Goal: Transaction & Acquisition: Purchase product/service

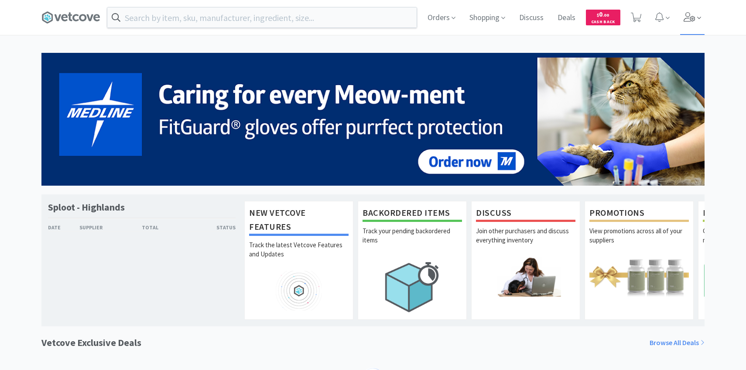
click at [687, 21] on icon at bounding box center [690, 17] width 12 height 10
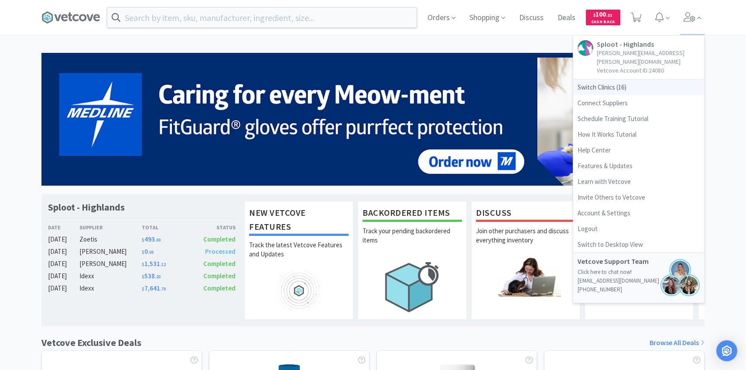
click at [630, 79] on span "Switch Clinics ( 16 )" at bounding box center [638, 87] width 131 height 16
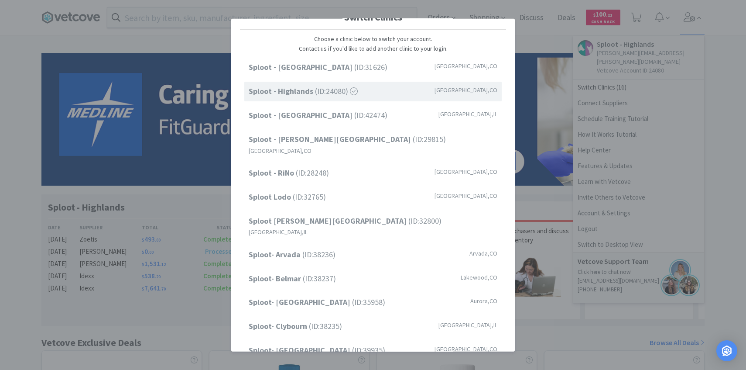
scroll to position [7, 0]
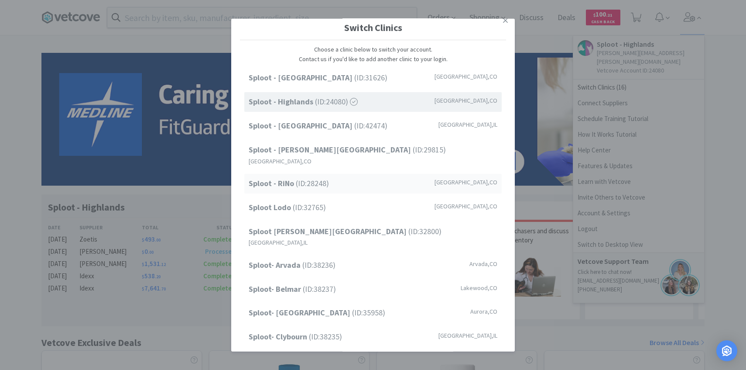
click at [335, 174] on div "Sploot - RiNo (ID: 28248 ) Denver , CO" at bounding box center [372, 184] width 257 height 20
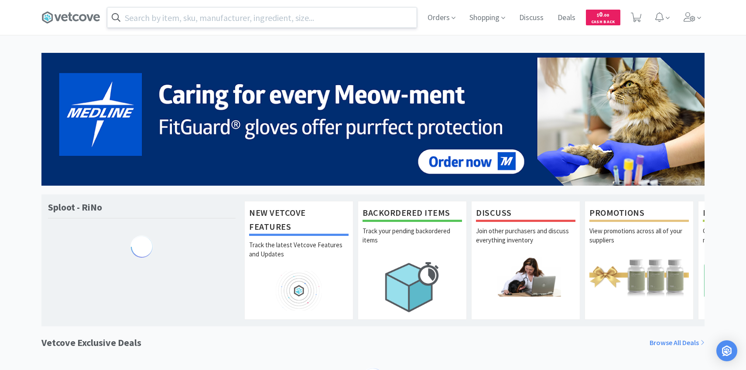
click at [186, 17] on input "text" at bounding box center [261, 17] width 309 height 20
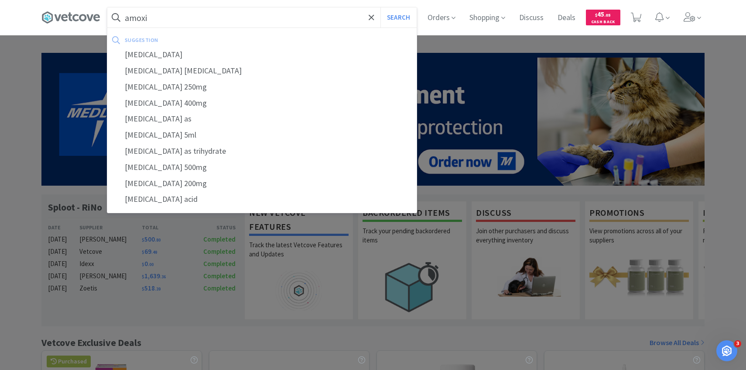
type input "amoxi"
click at [380, 7] on button "Search" at bounding box center [398, 17] width 36 height 20
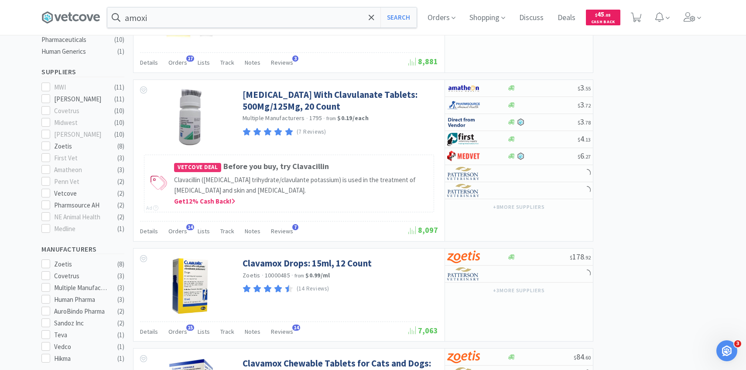
scroll to position [263, 0]
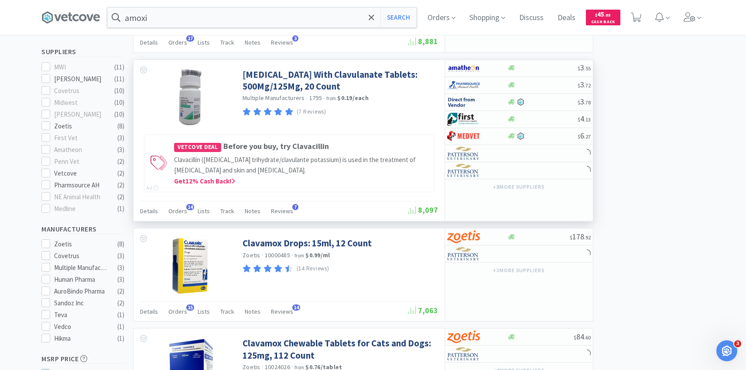
click at [185, 211] on div "Details Orders 14 Lists Track Notes Reviews 7" at bounding box center [274, 212] width 268 height 17
click at [179, 212] on span "Orders" at bounding box center [177, 211] width 19 height 8
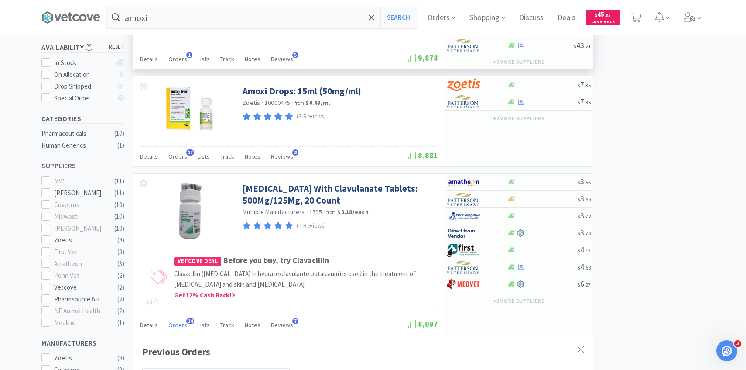
scroll to position [298, 0]
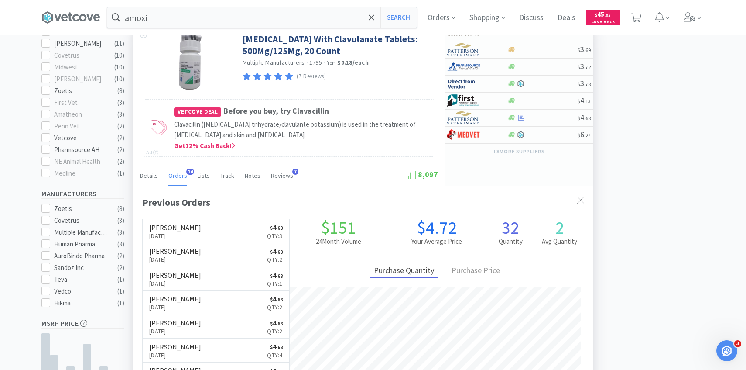
click at [176, 178] on span "Orders" at bounding box center [177, 175] width 19 height 8
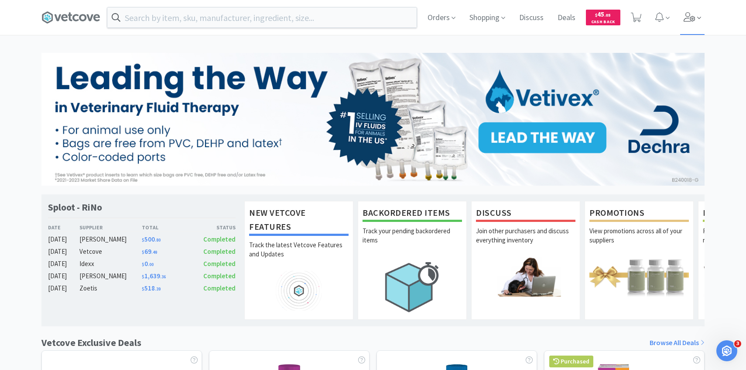
click at [688, 19] on icon at bounding box center [690, 17] width 12 height 10
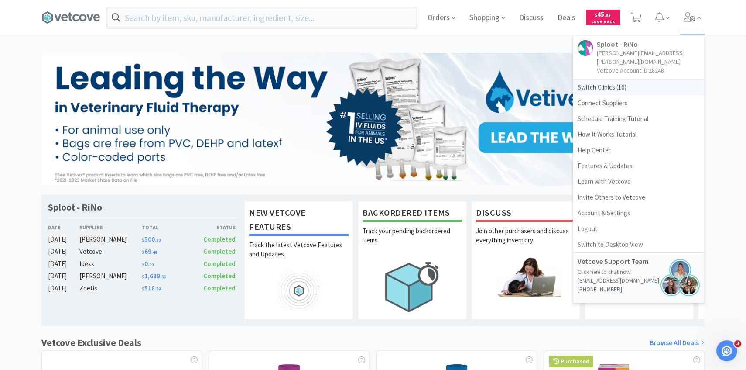
click at [633, 79] on span "Switch Clinics ( 16 )" at bounding box center [638, 87] width 131 height 16
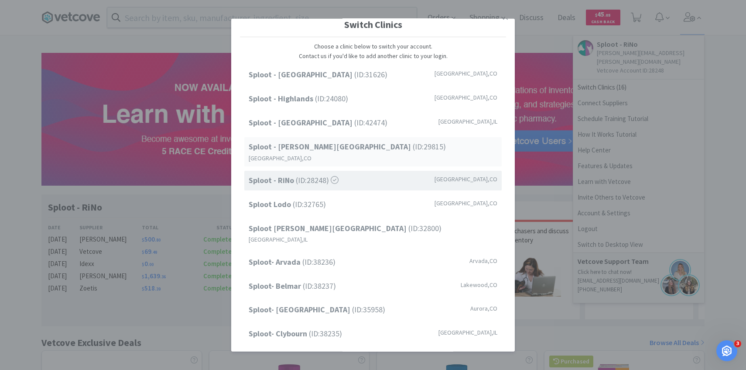
scroll to position [111, 0]
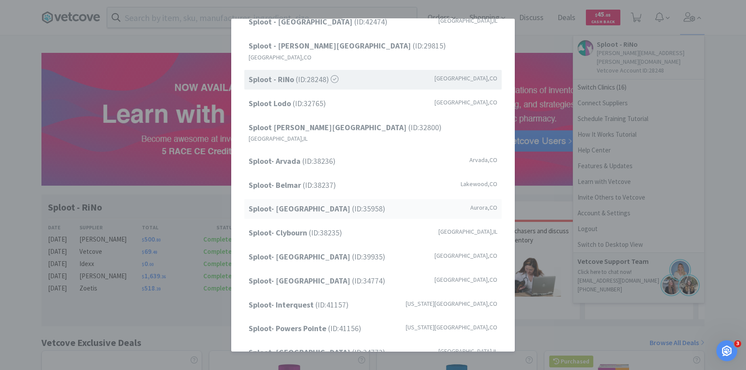
click at [348, 202] on span "Sploot- Central Park (ID: 35958 )" at bounding box center [317, 208] width 137 height 13
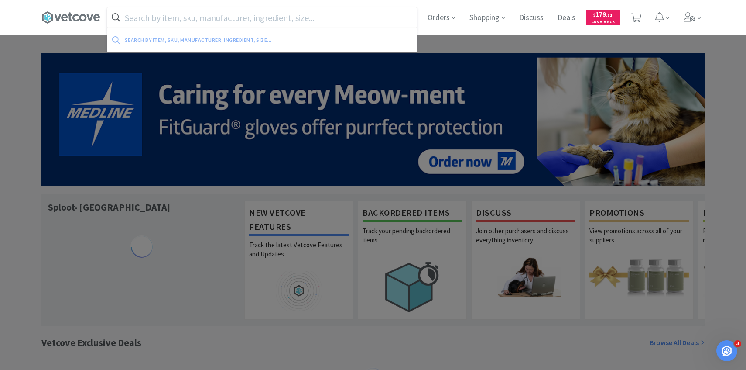
click at [200, 18] on input "text" at bounding box center [261, 17] width 309 height 20
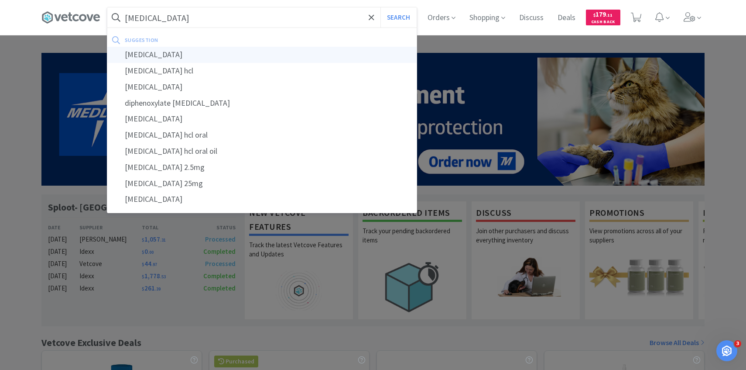
click at [210, 58] on div "diphenhydramine" at bounding box center [261, 55] width 309 height 16
type input "diphenhydramine"
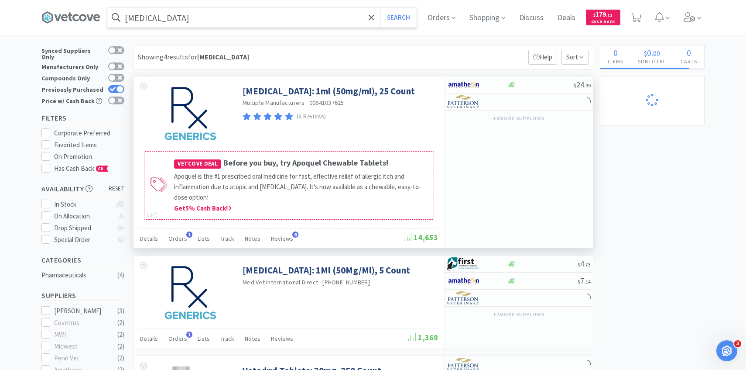
scroll to position [9, 0]
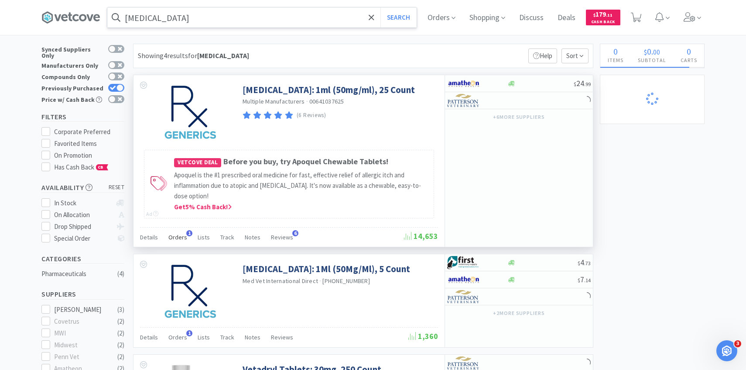
click at [177, 230] on div "Orders 1" at bounding box center [177, 238] width 19 height 17
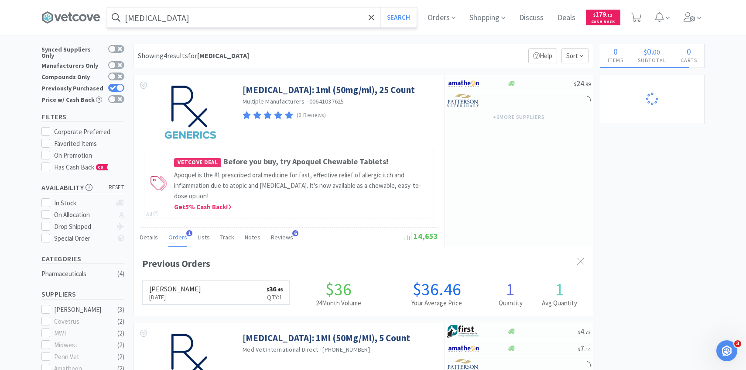
scroll to position [226, 459]
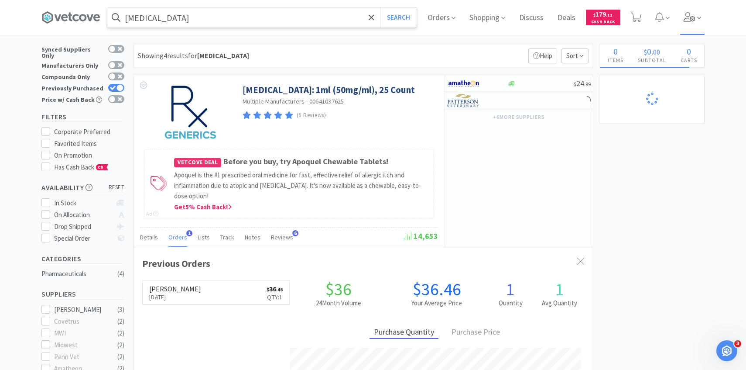
click at [692, 11] on span at bounding box center [692, 17] width 25 height 35
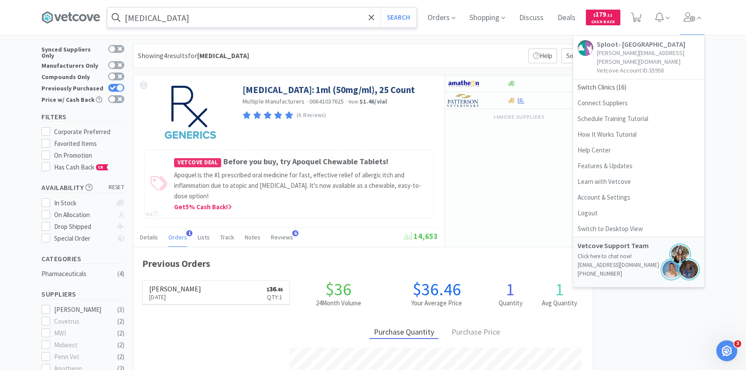
click at [320, 53] on div "Showing 4 results for diphenhydramine Filters Help Sort" at bounding box center [363, 56] width 460 height 24
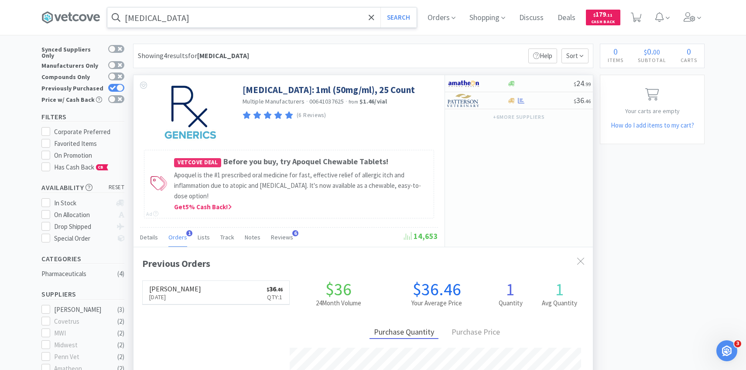
click at [174, 239] on span "Orders" at bounding box center [177, 237] width 19 height 8
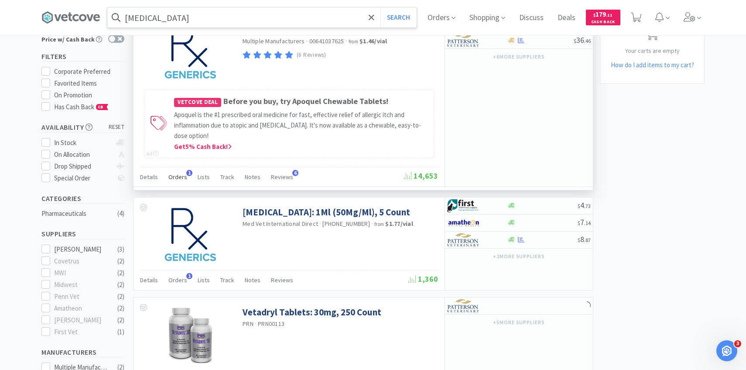
scroll to position [86, 0]
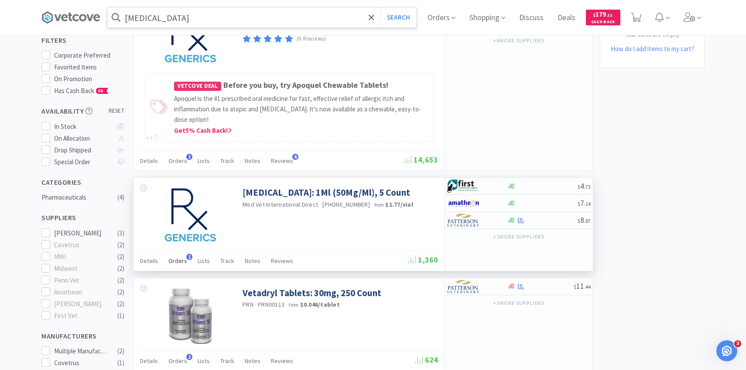
click at [181, 261] on span "Orders" at bounding box center [177, 261] width 19 height 8
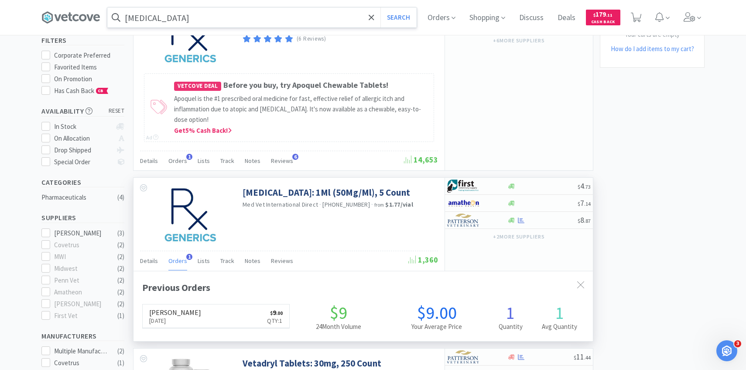
scroll to position [226, 459]
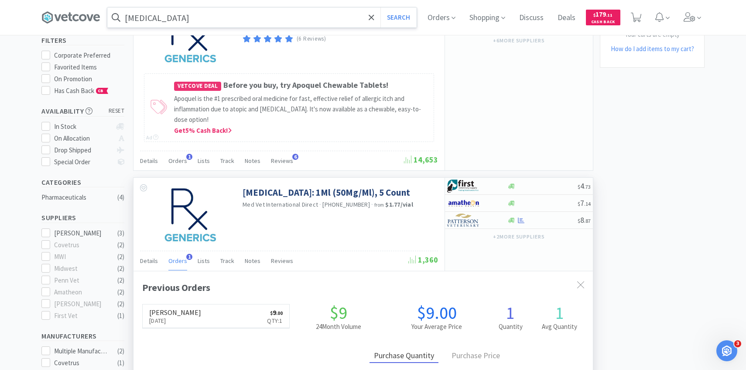
click at [181, 260] on span "Orders" at bounding box center [177, 261] width 19 height 8
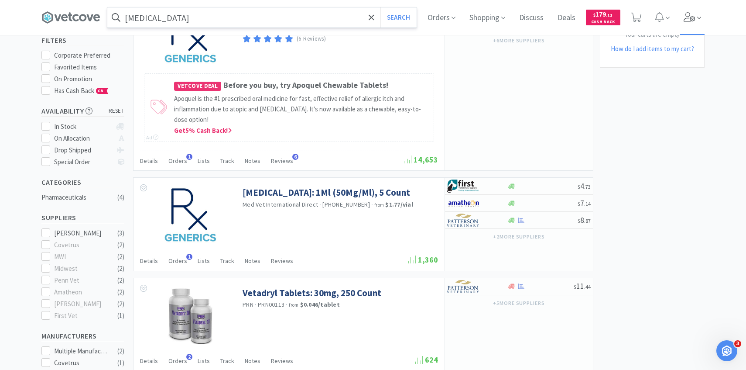
click at [701, 13] on span at bounding box center [699, 18] width 4 height 10
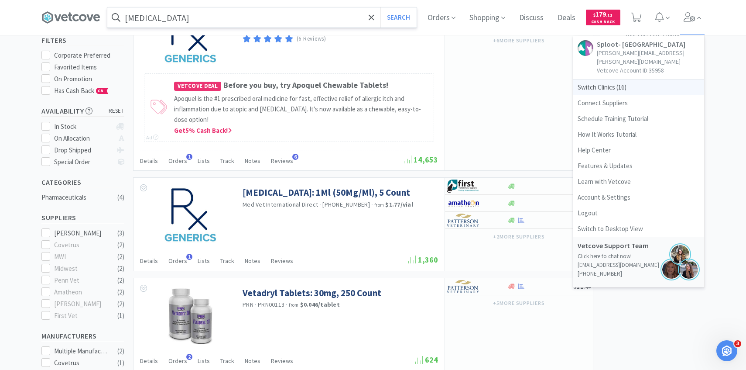
click at [637, 79] on span "Switch Clinics ( 16 )" at bounding box center [638, 87] width 131 height 16
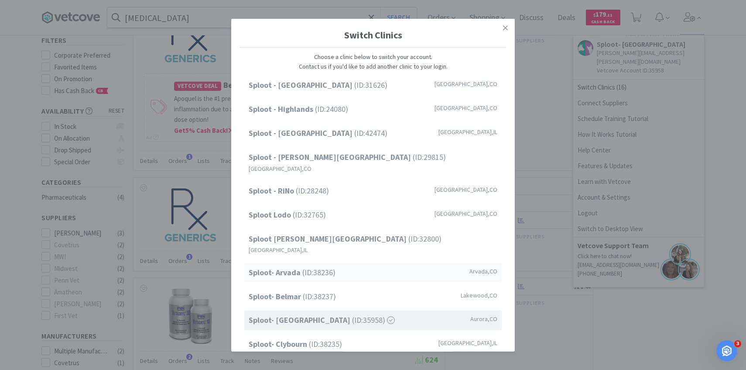
click at [312, 263] on div "Sploot- Arvada (ID: 38236 ) Arvada , CO" at bounding box center [372, 273] width 257 height 20
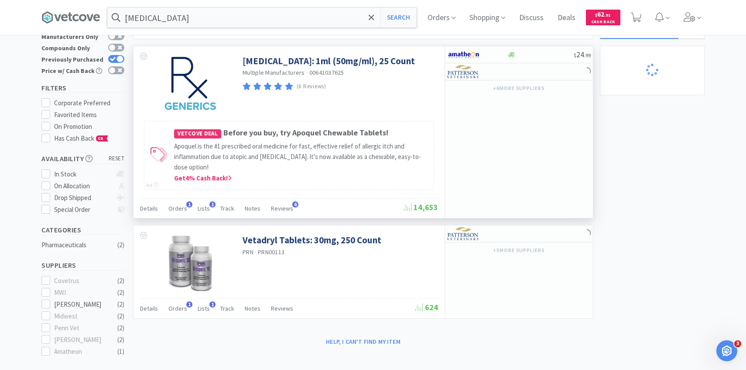
scroll to position [39, 0]
click at [183, 206] on span "Orders" at bounding box center [177, 207] width 19 height 8
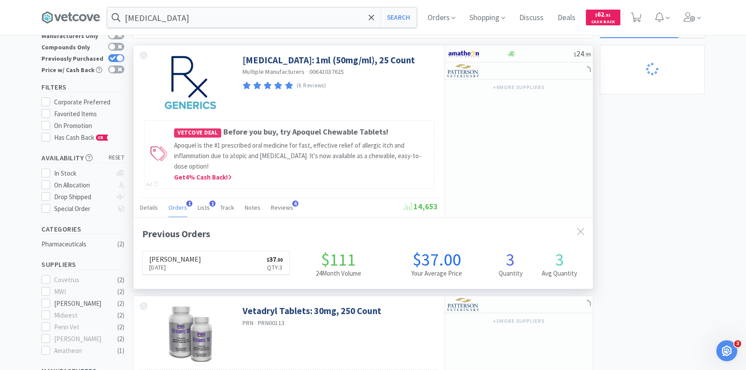
scroll to position [226, 459]
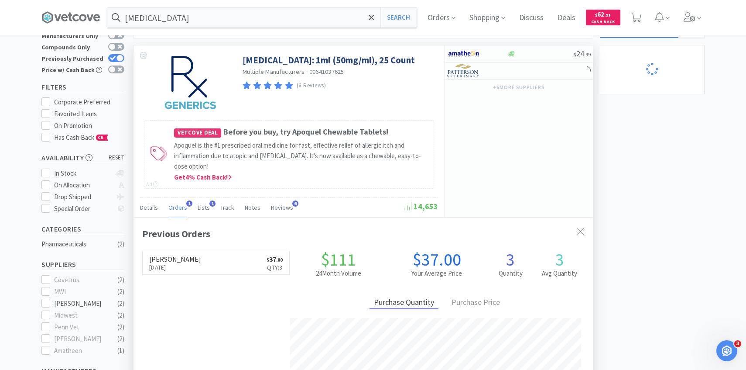
click at [183, 206] on span "Orders" at bounding box center [177, 207] width 19 height 8
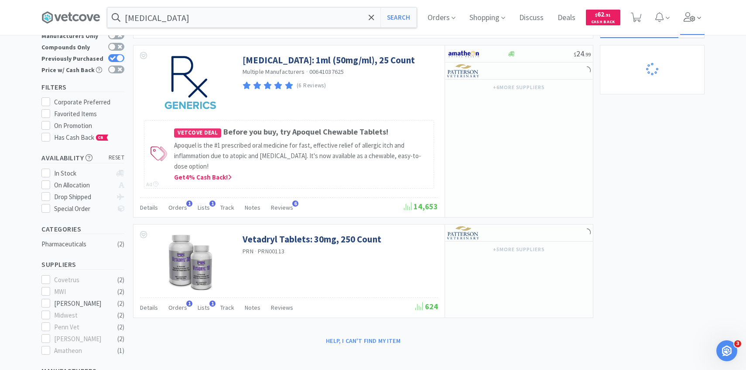
click at [701, 9] on span at bounding box center [692, 17] width 25 height 35
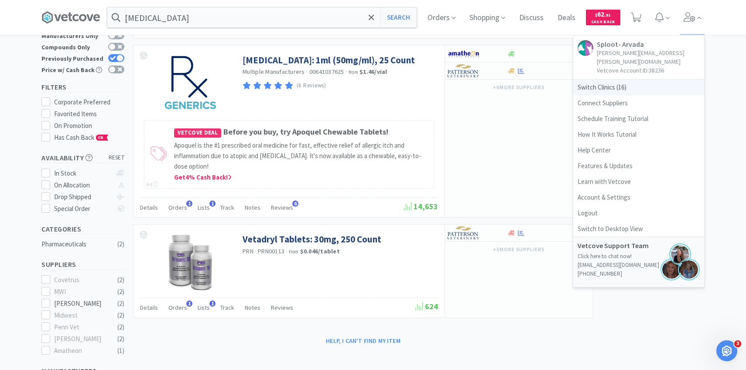
click at [629, 82] on span "Switch Clinics ( 16 )" at bounding box center [638, 87] width 131 height 16
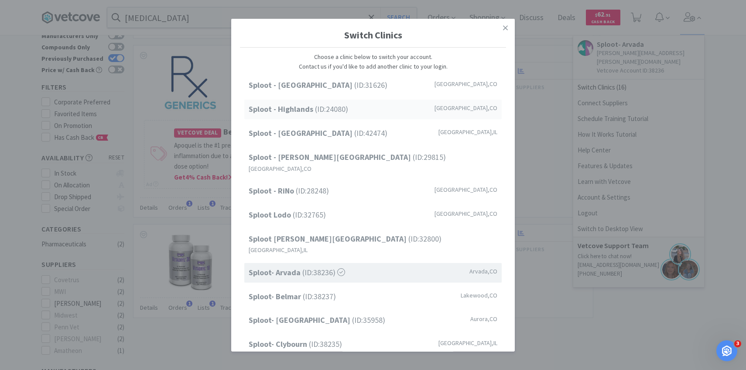
click at [376, 102] on div "Sploot - Highlands (ID: 24080 ) Denver , CO" at bounding box center [372, 109] width 257 height 20
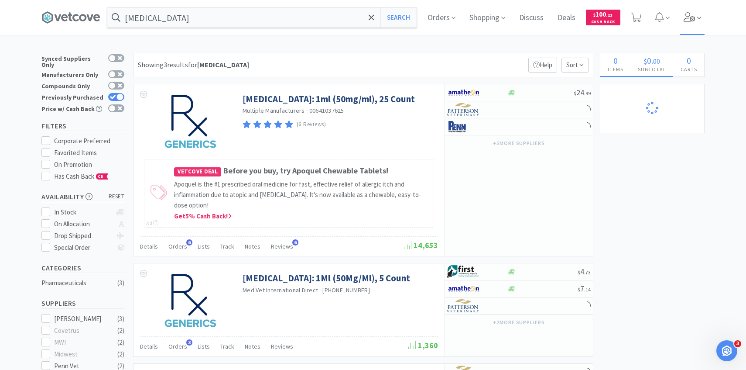
click at [692, 23] on span at bounding box center [692, 17] width 25 height 35
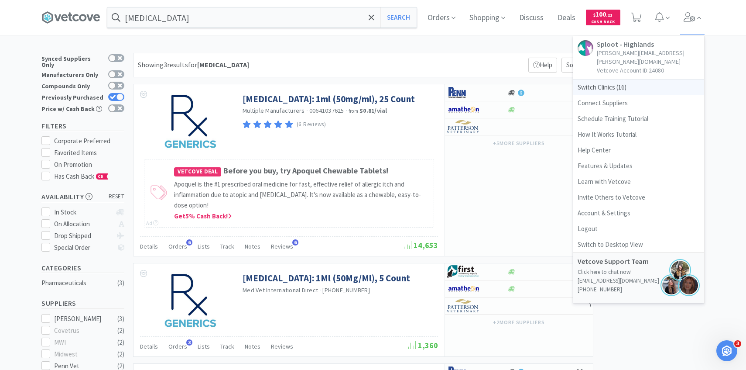
click at [629, 79] on span "Switch Clinics ( 16 )" at bounding box center [638, 87] width 131 height 16
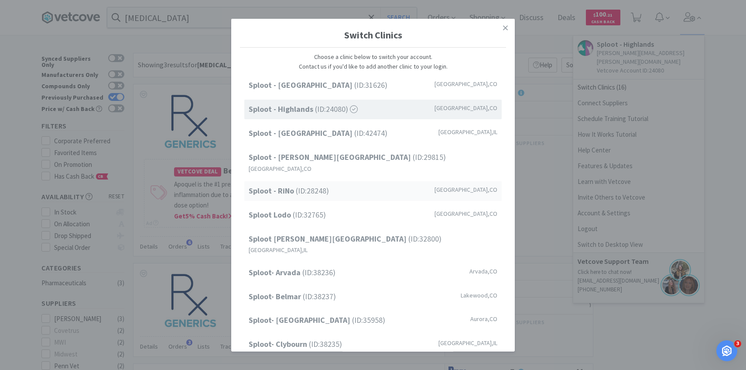
click at [341, 184] on div "Sploot - RiNo (ID: 28248 ) Denver , CO" at bounding box center [372, 191] width 257 height 20
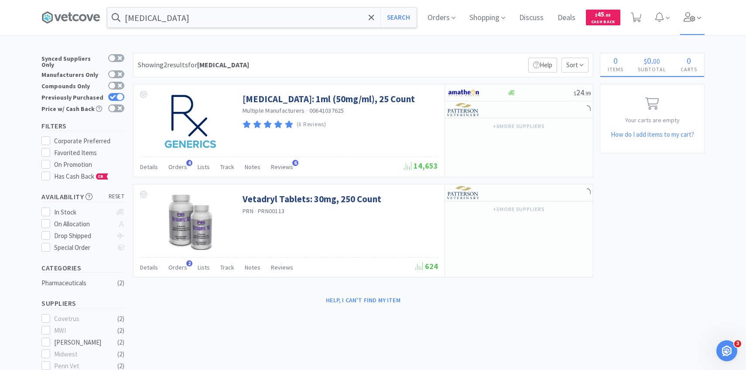
click at [698, 13] on span at bounding box center [699, 18] width 4 height 10
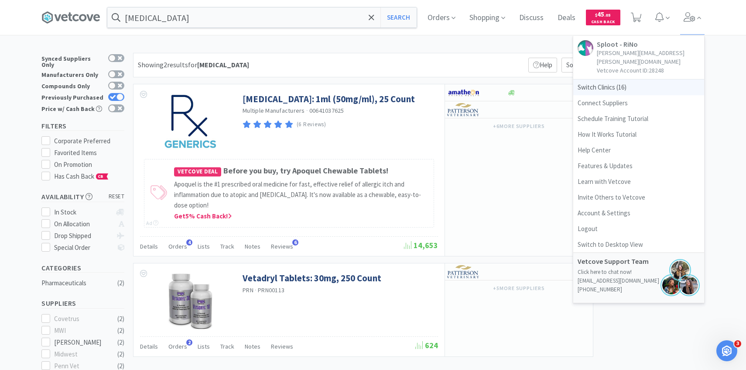
click at [644, 82] on span "Switch Clinics ( 16 )" at bounding box center [638, 87] width 131 height 16
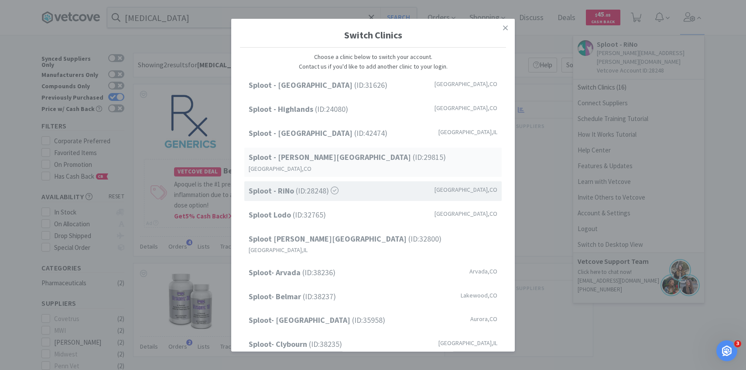
click at [379, 156] on div "Sploot - Platt Park (ID: 29815 ) Denver , CO" at bounding box center [372, 161] width 257 height 29
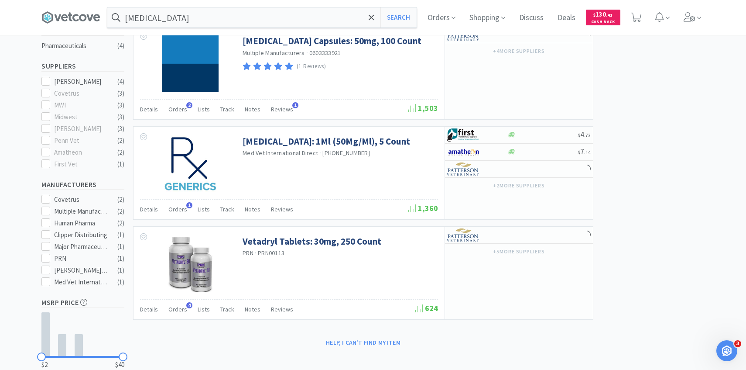
scroll to position [225, 0]
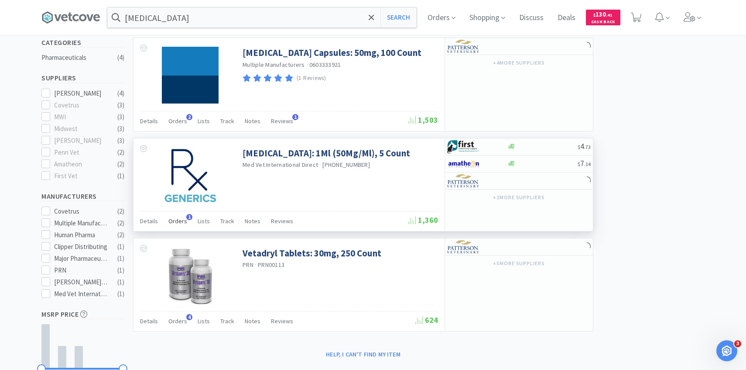
click at [172, 221] on span "Orders" at bounding box center [177, 221] width 19 height 8
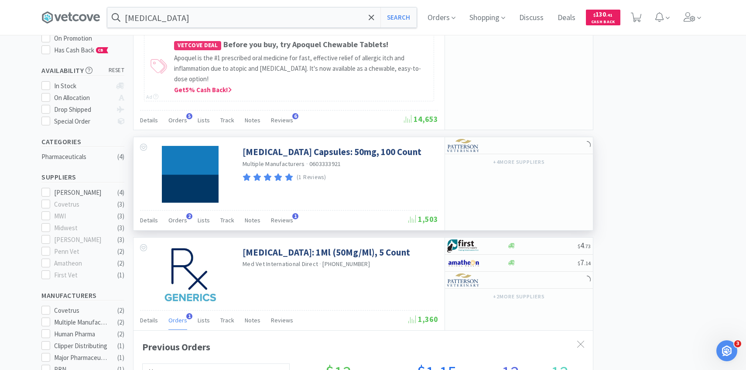
scroll to position [0, 0]
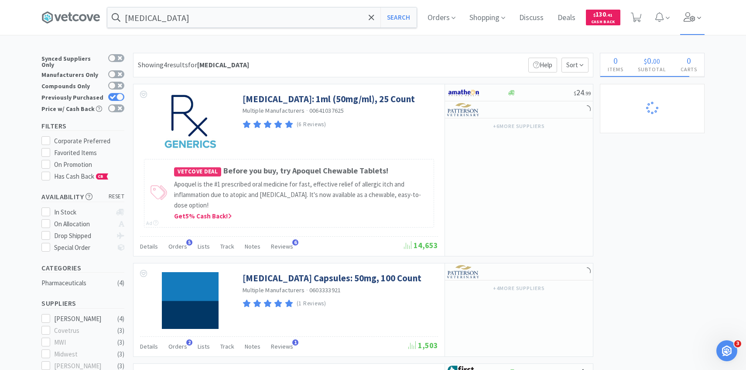
click at [693, 19] on icon at bounding box center [690, 17] width 12 height 10
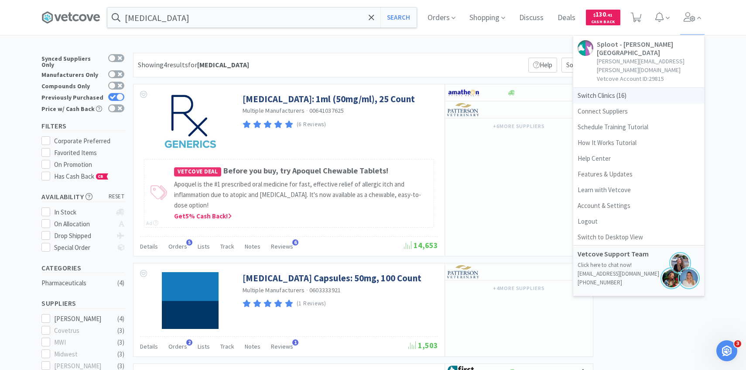
click at [635, 88] on span "Switch Clinics ( 16 )" at bounding box center [638, 96] width 131 height 16
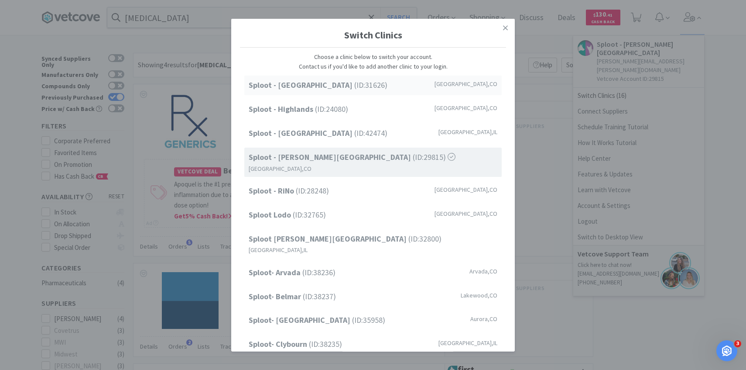
click at [427, 85] on div "Sploot - Cherry Creek (ID: 31626 ) Denver , CO" at bounding box center [372, 85] width 257 height 20
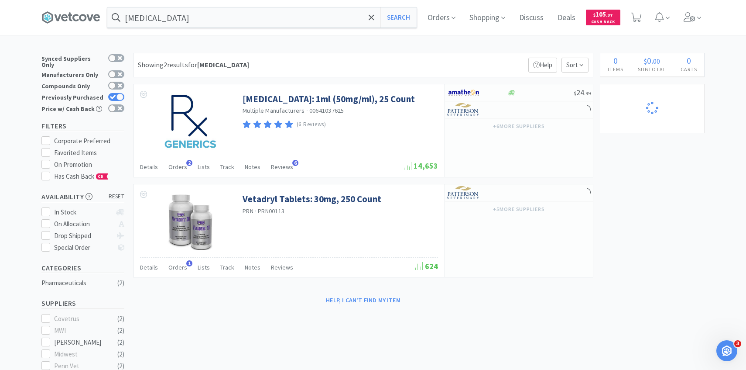
select select "2"
select select "1"
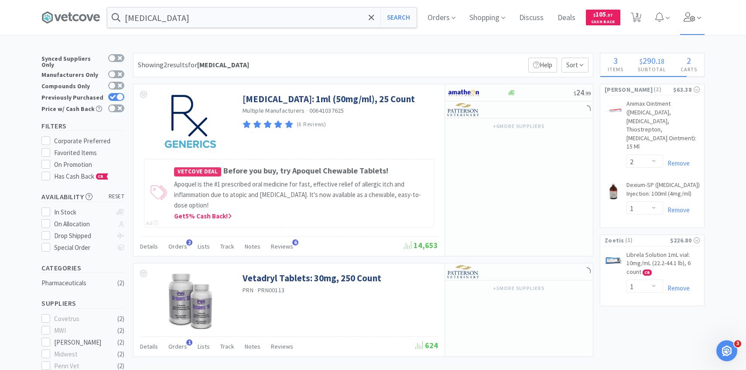
click at [689, 26] on span at bounding box center [692, 17] width 25 height 35
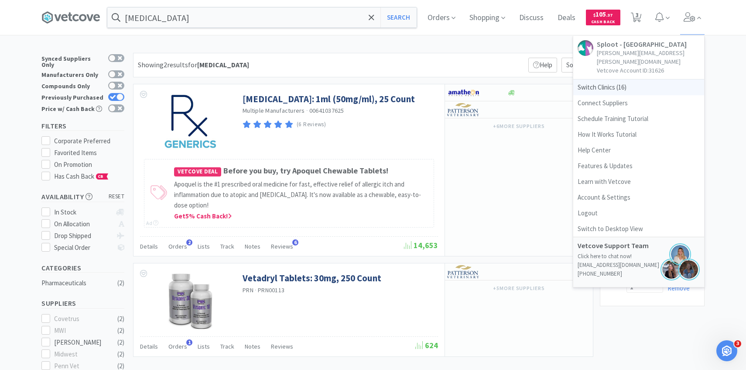
click at [638, 79] on span "Switch Clinics ( 16 )" at bounding box center [638, 87] width 131 height 16
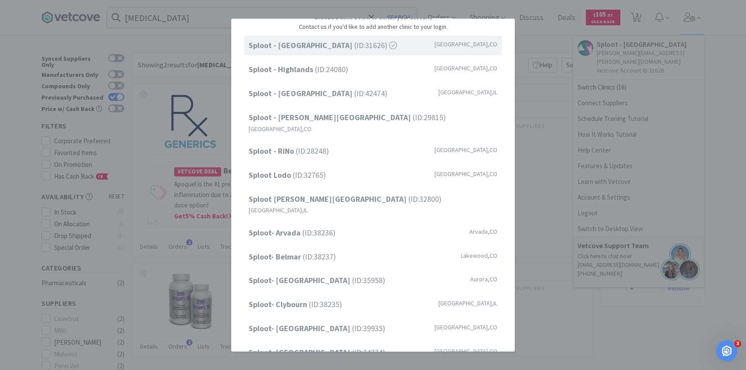
scroll to position [45, 0]
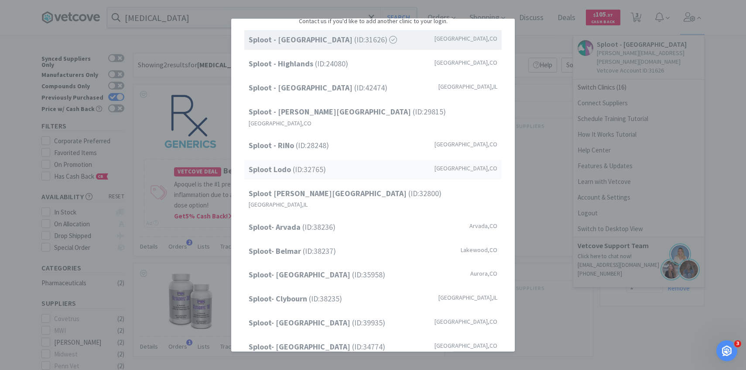
click at [327, 166] on div "Sploot Lodo (ID: 32765 ) Denver , CO" at bounding box center [372, 170] width 257 height 20
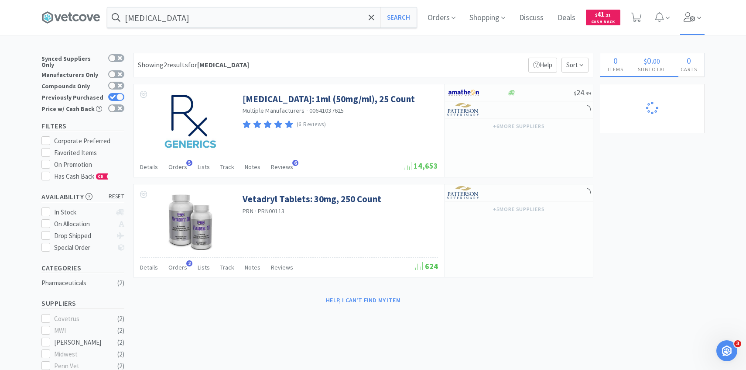
click at [689, 10] on span at bounding box center [692, 17] width 25 height 35
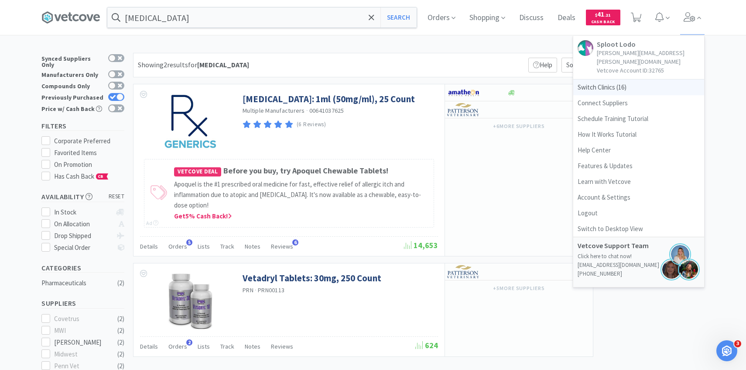
click at [614, 79] on span "Switch Clinics ( 16 )" at bounding box center [638, 87] width 131 height 16
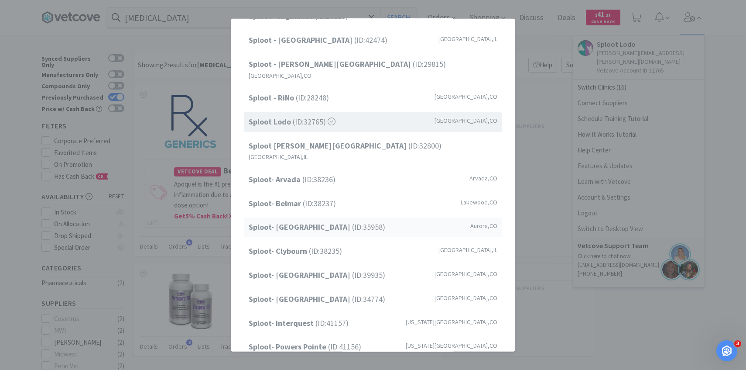
scroll to position [98, 0]
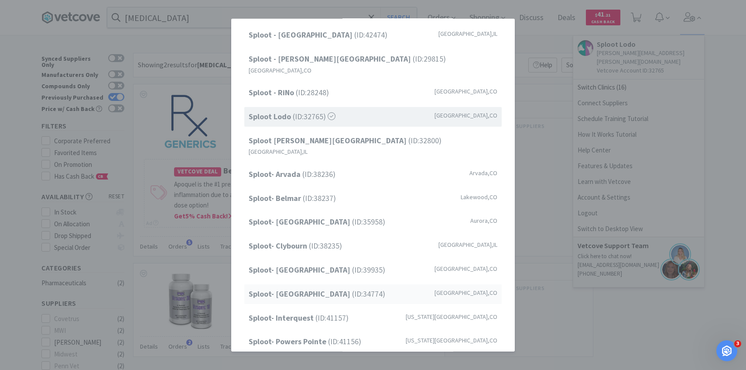
click at [352, 288] on span "Sploot- Highlands Ranch (ID: 34774 )" at bounding box center [317, 294] width 137 height 13
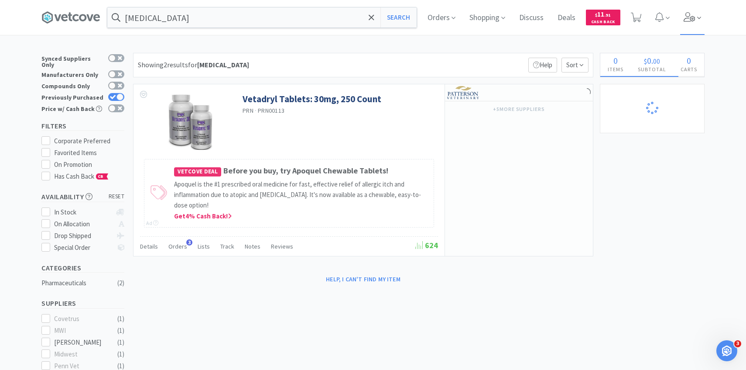
click at [700, 31] on span at bounding box center [692, 17] width 25 height 35
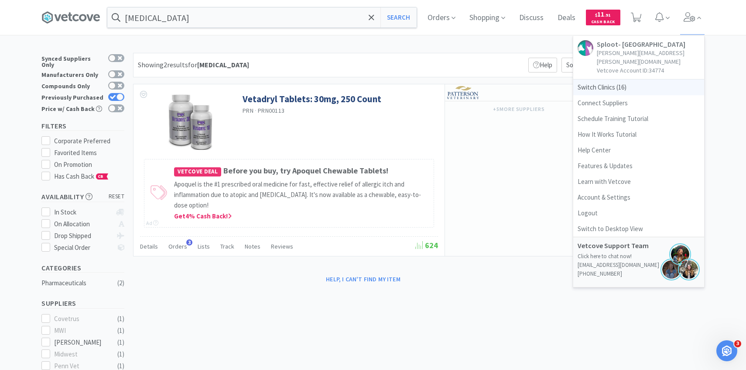
click at [625, 80] on span "Switch Clinics ( 16 )" at bounding box center [638, 87] width 131 height 16
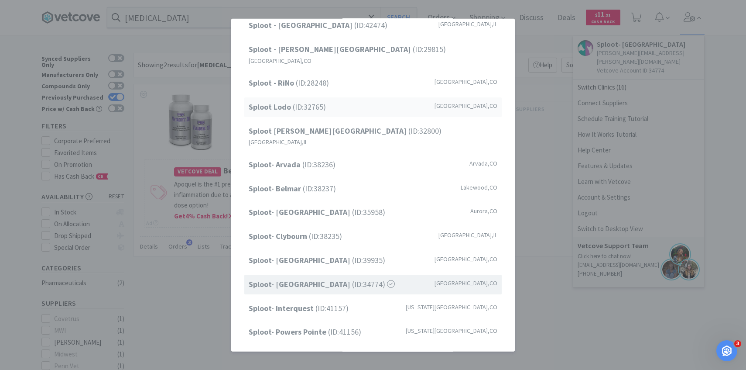
scroll to position [111, 0]
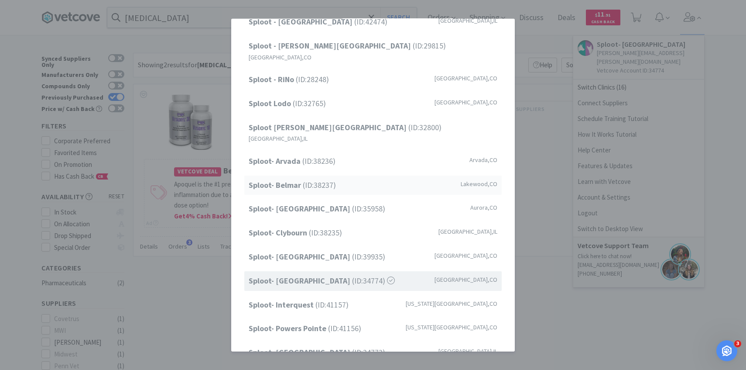
click at [332, 178] on span "Sploot- Belmar (ID: 38237 )" at bounding box center [292, 184] width 87 height 13
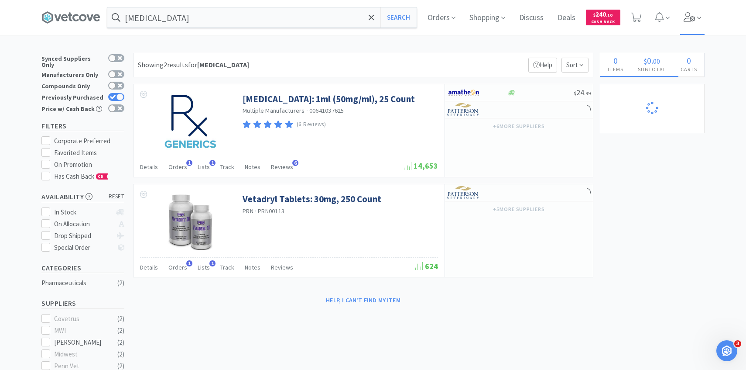
click at [692, 21] on icon at bounding box center [690, 17] width 12 height 10
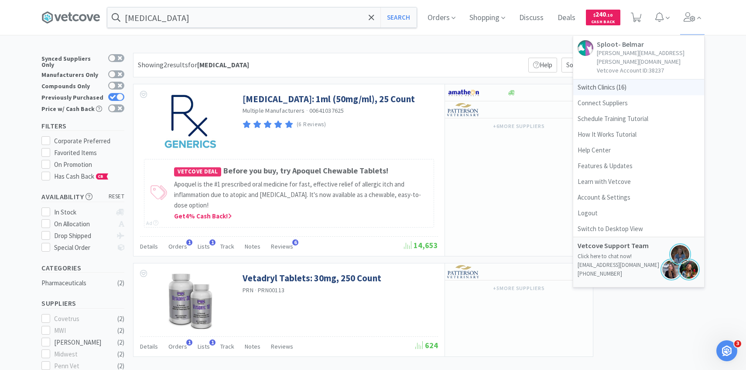
click at [604, 79] on span "Switch Clinics ( 16 )" at bounding box center [638, 87] width 131 height 16
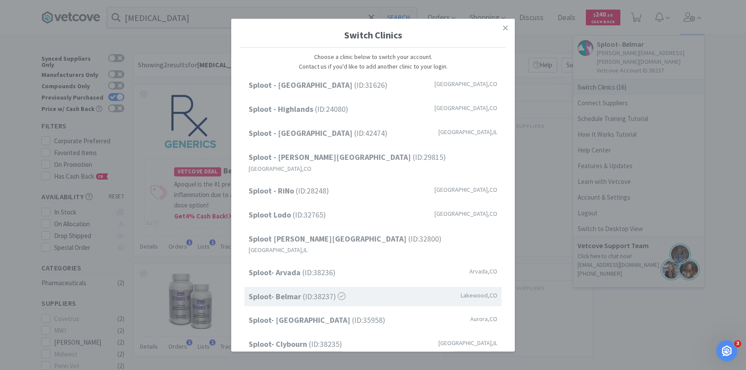
scroll to position [111, 0]
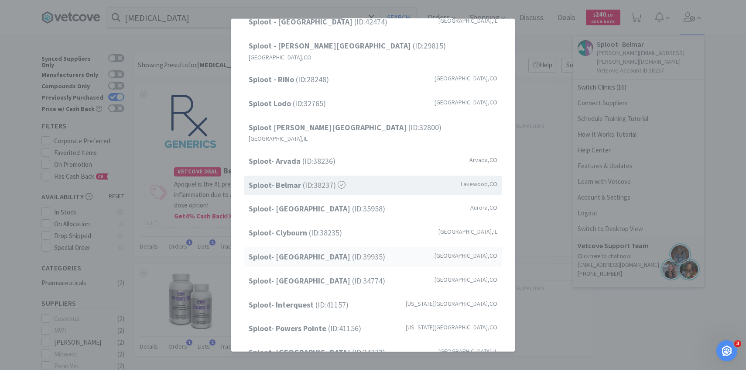
click at [348, 250] on span "Sploot- Greenwood Village (ID: 39935 )" at bounding box center [317, 256] width 137 height 13
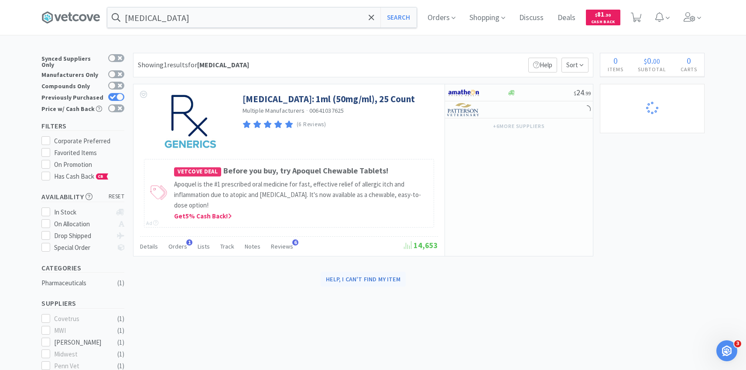
select select "1"
click at [688, 26] on span at bounding box center [692, 17] width 25 height 35
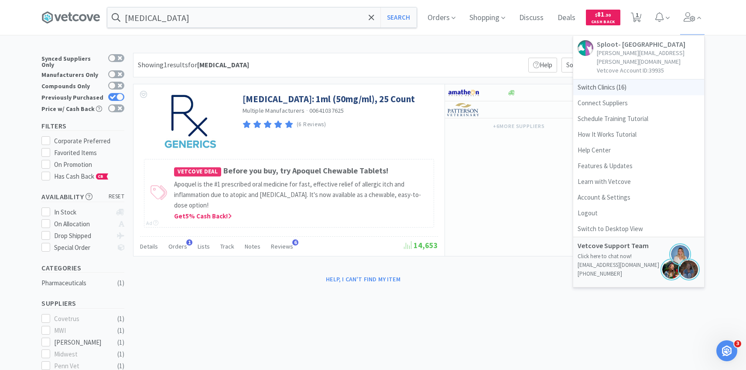
click at [619, 86] on span "Switch Clinics ( 16 )" at bounding box center [638, 87] width 131 height 16
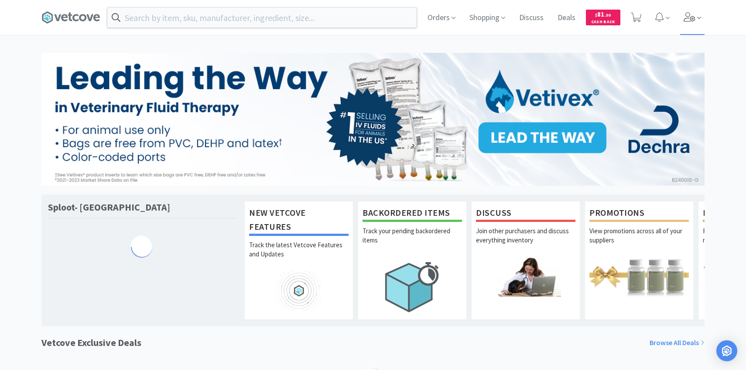
click at [686, 22] on span at bounding box center [692, 17] width 25 height 35
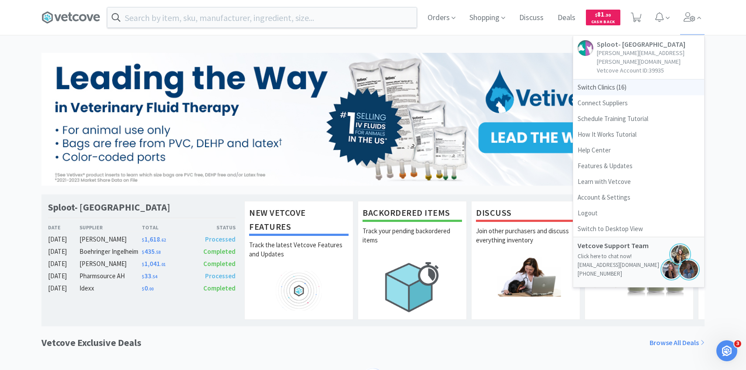
click at [615, 79] on span "Switch Clinics ( 16 )" at bounding box center [638, 87] width 131 height 16
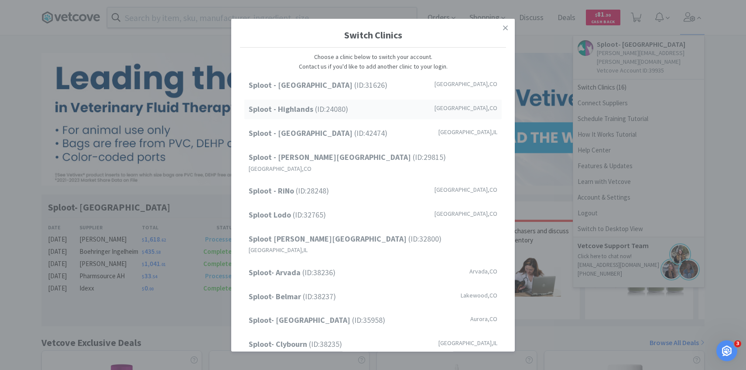
click at [359, 116] on div "Sploot - Highlands (ID: 24080 ) [GEOGRAPHIC_DATA] , [GEOGRAPHIC_DATA]" at bounding box center [372, 109] width 257 height 20
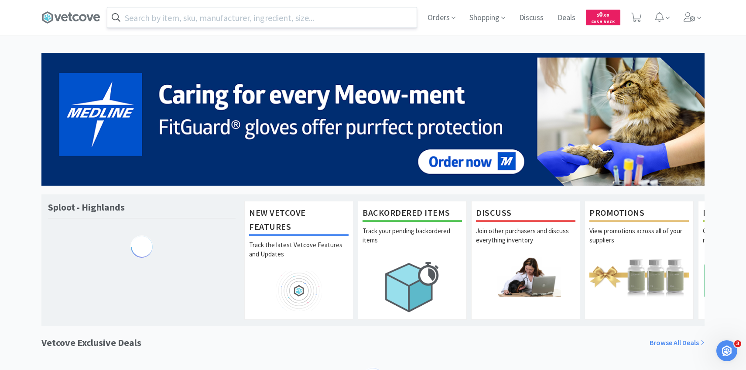
click at [239, 18] on input "text" at bounding box center [261, 17] width 309 height 20
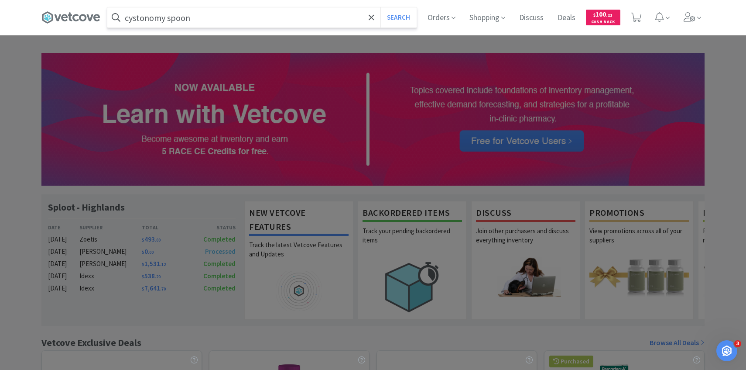
click at [151, 17] on input "cystonomy spoon" at bounding box center [261, 17] width 309 height 20
type input "cystotomy spoon"
click at [380, 7] on button "Search" at bounding box center [398, 17] width 36 height 20
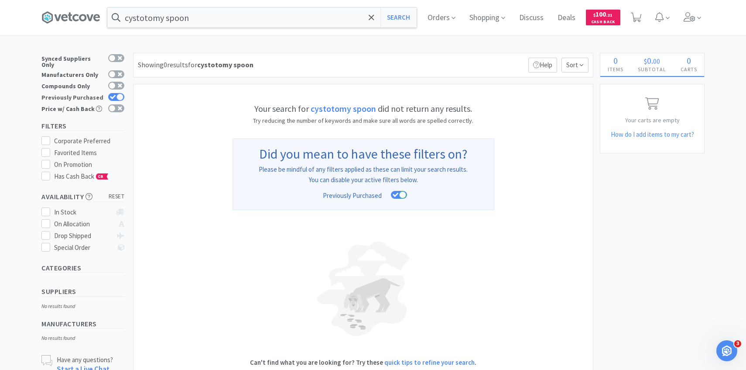
click at [114, 95] on icon at bounding box center [113, 97] width 6 height 5
checkbox input "false"
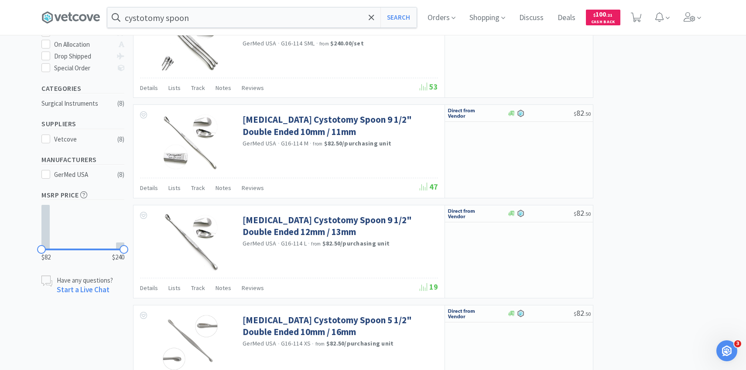
scroll to position [180, 0]
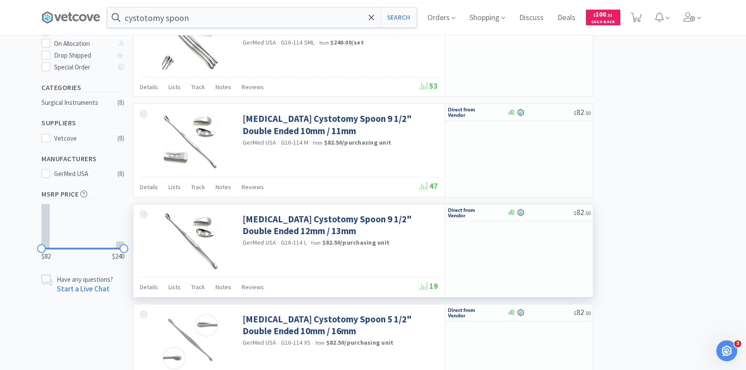
click at [209, 245] on img at bounding box center [190, 241] width 57 height 57
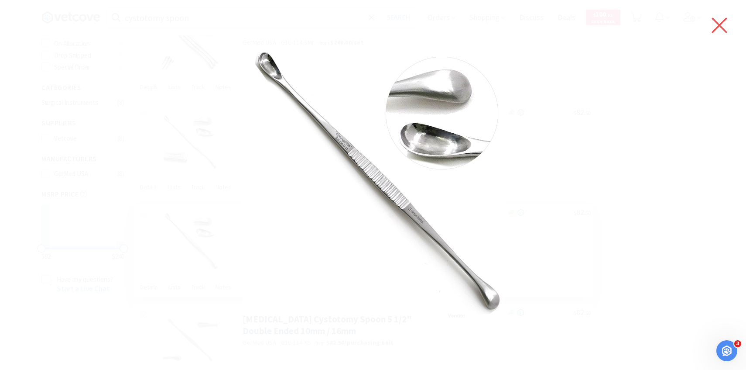
click at [716, 17] on icon at bounding box center [719, 25] width 18 height 24
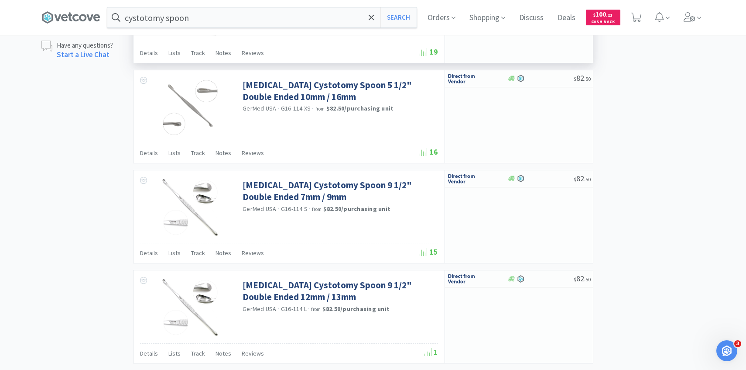
scroll to position [419, 0]
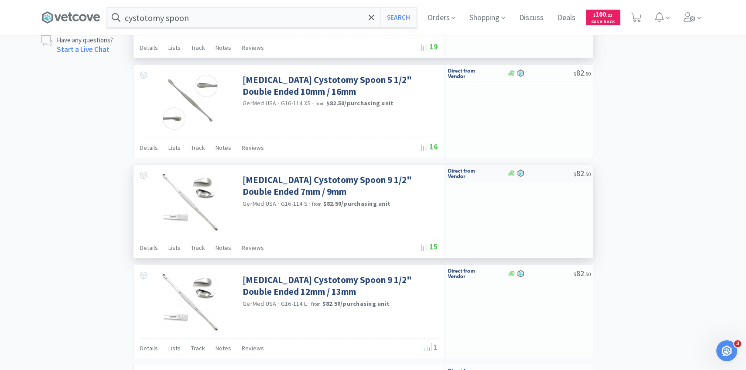
click at [465, 170] on img at bounding box center [463, 173] width 33 height 13
select select "1"
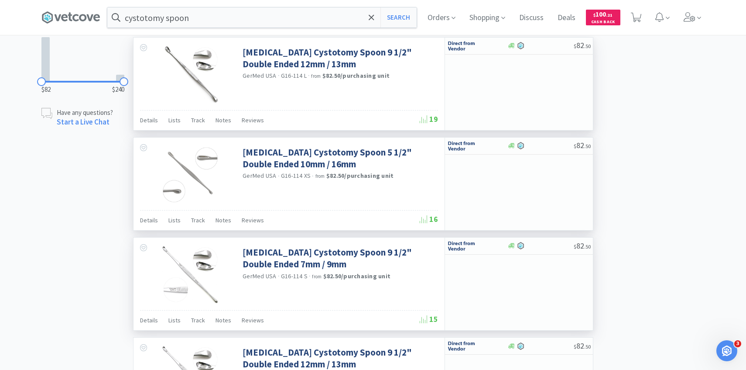
scroll to position [351, 0]
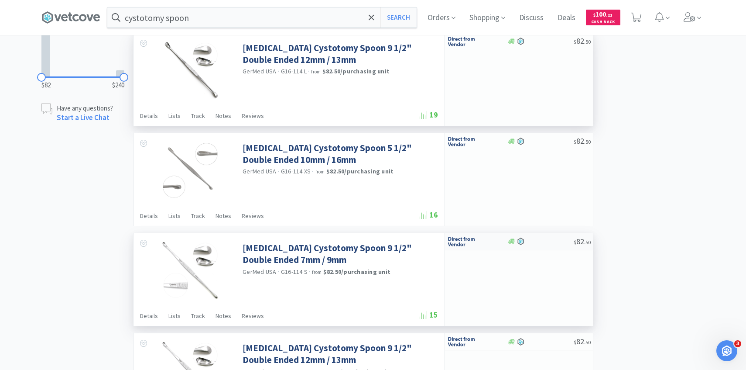
click at [479, 243] on img at bounding box center [463, 241] width 33 height 13
select select "1"
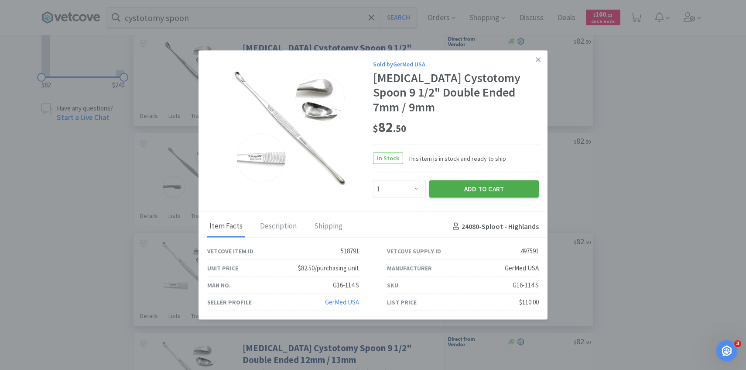
click at [478, 192] on button "Add to Cart" at bounding box center [484, 188] width 110 height 17
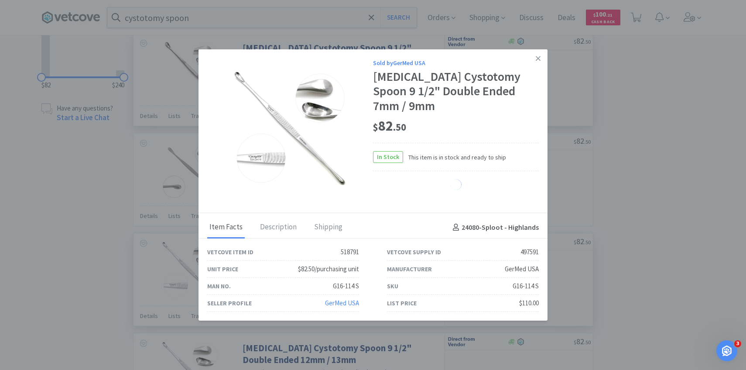
select select "1"
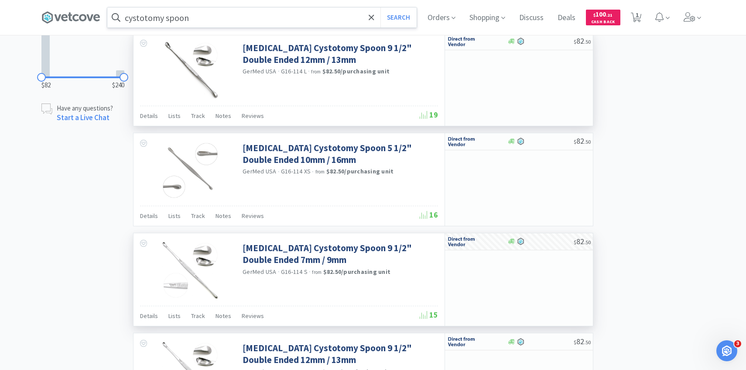
click at [207, 21] on input "cystotomy spoon" at bounding box center [261, 17] width 309 height 20
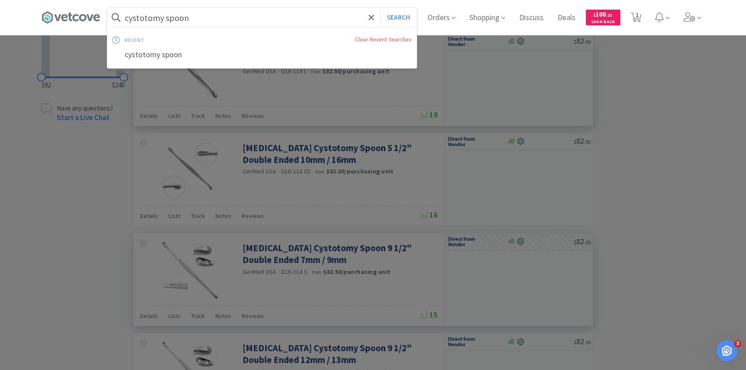
type input "b"
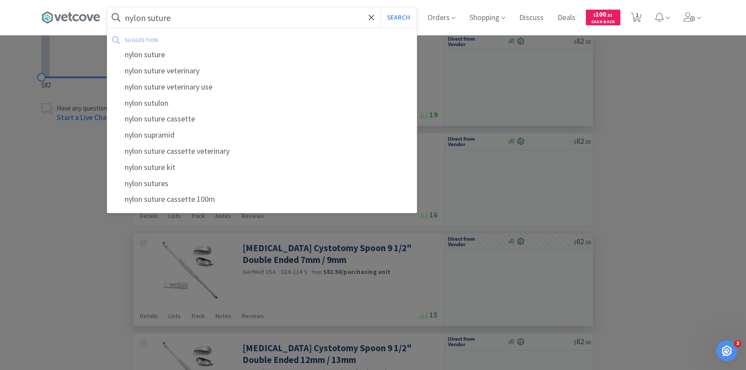
type input "nylon suture"
click at [380, 7] on button "Search" at bounding box center [398, 17] width 36 height 20
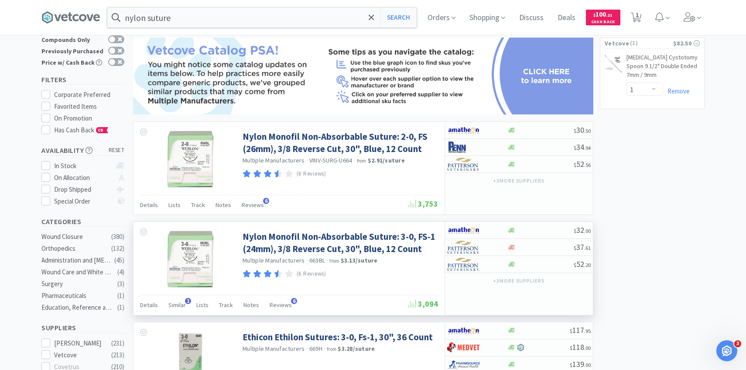
scroll to position [48, 0]
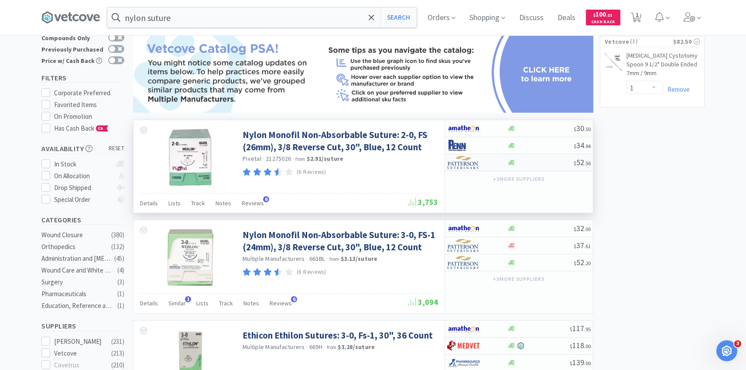
click at [461, 167] on img at bounding box center [463, 162] width 33 height 13
select select "1"
click at [468, 162] on img at bounding box center [463, 162] width 33 height 13
select select "1"
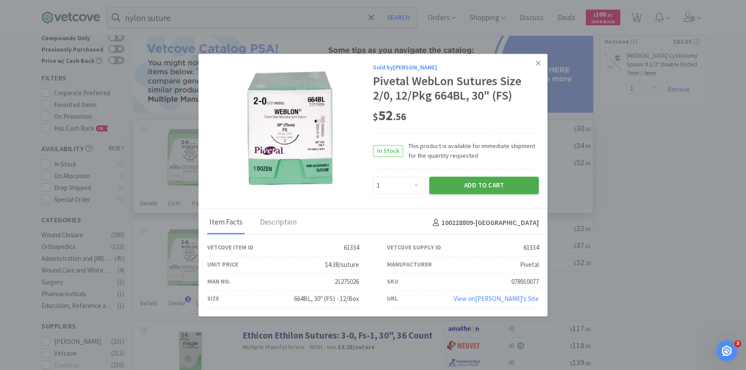
click at [442, 191] on button "Add to Cart" at bounding box center [484, 185] width 110 height 17
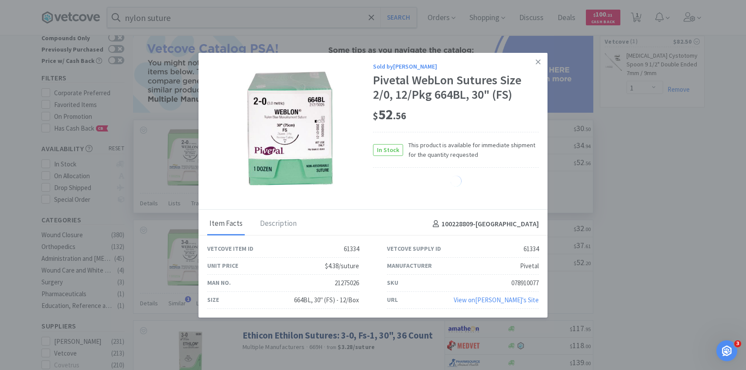
select select "1"
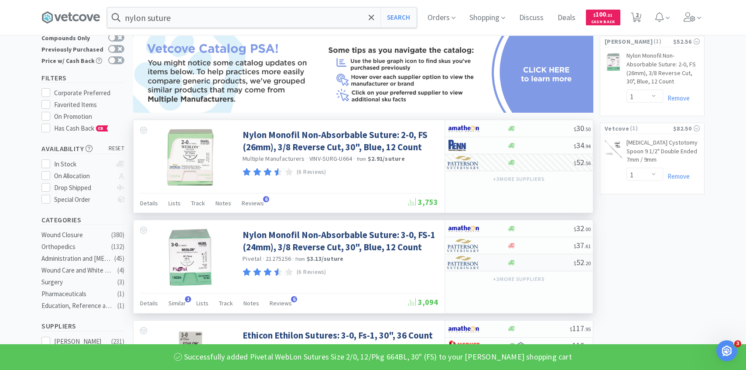
click at [467, 259] on img at bounding box center [463, 262] width 33 height 13
select select "1"
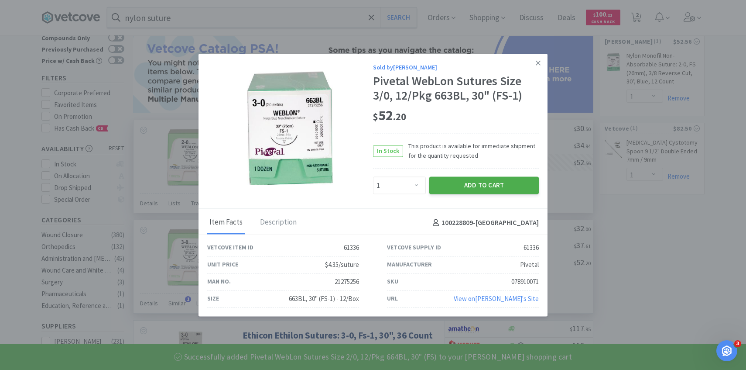
click at [448, 192] on button "Add to Cart" at bounding box center [484, 185] width 110 height 17
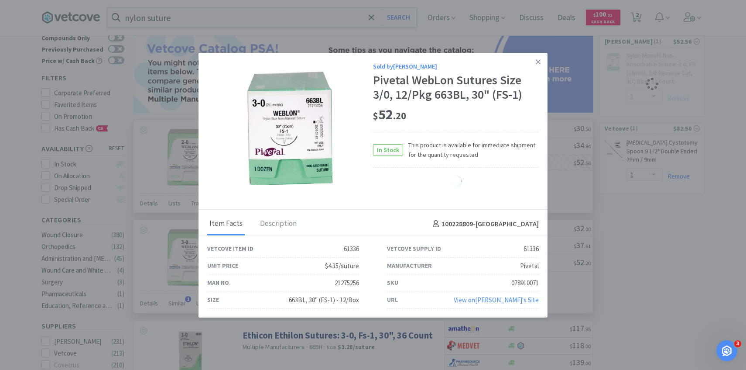
select select "1"
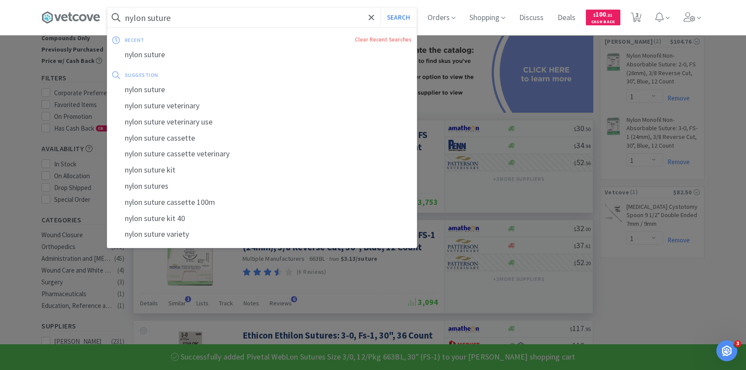
click at [213, 21] on input "nylon suture" at bounding box center [261, 17] width 309 height 20
click at [210, 21] on input "nylon suture" at bounding box center [261, 17] width 309 height 20
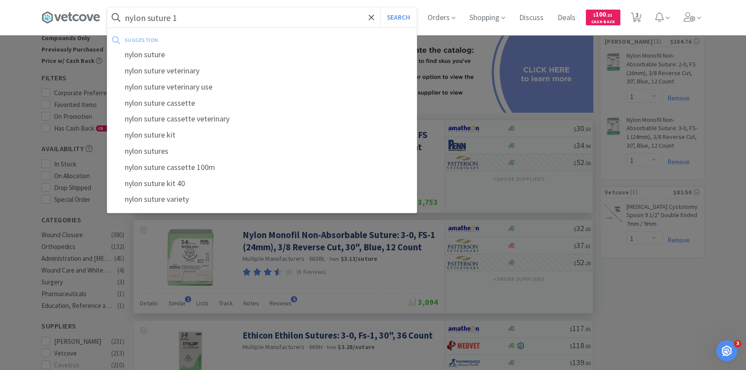
click at [380, 7] on button "Search" at bounding box center [398, 17] width 36 height 20
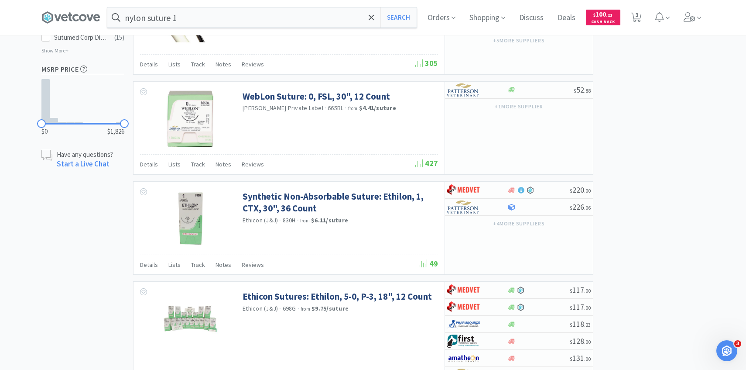
scroll to position [621, 0]
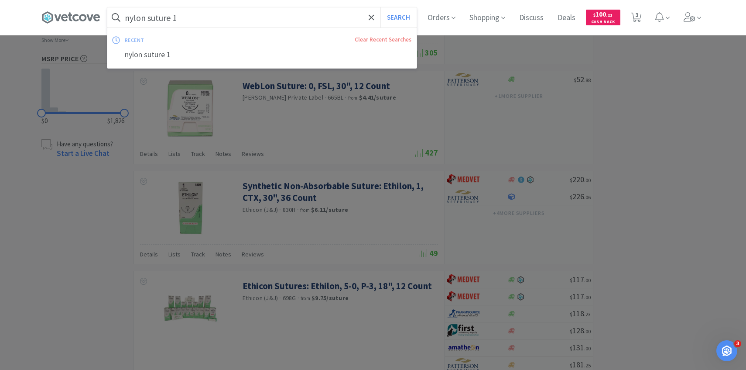
click at [210, 22] on input "nylon suture 1" at bounding box center [261, 17] width 309 height 20
click at [185, 22] on input "nylon suture 1" at bounding box center [261, 17] width 309 height 20
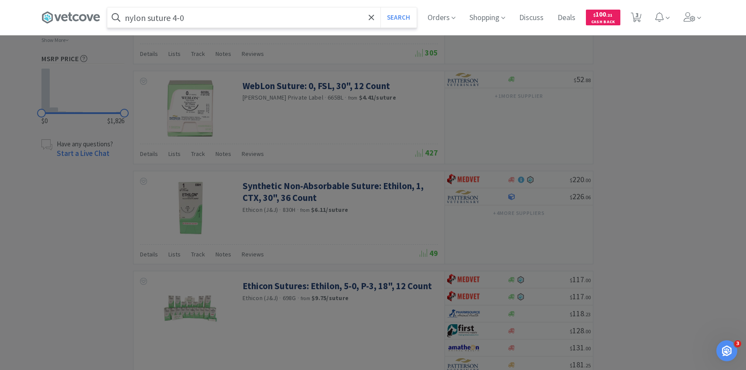
type input "nylon suture 4-0"
click at [380, 7] on button "Search" at bounding box center [398, 17] width 36 height 20
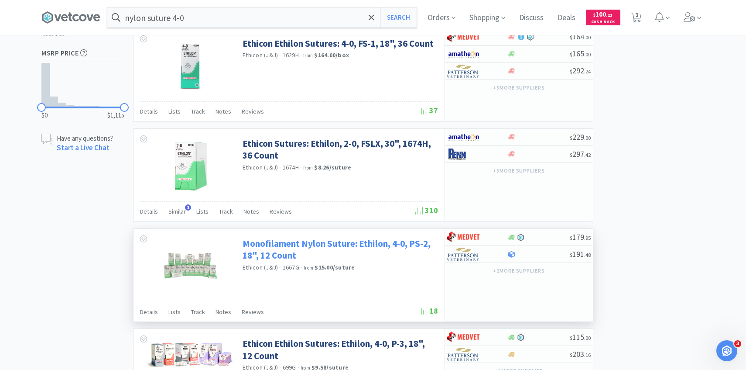
scroll to position [581, 0]
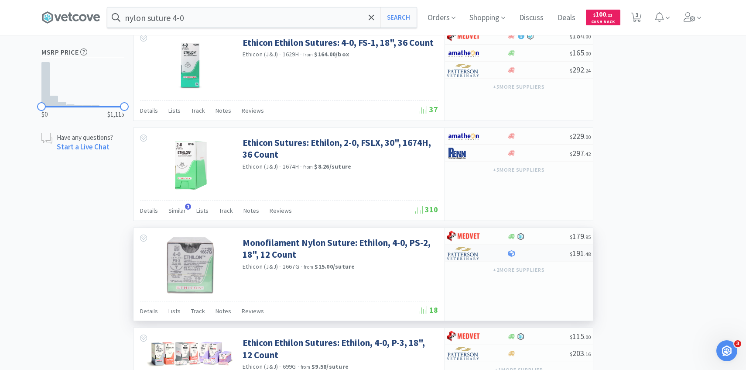
click at [458, 254] on img at bounding box center [463, 252] width 33 height 13
select select "1"
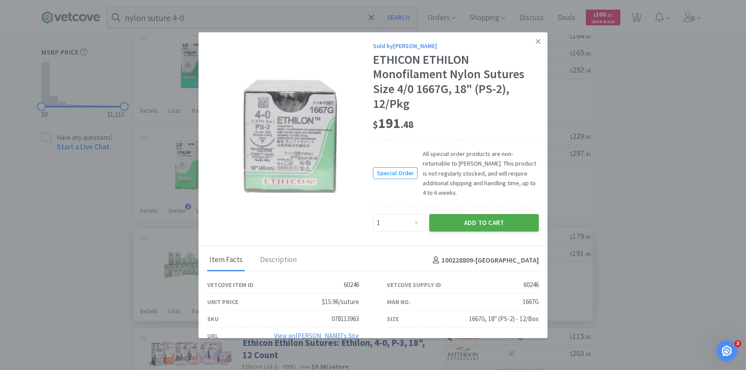
click at [460, 214] on button "Add to Cart" at bounding box center [484, 222] width 110 height 17
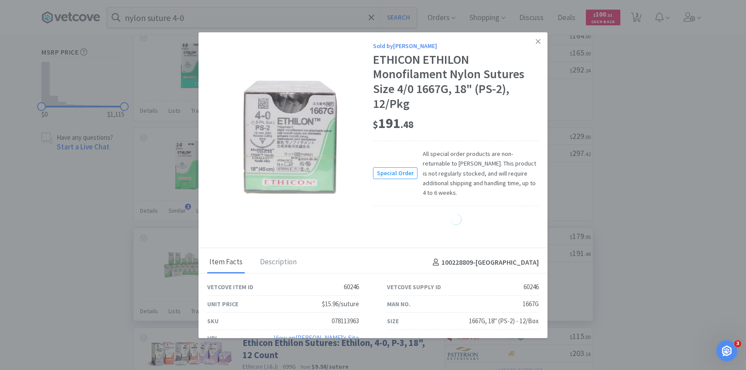
select select "1"
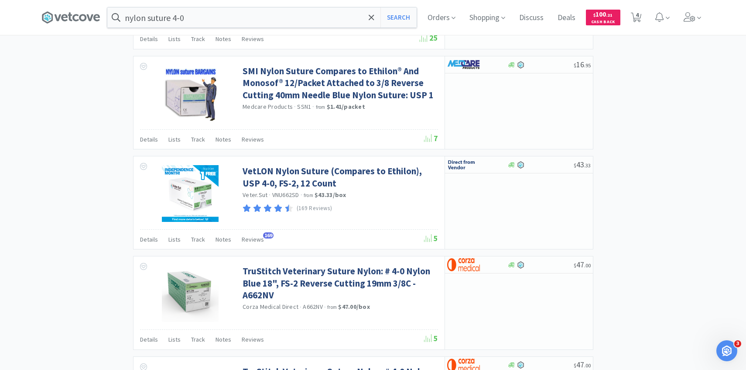
scroll to position [952, 0]
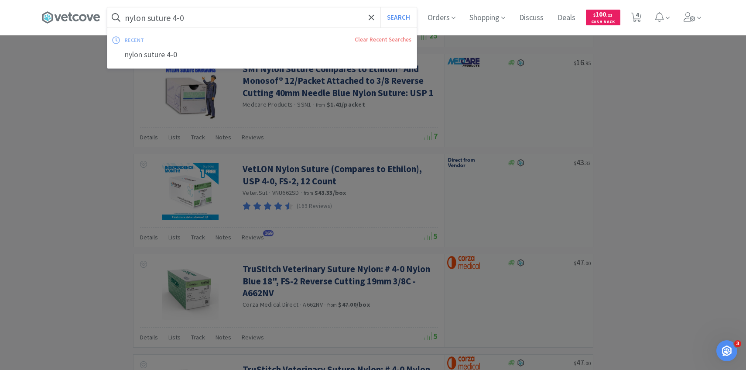
click at [220, 23] on input "nylon suture 4-0" at bounding box center [261, 17] width 309 height 20
click at [197, 20] on input "nylon suture 4-0" at bounding box center [261, 17] width 309 height 20
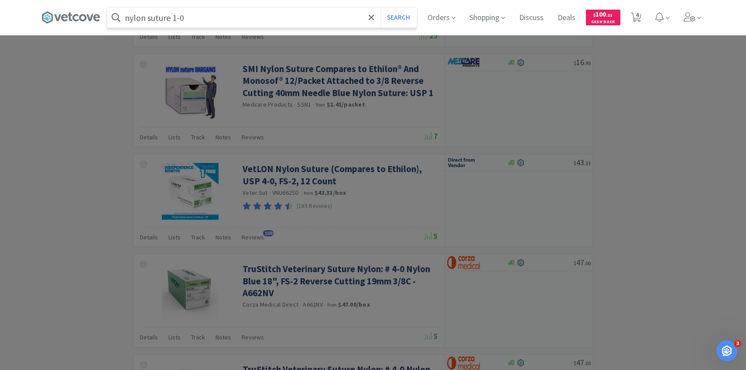
type input "nylon suture 1-0"
click at [380, 7] on button "Search" at bounding box center [398, 17] width 36 height 20
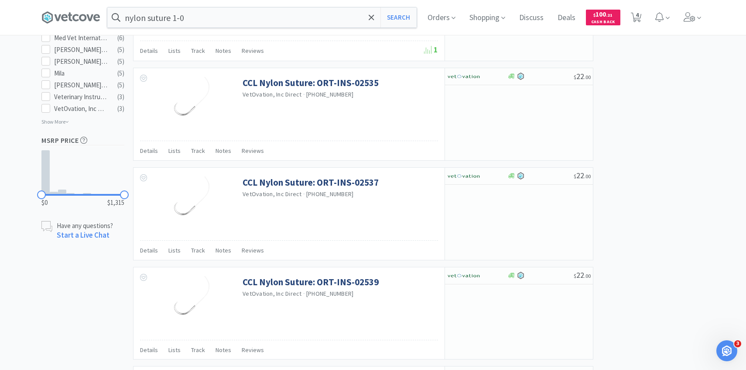
scroll to position [517, 0]
click at [642, 22] on span "4" at bounding box center [636, 17] width 18 height 35
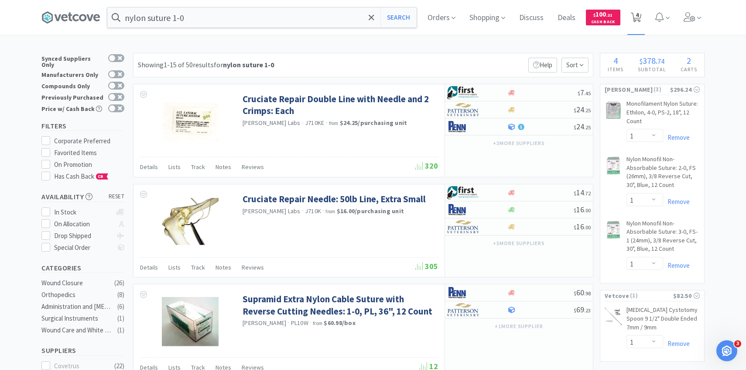
select select "1"
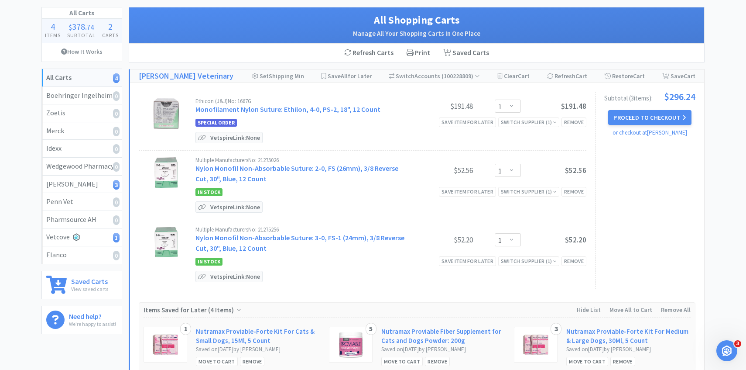
scroll to position [47, 0]
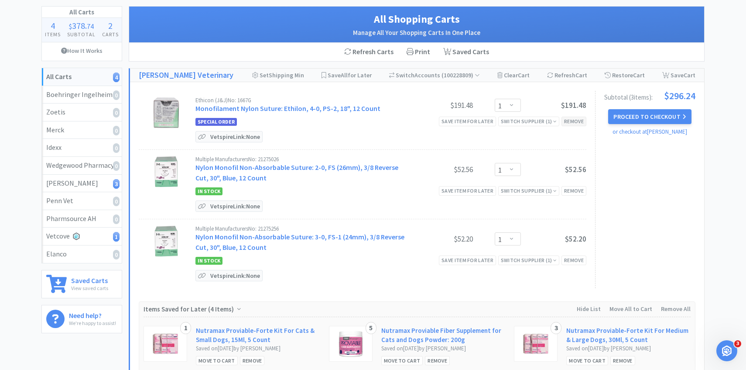
click at [569, 121] on div "Remove" at bounding box center [573, 120] width 25 height 9
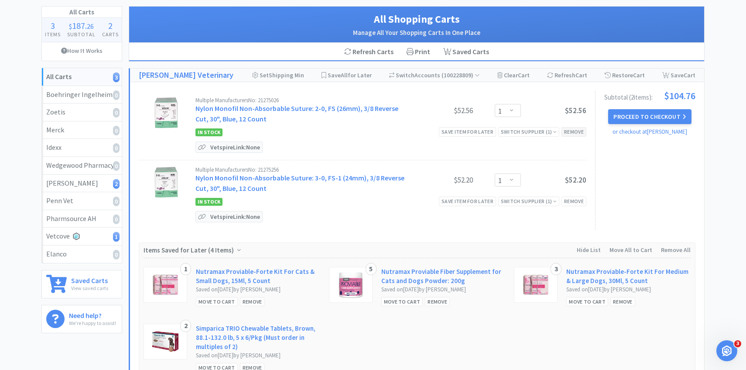
click at [572, 133] on div "Remove" at bounding box center [573, 131] width 25 height 9
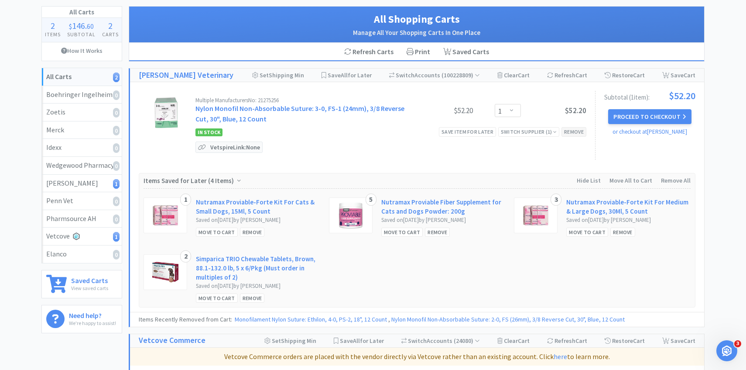
click at [572, 132] on div "Remove" at bounding box center [573, 131] width 25 height 9
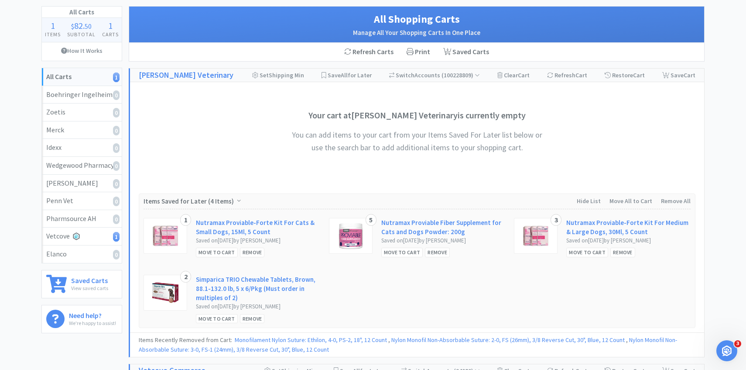
scroll to position [0, 0]
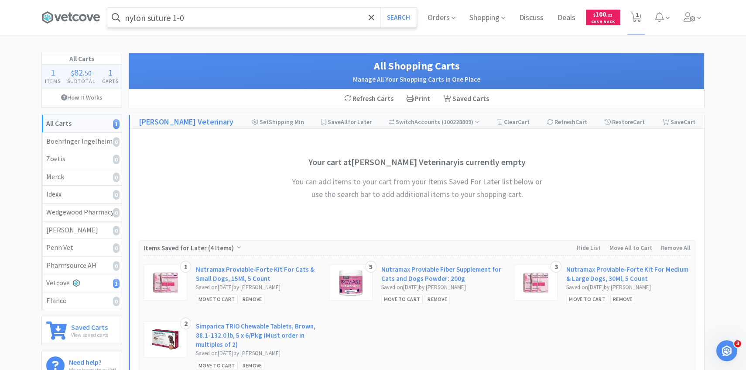
click at [274, 21] on input "nylon suture 1-0" at bounding box center [261, 17] width 309 height 20
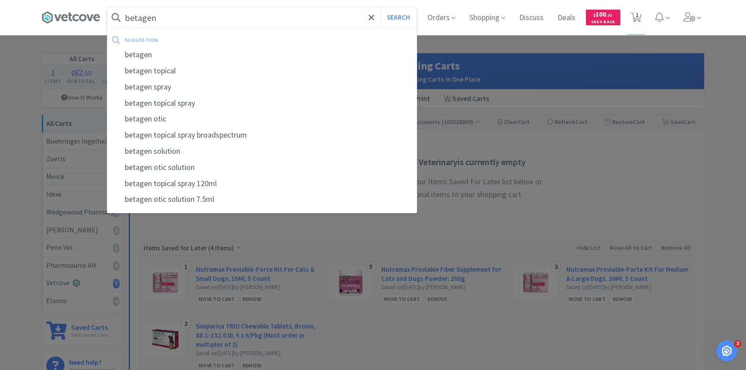
type input "betagen"
click at [380, 7] on button "Search" at bounding box center [398, 17] width 36 height 20
select select "1"
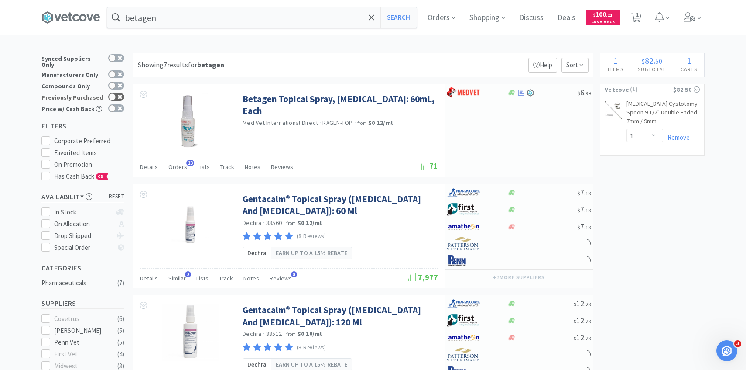
click at [119, 95] on icon at bounding box center [120, 97] width 4 height 4
checkbox input "true"
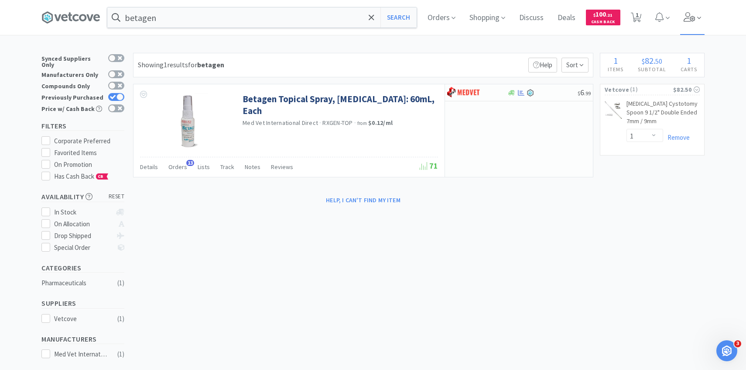
click at [701, 14] on span at bounding box center [692, 17] width 25 height 35
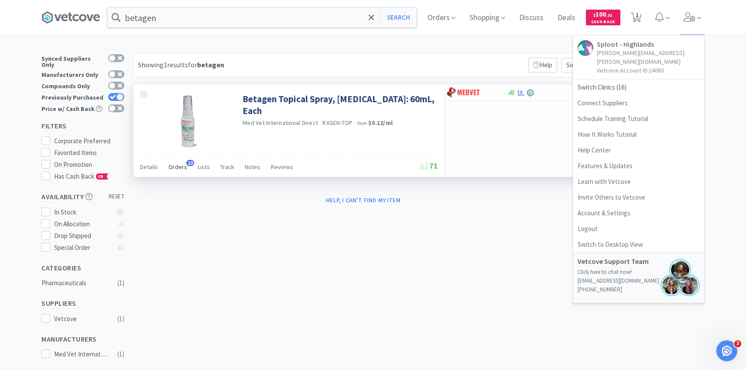
click at [182, 168] on span "Orders" at bounding box center [177, 167] width 19 height 8
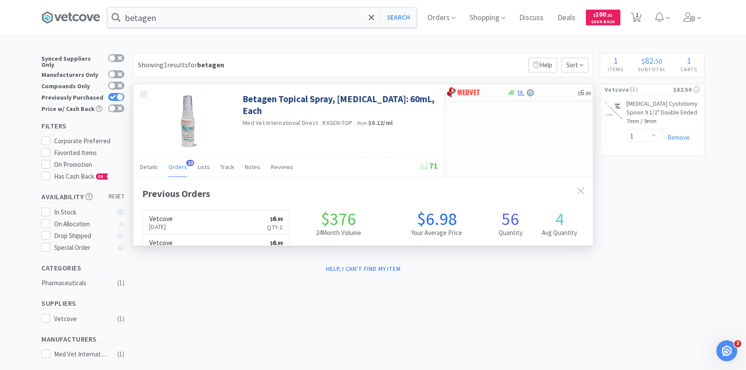
scroll to position [234, 459]
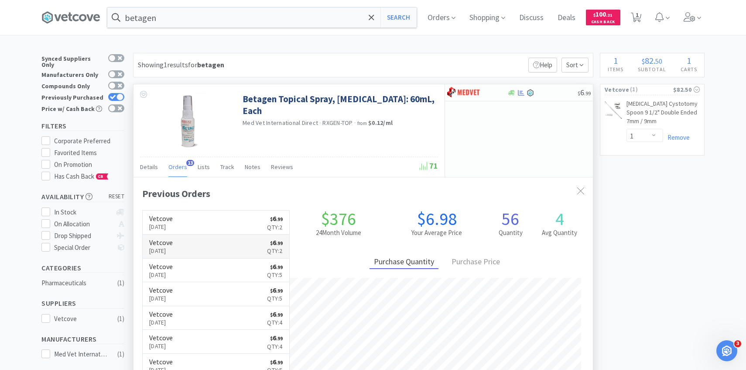
click at [173, 243] on h6 "Vetcove" at bounding box center [161, 242] width 24 height 7
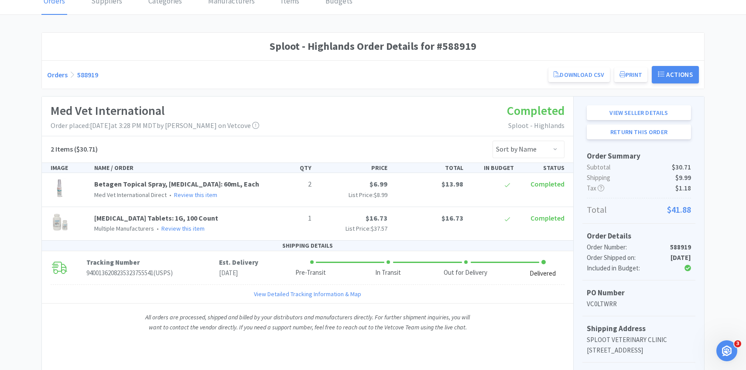
scroll to position [48, 0]
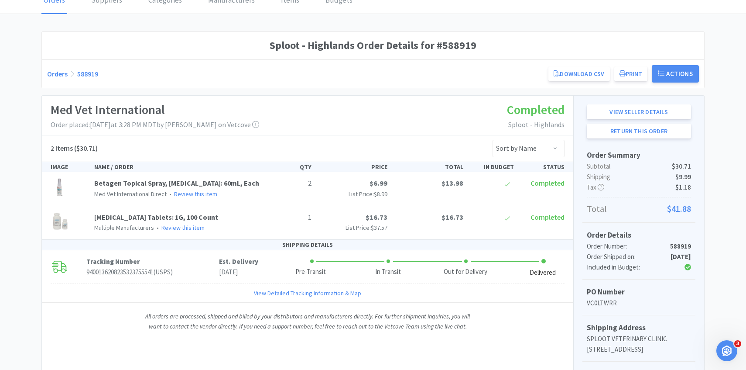
select select "1"
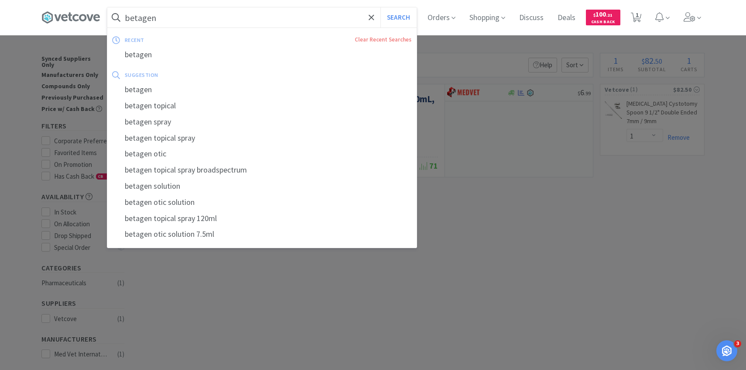
click at [228, 10] on input "betagen" at bounding box center [261, 17] width 309 height 20
click at [228, 8] on input "betagen" at bounding box center [261, 17] width 309 height 20
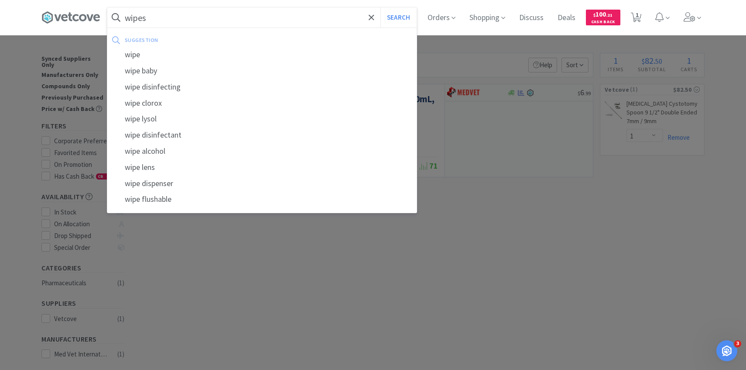
type input "wipes"
click at [380, 7] on button "Search" at bounding box center [398, 17] width 36 height 20
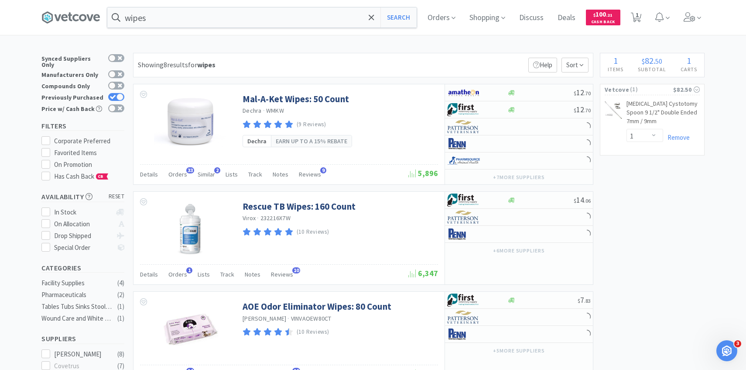
scroll to position [7, 0]
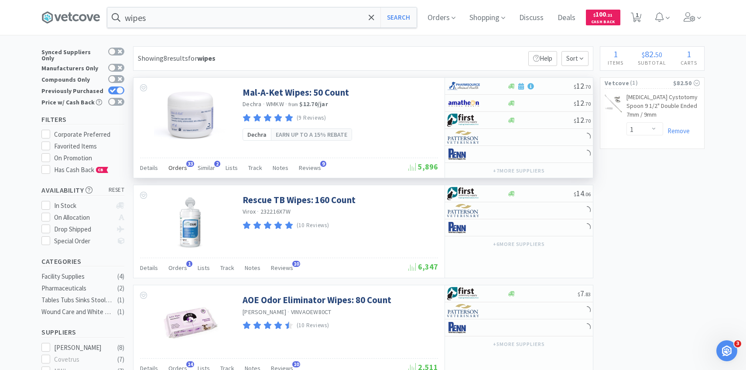
click at [184, 167] on span "Orders" at bounding box center [177, 168] width 19 height 8
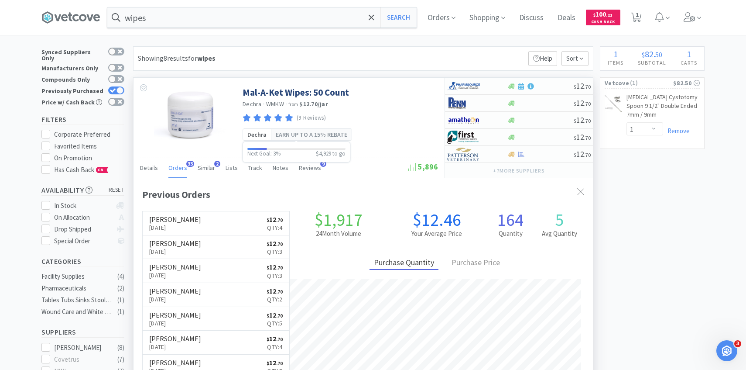
scroll to position [234, 459]
click at [469, 155] on img at bounding box center [463, 153] width 33 height 13
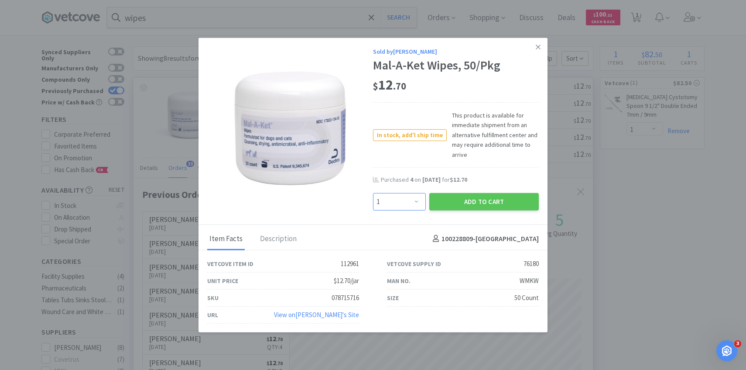
click at [404, 192] on select "Enter Quantity 1 2 3 4 5 6 7 8 9 10 11 12 13 14 15 16 17 18 19 20 Enter Quantity" at bounding box center [399, 200] width 53 height 17
select select "4"
click at [373, 192] on select "Enter Quantity 1 2 3 4 5 6 7 8 9 10 11 12 13 14 15 16 17 18 19 20 Enter Quantity" at bounding box center [399, 200] width 53 height 17
click at [451, 197] on button "Add to Cart" at bounding box center [484, 200] width 110 height 17
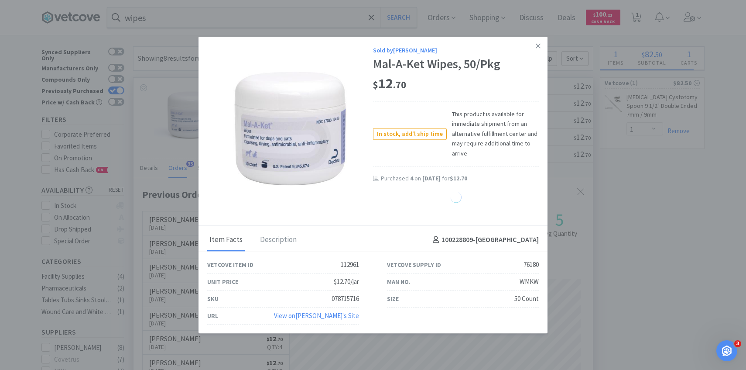
select select "4"
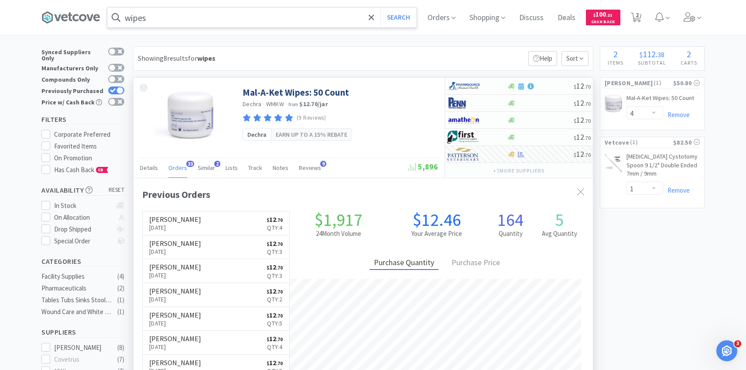
click at [209, 19] on input "wipes" at bounding box center [261, 17] width 309 height 20
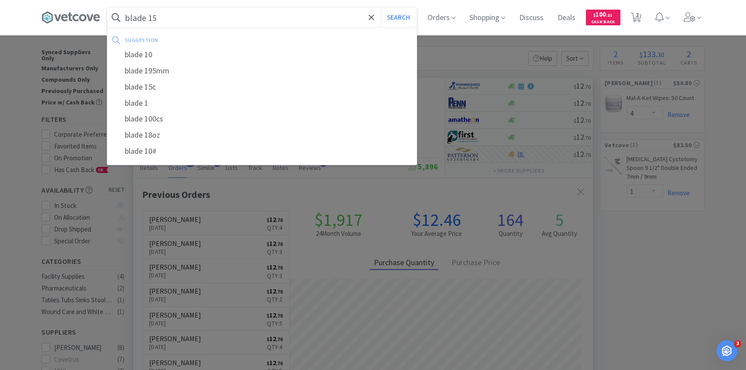
type input "blade 15"
click at [380, 7] on button "Search" at bounding box center [398, 17] width 36 height 20
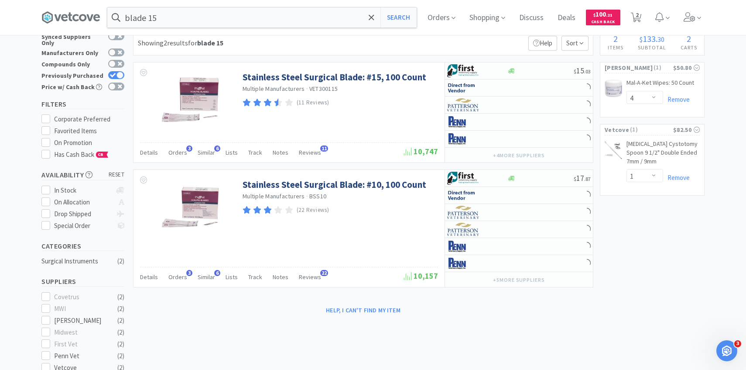
scroll to position [18, 0]
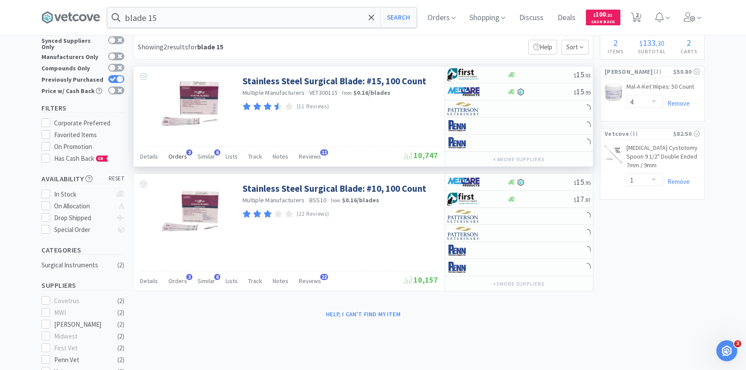
click at [183, 157] on span "Orders" at bounding box center [177, 156] width 19 height 8
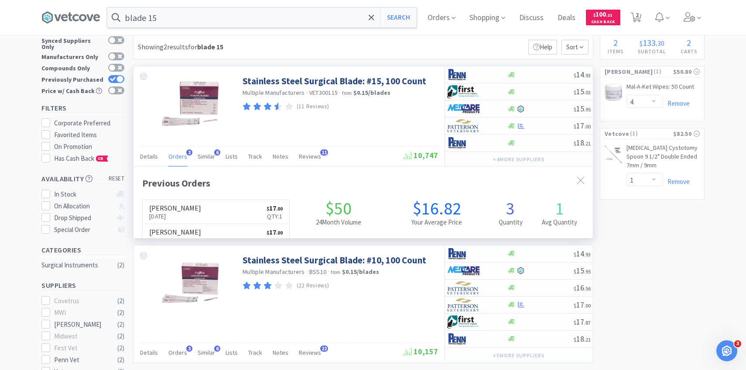
scroll to position [226, 459]
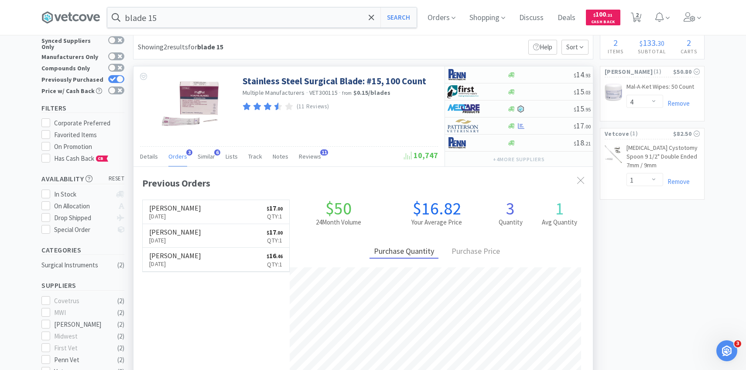
click at [182, 157] on span "Orders" at bounding box center [177, 156] width 19 height 8
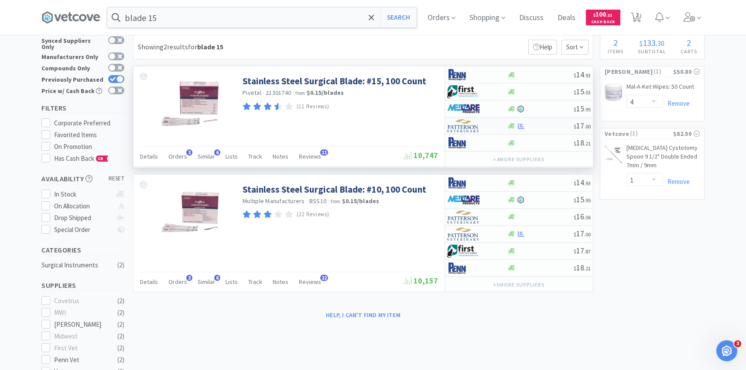
click at [481, 130] on div at bounding box center [471, 125] width 48 height 15
select select "1"
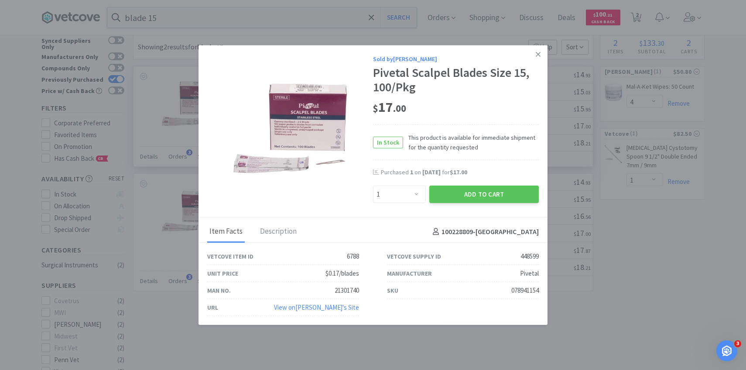
click at [449, 198] on button "Add to Cart" at bounding box center [484, 193] width 110 height 17
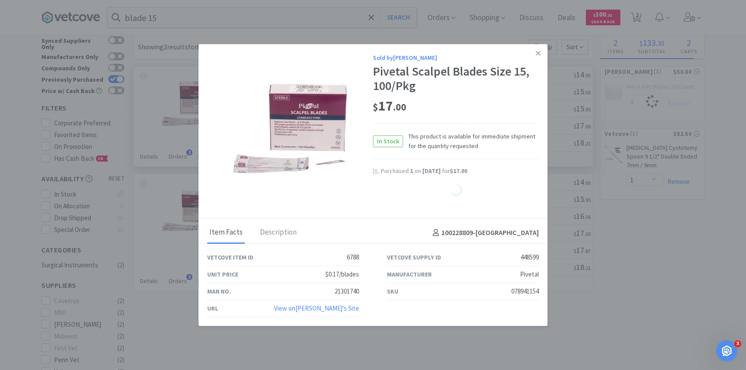
select select "1"
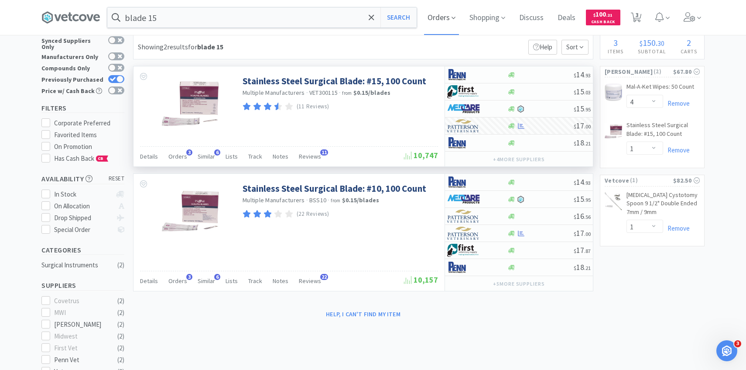
click at [446, 18] on span "Orders" at bounding box center [441, 17] width 35 height 35
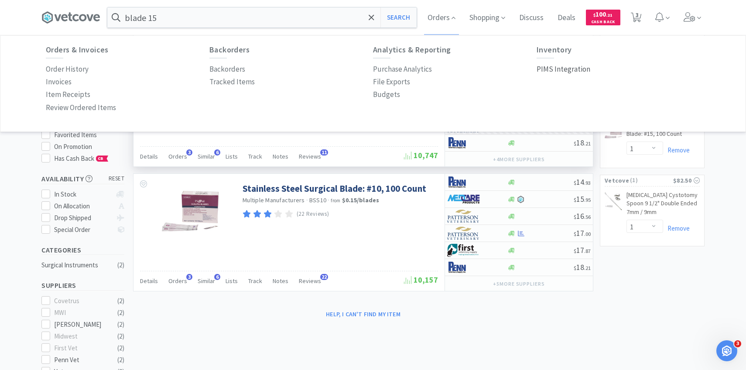
click at [575, 67] on p "PIMS Integration" at bounding box center [564, 69] width 54 height 12
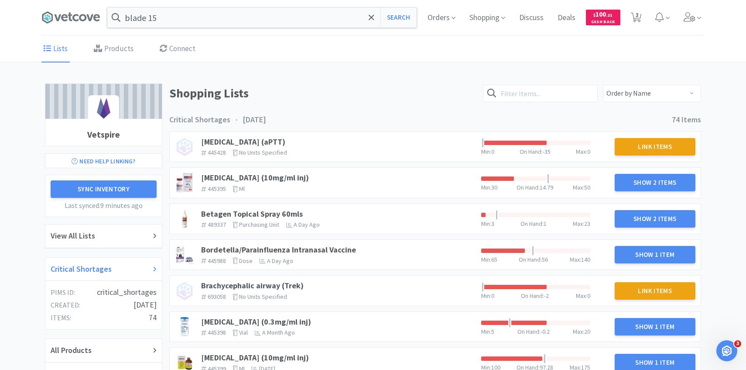
click at [117, 267] on div "Critical Shortages" at bounding box center [104, 269] width 106 height 13
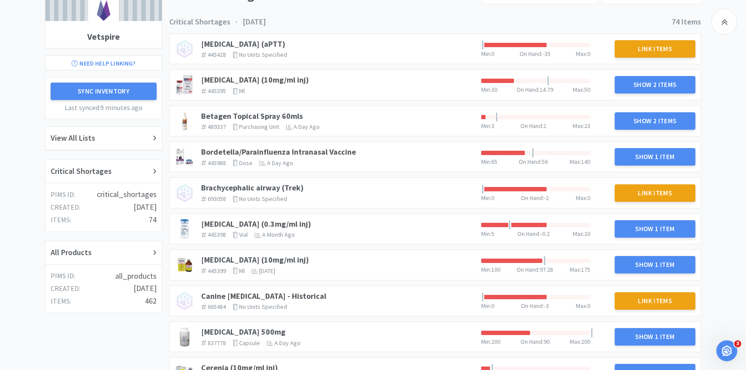
scroll to position [103, 0]
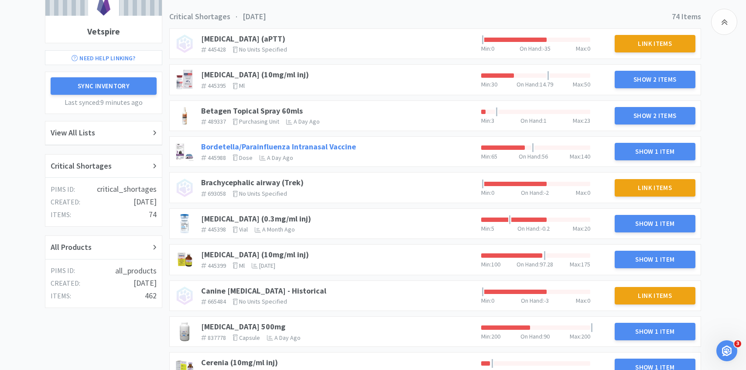
click at [337, 150] on link "Bordetella/Parainfluenza Intranasal Vaccine" at bounding box center [278, 146] width 155 height 10
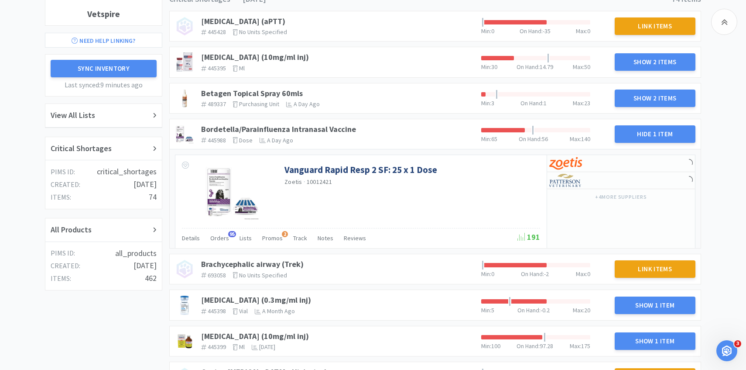
scroll to position [142, 0]
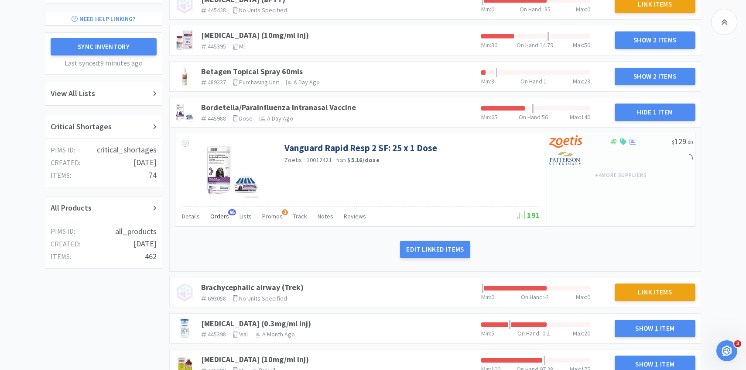
click at [224, 218] on span "Orders" at bounding box center [219, 216] width 19 height 8
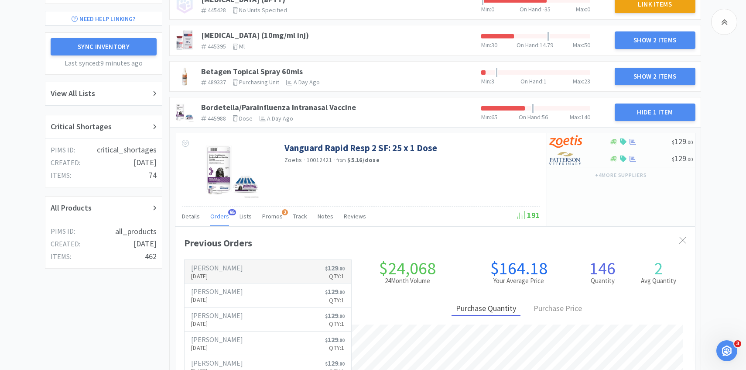
scroll to position [239, 520]
click at [224, 271] on p "[DATE]" at bounding box center [217, 276] width 52 height 10
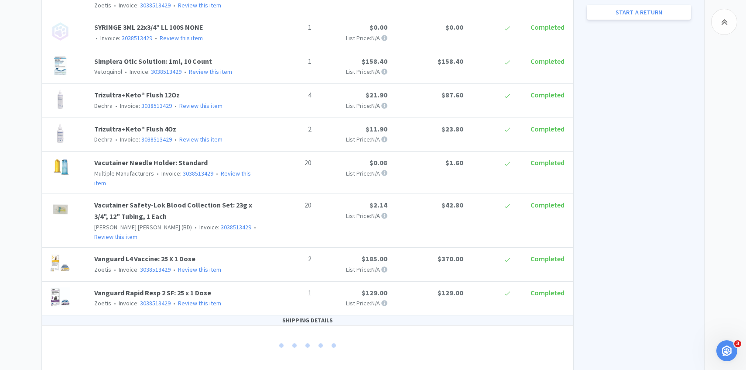
scroll to position [504, 0]
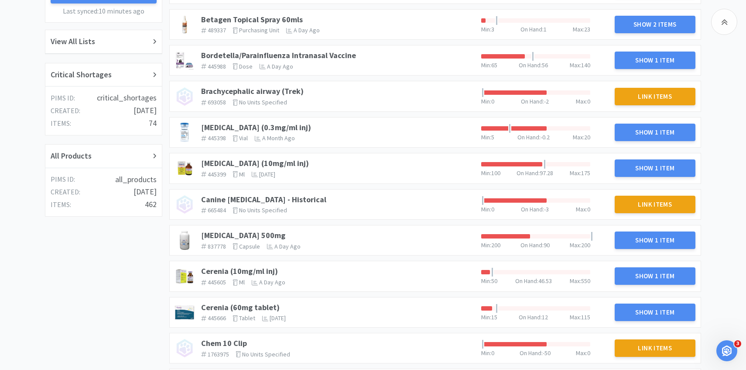
scroll to position [244, 0]
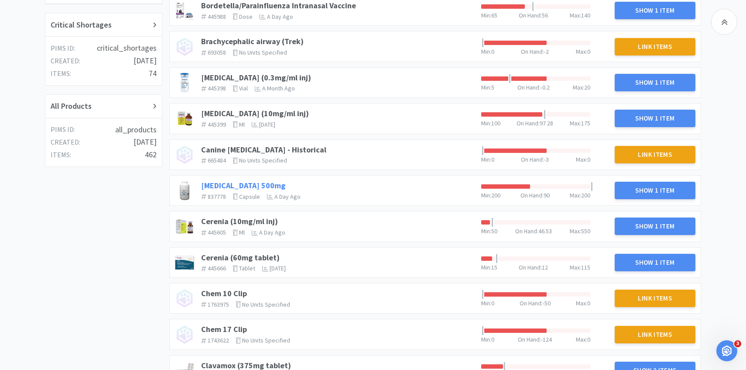
click at [253, 182] on link "[MEDICAL_DATA] 500mg" at bounding box center [243, 185] width 84 height 10
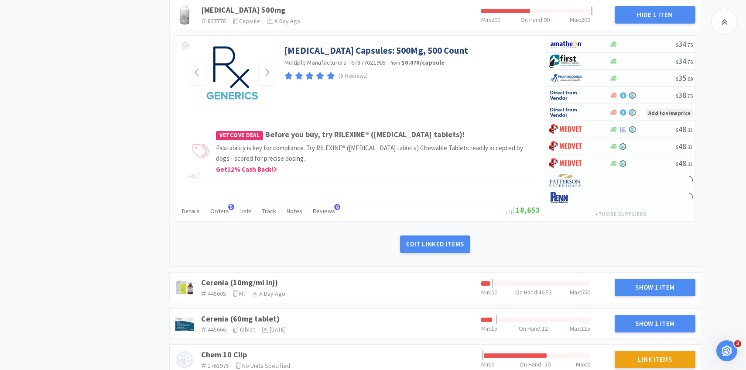
scroll to position [428, 0]
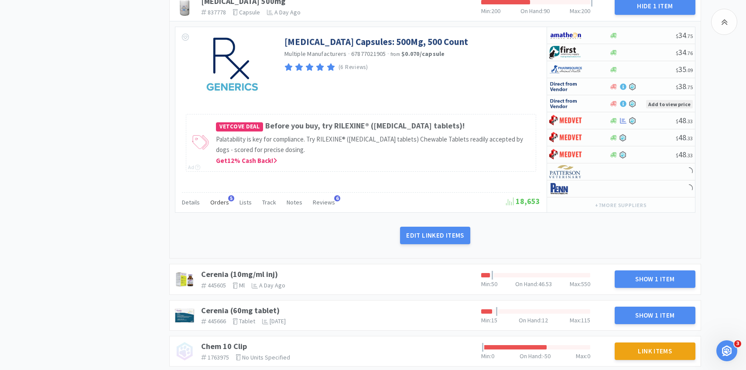
click at [225, 197] on div "Orders 5" at bounding box center [219, 203] width 19 height 17
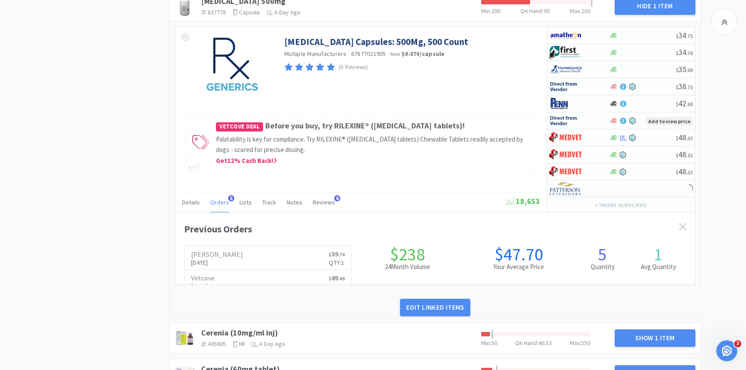
scroll to position [239, 520]
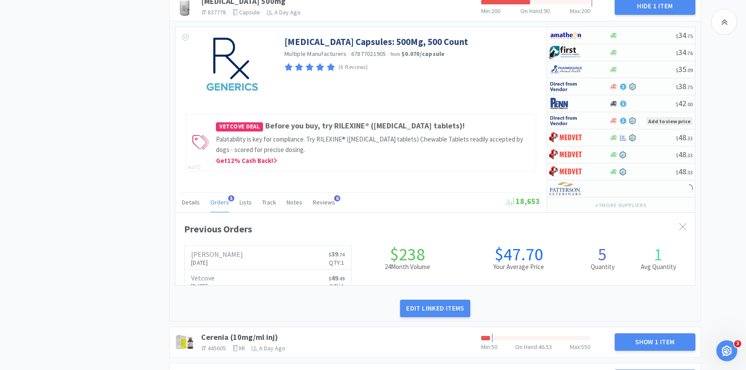
click at [223, 199] on span "Orders" at bounding box center [219, 202] width 19 height 8
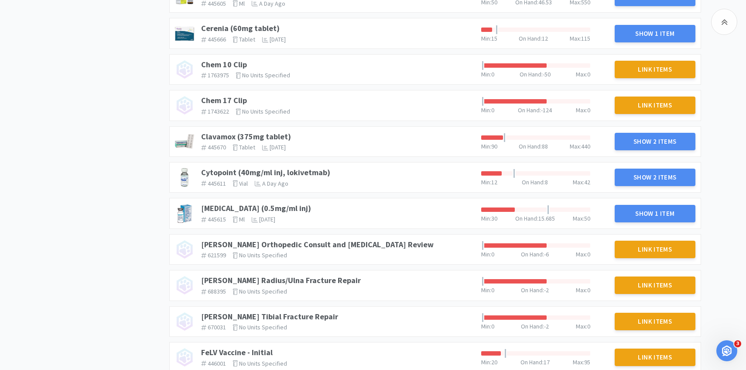
scroll to position [655, 0]
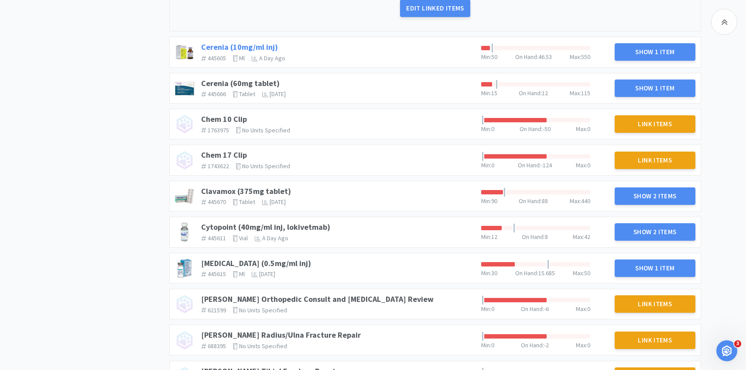
click at [214, 45] on link "Cerenia (10mg/ml inj)" at bounding box center [239, 47] width 77 height 10
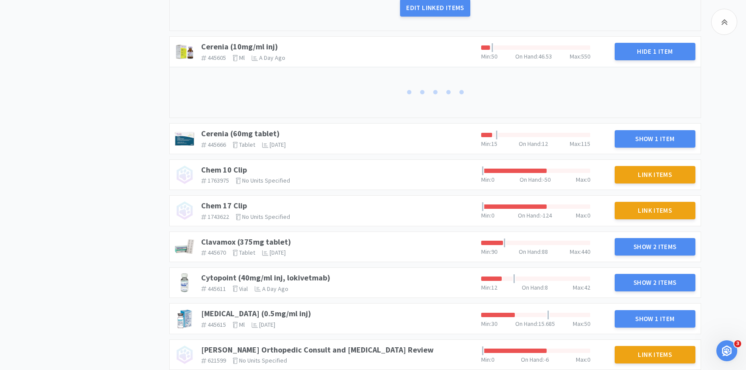
scroll to position [661, 0]
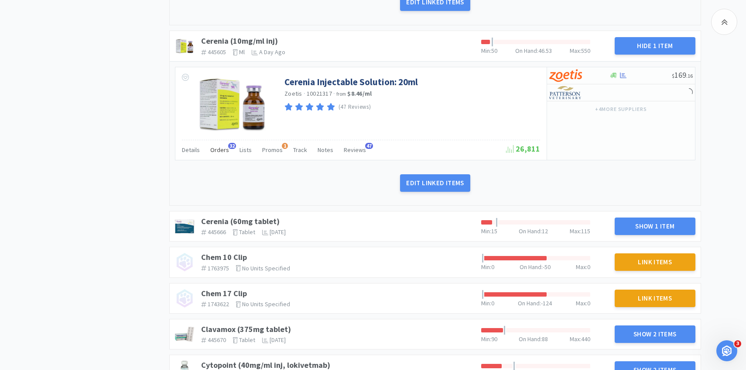
click at [222, 152] on span "Orders" at bounding box center [219, 150] width 19 height 8
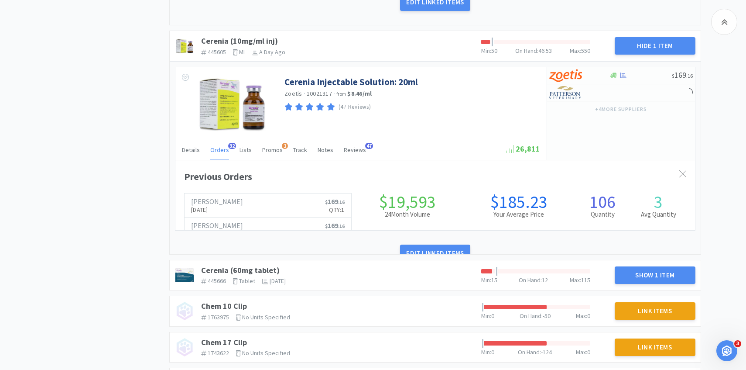
scroll to position [239, 520]
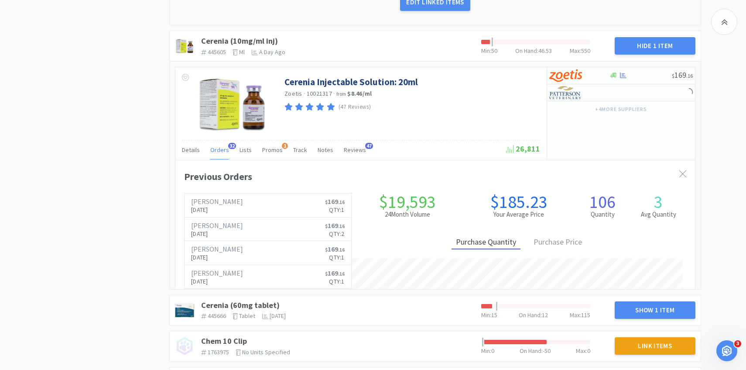
click at [222, 152] on span "Orders" at bounding box center [219, 150] width 19 height 8
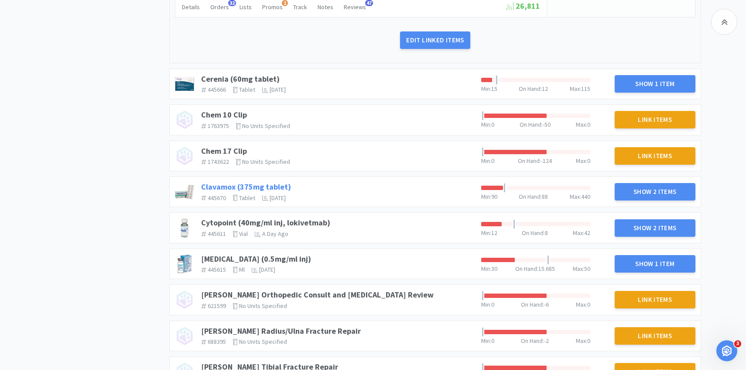
click at [256, 186] on link "Clavamox (375mg tablet)" at bounding box center [246, 186] width 90 height 10
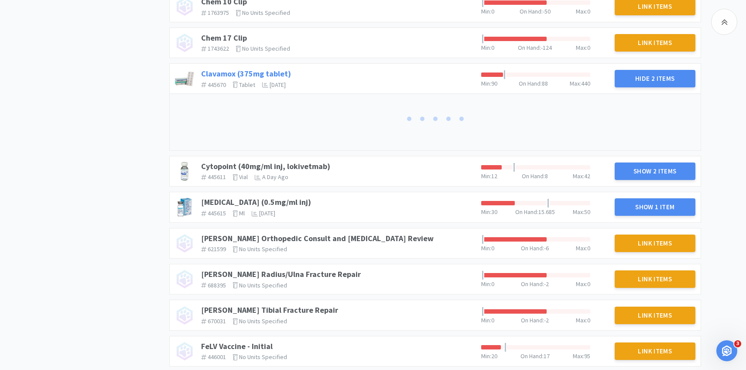
scroll to position [924, 0]
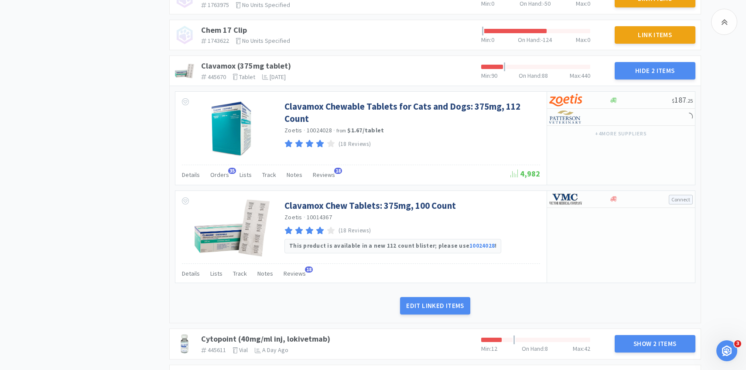
click at [227, 174] on div "Details Orders 35 Lists Track Notes Reviews 18" at bounding box center [346, 176] width 329 height 17
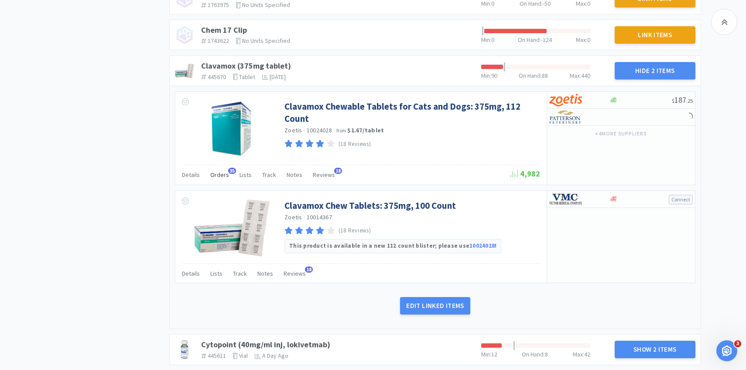
click at [221, 174] on span "Orders" at bounding box center [219, 175] width 19 height 8
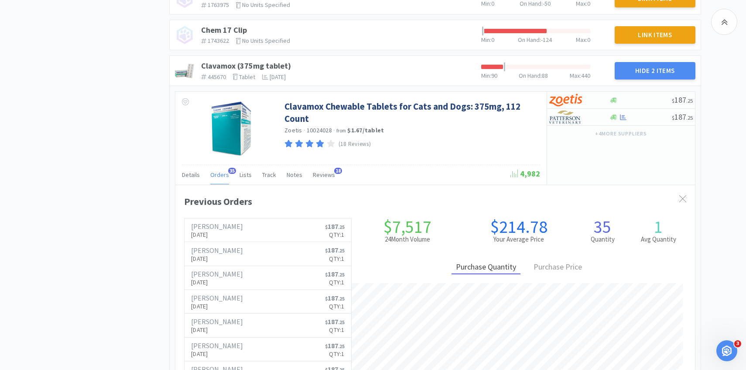
scroll to position [239, 520]
click at [221, 174] on span "Orders" at bounding box center [219, 175] width 19 height 8
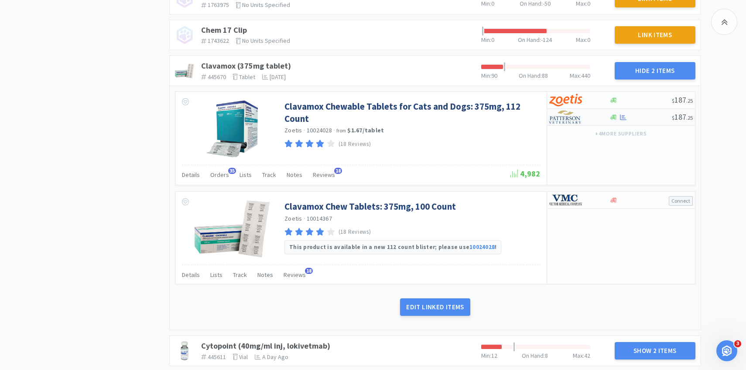
click at [577, 118] on img at bounding box center [565, 116] width 33 height 13
select select "1"
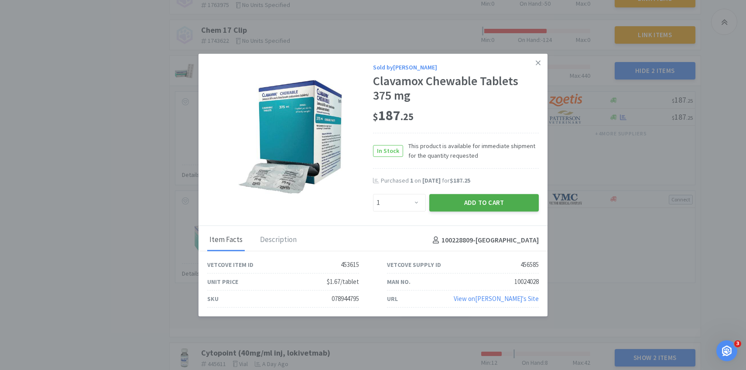
click at [510, 200] on button "Add to Cart" at bounding box center [484, 202] width 110 height 17
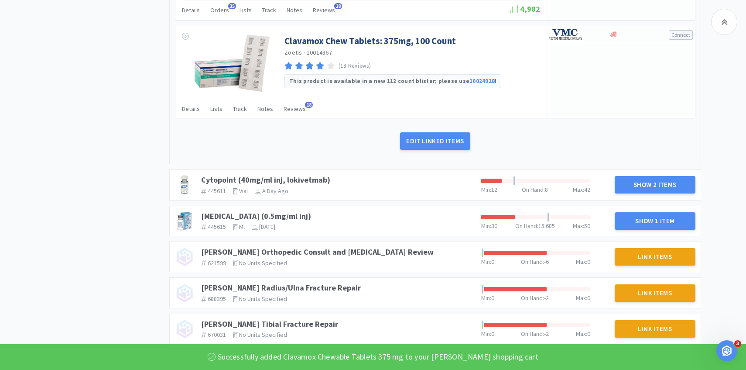
scroll to position [1108, 0]
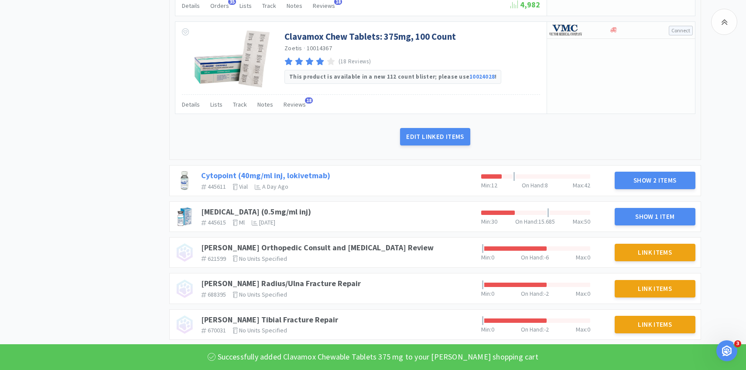
click at [319, 175] on link "Cytopoint (40mg/ml inj, lokivetmab)" at bounding box center [265, 175] width 129 height 10
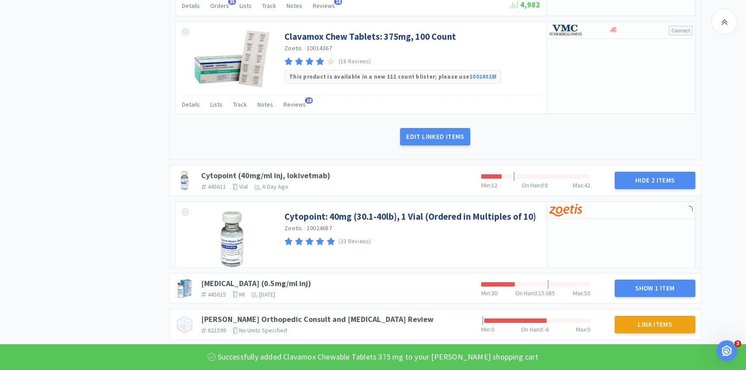
scroll to position [1154, 0]
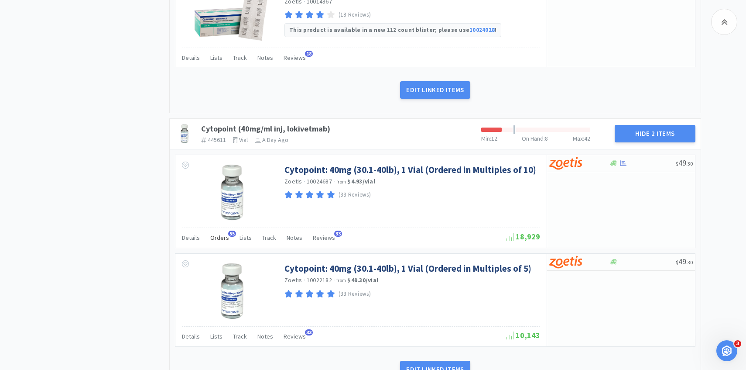
click at [221, 237] on span "Orders" at bounding box center [219, 237] width 19 height 8
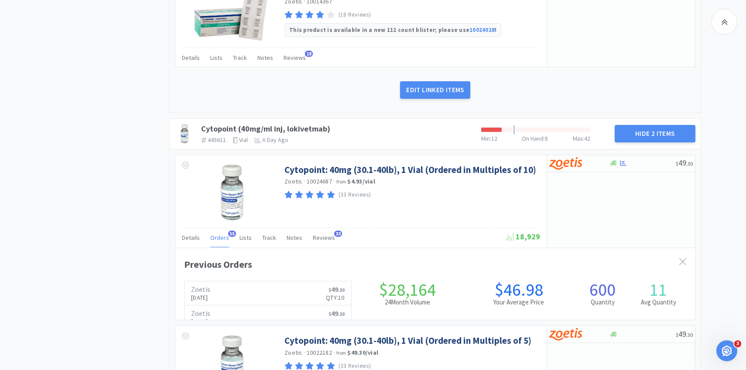
scroll to position [239, 520]
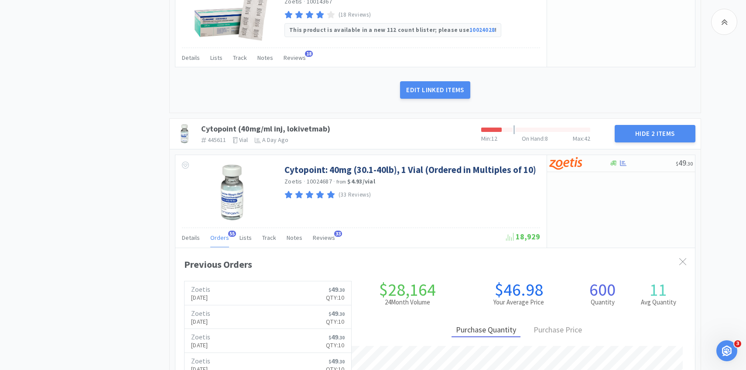
click at [221, 237] on span "Orders" at bounding box center [219, 237] width 19 height 8
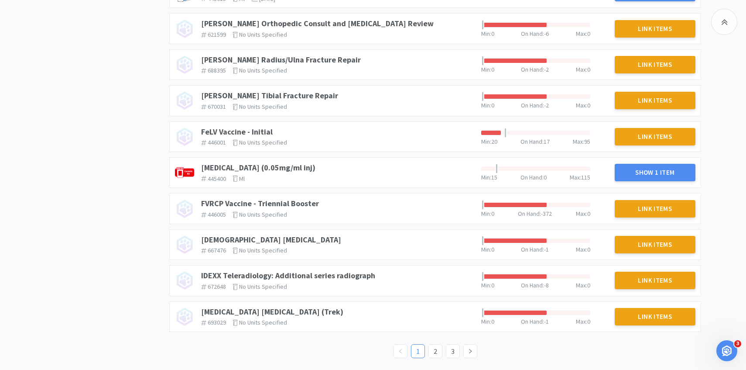
scroll to position [1575, 0]
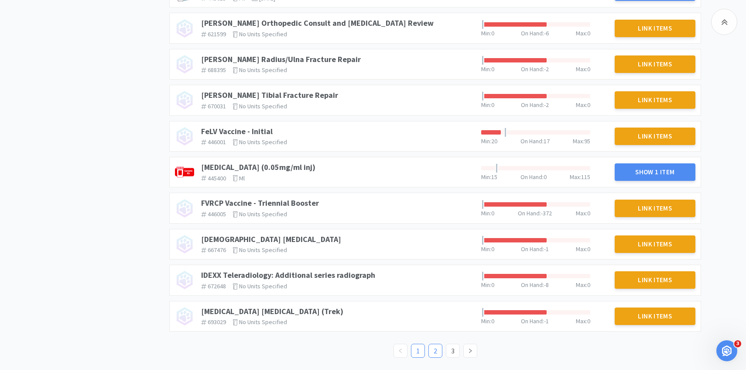
click at [433, 350] on link "2" at bounding box center [435, 350] width 13 height 13
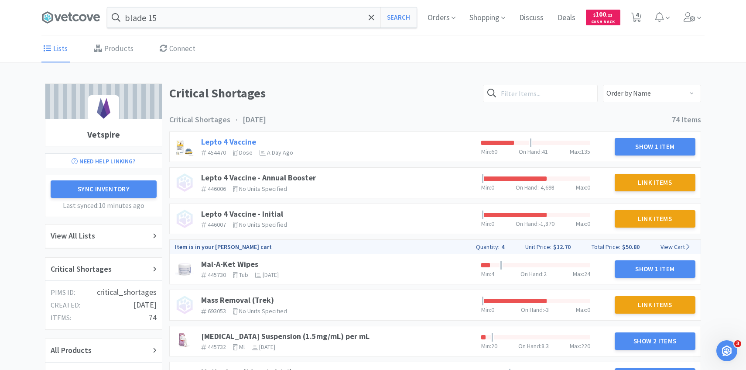
click at [241, 138] on link "Lepto 4 Vaccine" at bounding box center [228, 142] width 55 height 10
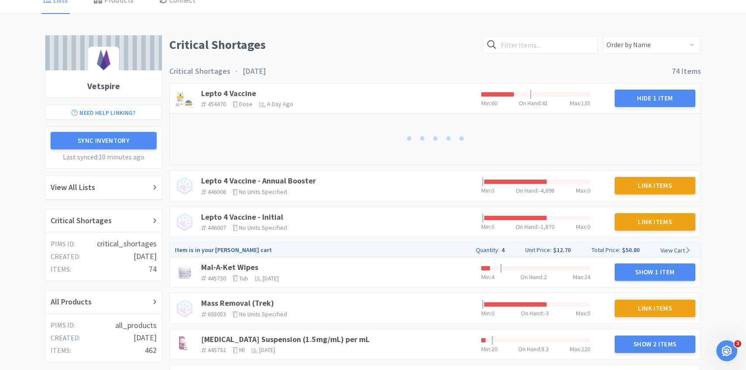
scroll to position [53, 0]
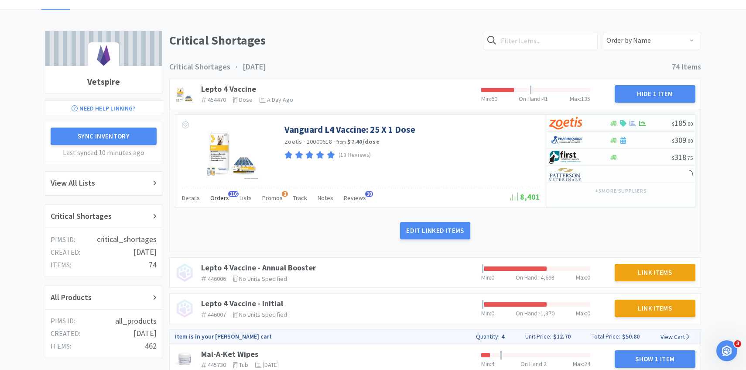
click at [219, 197] on span "Orders" at bounding box center [219, 198] width 19 height 8
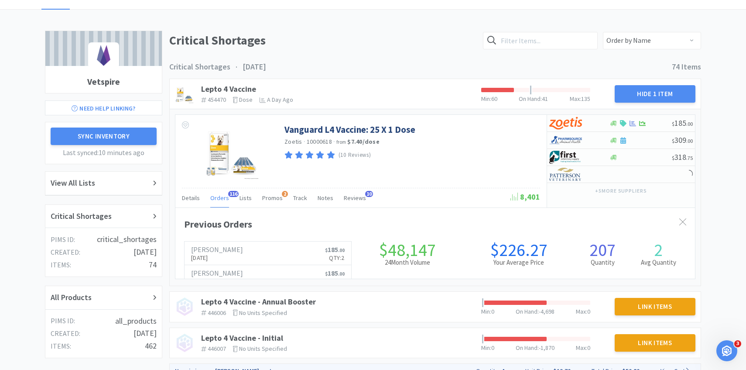
scroll to position [239, 520]
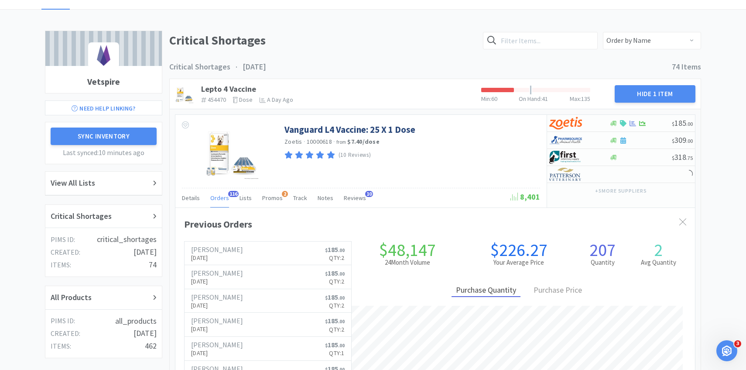
click at [219, 198] on span "Orders" at bounding box center [219, 198] width 19 height 8
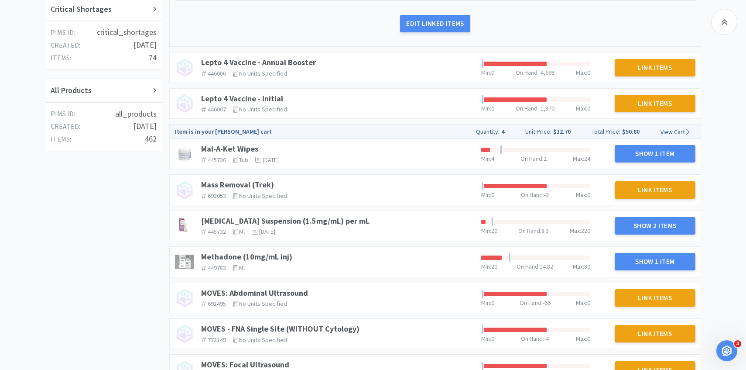
scroll to position [302, 0]
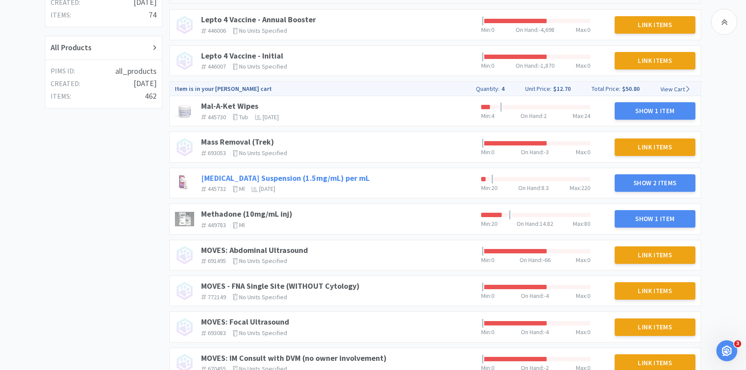
click at [329, 181] on link "Meloxicam Suspension (1.5mg/mL) per mL" at bounding box center [285, 178] width 168 height 10
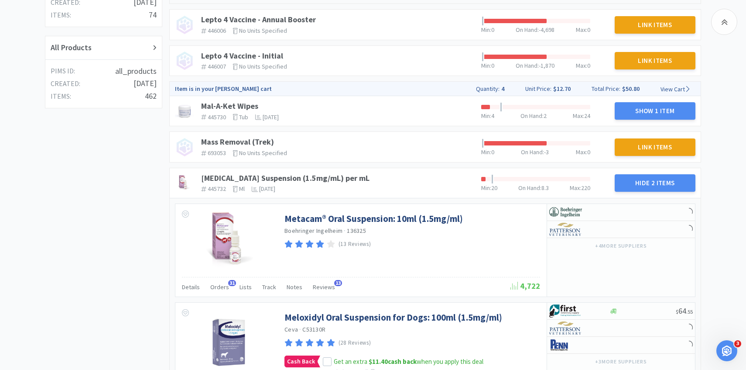
scroll to position [335, 0]
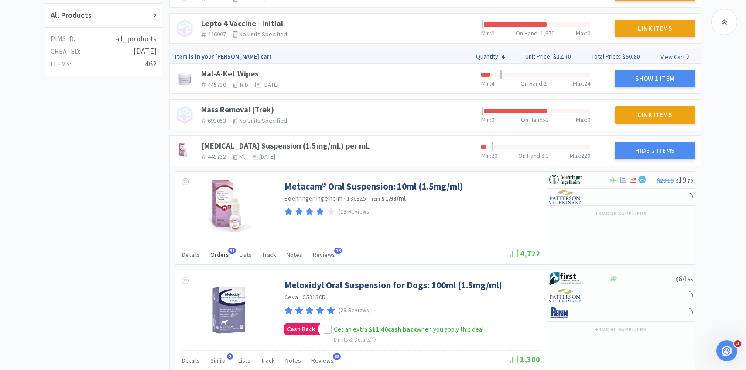
click at [214, 259] on div "Orders 31" at bounding box center [219, 255] width 19 height 17
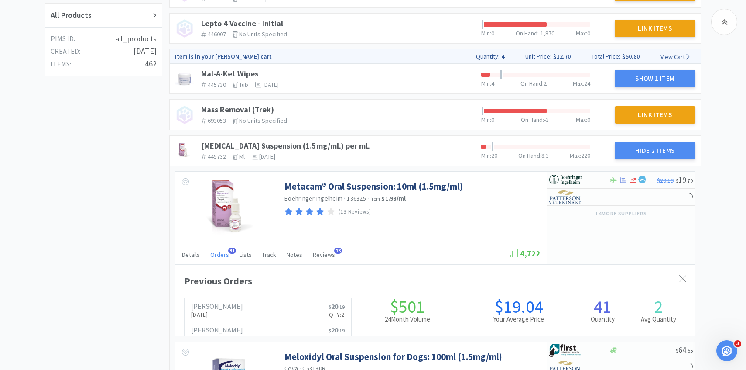
scroll to position [239, 520]
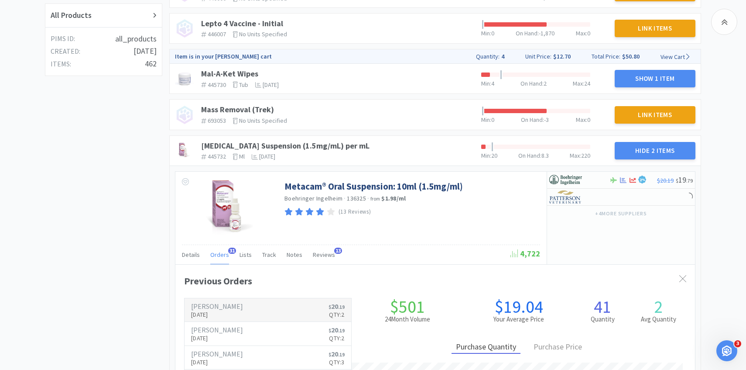
click at [226, 307] on h6 "[PERSON_NAME]" at bounding box center [217, 305] width 52 height 7
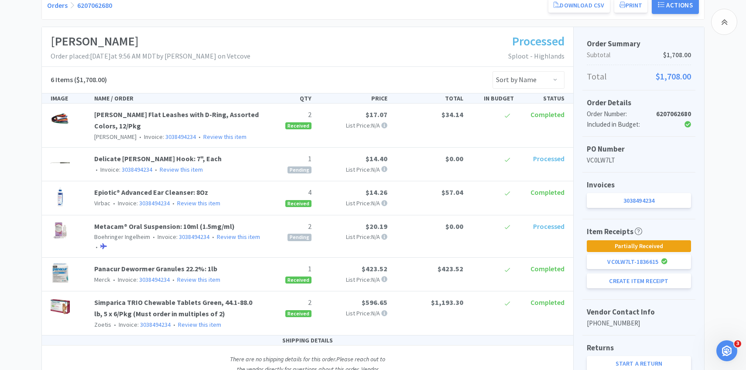
scroll to position [119, 0]
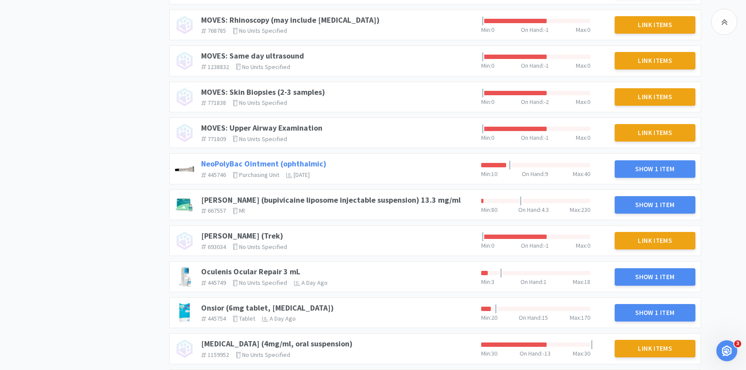
click at [315, 159] on link "NeoPolyBac Ointment (ophthalmic)" at bounding box center [263, 163] width 125 height 10
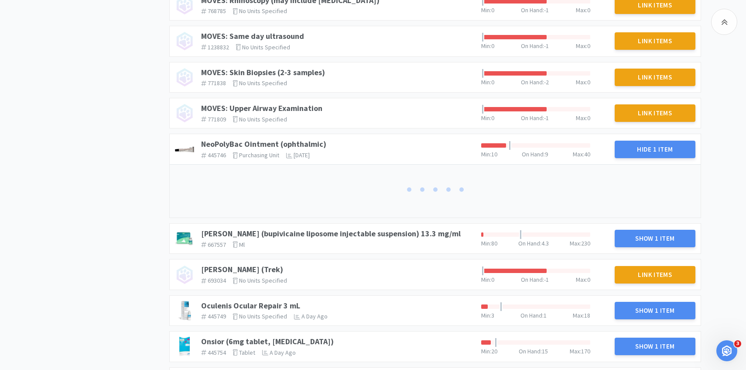
scroll to position [668, 0]
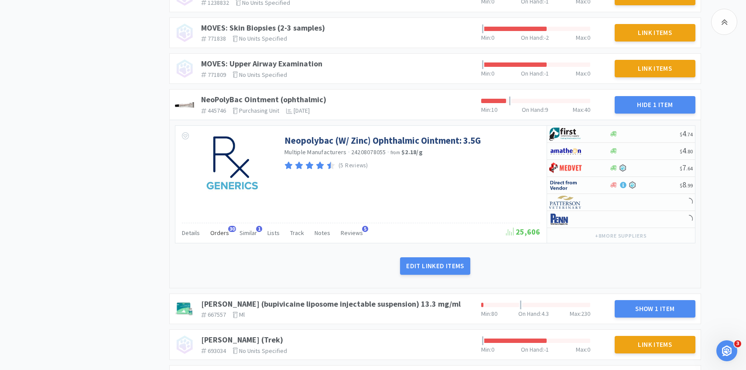
click at [225, 233] on span "Orders" at bounding box center [219, 233] width 19 height 8
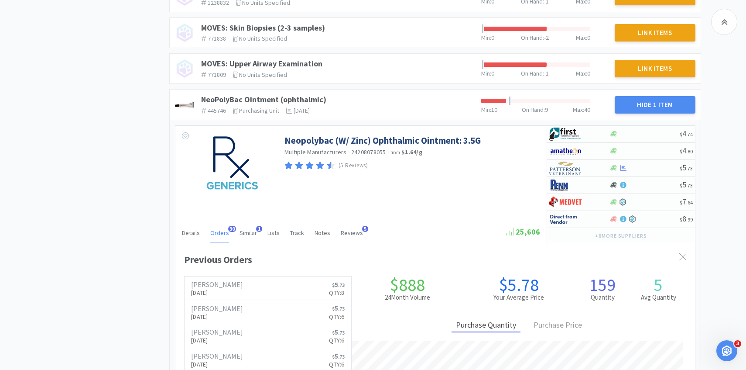
scroll to position [239, 520]
click at [572, 166] on img at bounding box center [565, 167] width 33 height 13
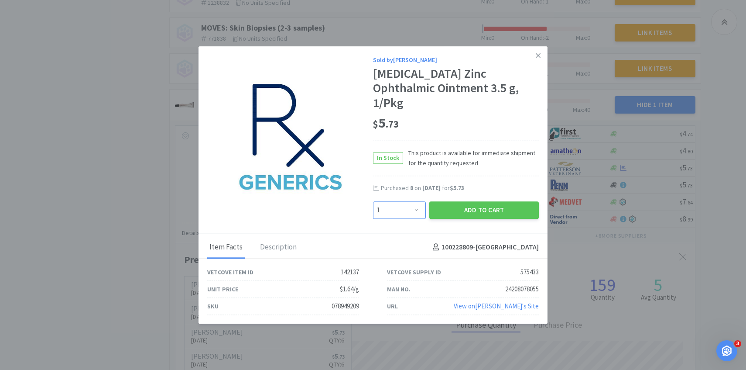
click at [394, 204] on select "Enter Quantity 1 2 3 4 5 6 7 8 9 10 11 12 13 14 15 16 17 18 19 20 Enter Quantity" at bounding box center [399, 209] width 53 height 17
select select "5"
click at [373, 201] on select "Enter Quantity 1 2 3 4 5 6 7 8 9 10 11 12 13 14 15 16 17 18 19 20 Enter Quantity" at bounding box center [399, 209] width 53 height 17
click at [460, 205] on button "Add to Cart" at bounding box center [484, 209] width 110 height 17
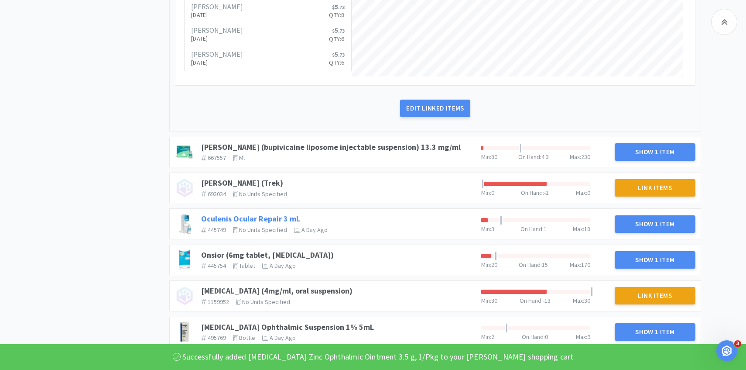
click at [282, 218] on link "Oculenis Ocular Repair 3 mL" at bounding box center [250, 218] width 99 height 10
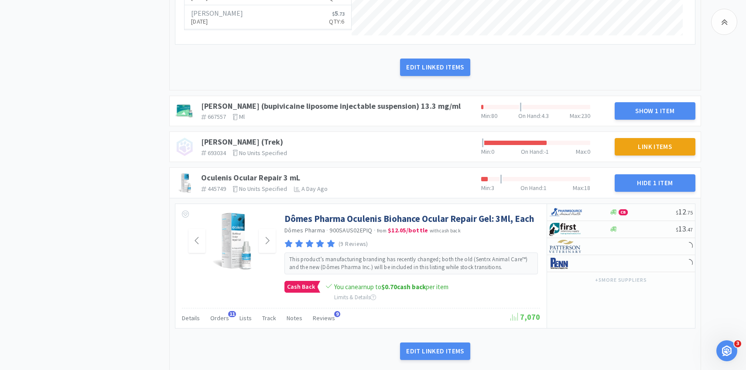
scroll to position [1202, 0]
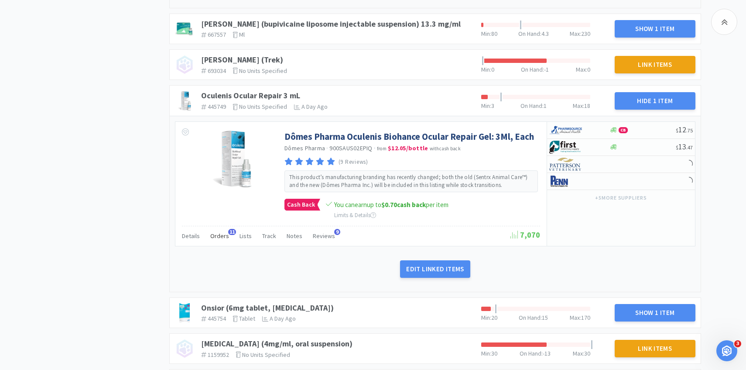
click at [223, 236] on span "Orders" at bounding box center [219, 236] width 19 height 8
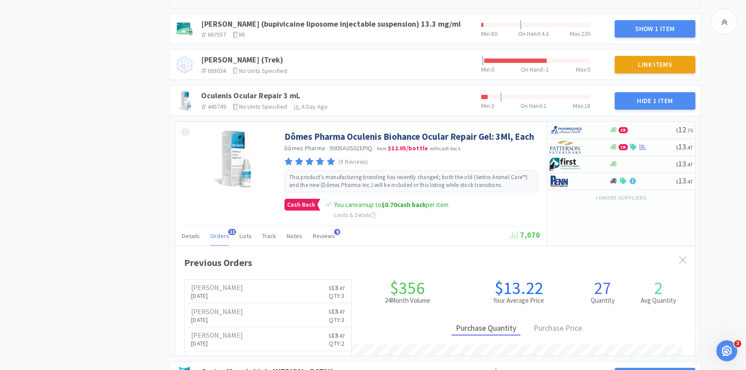
scroll to position [239, 520]
click at [223, 236] on span "Orders" at bounding box center [219, 236] width 19 height 8
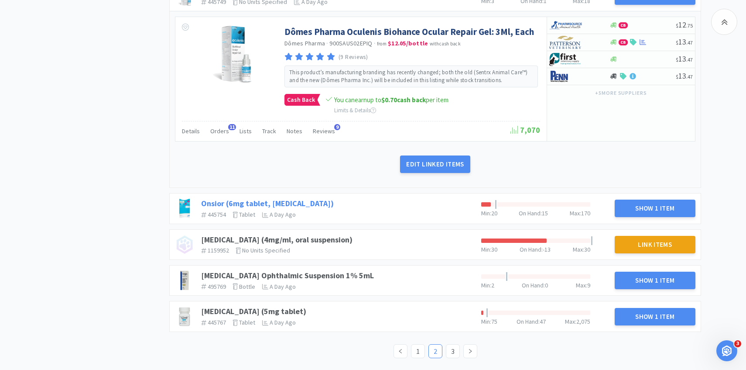
click at [223, 203] on link "Onsior (6mg tablet, robenacoxib)" at bounding box center [267, 203] width 133 height 10
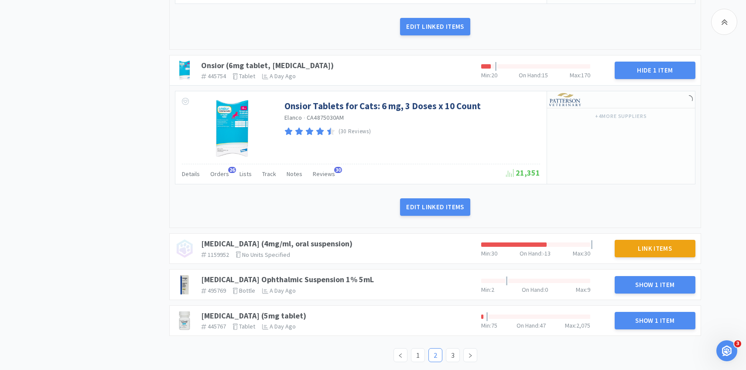
scroll to position [1444, 0]
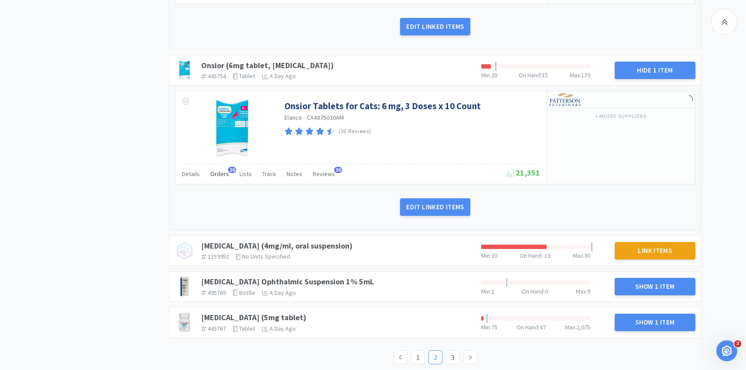
click at [222, 177] on span "Orders" at bounding box center [219, 174] width 19 height 8
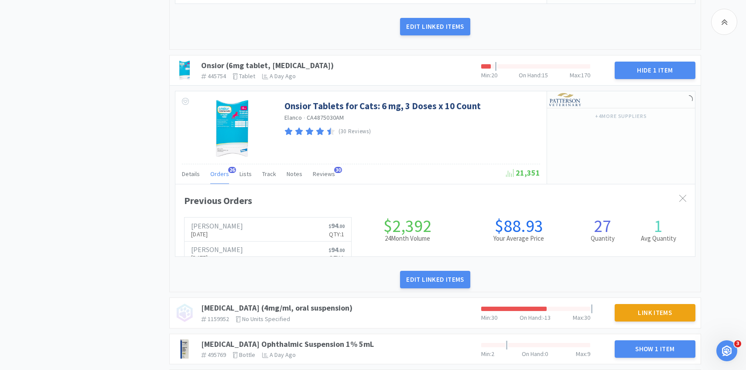
scroll to position [239, 520]
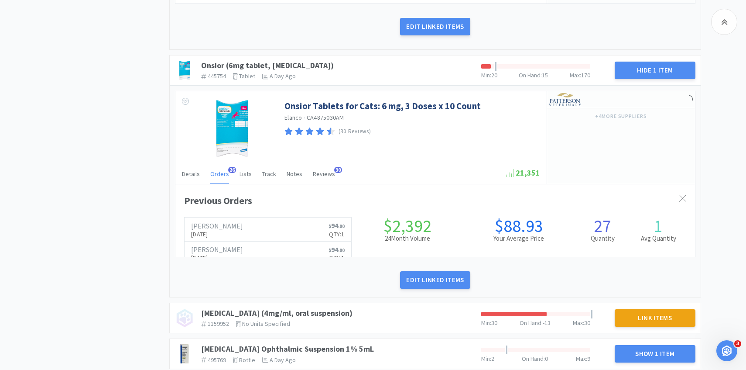
click at [222, 177] on span "Orders" at bounding box center [219, 174] width 19 height 8
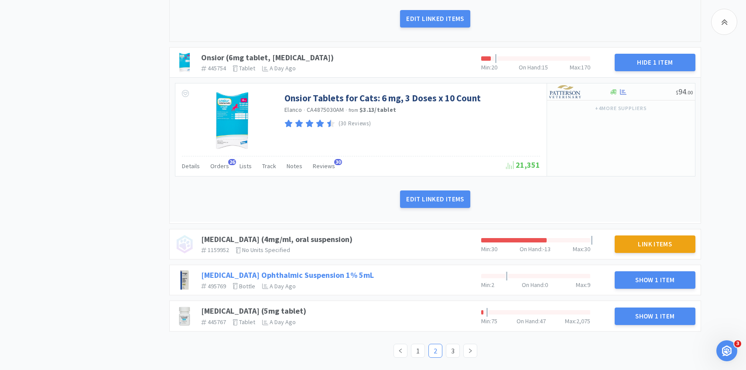
click at [327, 274] on link "[MEDICAL_DATA] Ophthalmic Suspension 1% 5mL" at bounding box center [287, 275] width 173 height 10
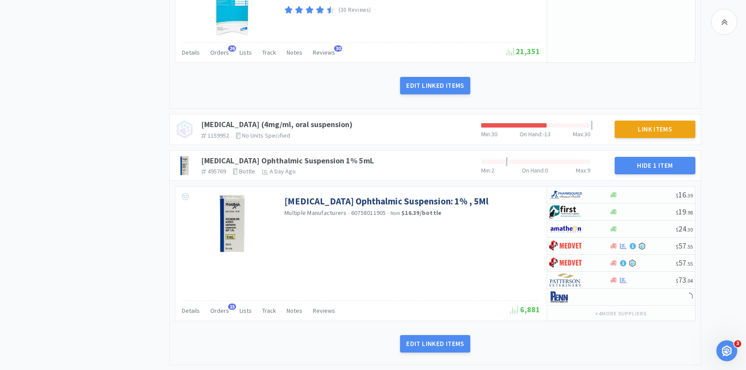
scroll to position [1571, 0]
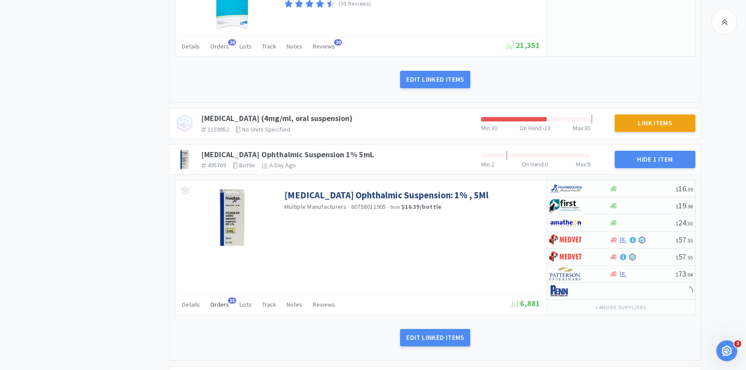
click at [221, 304] on span "Orders" at bounding box center [219, 304] width 19 height 8
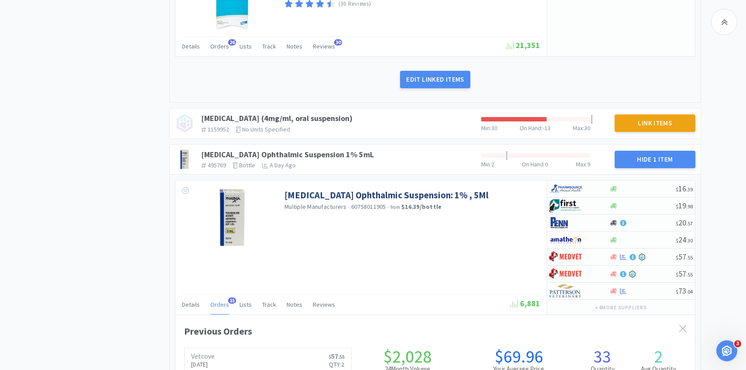
scroll to position [239, 520]
click at [221, 304] on span "Orders" at bounding box center [219, 304] width 19 height 8
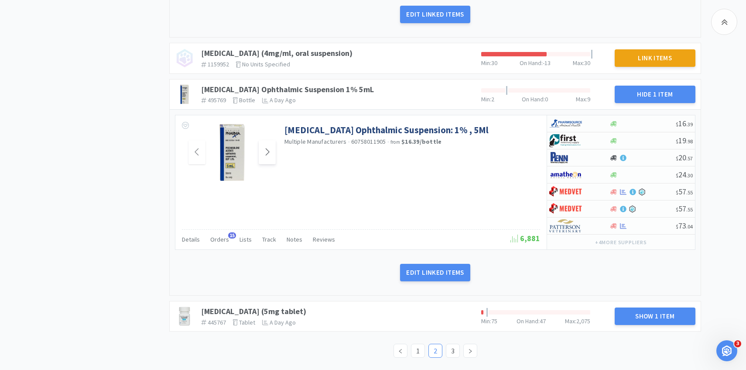
scroll to position [1636, 0]
click at [268, 310] on link "[MEDICAL_DATA] (5mg tablet)" at bounding box center [253, 311] width 105 height 10
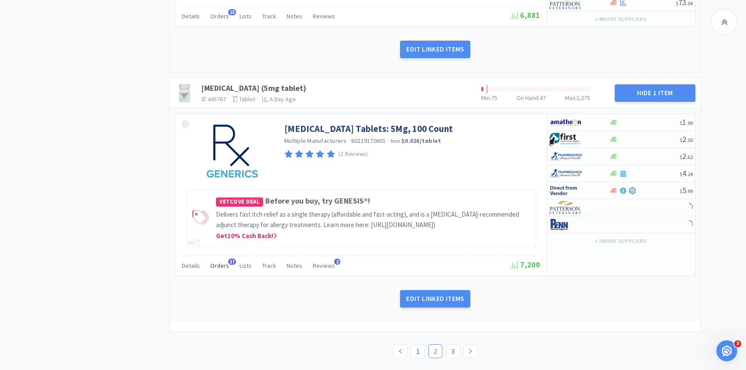
scroll to position [1859, 0]
click at [220, 269] on span "Orders" at bounding box center [219, 265] width 19 height 8
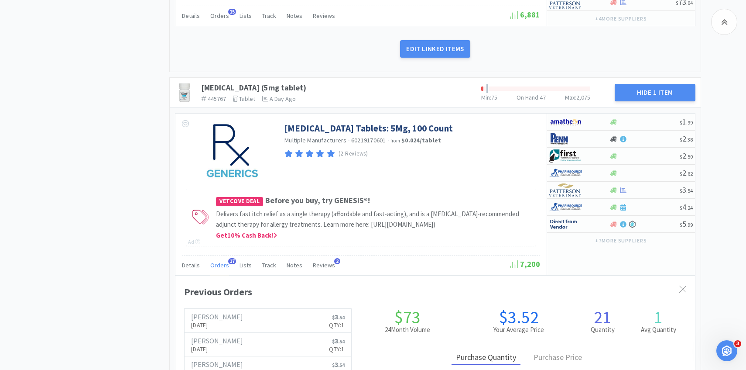
scroll to position [239, 520]
click at [220, 269] on span "Orders" at bounding box center [219, 265] width 19 height 8
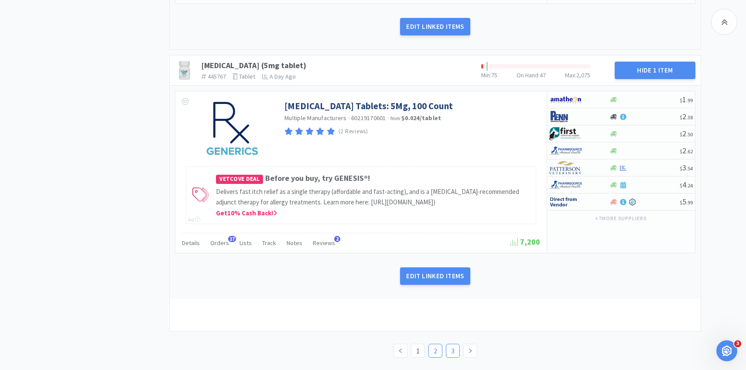
scroll to position [1881, 0]
click at [450, 353] on link "3" at bounding box center [452, 350] width 13 height 13
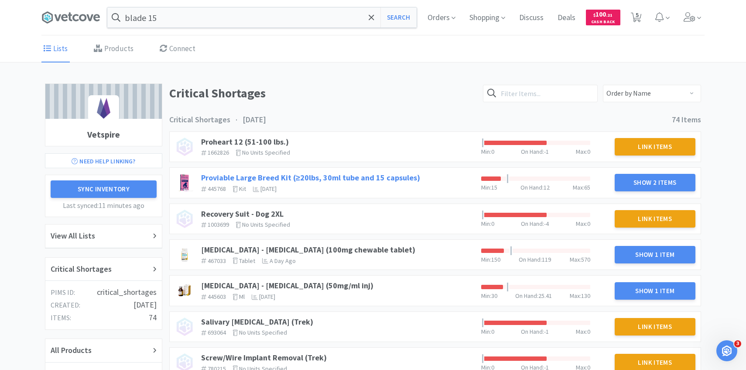
click at [371, 175] on link "Proviable Large Breed Kit (≥20lbs, 30ml tube and 15 capsules)" at bounding box center [310, 177] width 219 height 10
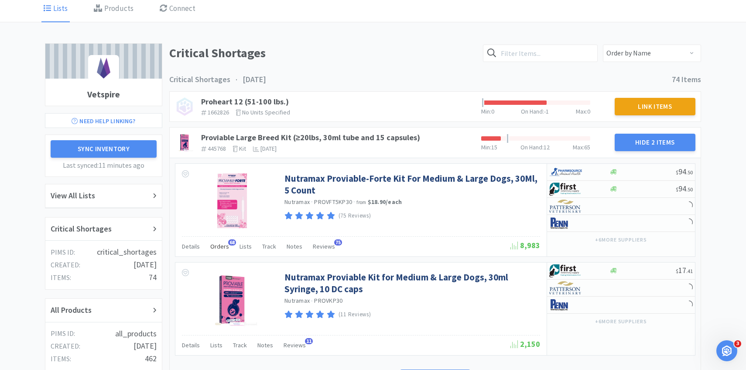
click at [220, 241] on div "Orders 68" at bounding box center [219, 247] width 19 height 17
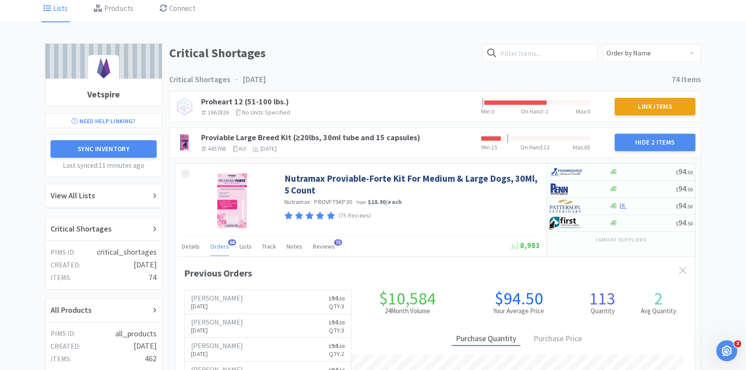
click at [220, 243] on span "Orders" at bounding box center [219, 246] width 19 height 8
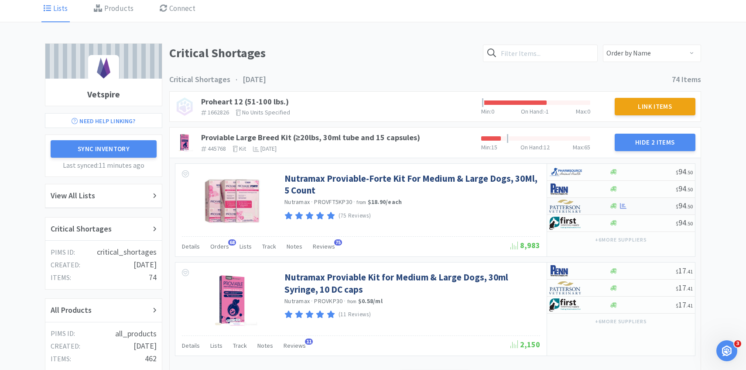
click at [572, 208] on img at bounding box center [565, 205] width 33 height 13
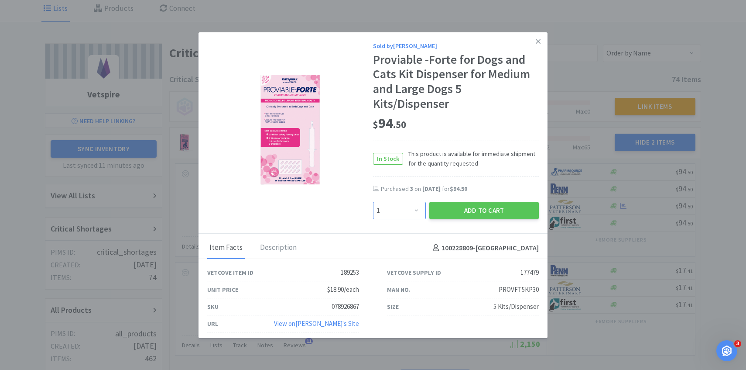
click at [407, 211] on select "Enter Quantity 1 2 3 4 5 6 7 8 9 10 11 12 13 14 15 16 17 18 19 20 Enter Quantity" at bounding box center [399, 210] width 53 height 17
select select "2"
click at [373, 202] on select "Enter Quantity 1 2 3 4 5 6 7 8 9 10 11 12 13 14 15 16 17 18 19 20 Enter Quantity" at bounding box center [399, 210] width 53 height 17
drag, startPoint x: 407, startPoint y: 211, endPoint x: 448, endPoint y: 215, distance: 41.7
click at [448, 215] on button "Add to Cart" at bounding box center [484, 210] width 110 height 17
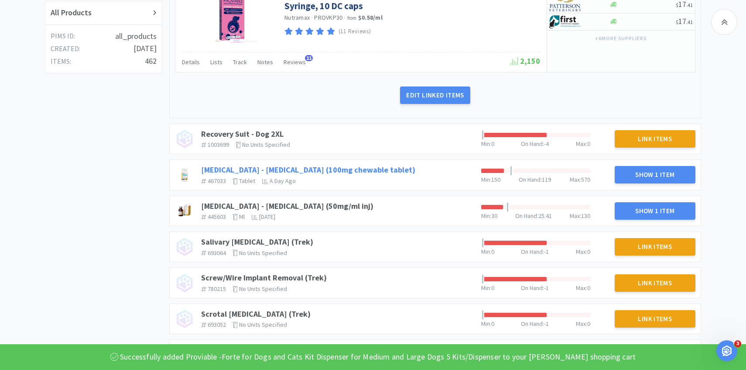
click at [333, 170] on link "Rimadyl - Carprofen (100mg chewable tablet)" at bounding box center [308, 169] width 214 height 10
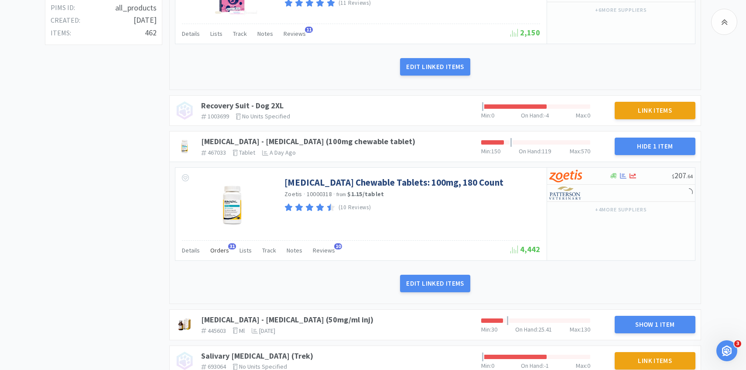
click at [212, 257] on div "Orders 31" at bounding box center [219, 251] width 19 height 17
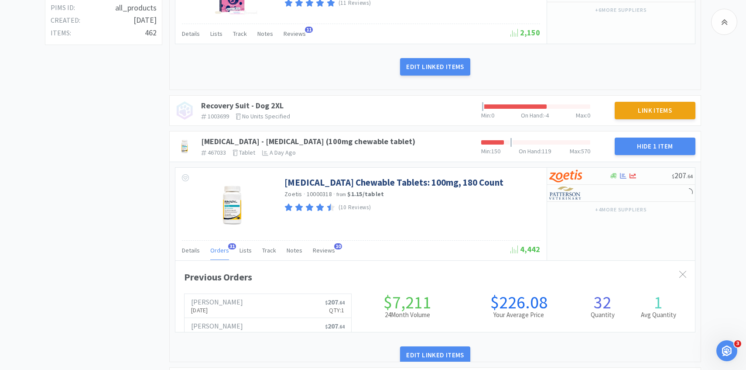
scroll to position [436039, 435758]
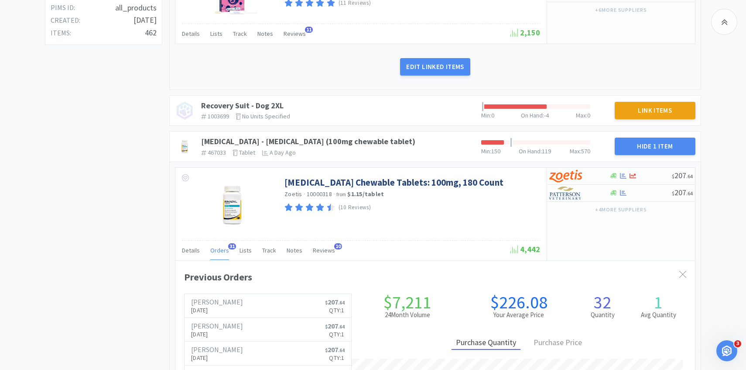
click at [216, 253] on span "Orders" at bounding box center [219, 250] width 19 height 8
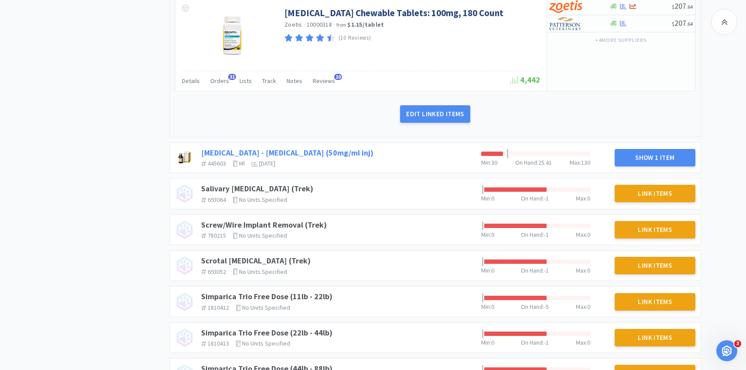
click at [306, 153] on link "Rimadyl - Carprofen (50mg/ml inj)" at bounding box center [287, 152] width 172 height 10
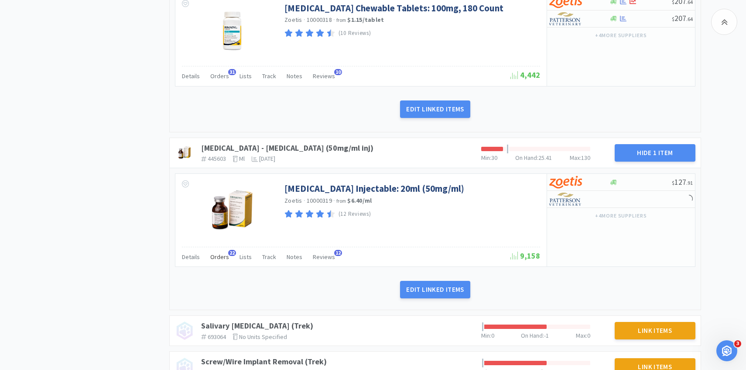
click at [222, 264] on div "Orders 22" at bounding box center [219, 258] width 19 height 17
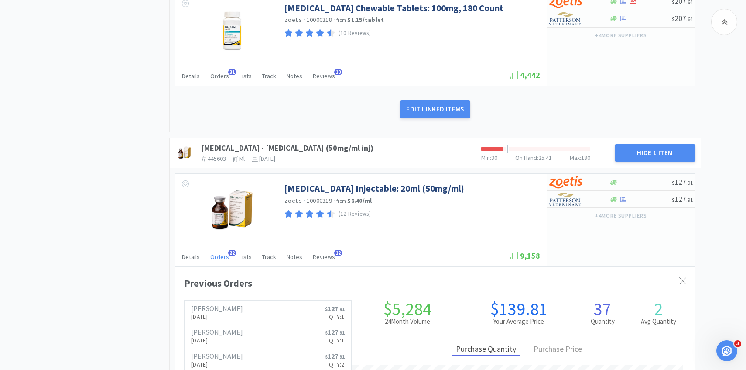
click at [222, 261] on div "Orders 22" at bounding box center [219, 258] width 19 height 17
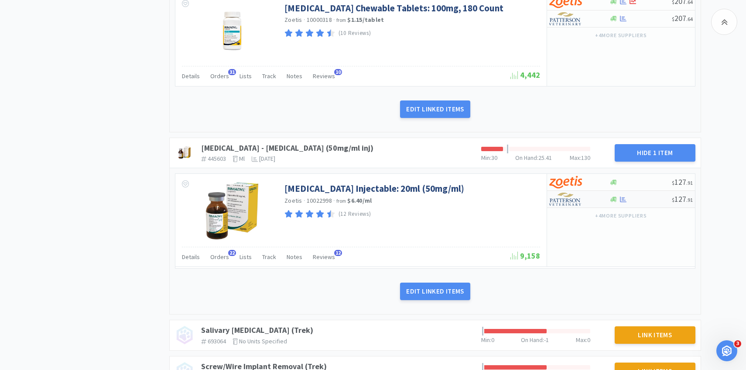
click at [569, 205] on img at bounding box center [565, 198] width 33 height 13
select select "1"
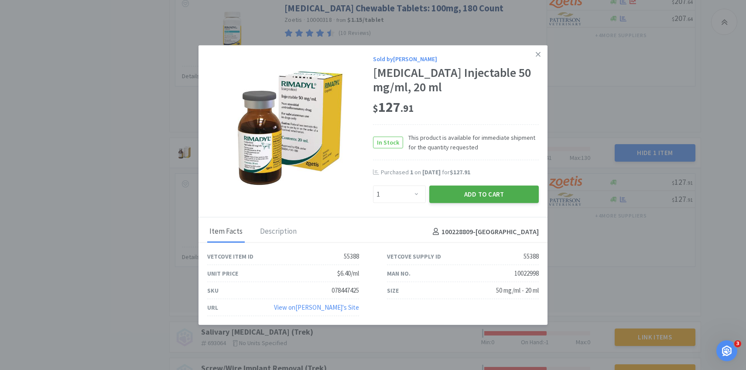
click at [479, 196] on button "Add to Cart" at bounding box center [484, 193] width 110 height 17
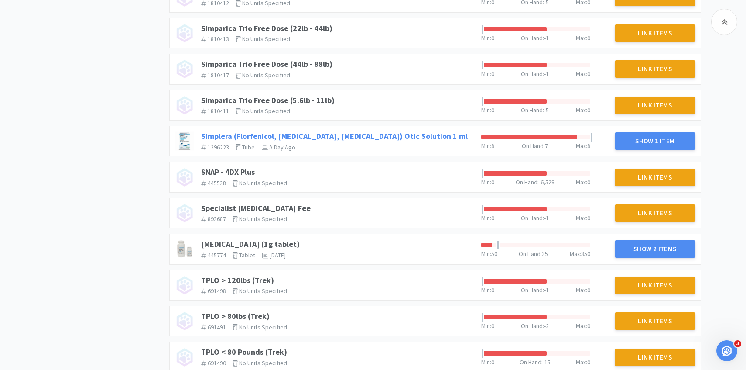
click at [394, 135] on link "Simplera (Florfenicol, Terbinafine, Mometasone Furoate) Otic Solution 1 ml" at bounding box center [334, 136] width 267 height 10
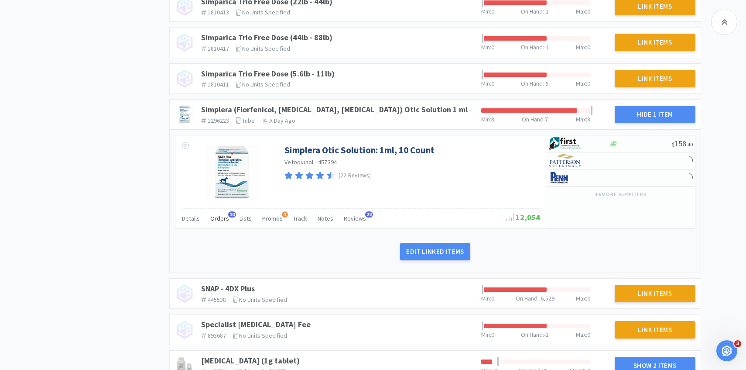
click at [218, 223] on div "Orders 10" at bounding box center [219, 219] width 19 height 17
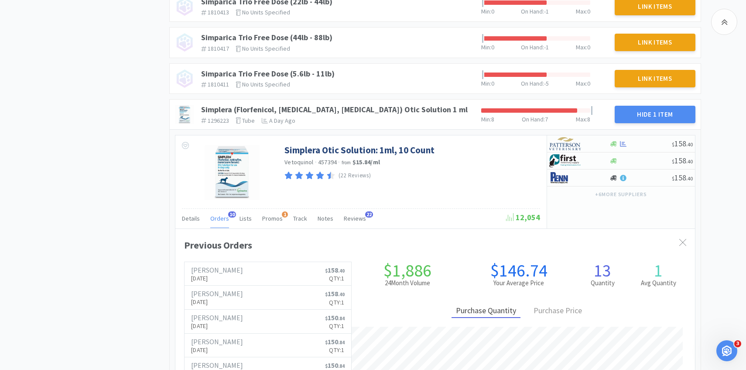
click at [218, 223] on div "Orders 10" at bounding box center [219, 219] width 19 height 17
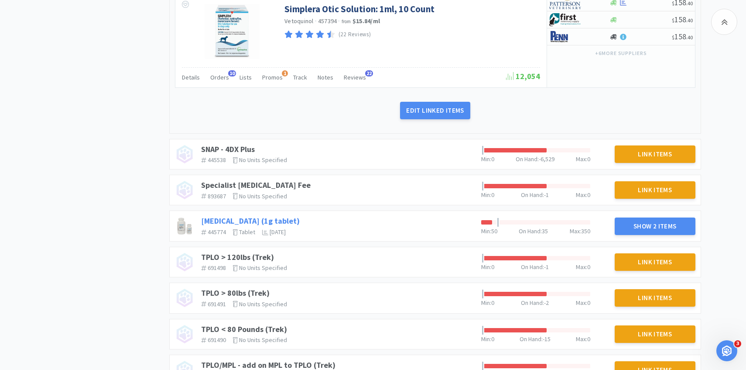
click at [258, 221] on link "Sucralfate (1g tablet)" at bounding box center [250, 221] width 99 height 10
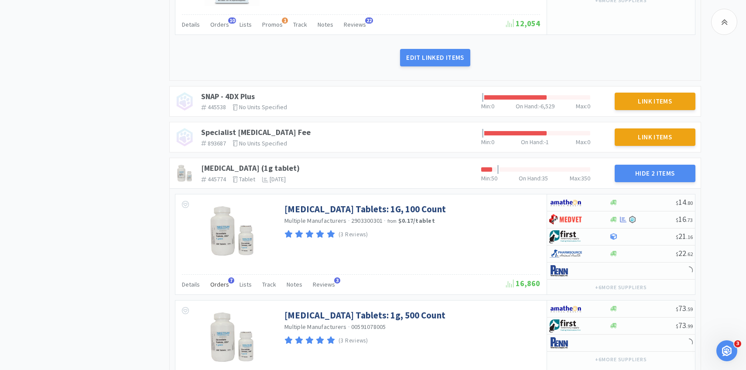
click at [219, 290] on div "Orders 7" at bounding box center [219, 285] width 19 height 17
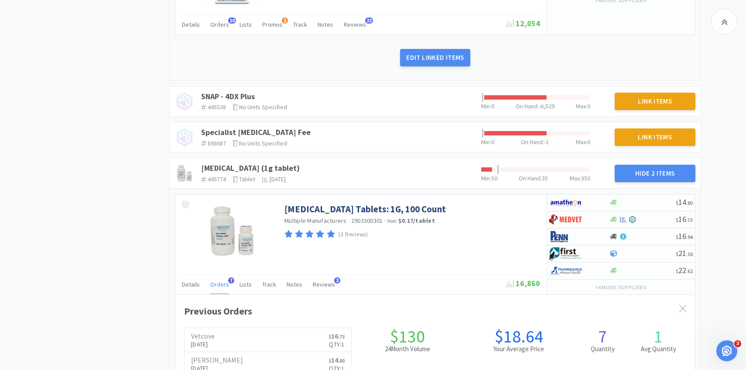
click at [218, 288] on div "Orders 7" at bounding box center [219, 285] width 19 height 17
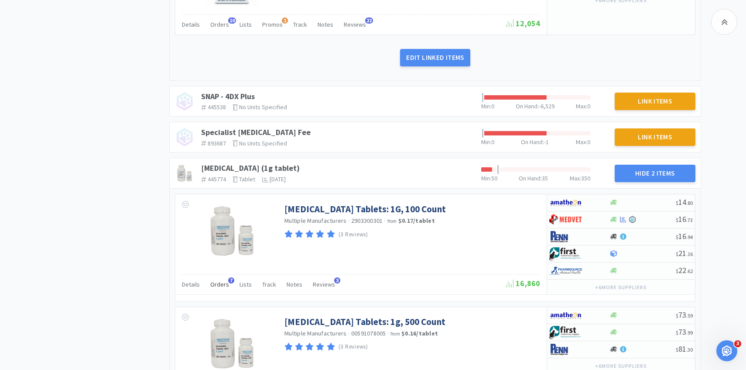
click at [218, 288] on div "Orders 7" at bounding box center [219, 285] width 19 height 17
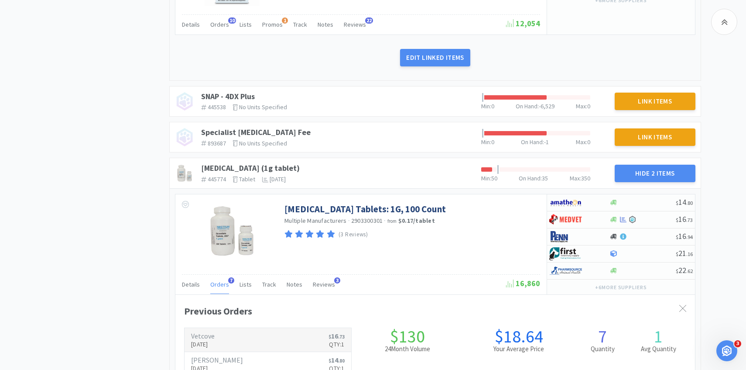
click at [214, 336] on h6 "Vetcove" at bounding box center [203, 335] width 24 height 7
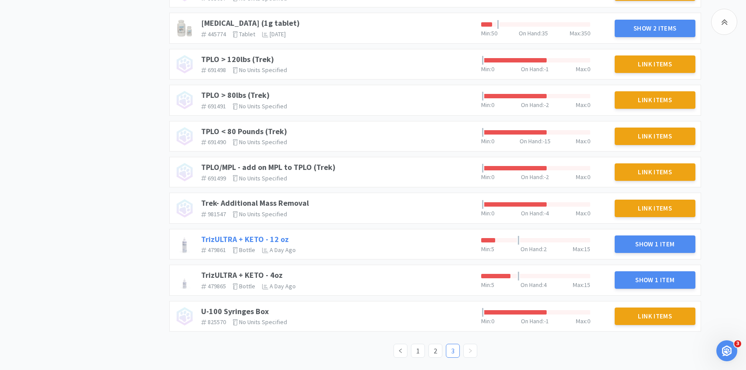
click at [259, 240] on link "TrizULTRA + KETO - 12 oz" at bounding box center [245, 239] width 88 height 10
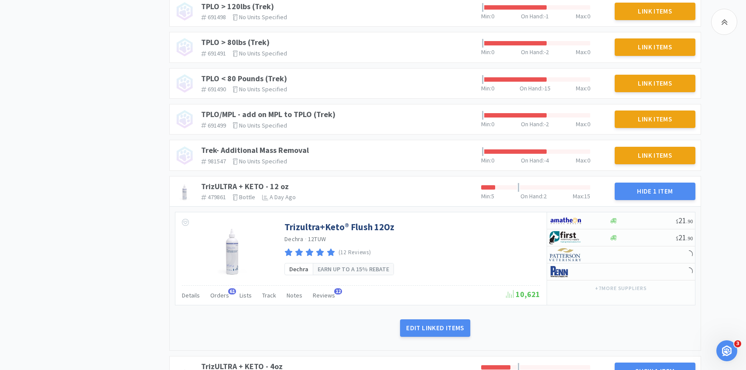
click at [220, 286] on div "Details Orders 61 Lists Track Notes Reviews 12 10,621" at bounding box center [361, 295] width 358 height 20
click at [220, 289] on div "Orders 61" at bounding box center [219, 296] width 19 height 17
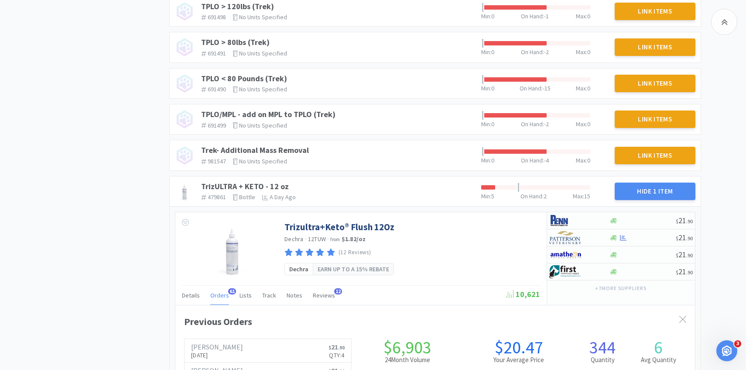
click at [220, 292] on span "Orders" at bounding box center [219, 295] width 19 height 8
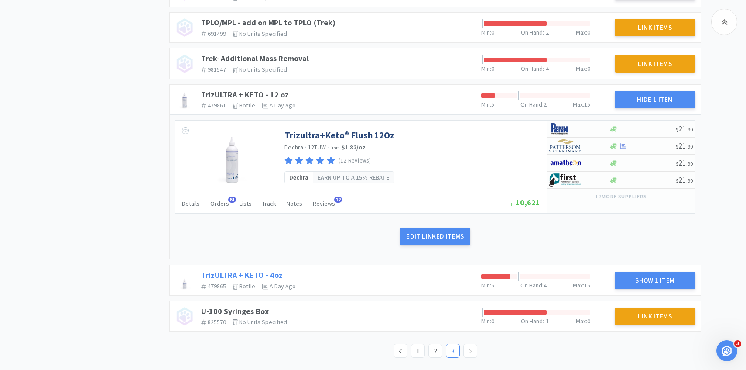
click at [219, 274] on link "TrizULTRA + KETO - 4oz" at bounding box center [242, 275] width 82 height 10
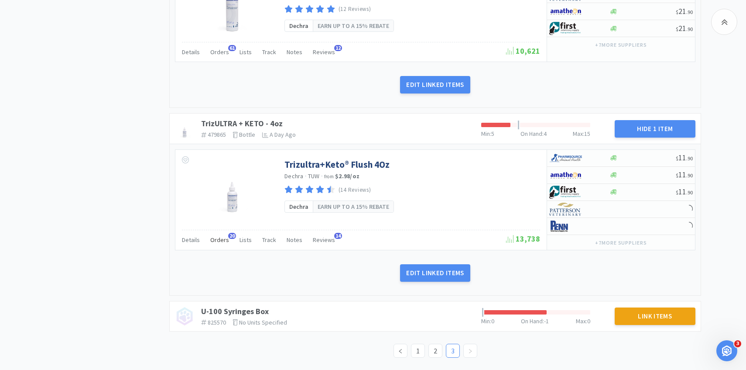
click at [221, 243] on div "Orders 20" at bounding box center [219, 241] width 19 height 17
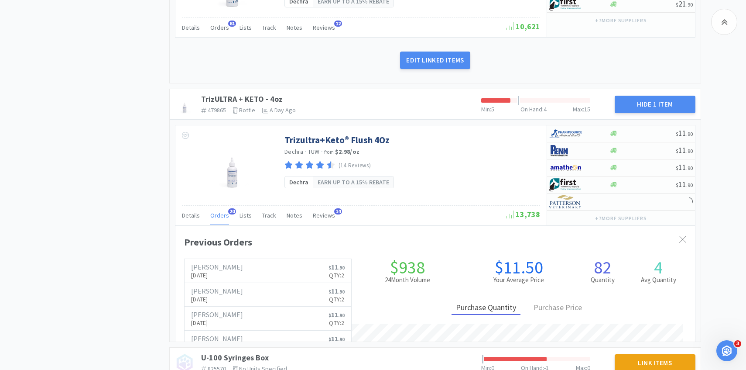
click at [219, 224] on div "Orders 20" at bounding box center [219, 216] width 19 height 17
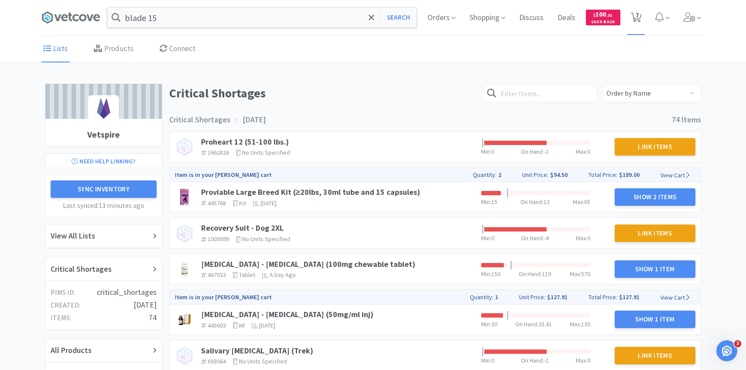
click at [632, 19] on icon at bounding box center [636, 18] width 11 height 10
select select "1"
select select "4"
select select "5"
select select "2"
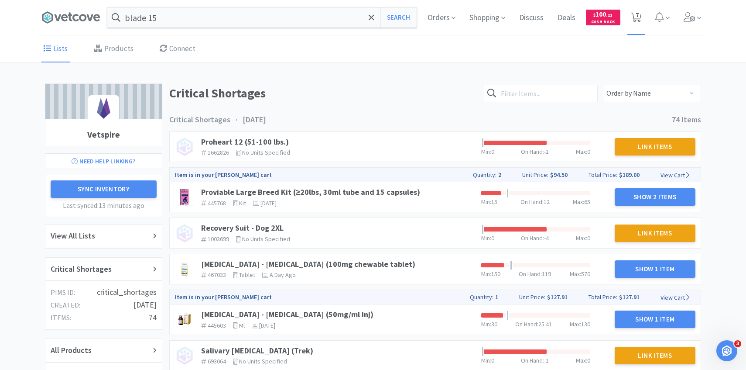
select select "1"
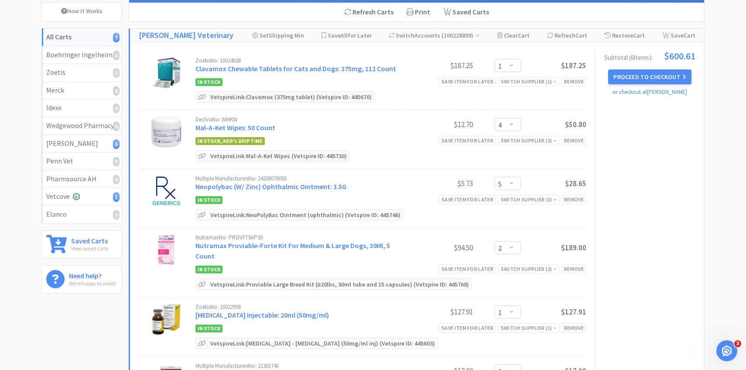
scroll to position [53, 0]
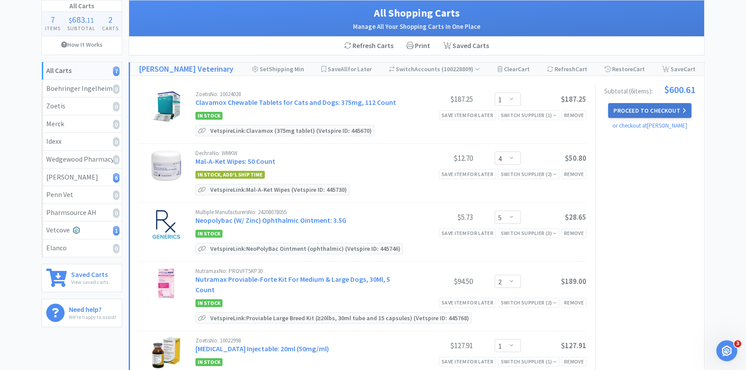
click at [648, 112] on button "Proceed to Checkout" at bounding box center [649, 110] width 83 height 15
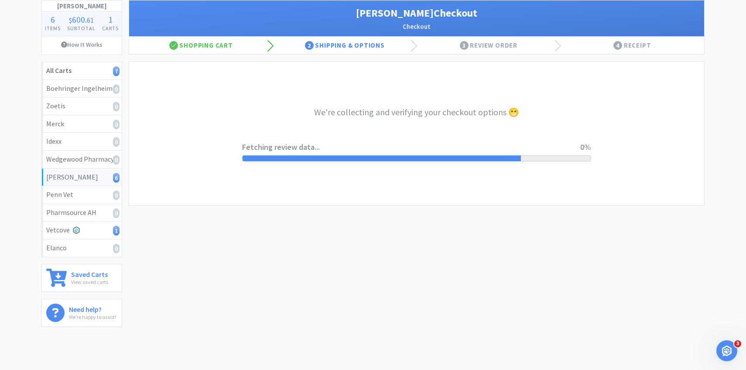
select select "1"
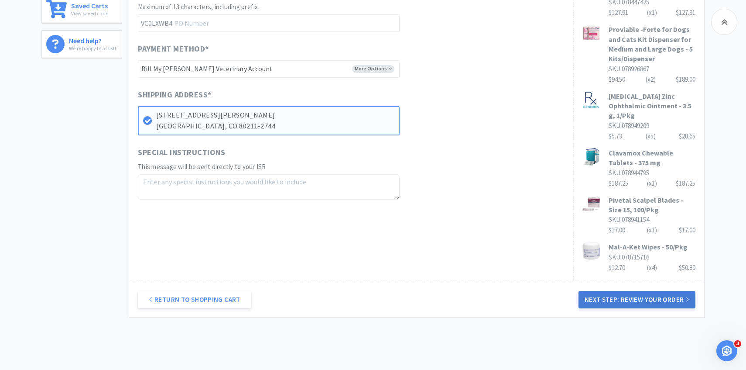
click at [620, 291] on button "Next Step: Review Your Order" at bounding box center [637, 299] width 117 height 17
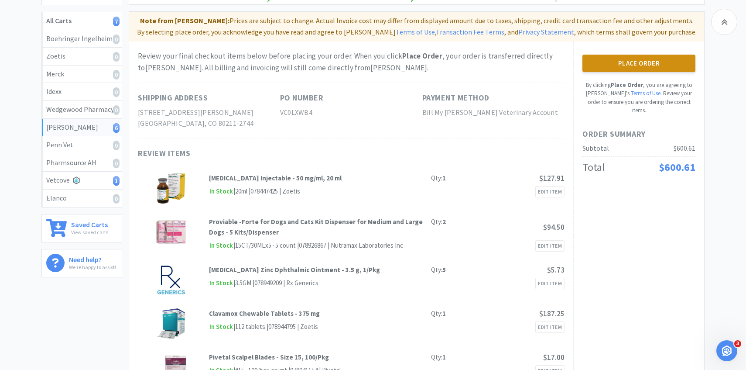
click at [621, 70] on button "Place Order" at bounding box center [638, 63] width 113 height 17
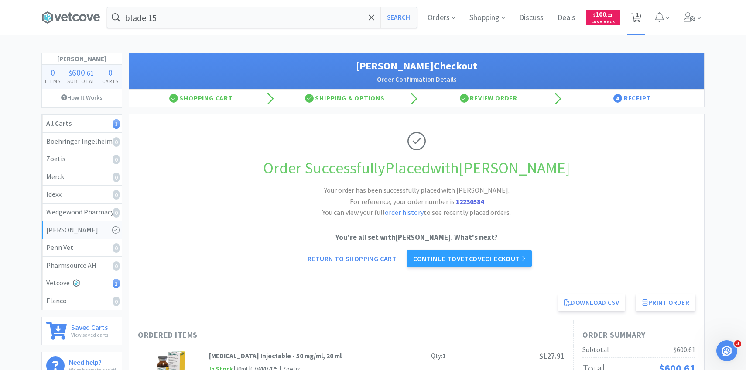
click at [635, 19] on icon at bounding box center [636, 18] width 11 height 10
select select "1"
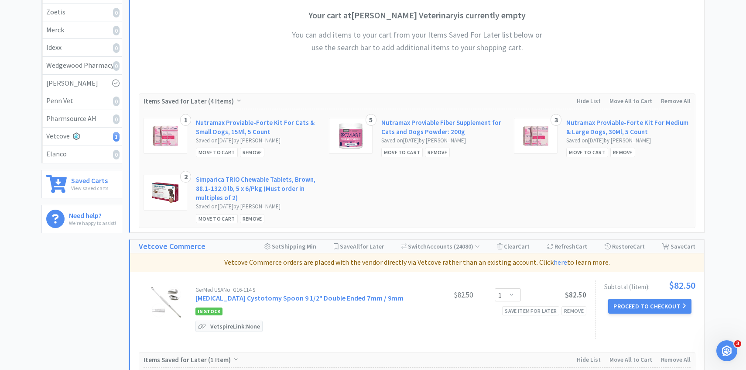
scroll to position [288, 0]
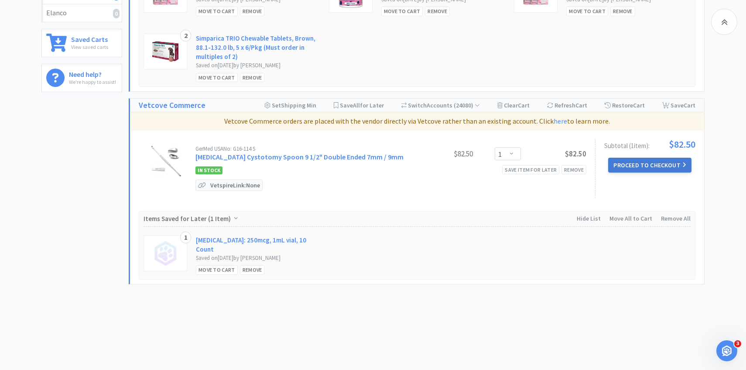
click at [644, 165] on button "Proceed to Checkout" at bounding box center [649, 164] width 83 height 15
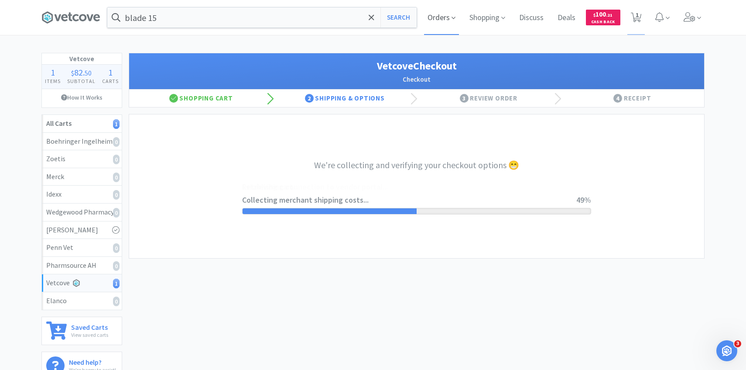
select select "256"
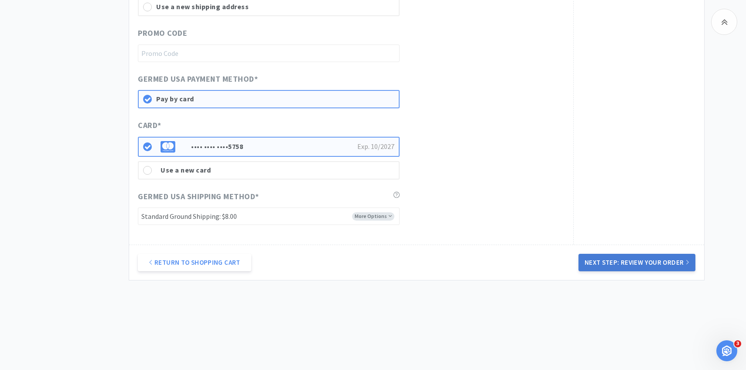
click at [592, 265] on button "Next Step: Review Your Order" at bounding box center [637, 261] width 117 height 17
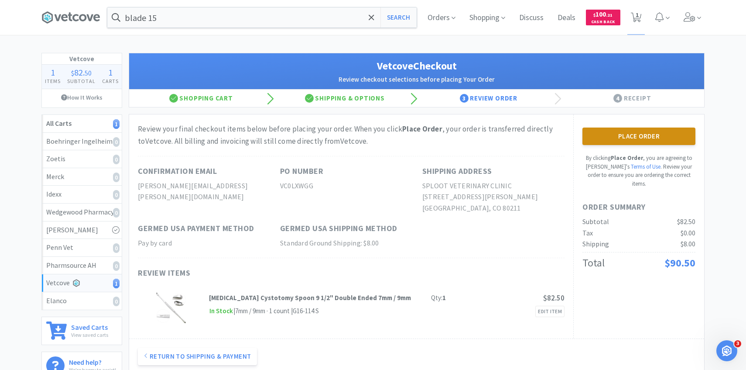
click at [604, 144] on button "Place Order" at bounding box center [638, 135] width 113 height 17
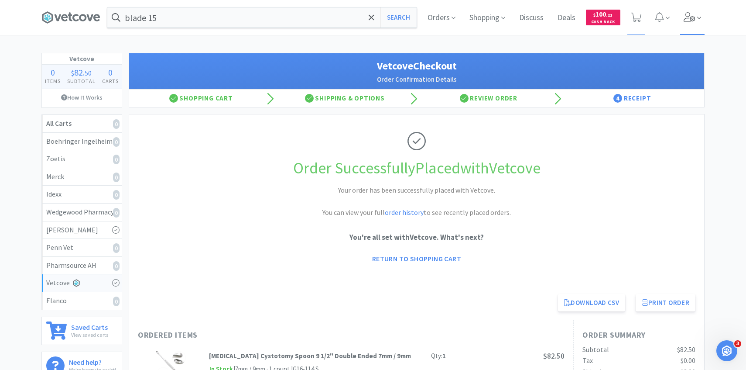
click at [687, 16] on icon at bounding box center [690, 17] width 12 height 10
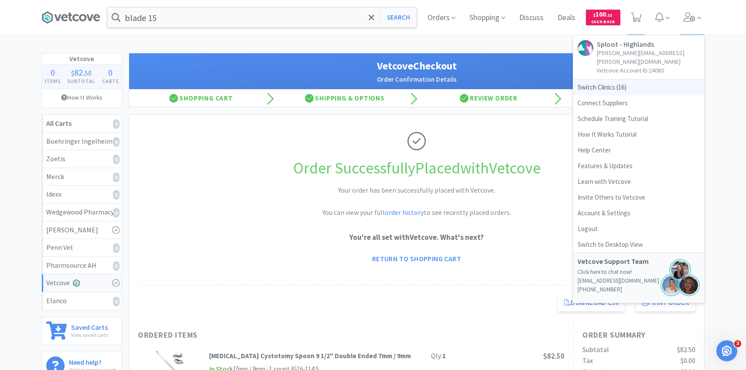
click at [640, 79] on span "Switch Clinics ( 16 )" at bounding box center [638, 87] width 131 height 16
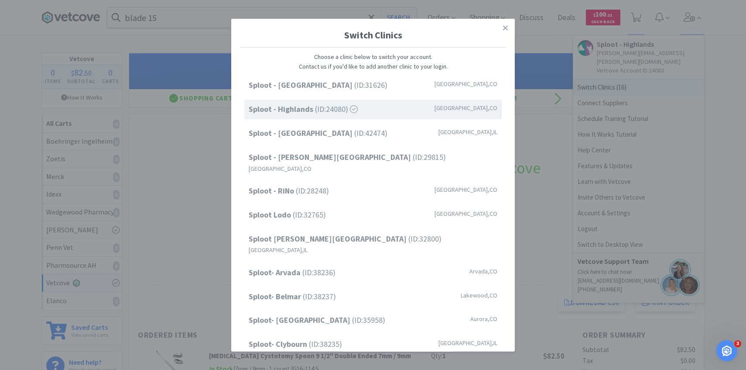
scroll to position [111, 0]
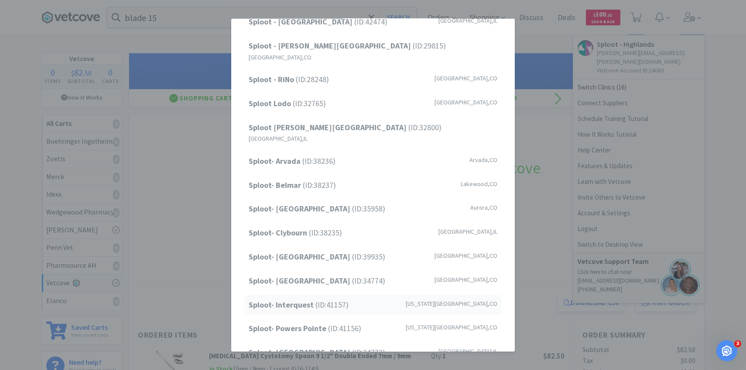
click at [333, 294] on div "Sploot- Interquest (ID: 41157 ) Colorado Springs , CO" at bounding box center [372, 304] width 257 height 20
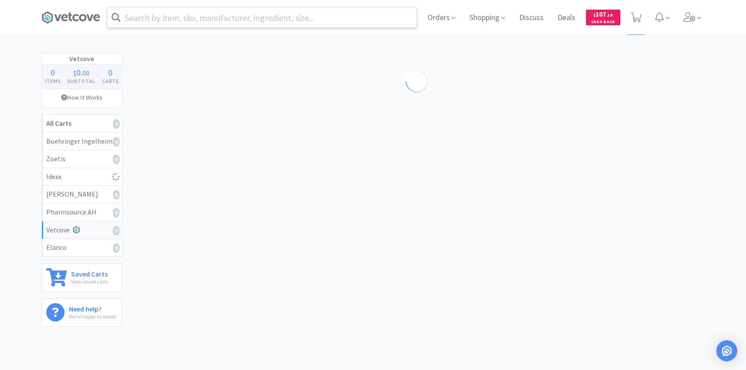
click at [141, 14] on input "text" at bounding box center [261, 17] width 309 height 20
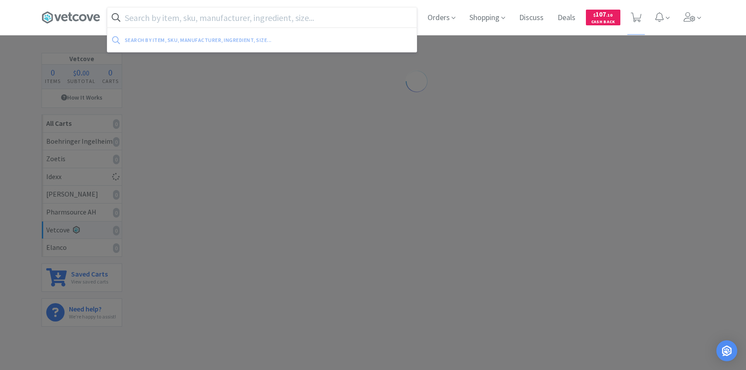
paste input "3-0 Monocryl taper point"
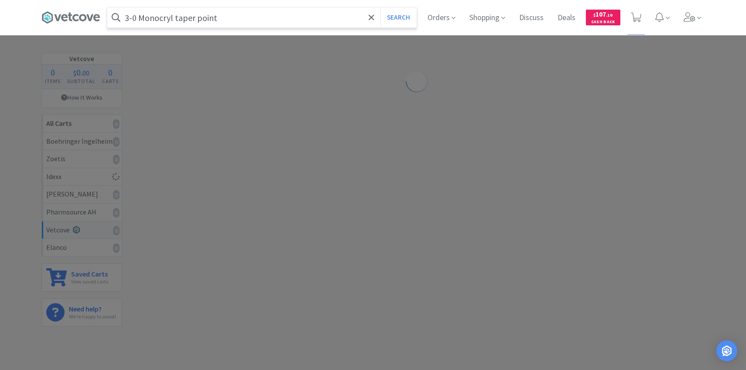
type input "3-0 Monocryl taper point"
click at [380, 7] on button "Search" at bounding box center [398, 17] width 36 height 20
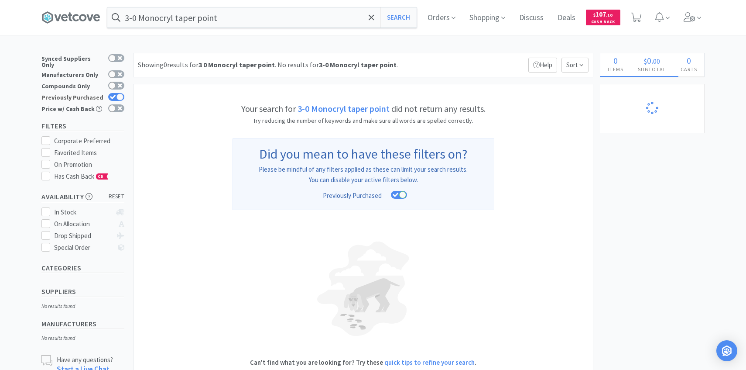
click at [119, 93] on div at bounding box center [119, 96] width 7 height 7
checkbox input "false"
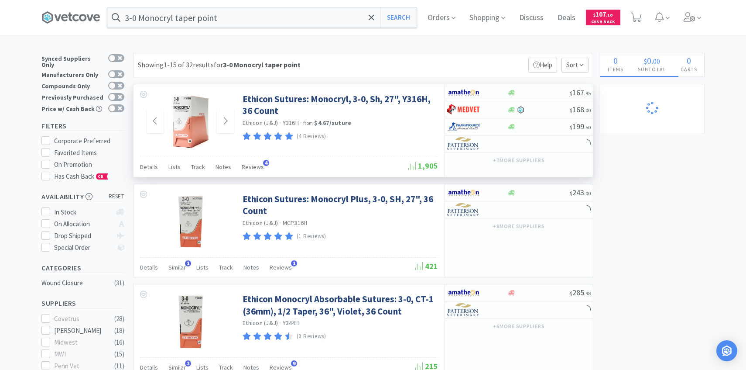
click at [190, 144] on img at bounding box center [190, 121] width 57 height 57
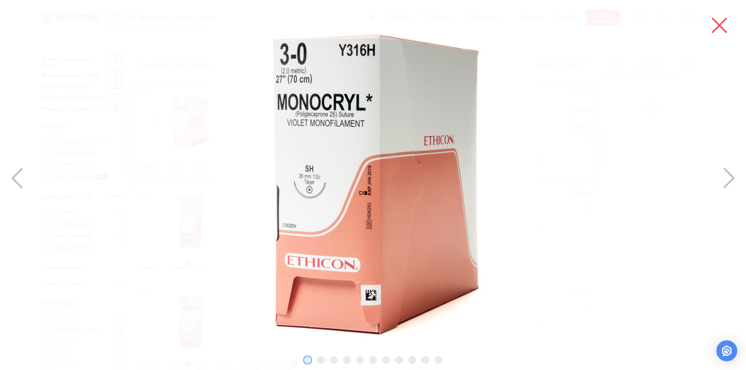
click at [724, 23] on icon at bounding box center [719, 25] width 18 height 24
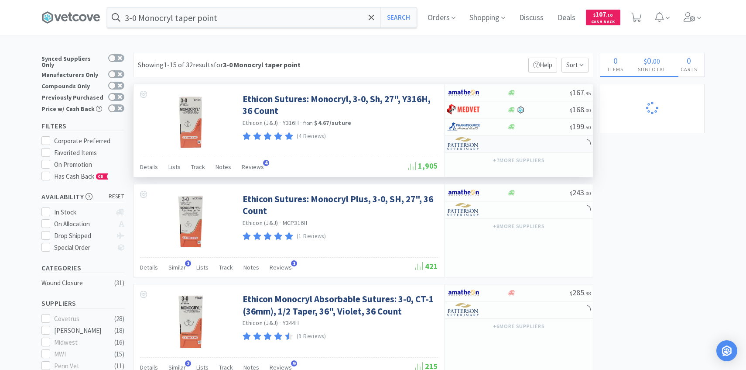
click at [480, 147] on div at bounding box center [471, 143] width 48 height 15
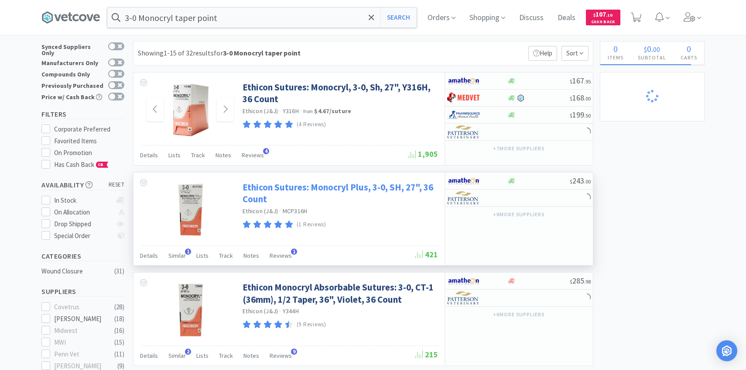
scroll to position [13, 0]
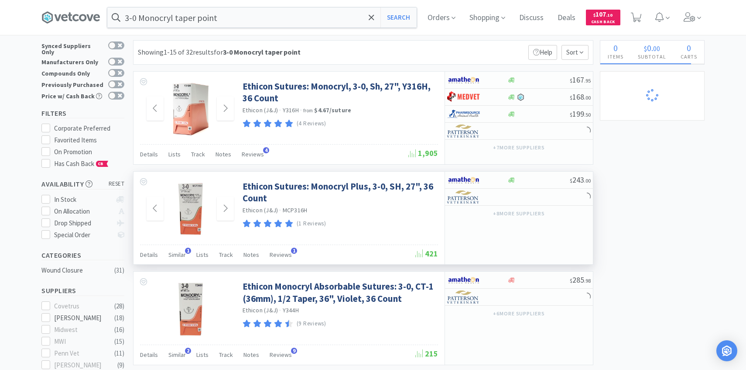
click at [190, 214] on img at bounding box center [190, 208] width 57 height 57
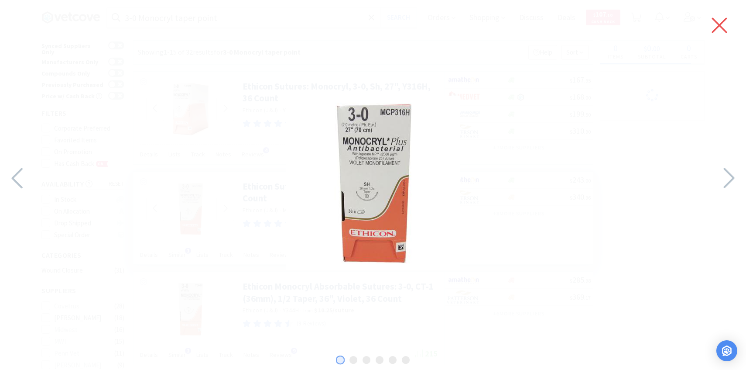
click at [715, 23] on icon at bounding box center [719, 25] width 18 height 24
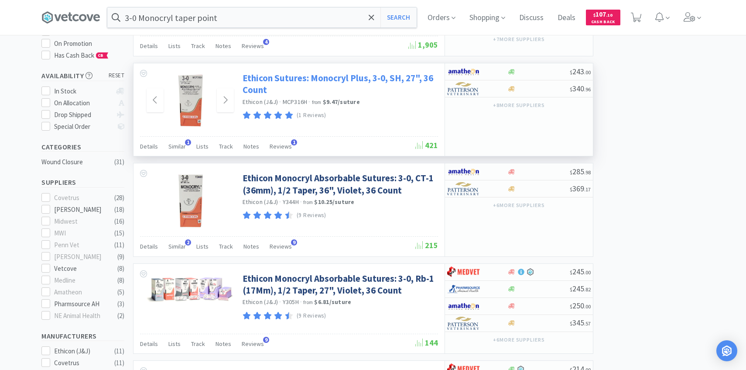
scroll to position [0, 0]
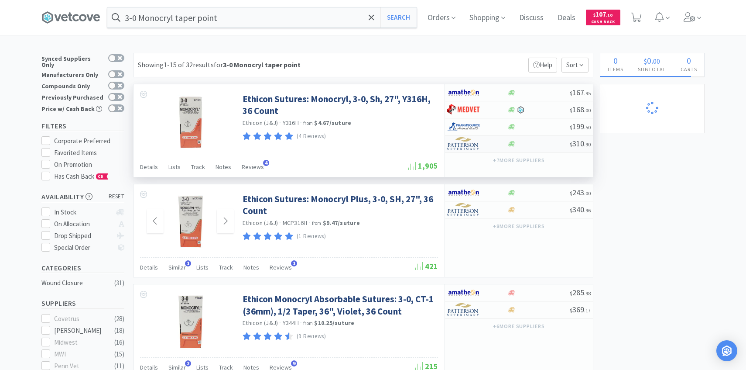
click at [471, 148] on img at bounding box center [463, 143] width 33 height 13
select select "1"
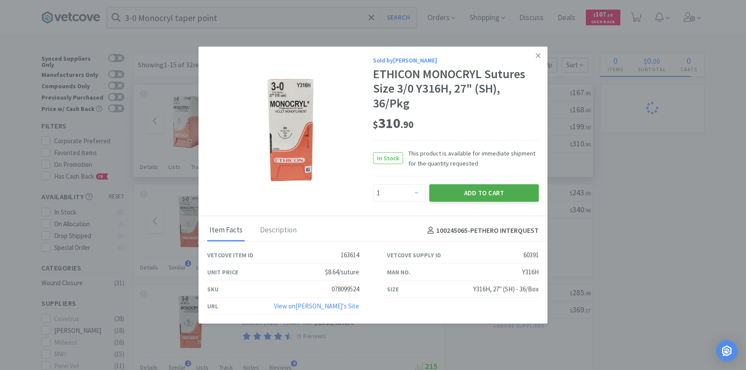
click at [463, 189] on button "Add to Cart" at bounding box center [484, 192] width 110 height 17
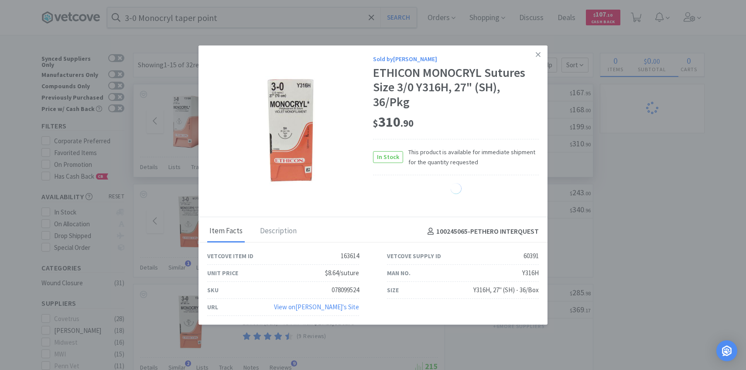
select select "1"
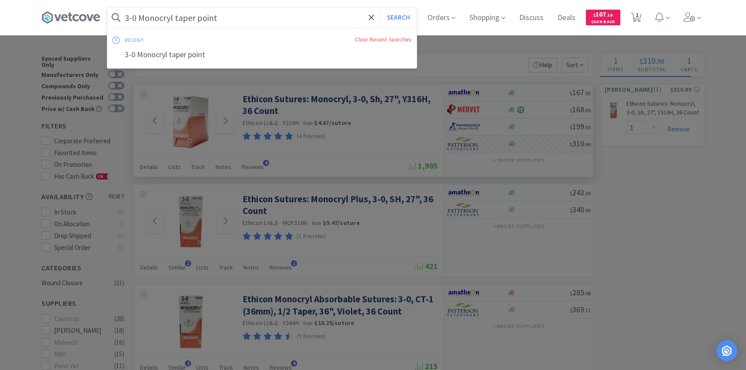
click at [258, 18] on input "3-0 Monocryl taper point" at bounding box center [261, 17] width 309 height 20
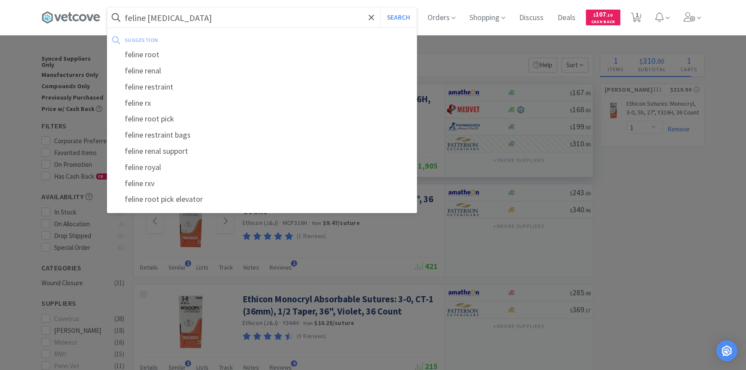
type input "feline rabies"
click at [380, 7] on button "Search" at bounding box center [398, 17] width 36 height 20
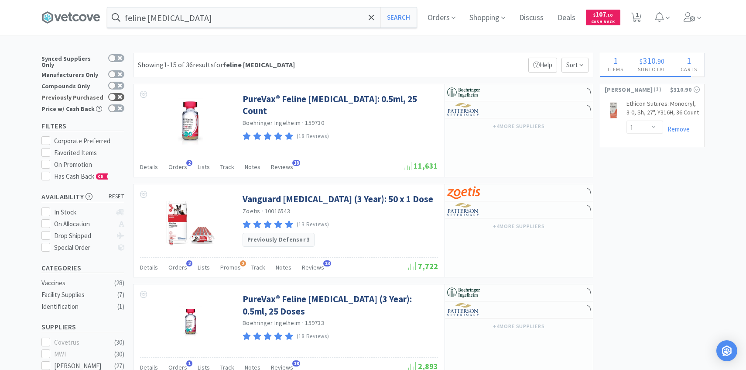
click at [121, 93] on div at bounding box center [116, 97] width 16 height 8
checkbox input "true"
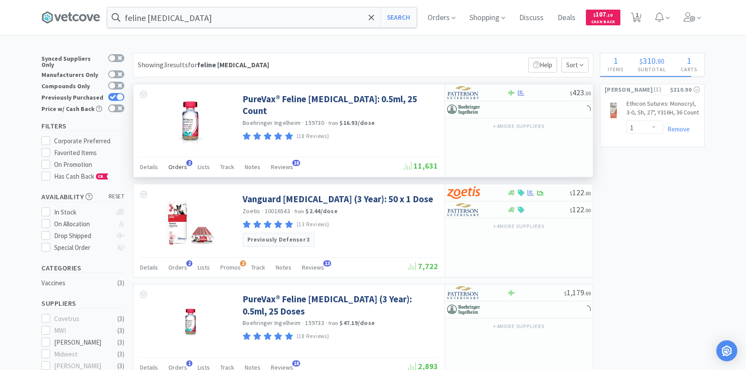
click at [175, 169] on span "Orders" at bounding box center [177, 167] width 19 height 8
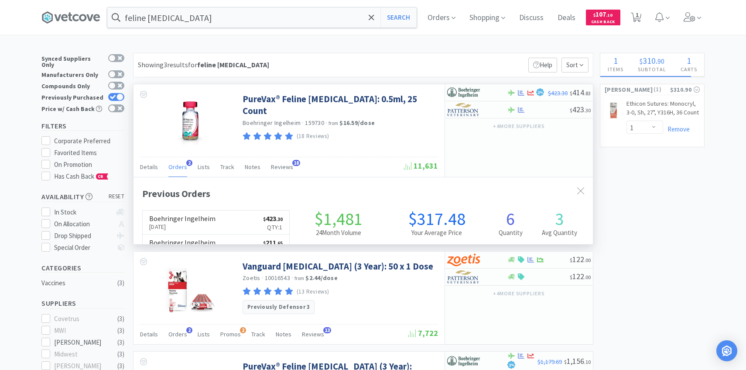
scroll to position [226, 459]
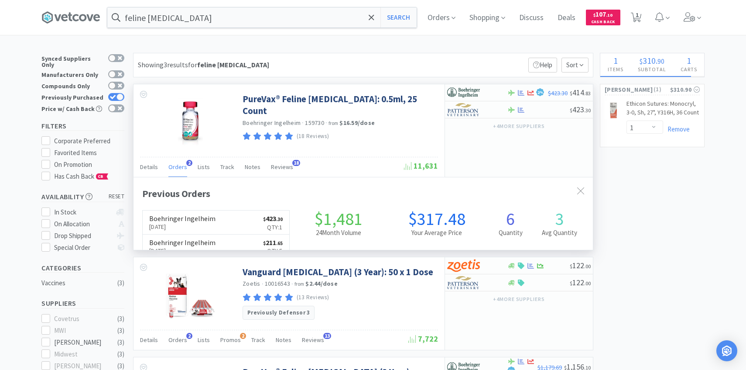
click at [175, 169] on span "Orders" at bounding box center [177, 167] width 19 height 8
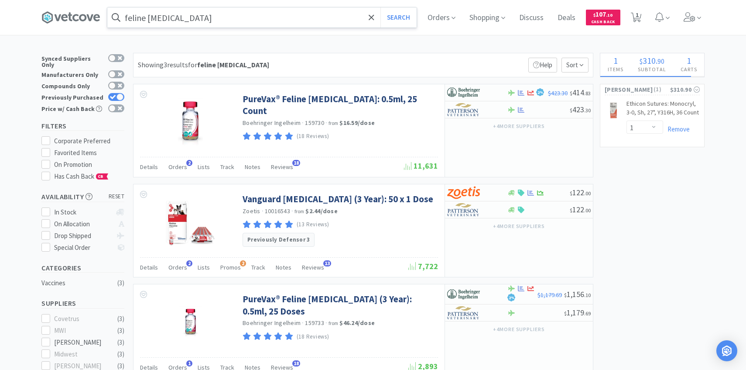
click at [258, 20] on input "feline rabies" at bounding box center [261, 17] width 309 height 20
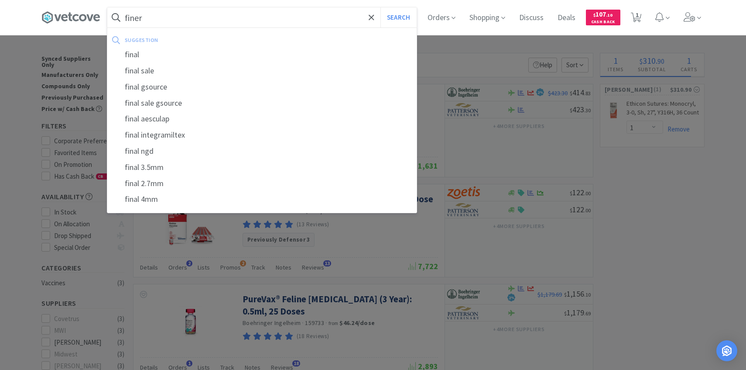
click at [380, 7] on button "Search" at bounding box center [398, 17] width 36 height 20
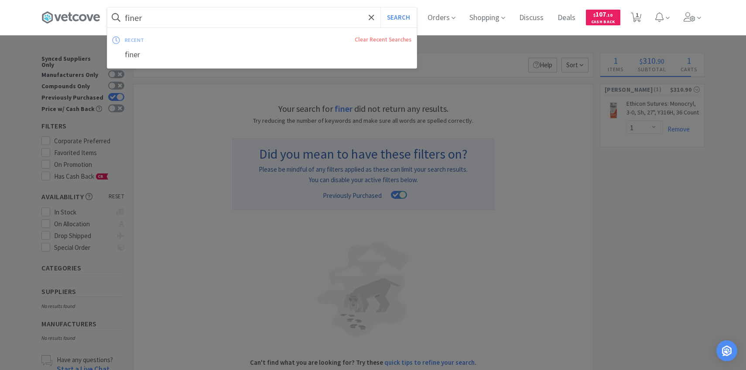
click at [201, 23] on input "finer" at bounding box center [261, 17] width 309 height 20
click at [186, 19] on input "finer" at bounding box center [261, 17] width 309 height 20
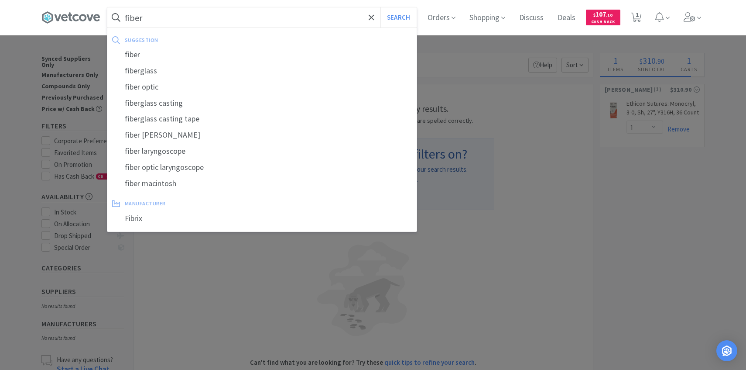
type input "fiber"
click at [380, 7] on button "Search" at bounding box center [398, 17] width 36 height 20
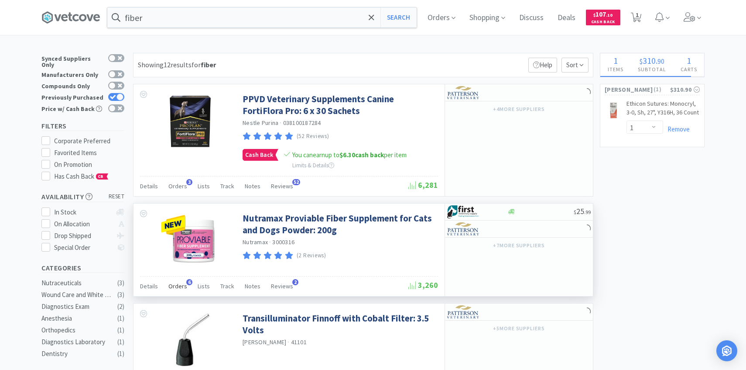
click at [179, 285] on span "Orders" at bounding box center [177, 286] width 19 height 8
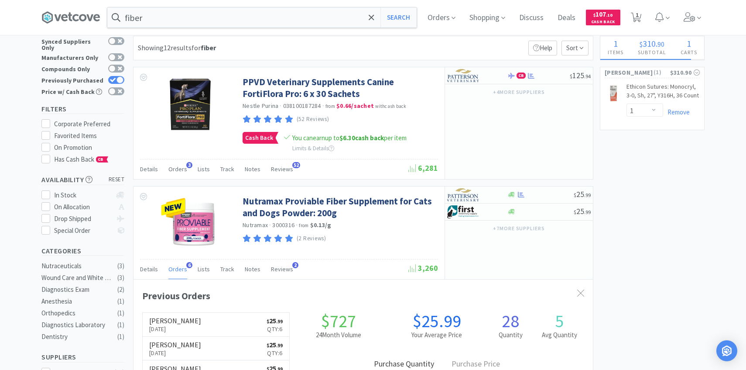
scroll to position [226, 459]
click at [634, 20] on icon at bounding box center [636, 18] width 11 height 10
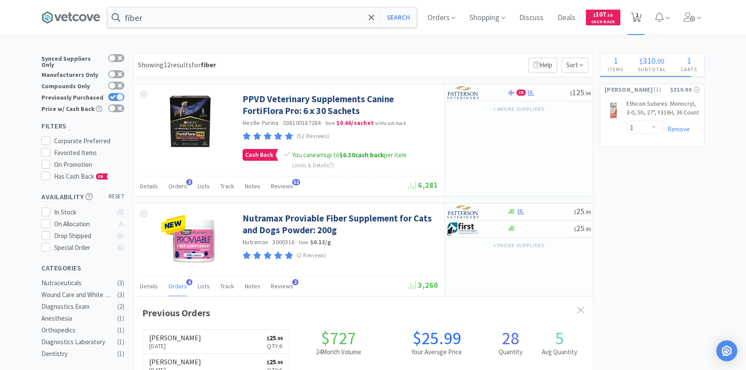
select select "1"
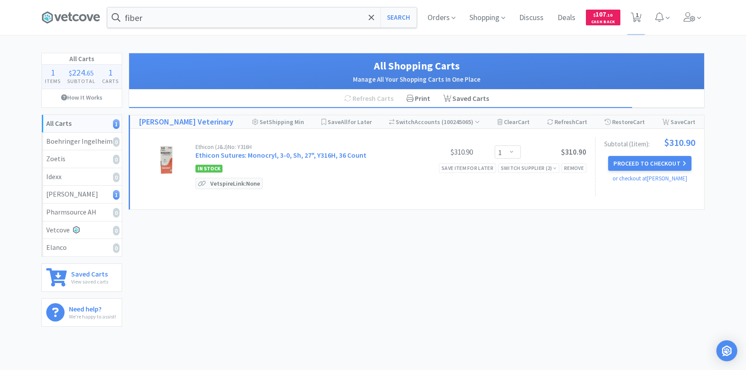
click at [705, 23] on div "fiber Search Orders Shopping Discuss Discuss Deals Deals $ 107 . 10 Cash Back 1…" at bounding box center [373, 17] width 672 height 35
click at [431, 7] on span "Orders" at bounding box center [441, 17] width 35 height 35
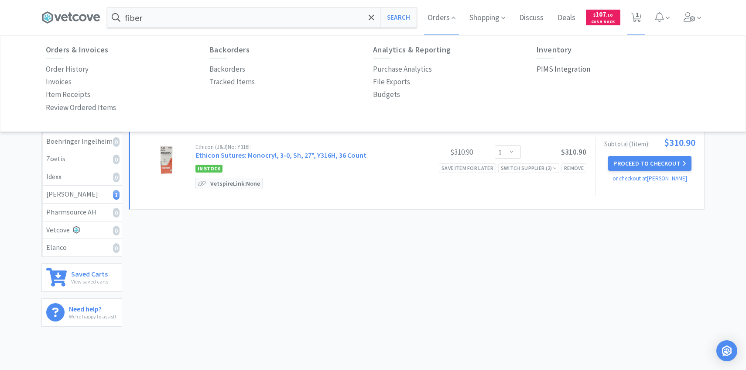
click at [555, 73] on p "PIMS Integration" at bounding box center [564, 69] width 54 height 12
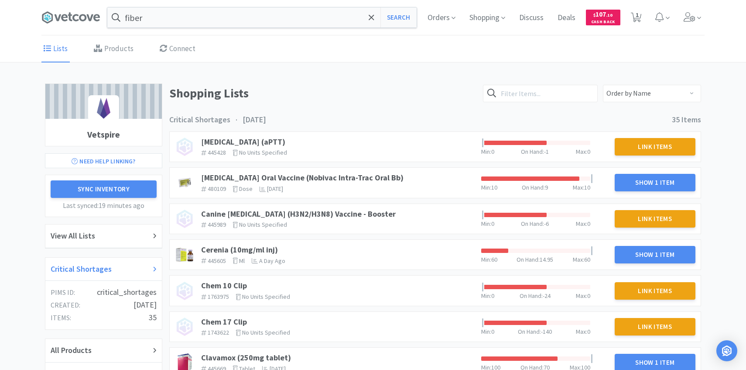
click at [85, 270] on h2 "Critical Shortages" at bounding box center [81, 269] width 61 height 13
click at [362, 171] on div "Bordetella Oral Vaccine (Nobivac Intra-Trac Oral Bb) 480109 The identifier of t…" at bounding box center [338, 182] width 280 height 26
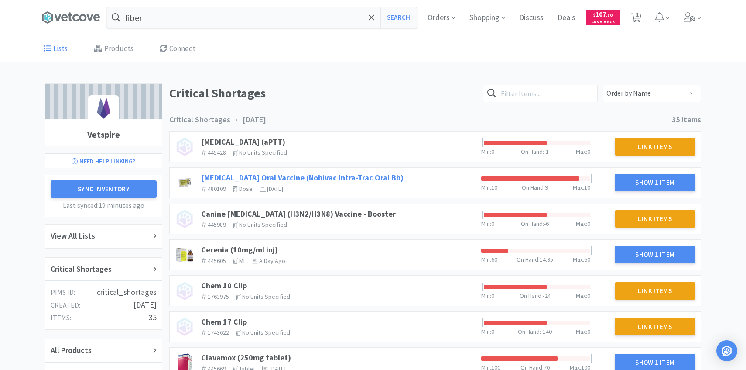
click at [353, 178] on link "Bordetella Oral Vaccine (Nobivac Intra-Trac Oral Bb)" at bounding box center [302, 177] width 202 height 10
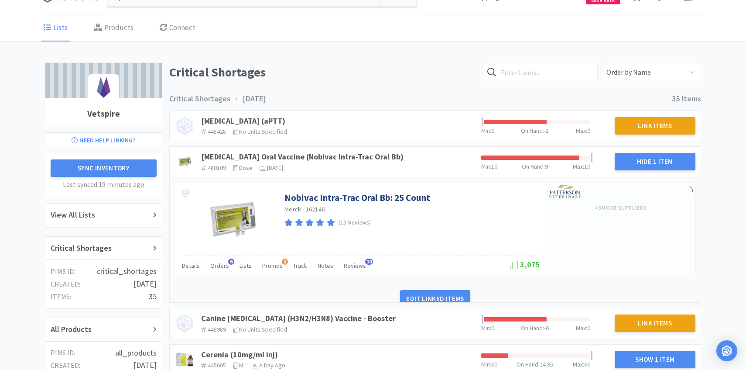
scroll to position [51, 0]
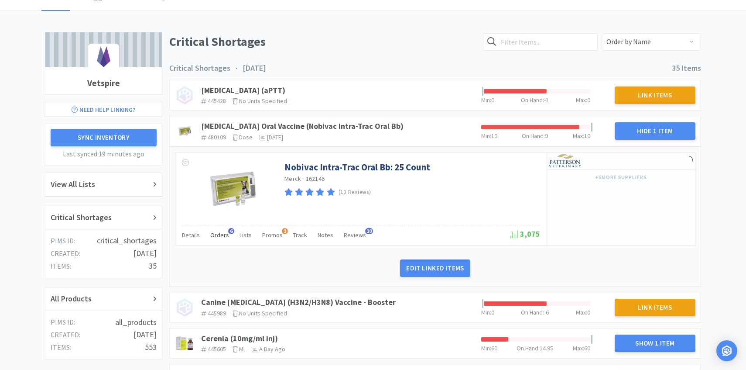
click at [223, 233] on span "Orders" at bounding box center [219, 235] width 19 height 8
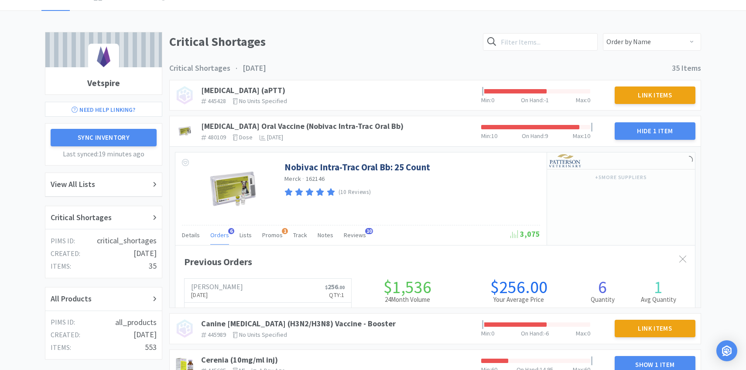
scroll to position [239, 520]
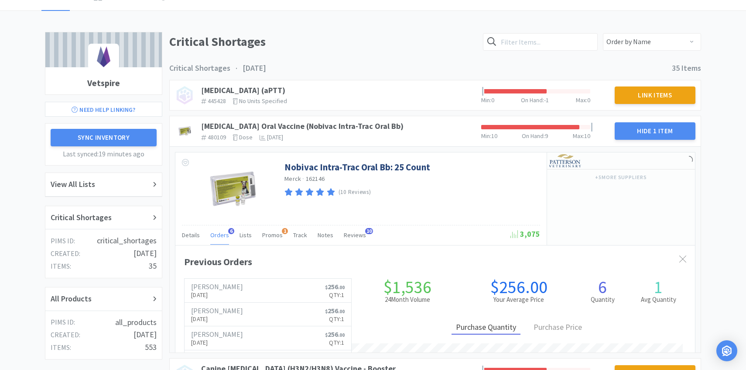
click at [221, 233] on span "Orders" at bounding box center [219, 235] width 19 height 8
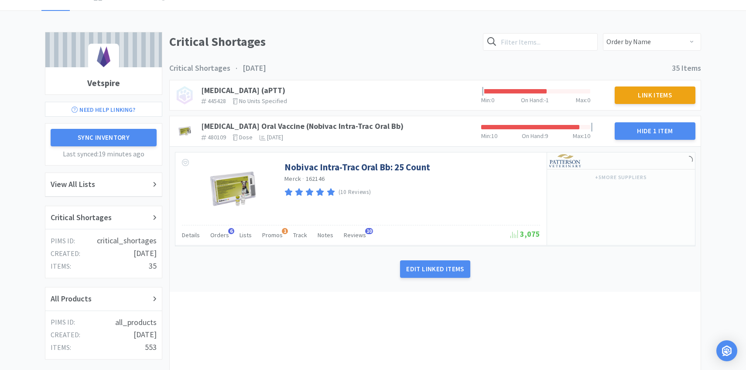
scroll to position [77, 0]
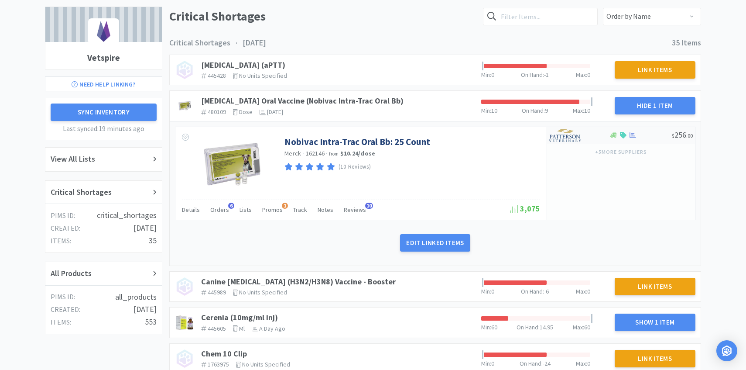
click at [576, 130] on img at bounding box center [565, 135] width 33 height 13
select select "1"
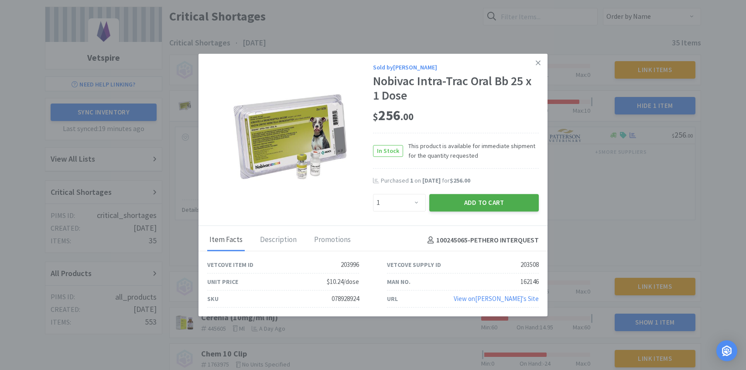
click at [486, 199] on button "Add to Cart" at bounding box center [484, 202] width 110 height 17
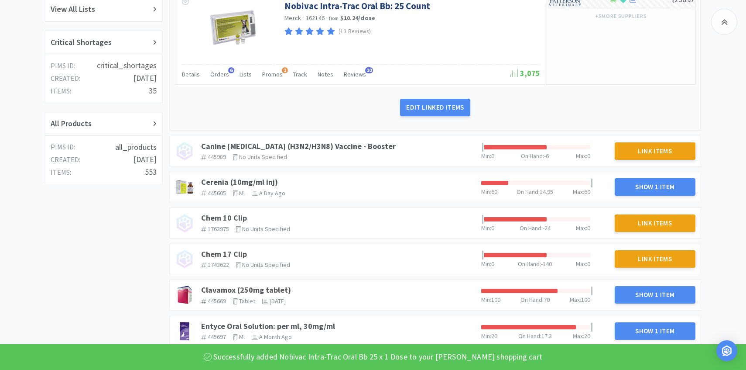
scroll to position [272, 0]
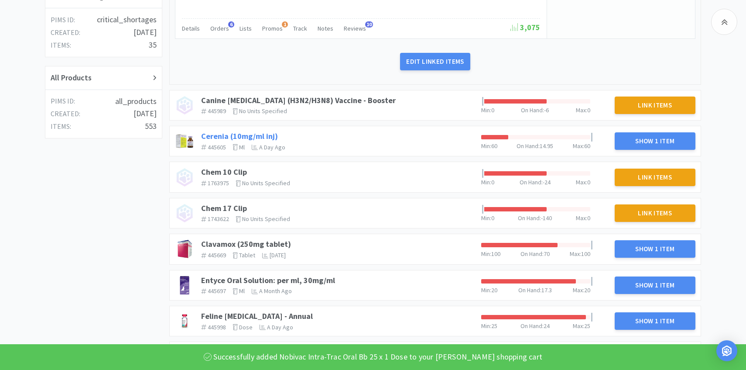
click at [250, 140] on link "Cerenia (10mg/ml inj)" at bounding box center [239, 136] width 77 height 10
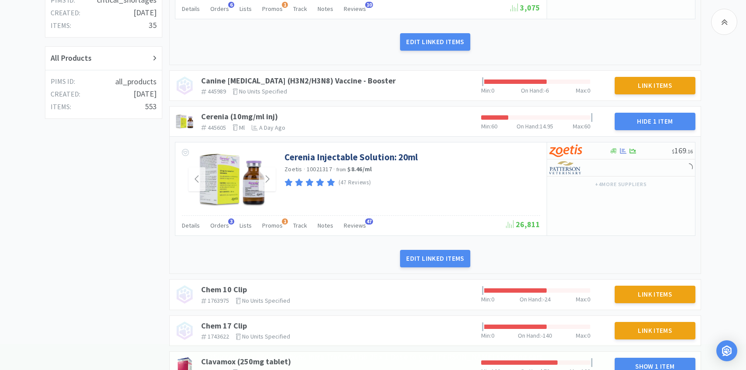
scroll to position [304, 0]
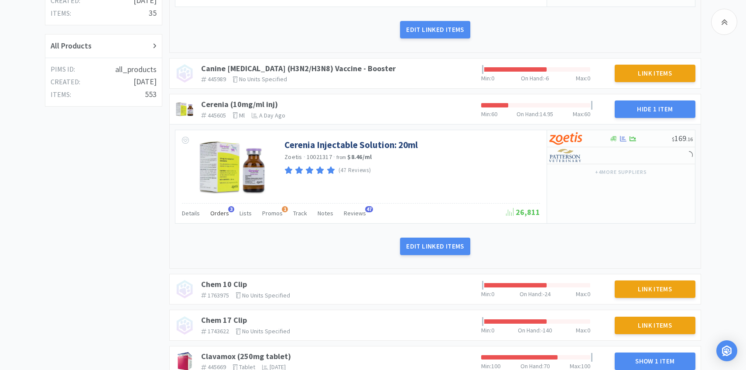
click at [219, 214] on span "Orders" at bounding box center [219, 213] width 19 height 8
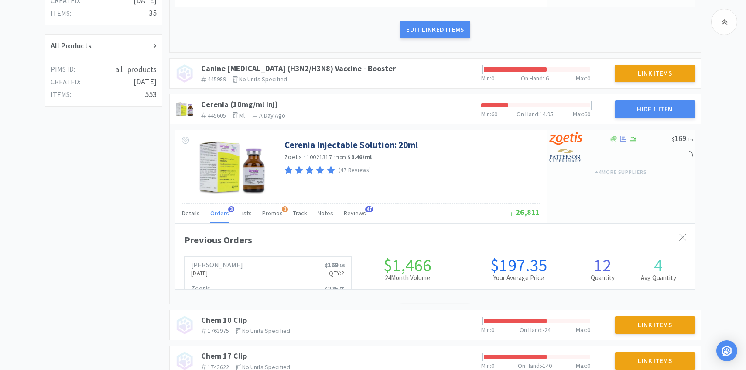
scroll to position [239, 520]
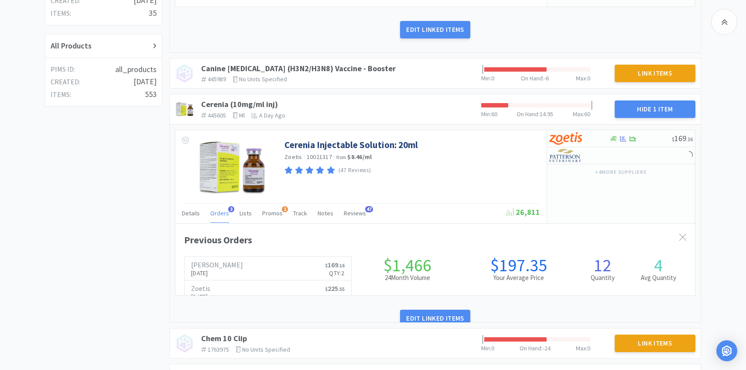
click at [219, 214] on span "Orders" at bounding box center [219, 213] width 19 height 8
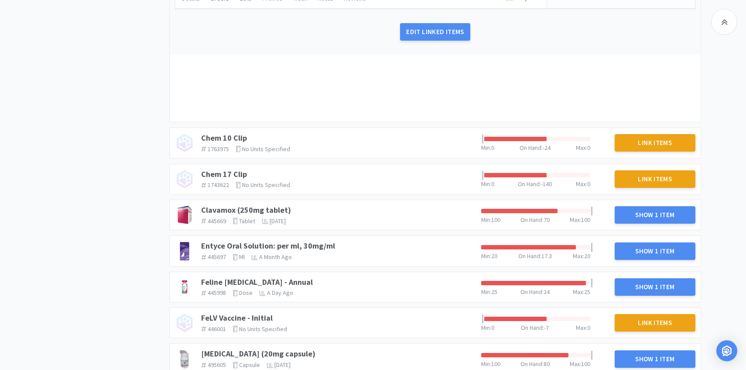
scroll to position [536, 0]
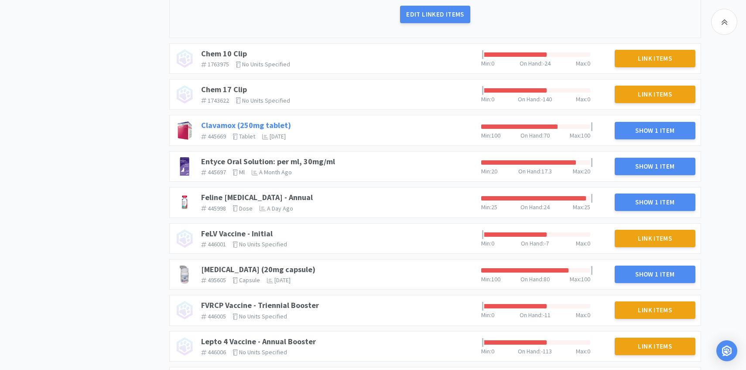
click at [277, 123] on link "Clavamox (250mg tablet)" at bounding box center [246, 125] width 90 height 10
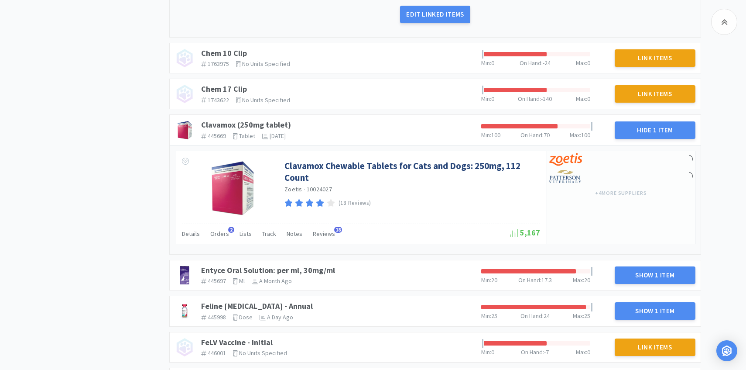
scroll to position [539, 0]
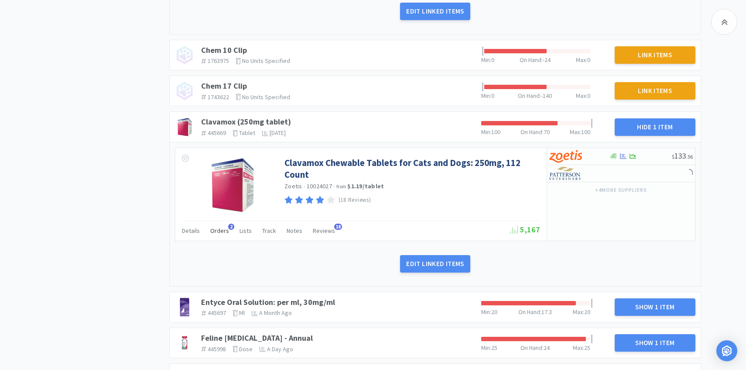
click at [223, 228] on span "Orders" at bounding box center [219, 230] width 19 height 8
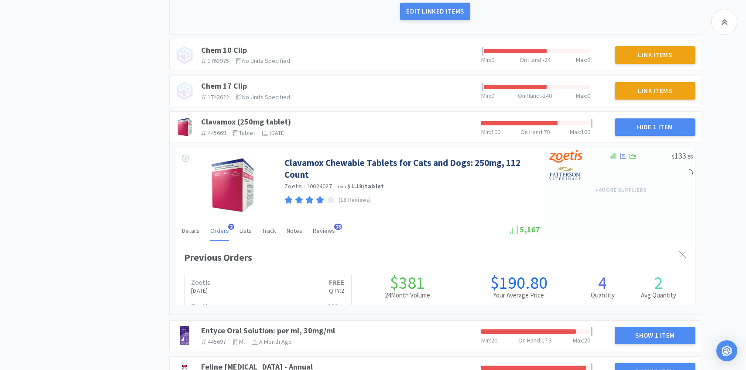
scroll to position [239, 520]
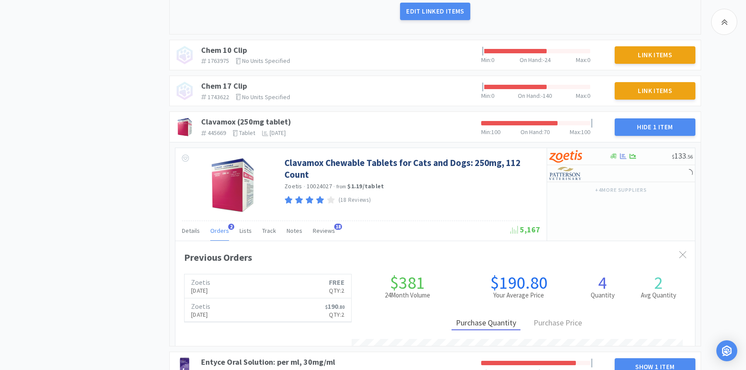
click at [223, 228] on span "Orders" at bounding box center [219, 230] width 19 height 8
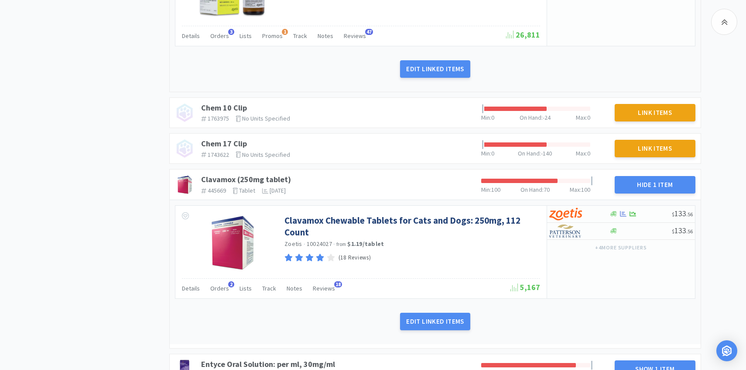
scroll to position [479, 0]
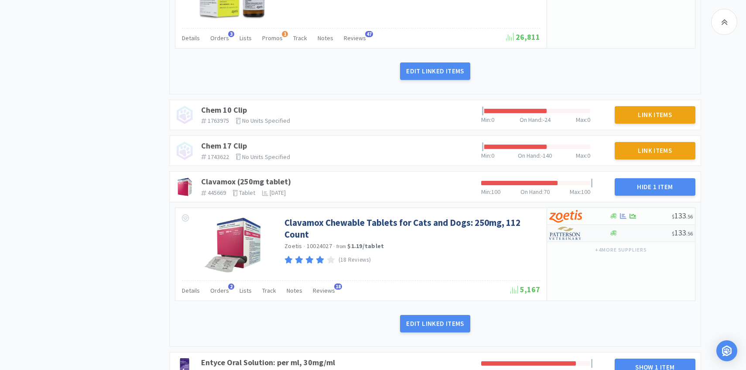
click at [566, 237] on img at bounding box center [565, 232] width 33 height 13
select select "1"
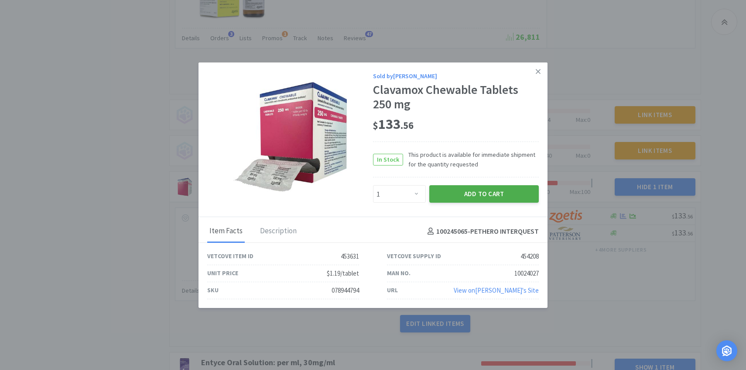
click at [479, 189] on button "Add to Cart" at bounding box center [484, 193] width 110 height 17
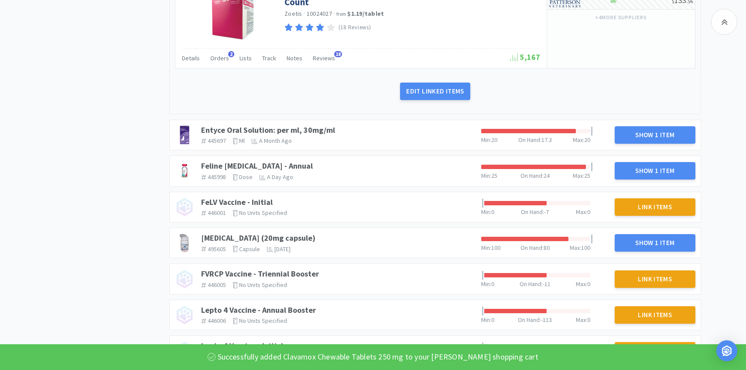
scroll to position [735, 0]
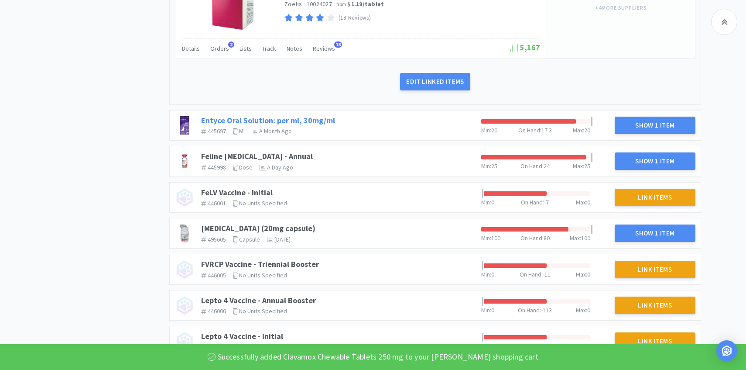
click at [317, 116] on link "Entyce Oral Solution: per ml, 30mg/ml" at bounding box center [268, 120] width 134 height 10
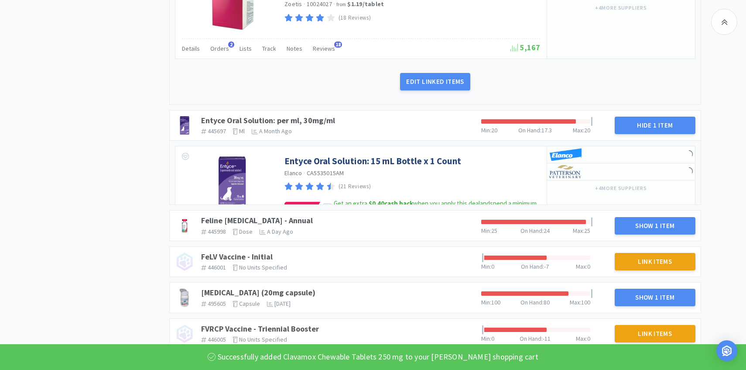
scroll to position [742, 0]
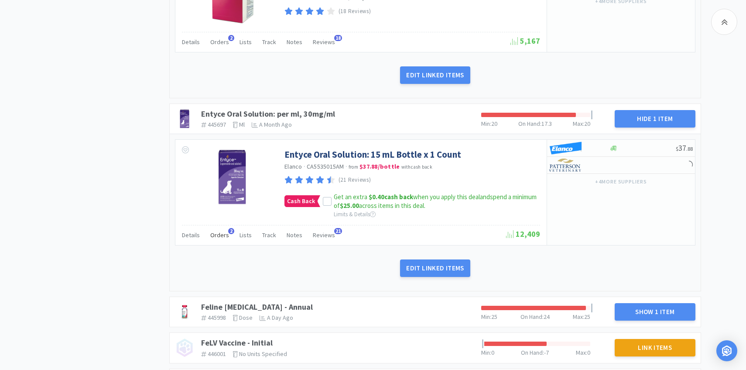
click at [214, 235] on span "Orders" at bounding box center [219, 235] width 19 height 8
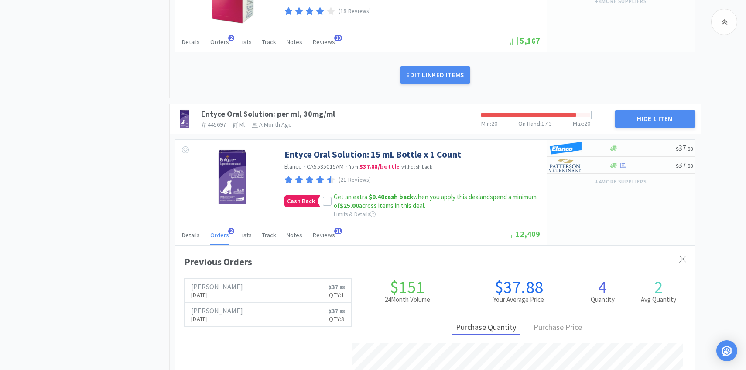
scroll to position [239, 520]
click at [214, 235] on span "Orders" at bounding box center [219, 235] width 19 height 8
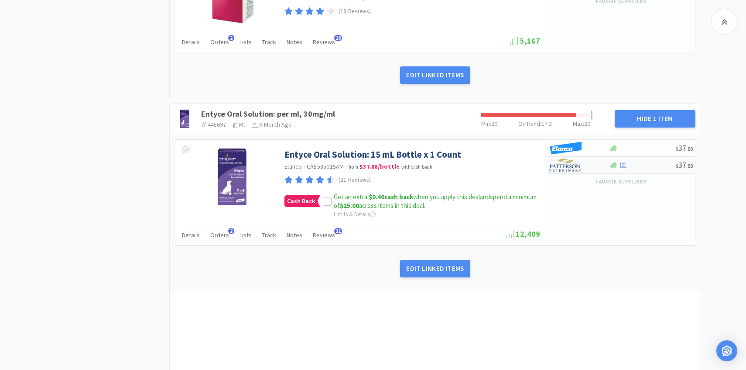
click at [570, 168] on img at bounding box center [565, 164] width 33 height 13
select select "1"
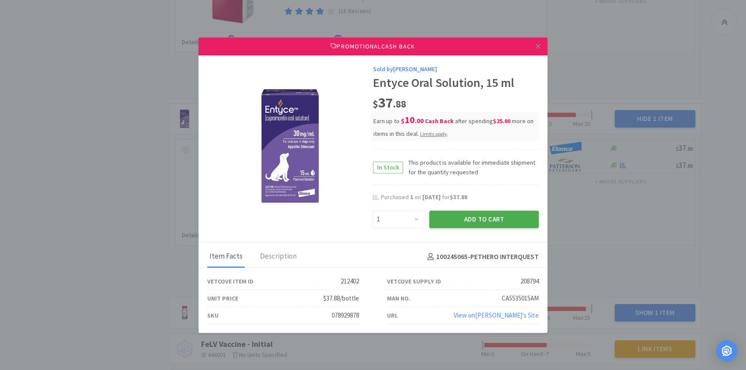
click at [467, 214] on button "Add to Cart" at bounding box center [484, 218] width 110 height 17
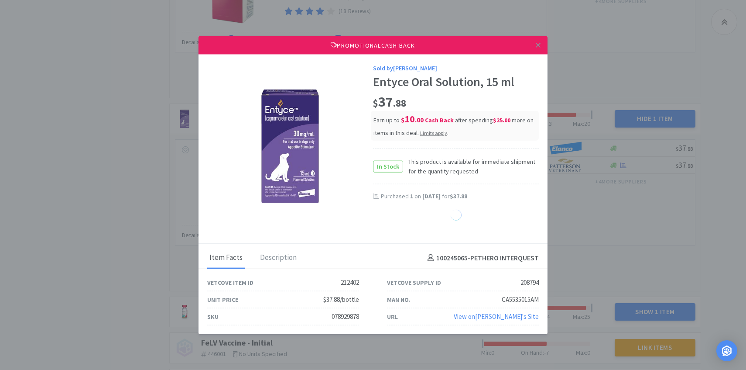
select select "1"
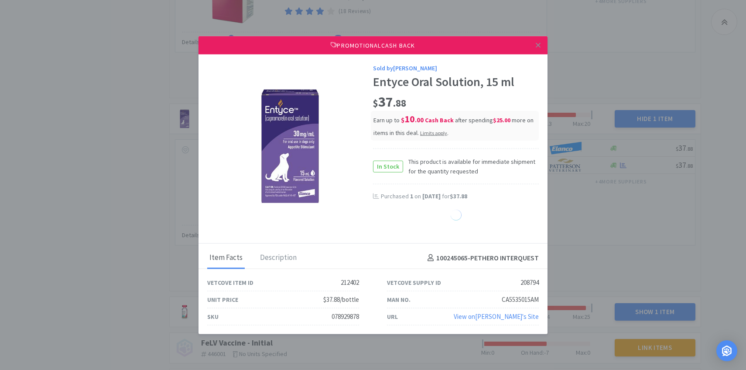
select select "1"
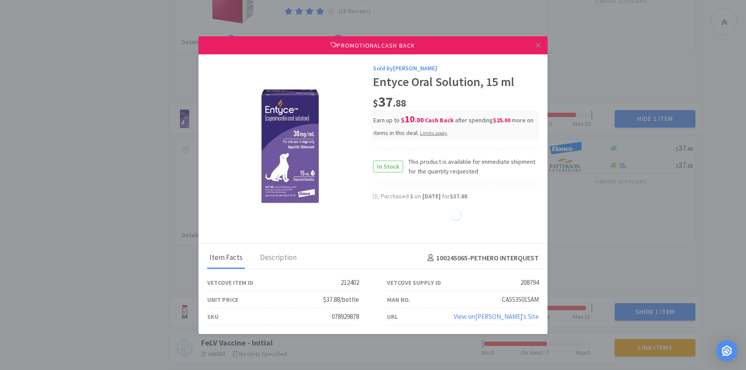
select select "1"
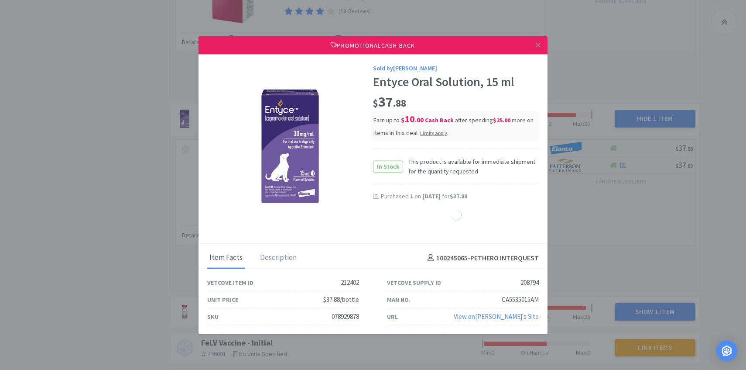
select select "1"
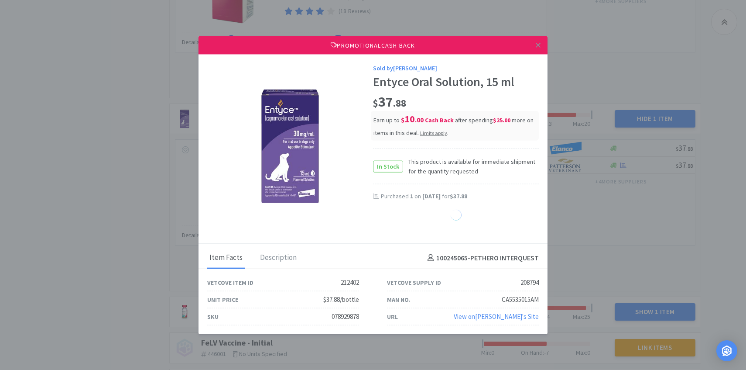
select select "1"
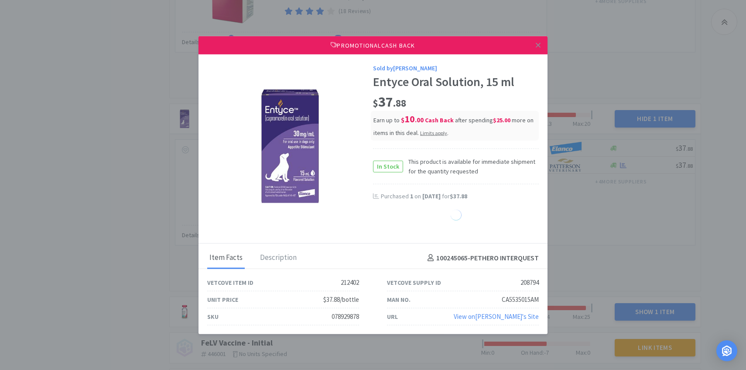
select select "1"
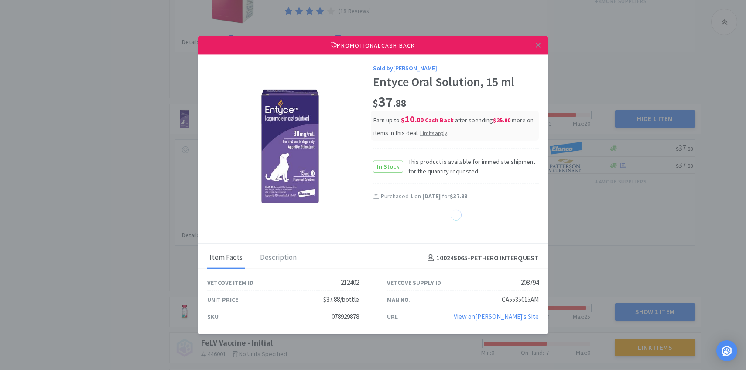
select select "1"
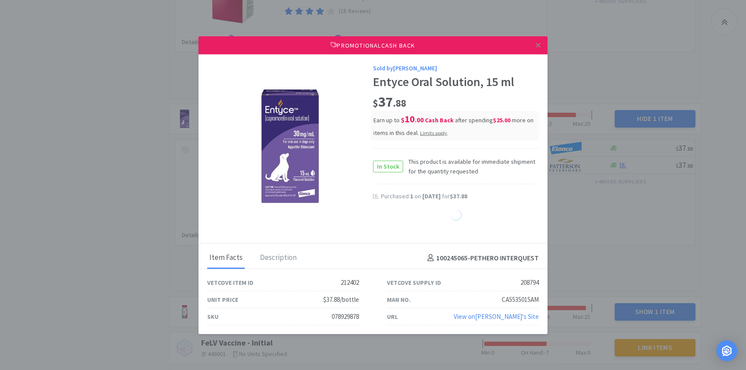
select select "1"
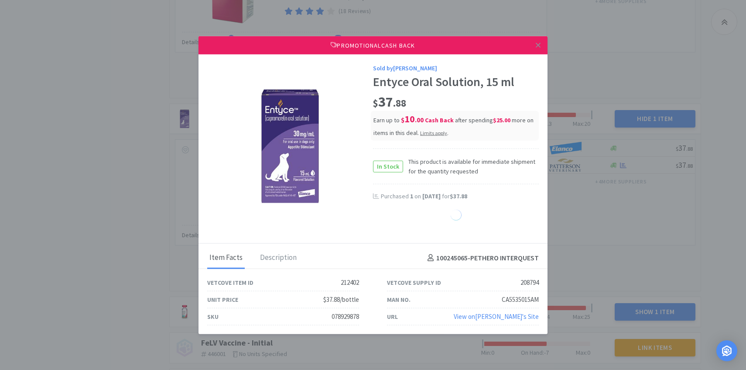
select select "1"
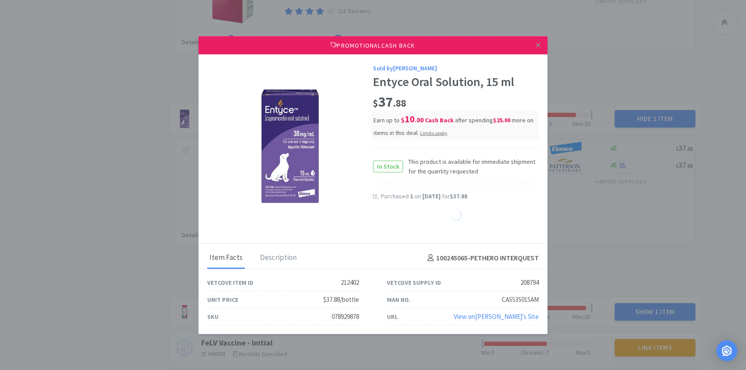
select select "1"
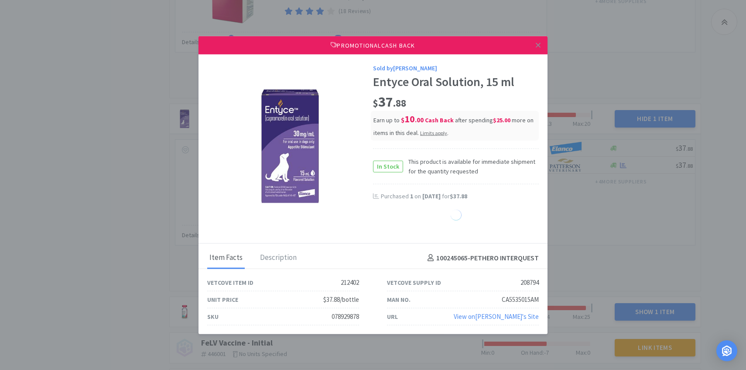
select select "1"
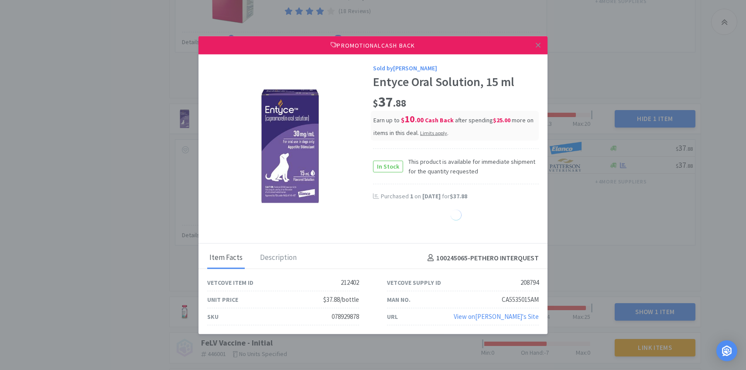
select select "1"
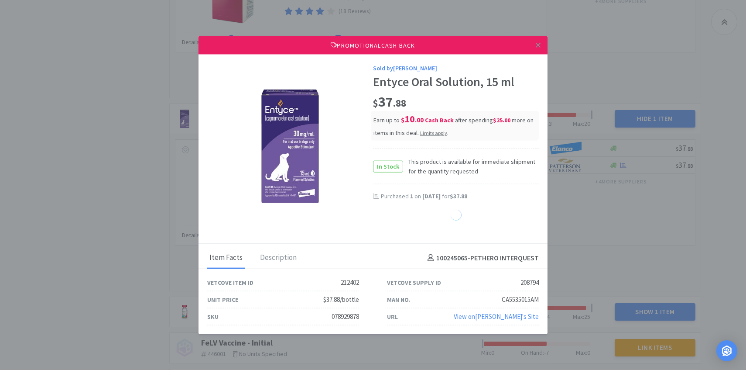
select select "1"
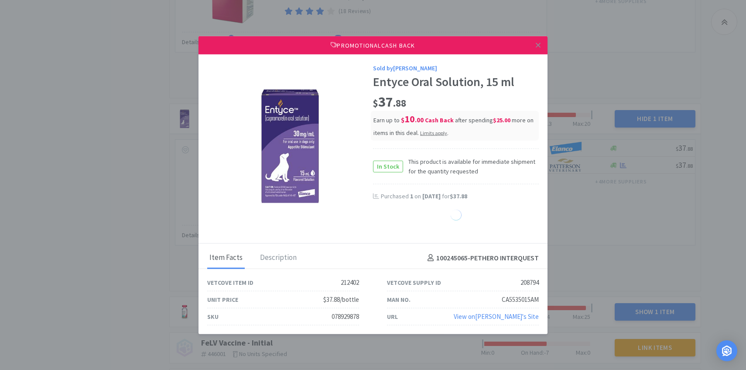
select select "1"
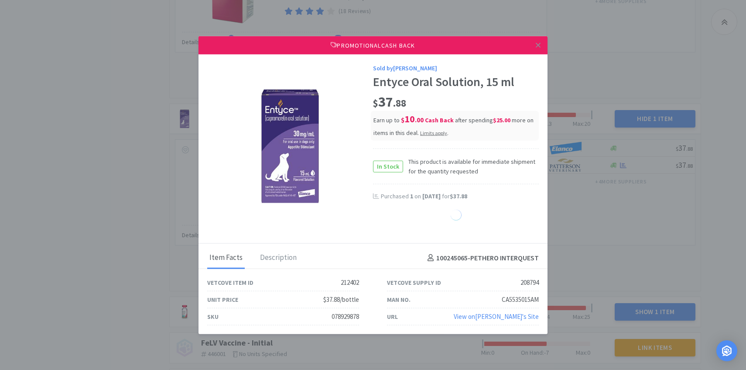
select select "1"
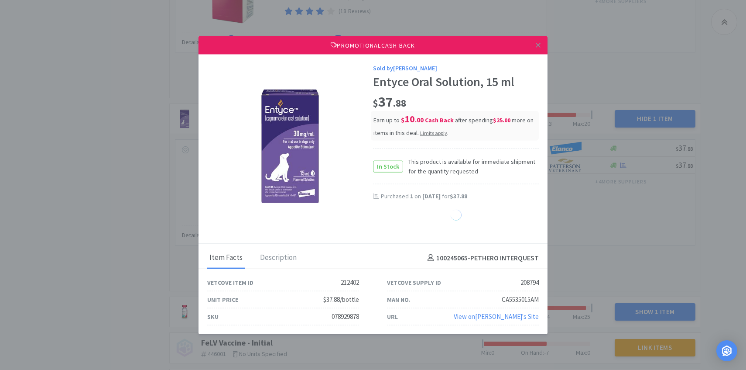
select select "1"
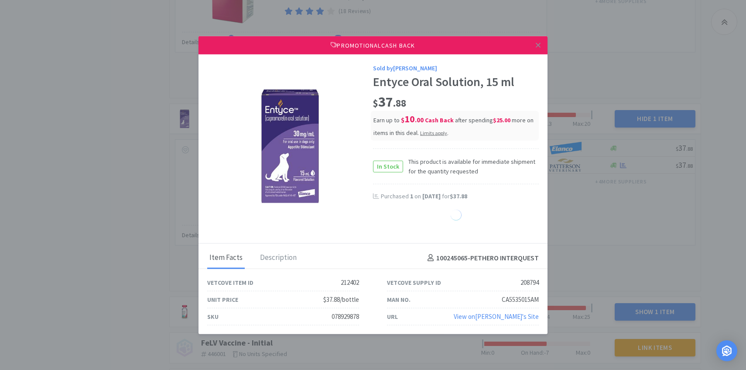
select select "1"
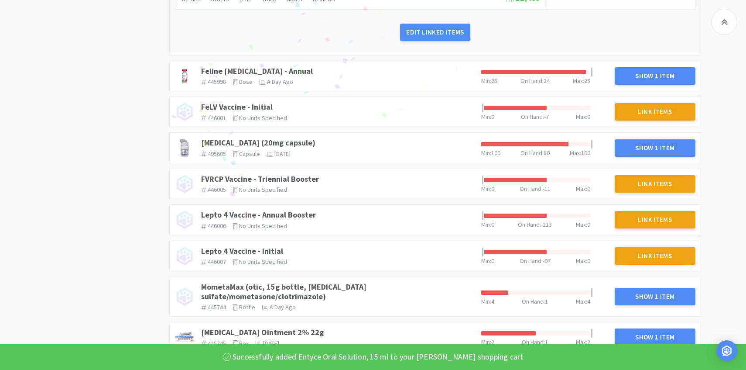
scroll to position [996, 0]
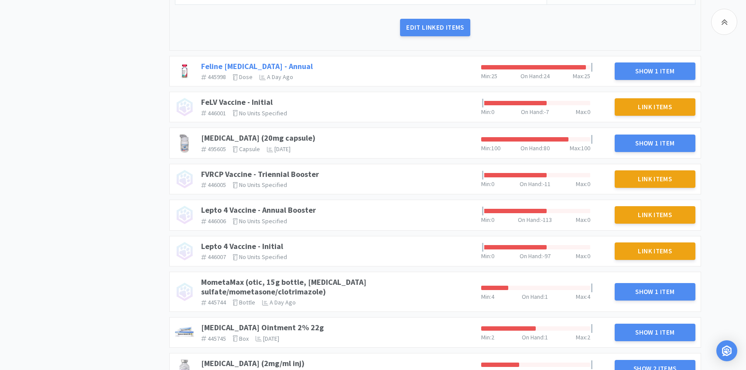
click at [297, 65] on link "Feline Rabies Vaccine - Annual" at bounding box center [257, 66] width 112 height 10
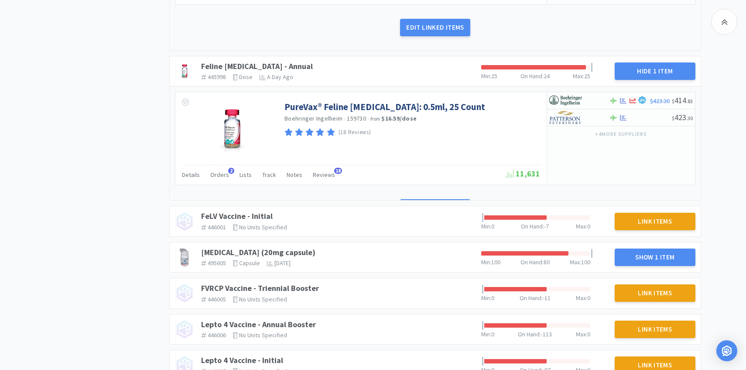
scroll to position [1021, 0]
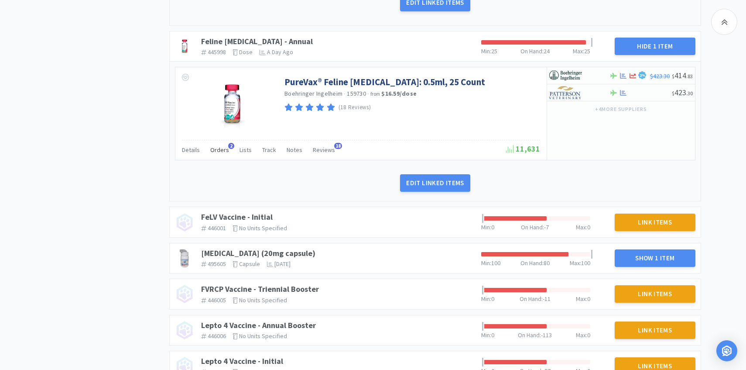
click at [218, 156] on div "Orders 2" at bounding box center [219, 151] width 19 height 17
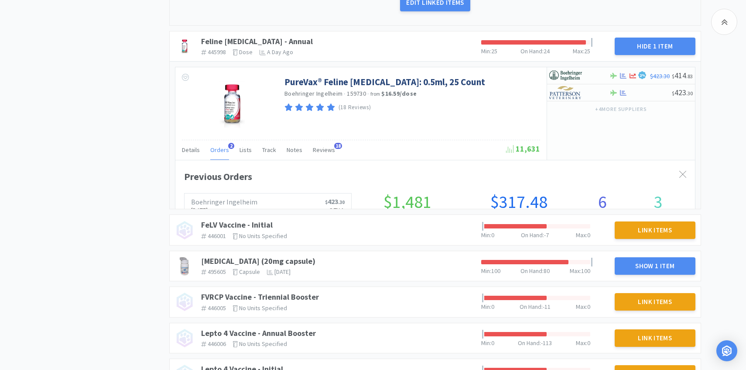
scroll to position [239, 520]
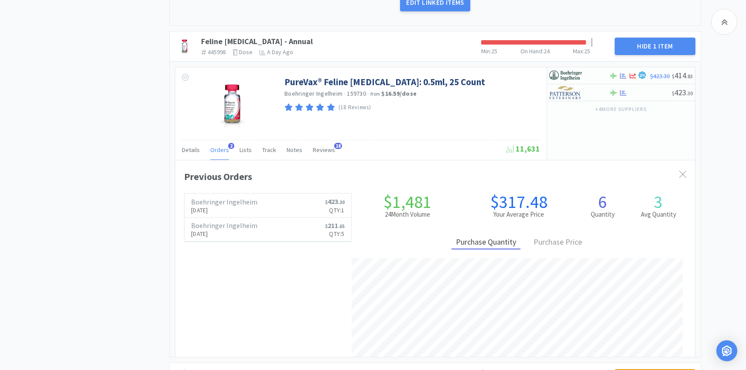
click at [218, 156] on div "Orders 2" at bounding box center [219, 151] width 19 height 17
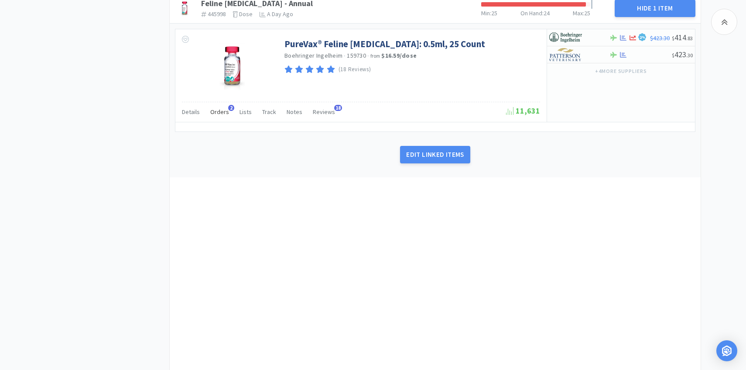
scroll to position [1114, 0]
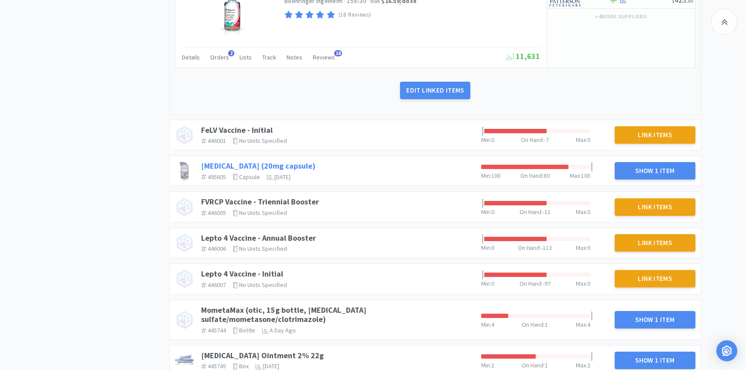
click at [278, 161] on link "Fluoxetine (20mg capsule)" at bounding box center [258, 166] width 114 height 10
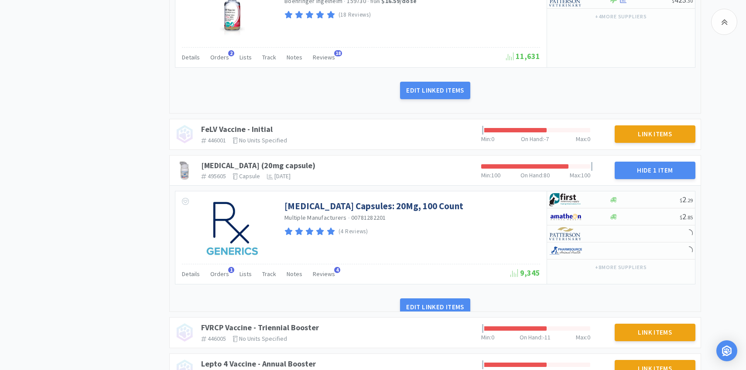
scroll to position [1140, 0]
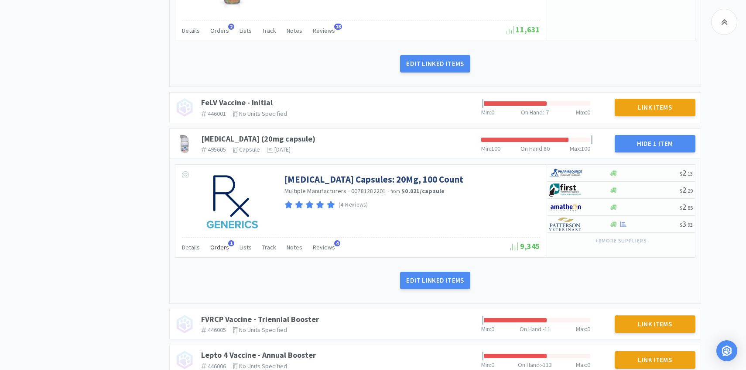
click at [219, 249] on span "Orders" at bounding box center [219, 247] width 19 height 8
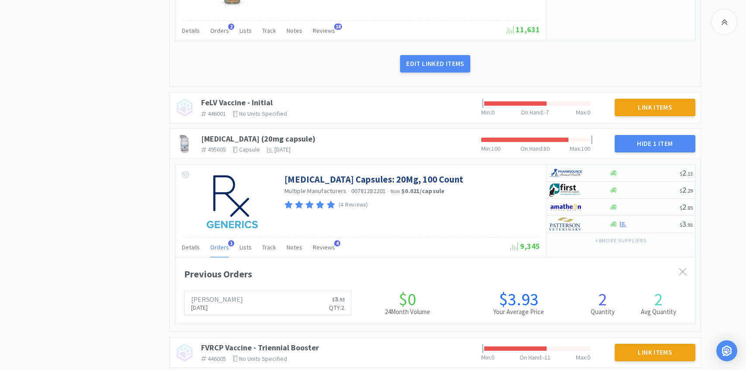
scroll to position [239, 520]
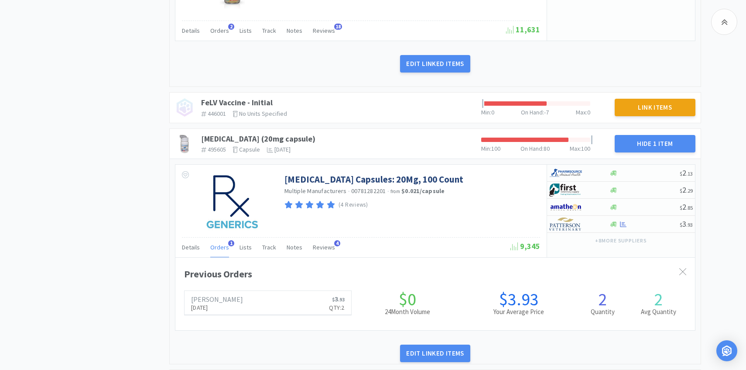
click at [219, 249] on span "Orders" at bounding box center [219, 247] width 19 height 8
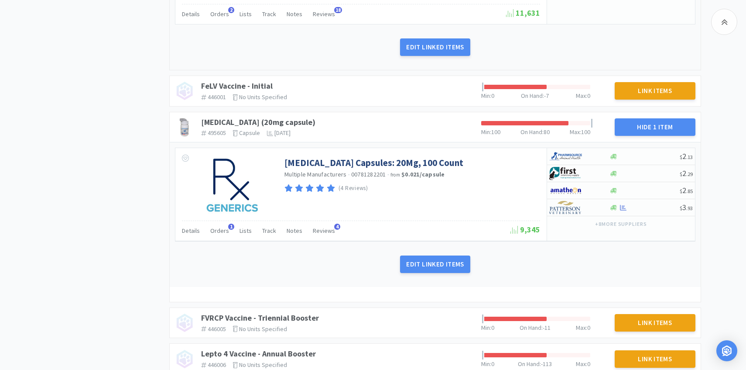
scroll to position [0, 0]
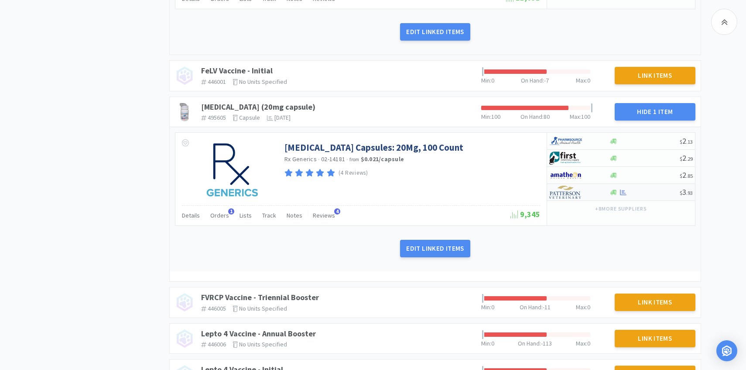
click at [572, 195] on img at bounding box center [565, 191] width 33 height 13
select select "1"
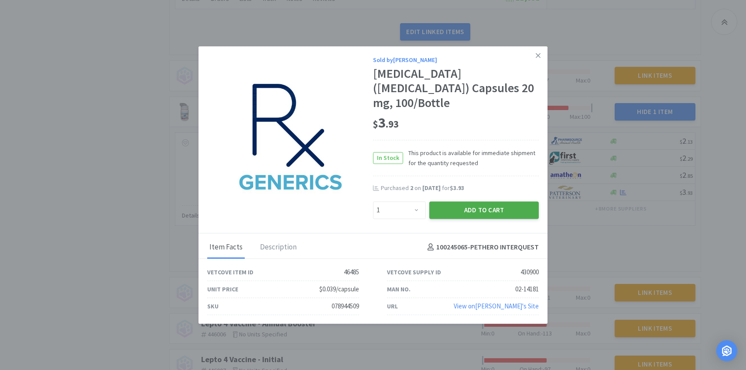
click at [478, 201] on button "Add to Cart" at bounding box center [484, 209] width 110 height 17
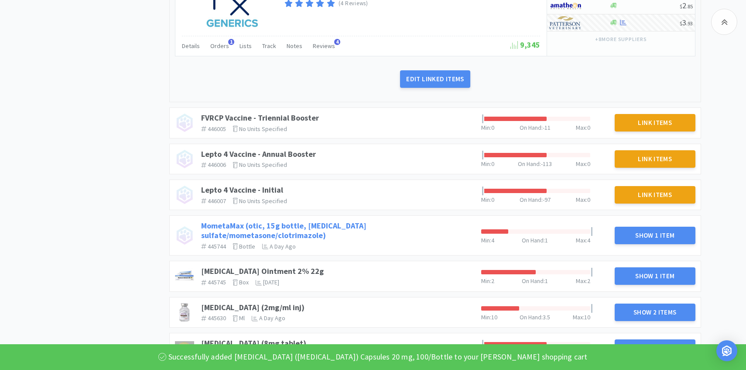
click at [339, 223] on link "MometaMax (otic, 15g bottle, gentamicin sulfate/mometasone/clotrimazole)" at bounding box center [283, 230] width 165 height 20
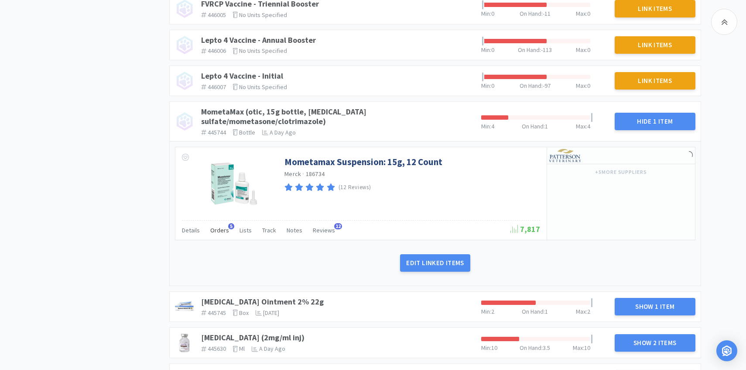
click at [224, 226] on span "Orders" at bounding box center [219, 230] width 19 height 8
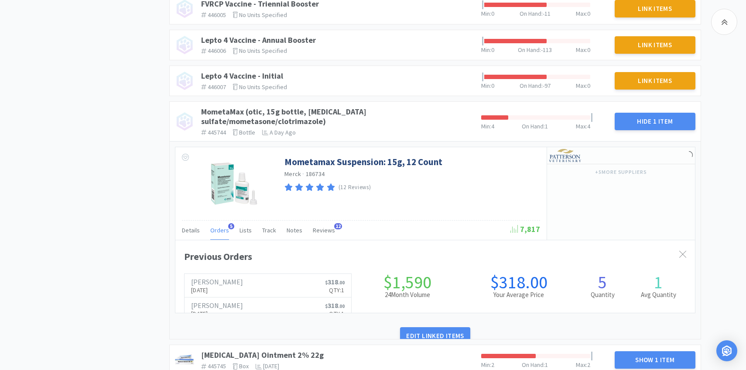
click at [223, 226] on span "Orders" at bounding box center [219, 230] width 19 height 8
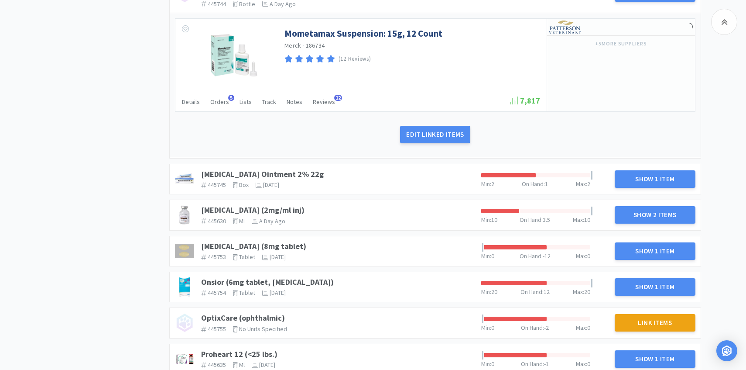
click at [281, 166] on div "Mupirocin Ointment 2% 22g 445745 The identifier of the item in your PIMS box Th…" at bounding box center [338, 179] width 280 height 26
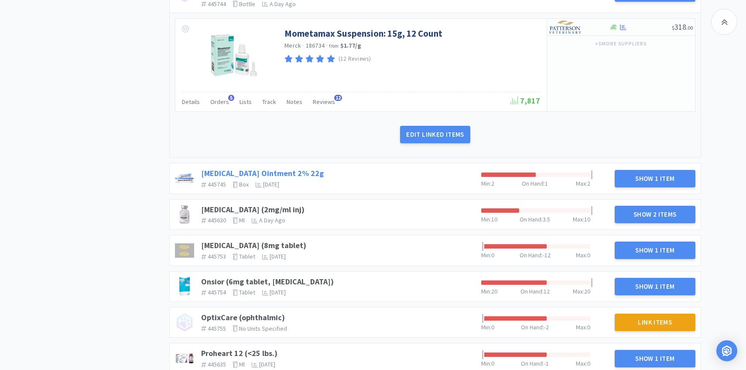
click at [280, 168] on link "Mupirocin Ointment 2% 22g" at bounding box center [262, 173] width 123 height 10
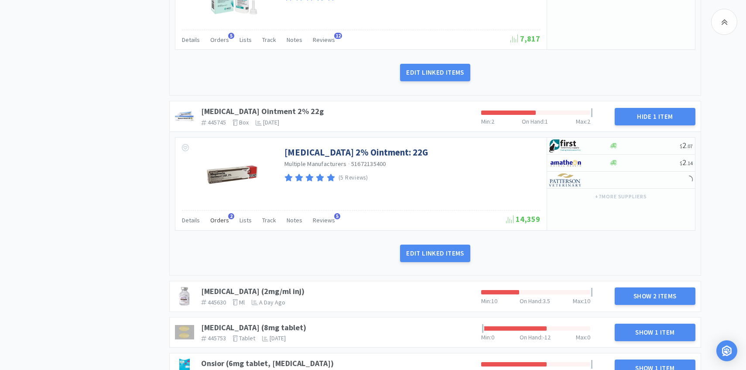
click at [218, 216] on span "Orders" at bounding box center [219, 220] width 19 height 8
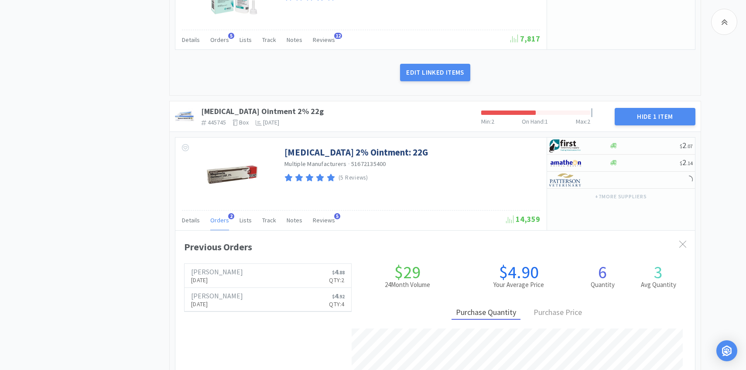
click at [218, 216] on span "Orders" at bounding box center [219, 220] width 19 height 8
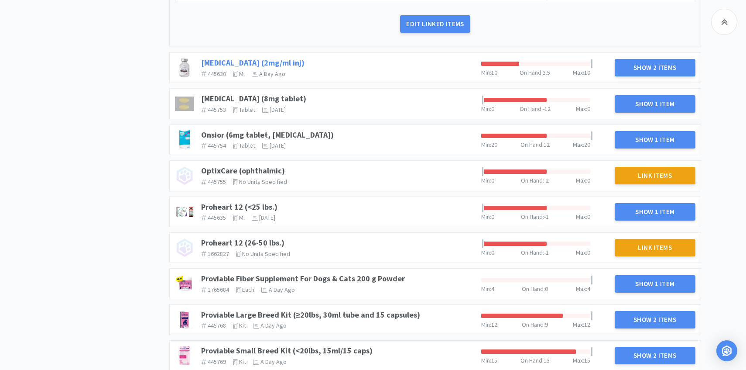
click at [274, 58] on link "Ondansetron (2mg/ml inj)" at bounding box center [252, 63] width 103 height 10
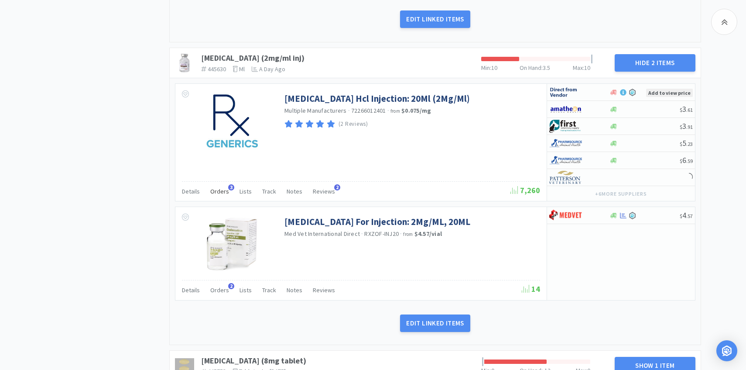
click at [218, 187] on span "Orders" at bounding box center [219, 191] width 19 height 8
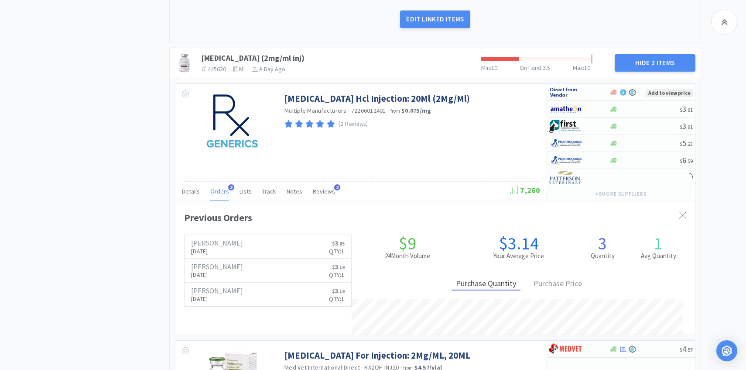
click at [218, 187] on span "Orders" at bounding box center [219, 191] width 19 height 8
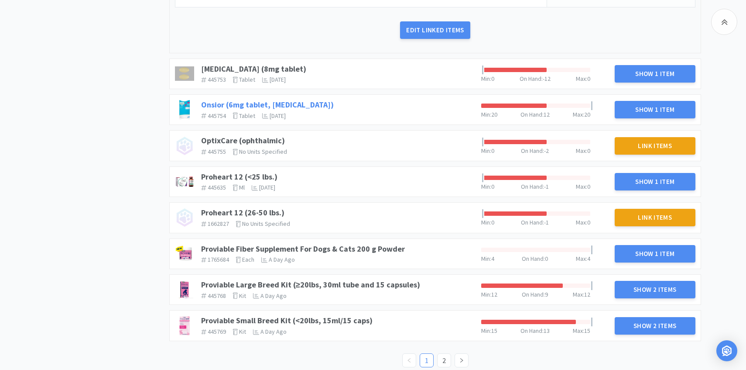
click at [301, 99] on link "Onsior (6mg tablet, robenacoxib)" at bounding box center [267, 104] width 133 height 10
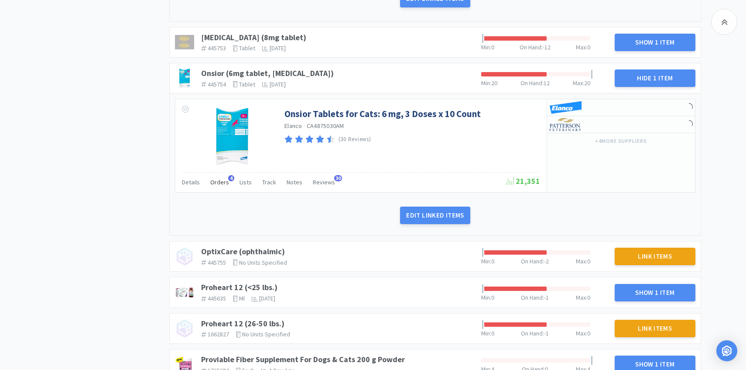
click at [221, 178] on span "Orders" at bounding box center [219, 182] width 19 height 8
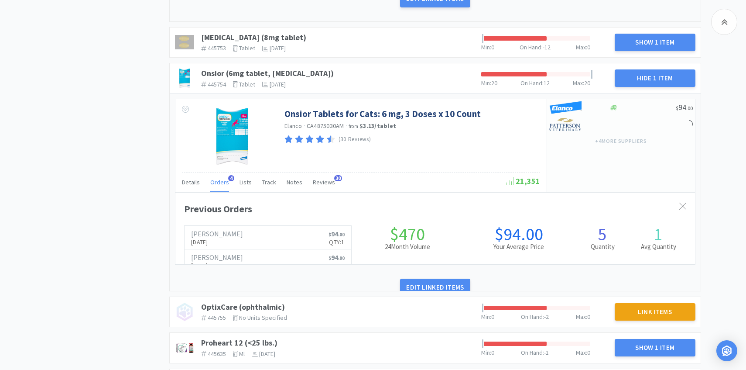
click at [221, 178] on span "Orders" at bounding box center [219, 182] width 19 height 8
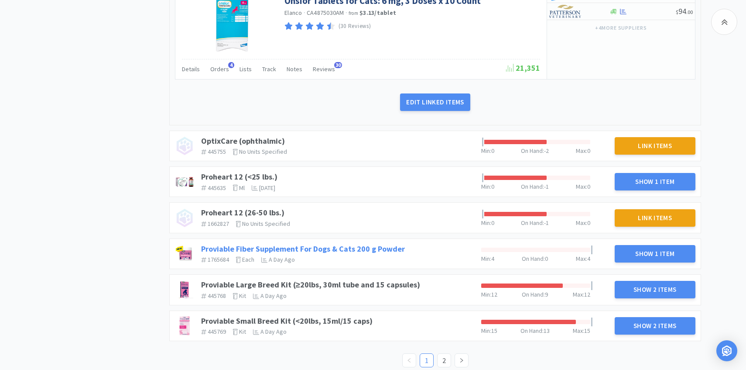
click at [335, 243] on link "Proviable Fiber Supplement For Dogs & Cats 200 g Powder" at bounding box center [303, 248] width 204 height 10
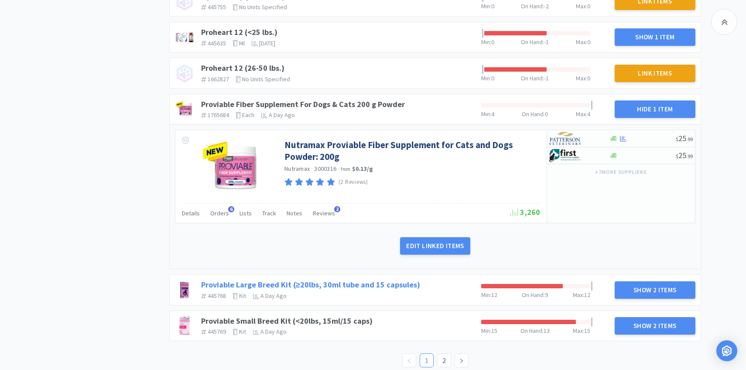
click at [372, 279] on link "Proviable Large Breed Kit (≥20lbs, 30ml tube and 15 capsules)" at bounding box center [310, 284] width 219 height 10
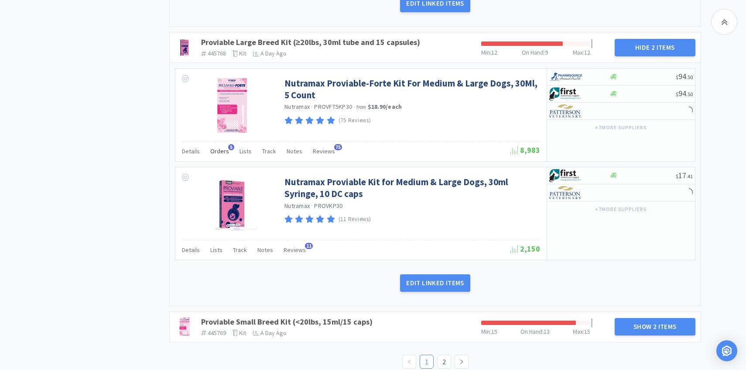
click at [218, 147] on span "Orders" at bounding box center [219, 151] width 19 height 8
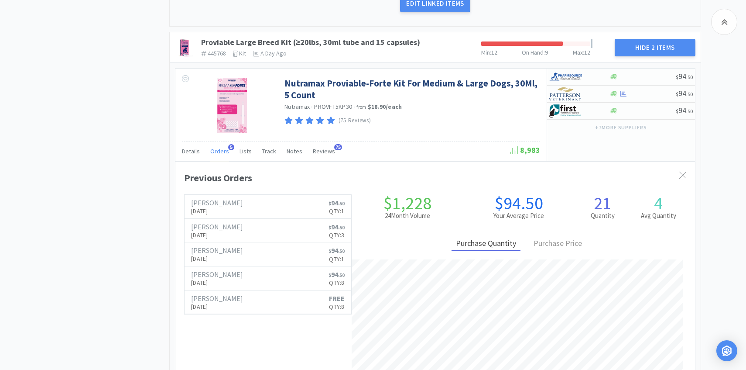
click at [218, 147] on span "Orders" at bounding box center [219, 151] width 19 height 8
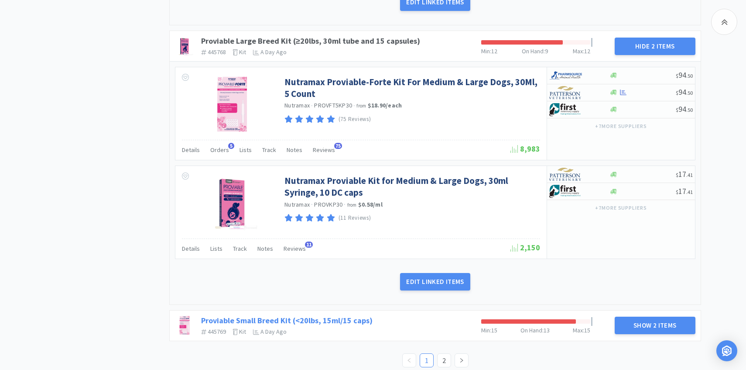
click at [346, 315] on link "Proviable Small Breed Kit (<20lbs, 15ml/15 caps)" at bounding box center [286, 320] width 171 height 10
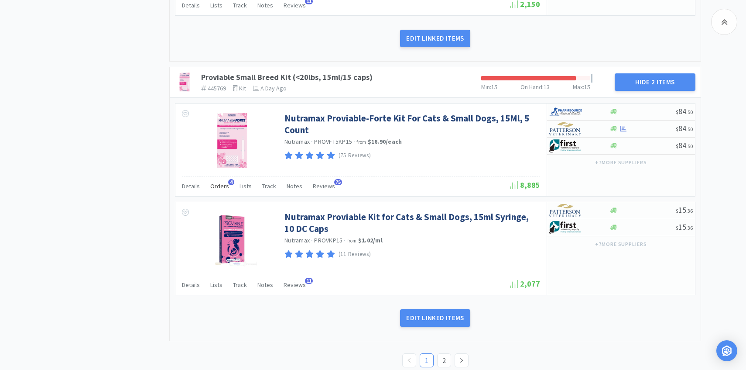
click at [220, 182] on span "Orders" at bounding box center [219, 186] width 19 height 8
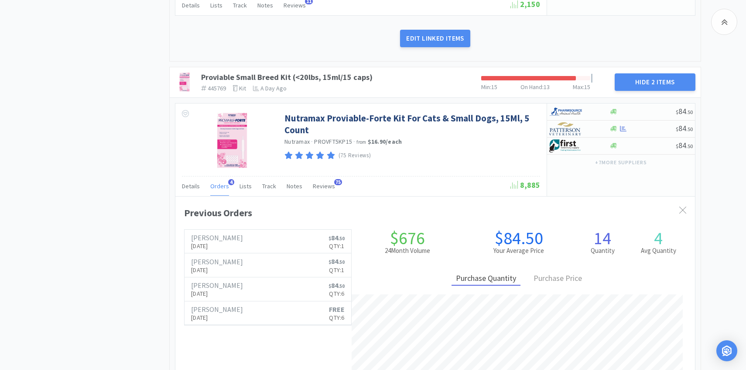
click at [220, 182] on span "Orders" at bounding box center [219, 186] width 19 height 8
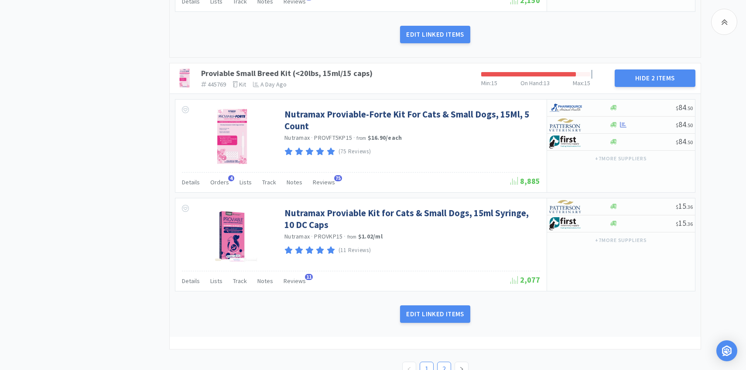
click at [446, 362] on link "2" at bounding box center [444, 368] width 13 height 13
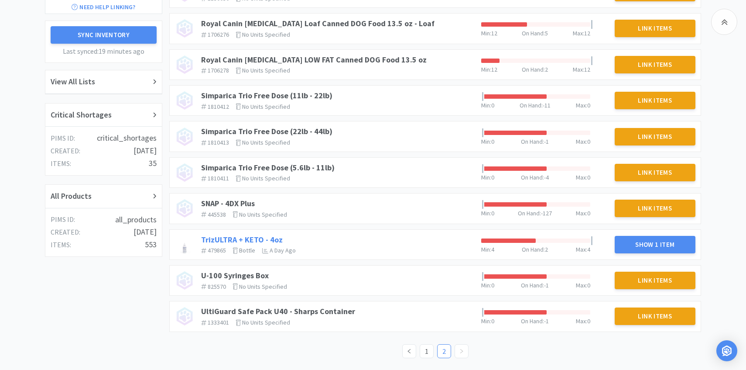
click at [260, 235] on link "TrizULTRA + KETO - 4oz" at bounding box center [242, 239] width 82 height 10
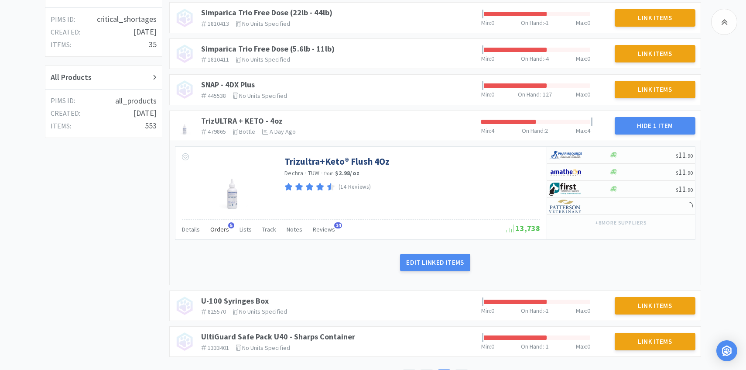
click at [216, 230] on span "Orders" at bounding box center [219, 229] width 19 height 8
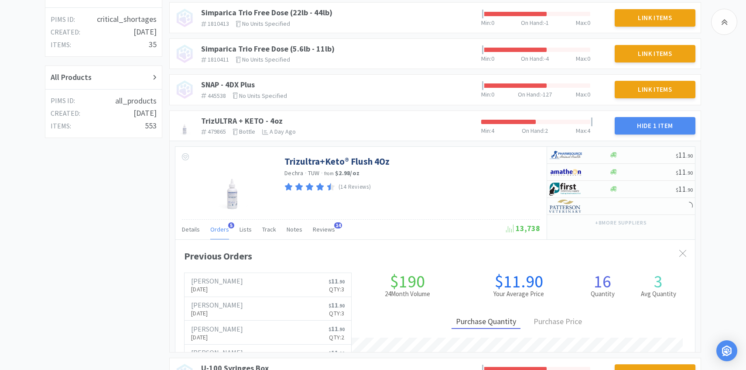
click at [216, 230] on span "Orders" at bounding box center [219, 229] width 19 height 8
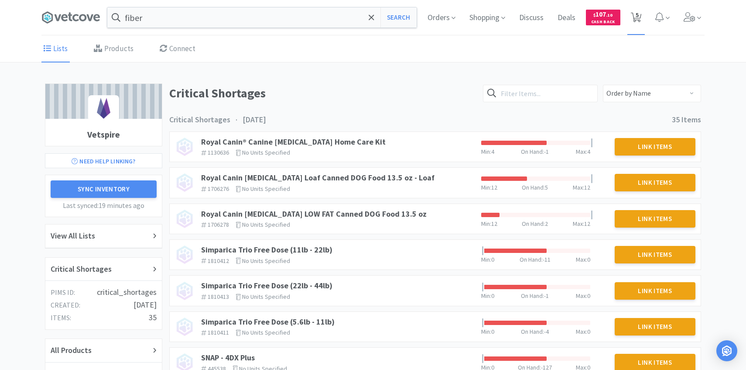
click at [632, 27] on span "5" at bounding box center [636, 17] width 18 height 35
select select "1"
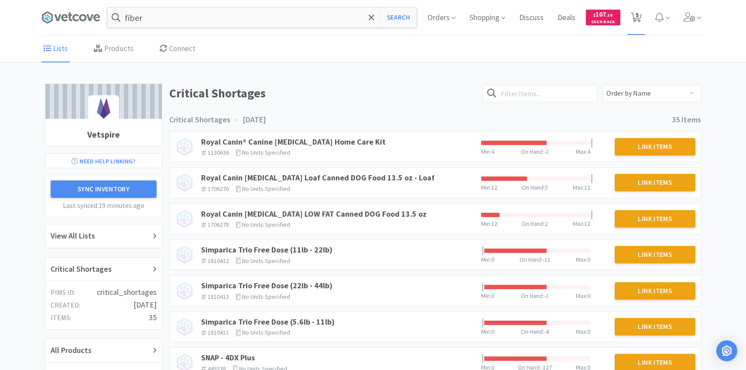
select select "1"
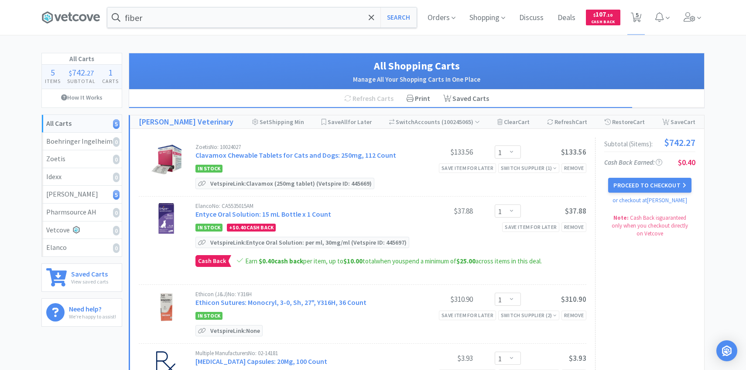
click at [675, 178] on div "Proceed to Checkout or checkout at Patterson" at bounding box center [649, 191] width 91 height 27
click at [661, 185] on button "Proceed to Checkout" at bounding box center [649, 185] width 83 height 15
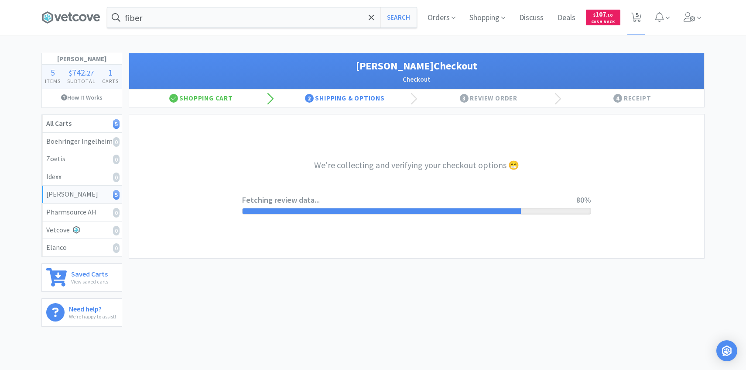
select select "1"
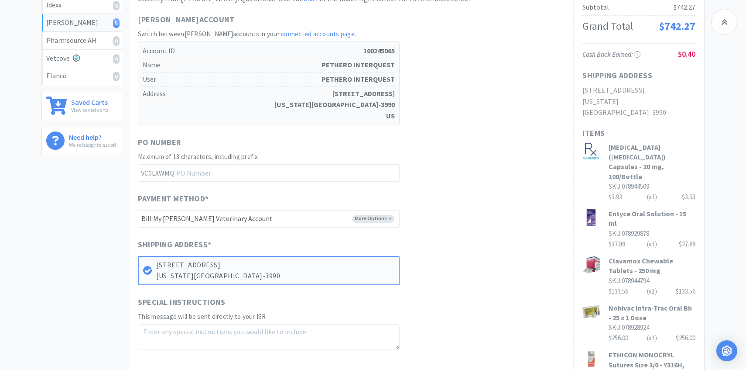
scroll to position [295, 0]
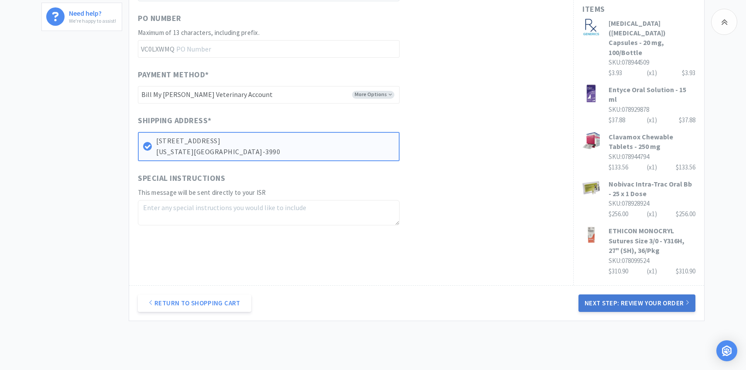
click at [589, 294] on button "Next Step: Review Your Order" at bounding box center [637, 302] width 117 height 17
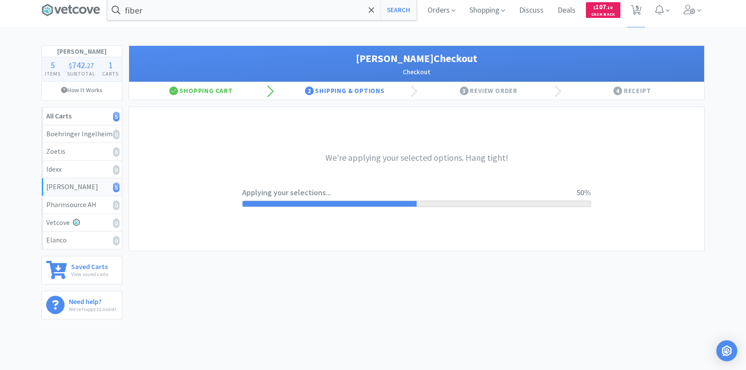
scroll to position [0, 0]
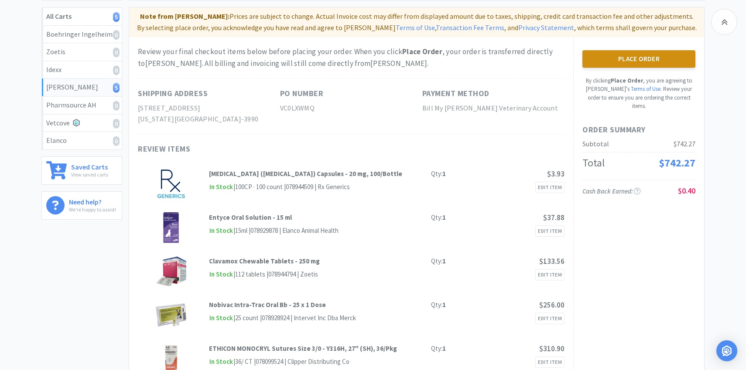
click at [619, 63] on button "Place Order" at bounding box center [638, 58] width 113 height 17
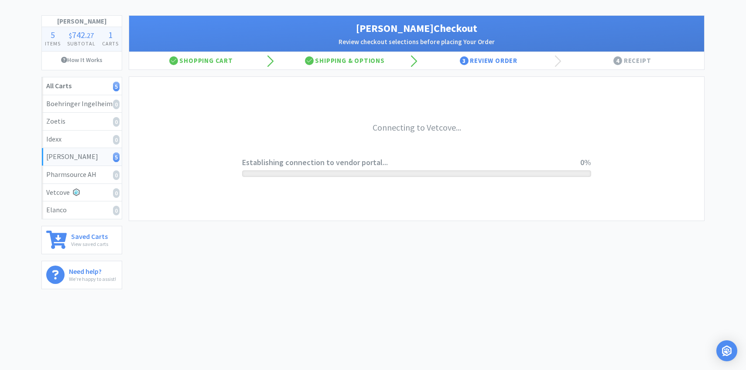
scroll to position [38, 0]
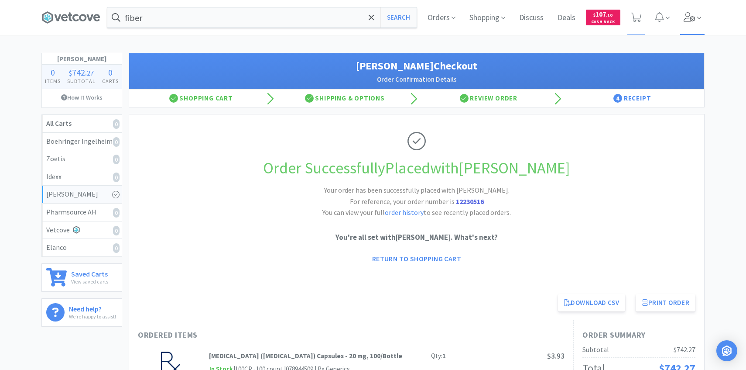
click at [692, 14] on icon at bounding box center [690, 17] width 12 height 10
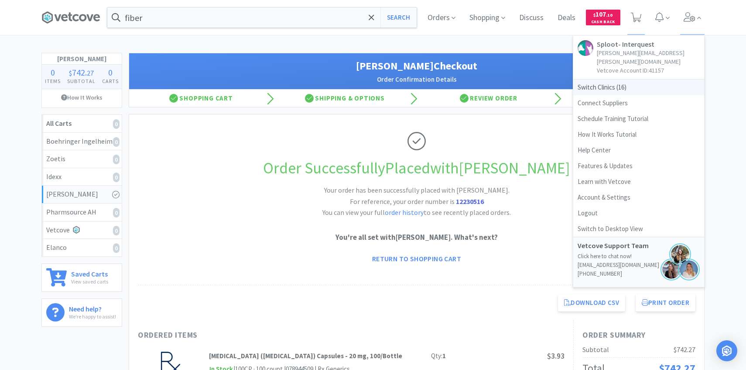
click at [631, 79] on span "Switch Clinics ( 16 )" at bounding box center [638, 87] width 131 height 16
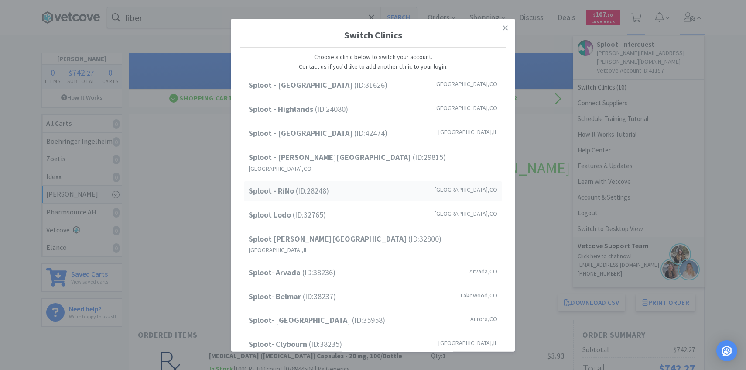
click at [350, 183] on div "Sploot - RiNo (ID: 28248 ) Denver , CO" at bounding box center [372, 191] width 257 height 20
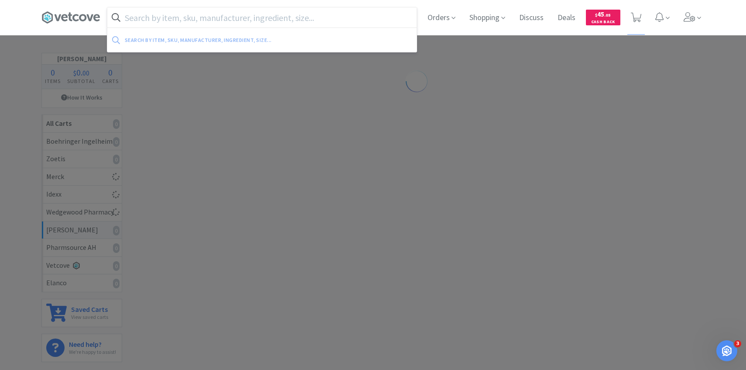
click at [308, 18] on input "text" at bounding box center [261, 17] width 309 height 20
paste input "22 G 3/4" Hypodermic"
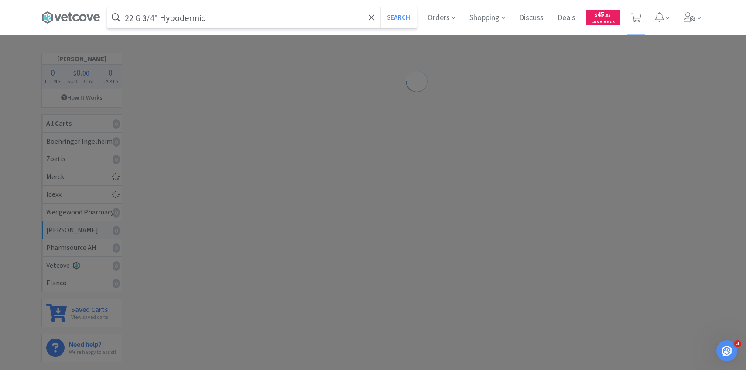
type input "22 G 3/4" Hypodermic"
click at [380, 7] on button "Search" at bounding box center [398, 17] width 36 height 20
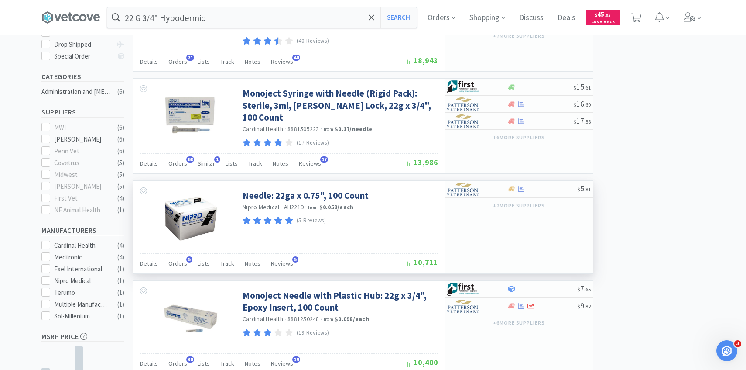
scroll to position [335, 0]
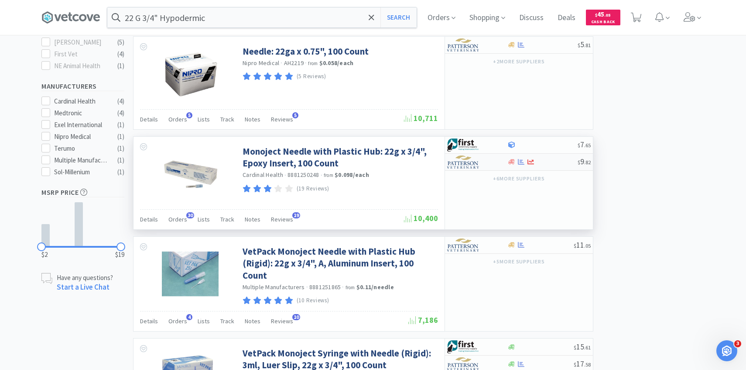
click at [477, 167] on div at bounding box center [471, 161] width 48 height 15
select select "1"
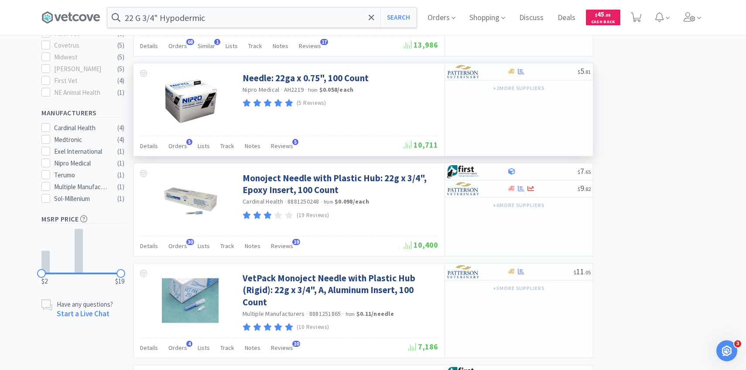
scroll to position [292, 0]
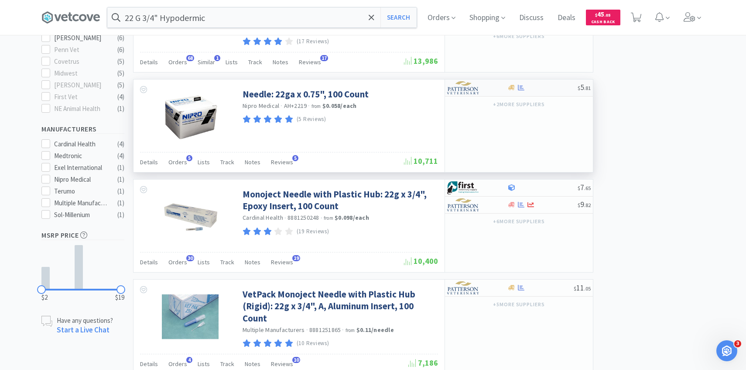
click at [490, 87] on div at bounding box center [471, 87] width 48 height 15
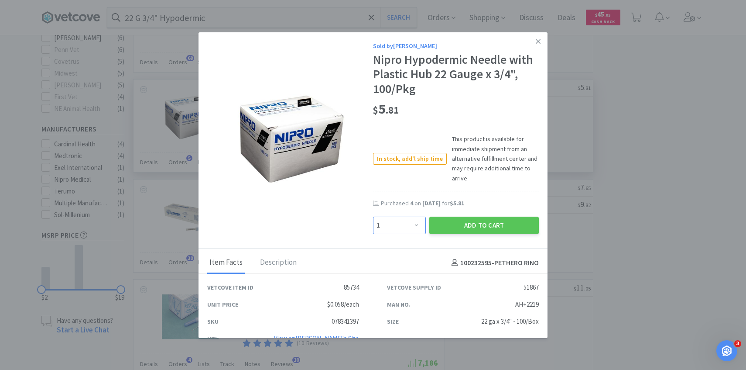
click at [399, 227] on select "Enter Quantity 1 2 3 4 5 6 7 8 9 10 11 12 13 14 15 16 17 18 19 20 Enter Quantity" at bounding box center [399, 224] width 53 height 17
select select "4"
click at [373, 216] on select "Enter Quantity 1 2 3 4 5 6 7 8 9 10 11 12 13 14 15 16 17 18 19 20 Enter Quantity" at bounding box center [399, 224] width 53 height 17
click at [451, 229] on button "Add to Cart" at bounding box center [484, 224] width 110 height 17
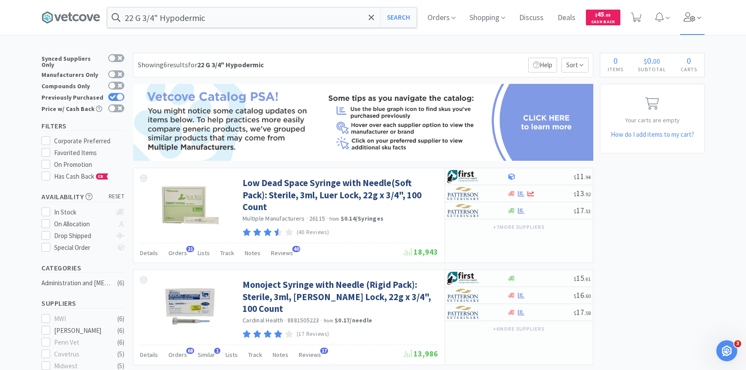
click at [691, 21] on icon at bounding box center [690, 17] width 12 height 10
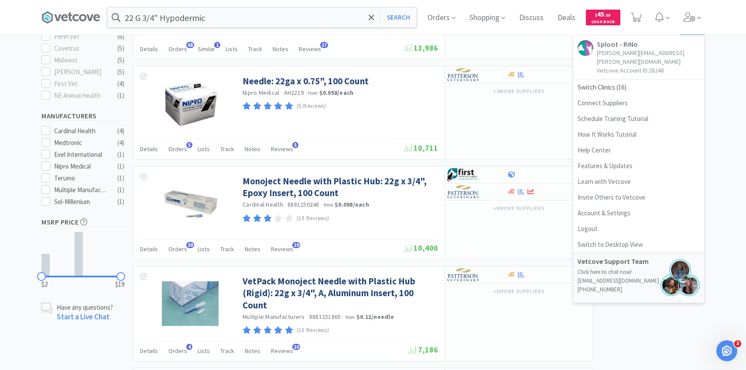
scroll to position [306, 0]
click at [475, 68] on img at bounding box center [463, 74] width 33 height 13
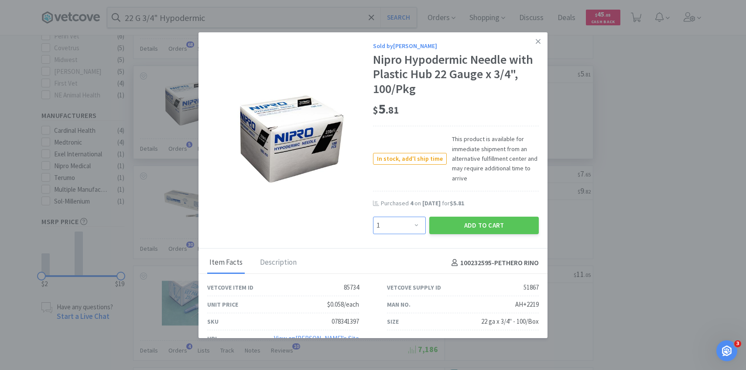
click at [400, 221] on select "Enter Quantity 1 2 3 4 5 6 7 8 9 10 11 12 13 14 15 16 17 18 19 20 Enter Quantity" at bounding box center [399, 224] width 53 height 17
select select "4"
click at [373, 216] on select "Enter Quantity 1 2 3 4 5 6 7 8 9 10 11 12 13 14 15 16 17 18 19 20 Enter Quantity" at bounding box center [399, 224] width 53 height 17
click at [471, 229] on button "Add to Cart" at bounding box center [484, 224] width 110 height 17
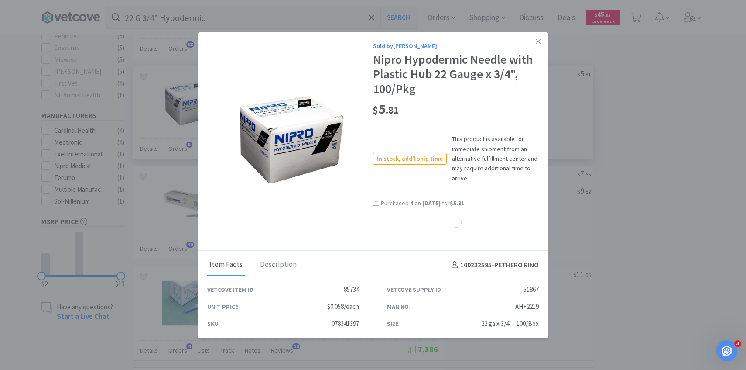
select select "4"
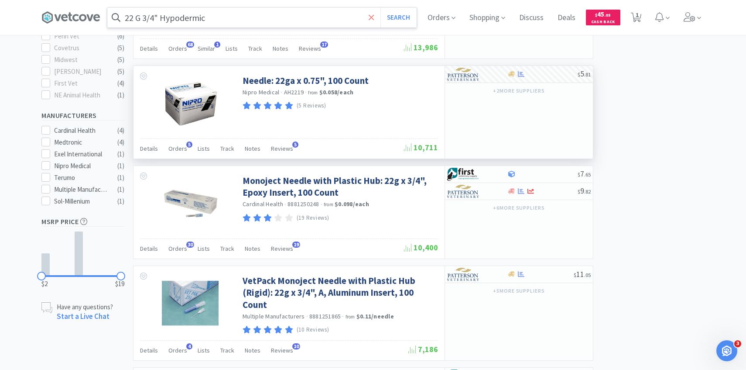
click at [371, 18] on icon at bounding box center [371, 16] width 5 height 5
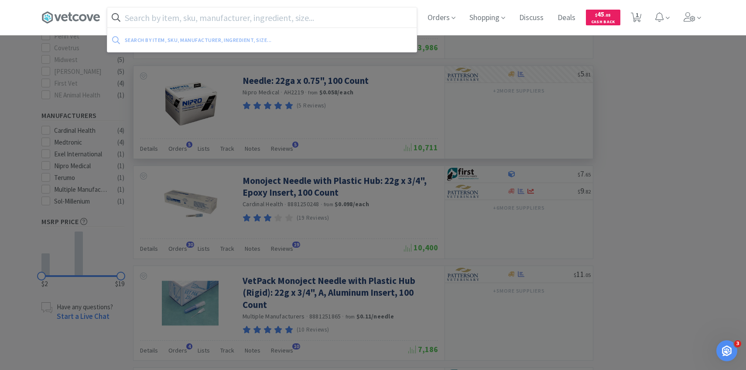
paste input "25G Butterfly [MEDICAL_DATA]"
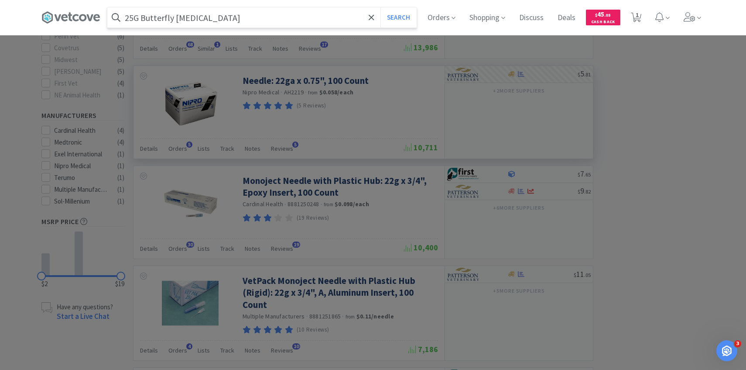
type input "25G Butterfly [MEDICAL_DATA]"
click at [380, 7] on button "Search" at bounding box center [398, 17] width 36 height 20
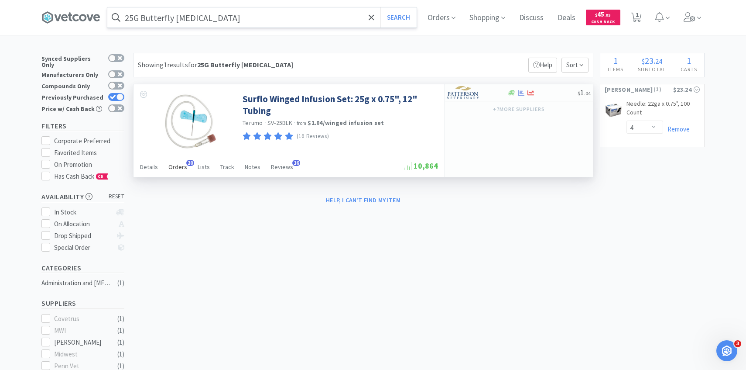
click at [179, 164] on span "Orders" at bounding box center [177, 167] width 19 height 8
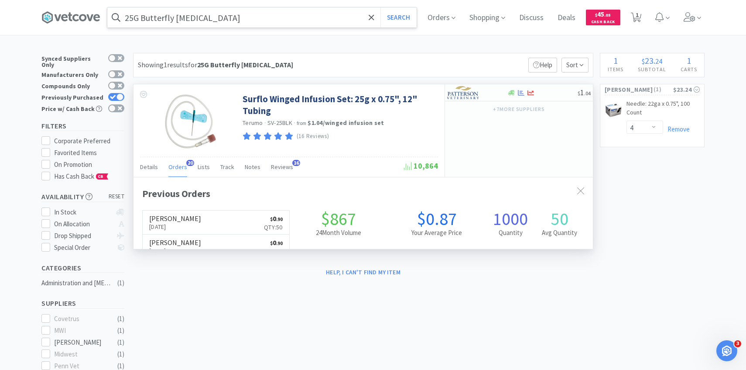
scroll to position [234, 459]
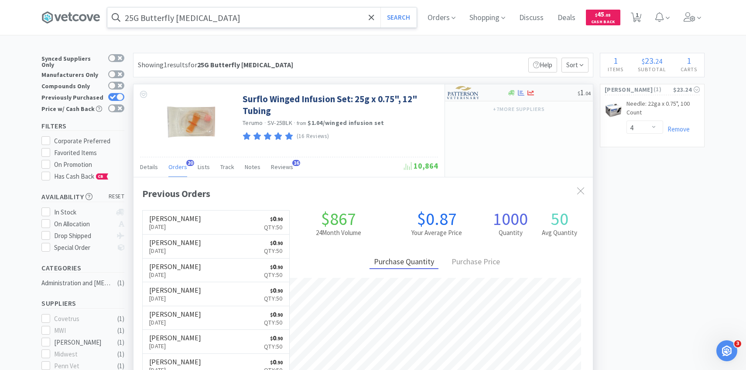
click at [464, 96] on img at bounding box center [463, 92] width 33 height 13
select select "1"
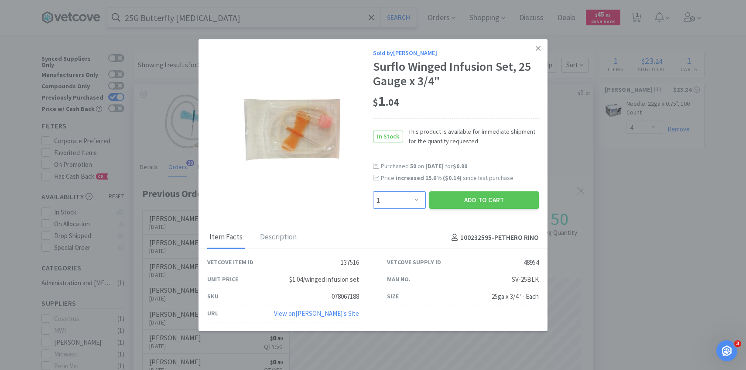
click at [405, 197] on select "Enter Quantity 1 2 3 4 5 6 7 8 9 10 11 12 13 14 15 16 17 18 19 20 Enter Quantity" at bounding box center [399, 199] width 53 height 17
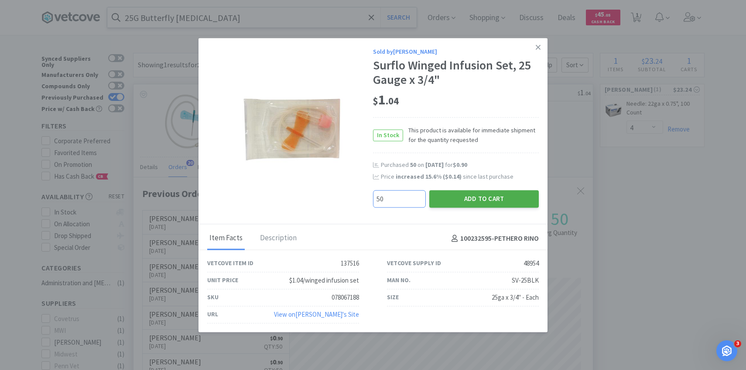
type input "50"
click at [454, 201] on button "Add to Cart" at bounding box center [484, 198] width 110 height 17
select select "50"
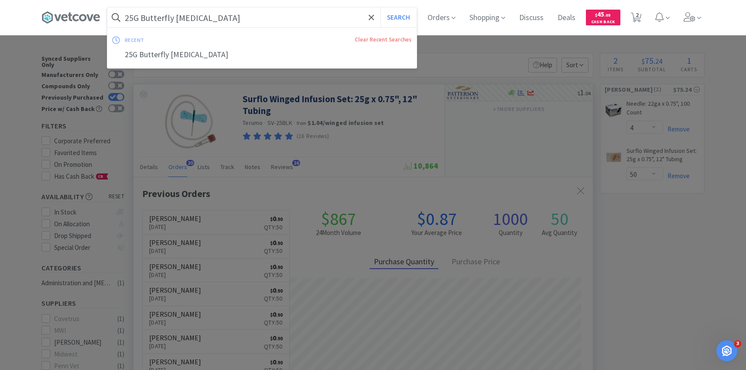
click at [226, 21] on input "25G Butterfly [MEDICAL_DATA]" at bounding box center [261, 17] width 309 height 20
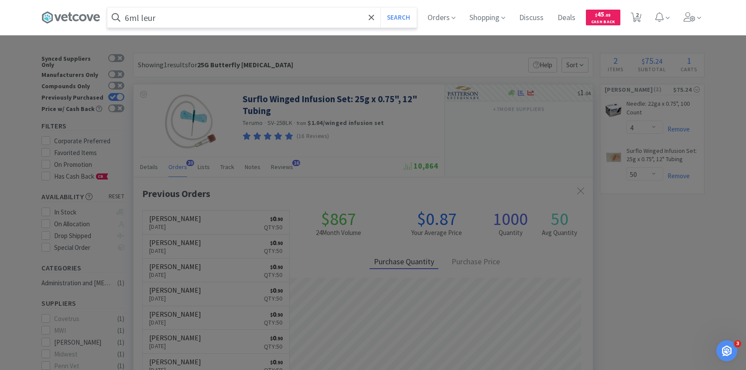
type input "6ml leur"
click at [380, 7] on button "Search" at bounding box center [398, 17] width 36 height 20
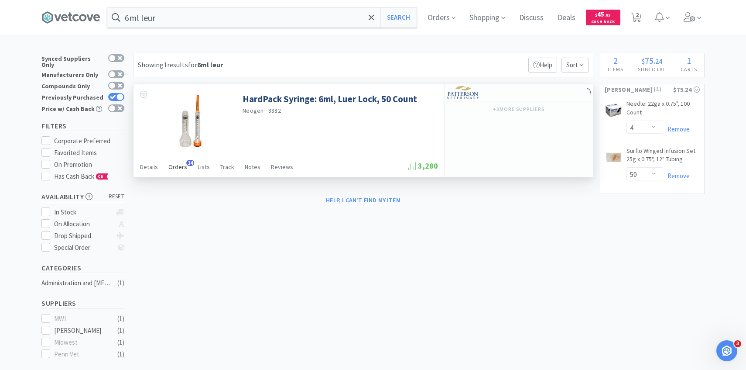
click at [174, 169] on span "Orders" at bounding box center [177, 167] width 19 height 8
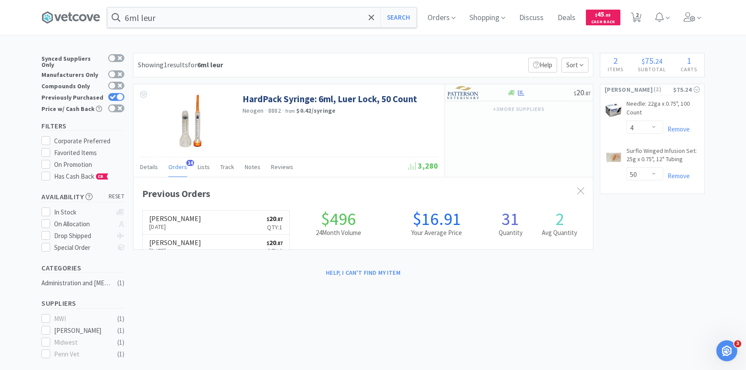
scroll to position [234, 459]
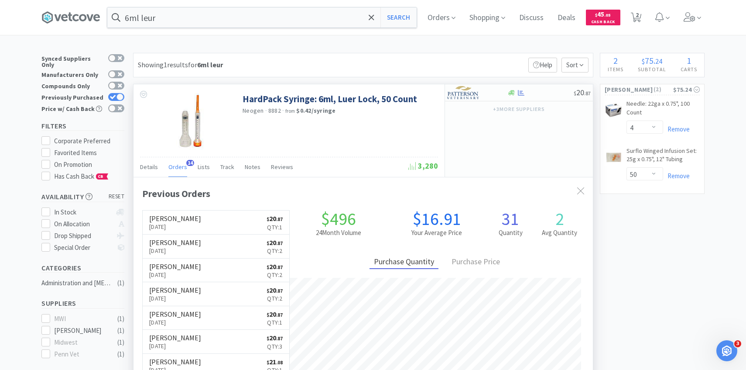
click at [174, 171] on div "Orders 14" at bounding box center [177, 168] width 19 height 17
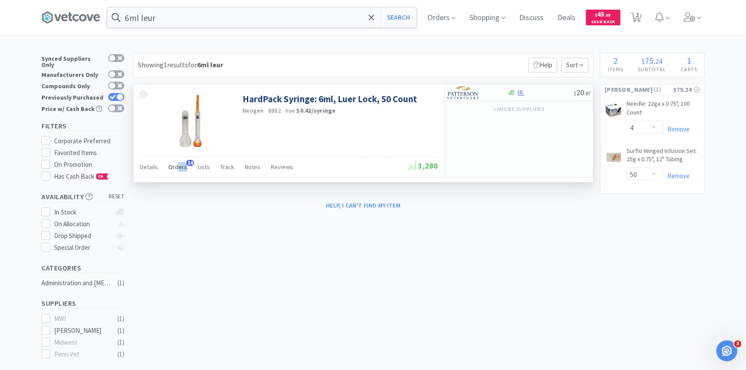
click at [177, 172] on div "Orders 14" at bounding box center [177, 168] width 19 height 17
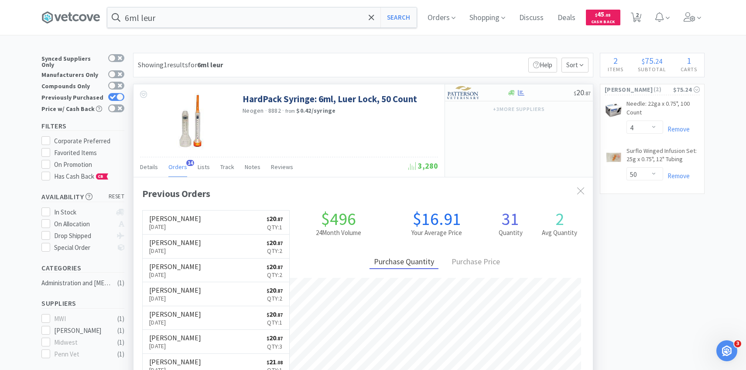
click at [176, 169] on span "Orders" at bounding box center [177, 167] width 19 height 8
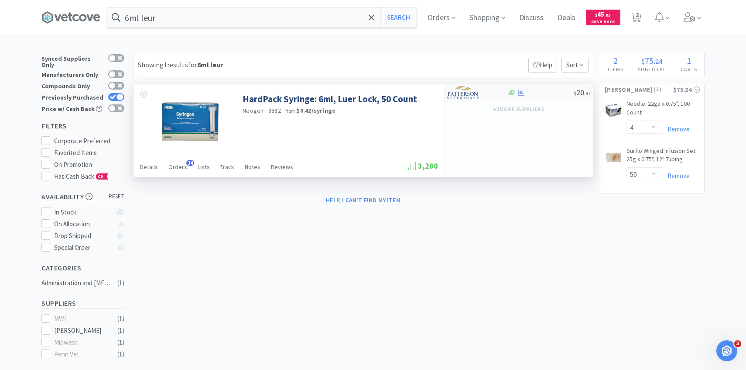
click at [461, 96] on img at bounding box center [463, 92] width 33 height 13
select select "1"
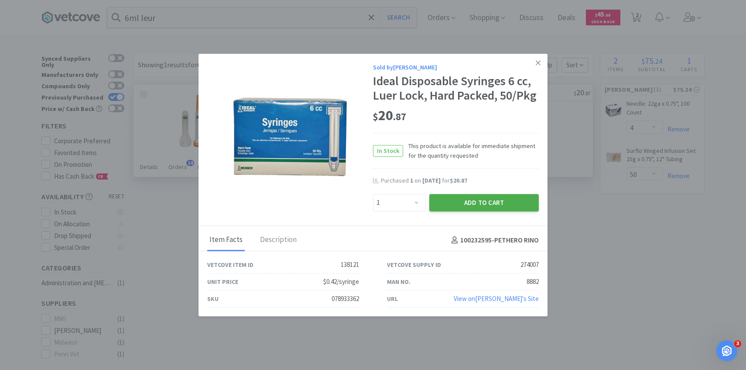
click at [447, 199] on button "Add to Cart" at bounding box center [484, 202] width 110 height 17
select select "1"
select select "4"
select select "50"
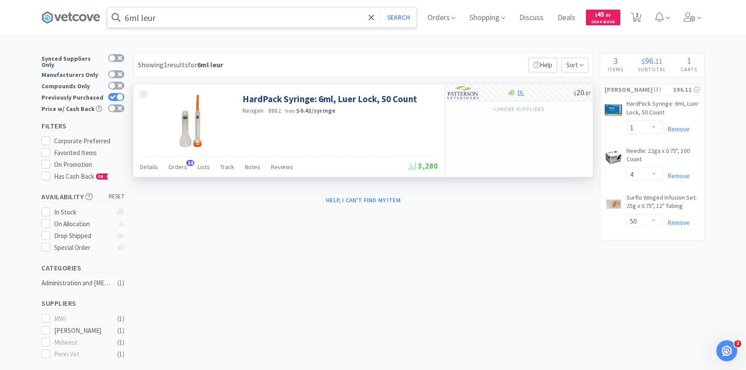
click at [207, 17] on input "6ml leur" at bounding box center [261, 17] width 309 height 20
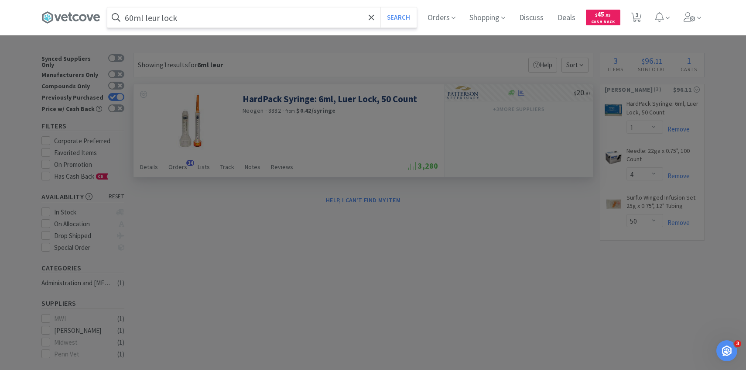
type input "60ml leur lock"
click at [380, 7] on button "Search" at bounding box center [398, 17] width 36 height 20
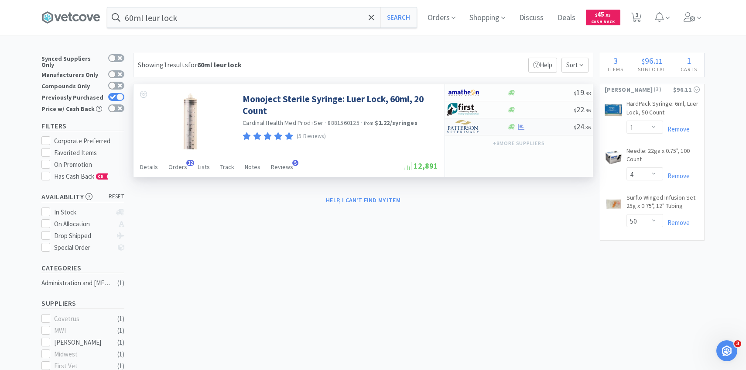
click at [472, 129] on img at bounding box center [463, 126] width 33 height 13
select select "1"
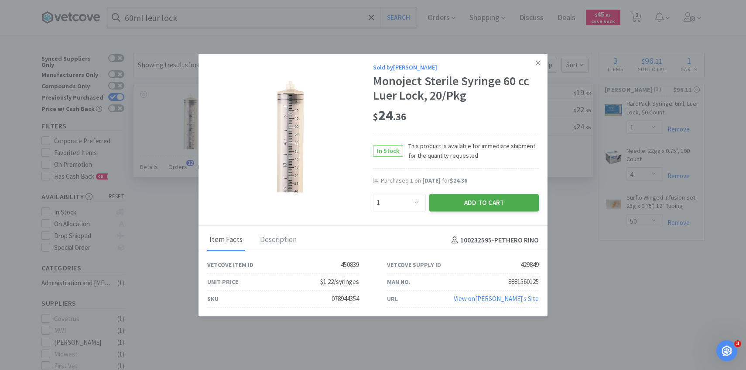
click at [471, 205] on button "Add to Cart" at bounding box center [484, 202] width 110 height 17
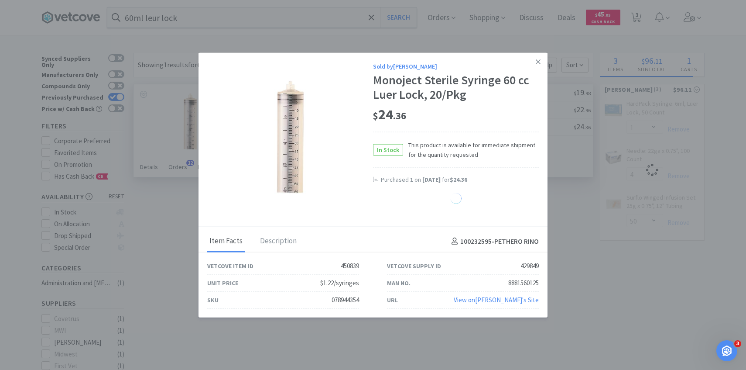
select select "1"
select select "4"
select select "50"
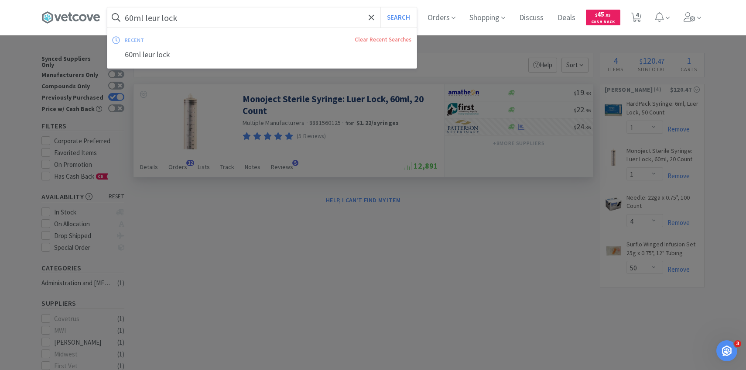
click at [186, 14] on input "60ml leur lock" at bounding box center [261, 17] width 309 height 20
paste input "18 G 1.25""
type input "18 G 1.25""
click at [380, 7] on button "Search" at bounding box center [398, 17] width 36 height 20
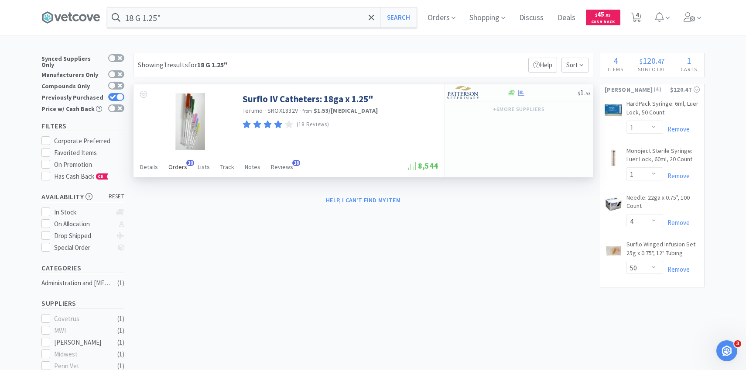
click at [168, 174] on div "Orders 10" at bounding box center [177, 168] width 19 height 17
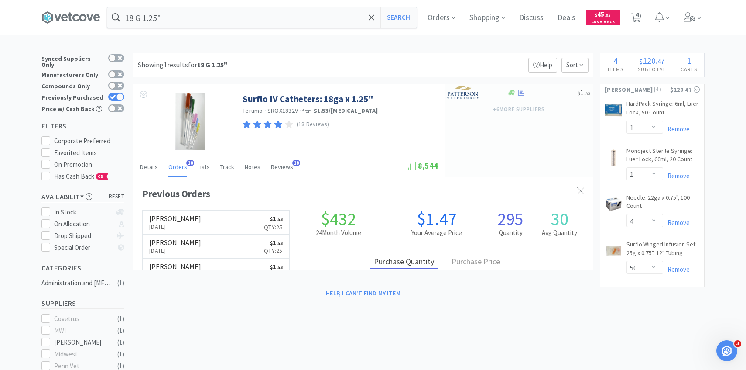
scroll to position [234, 459]
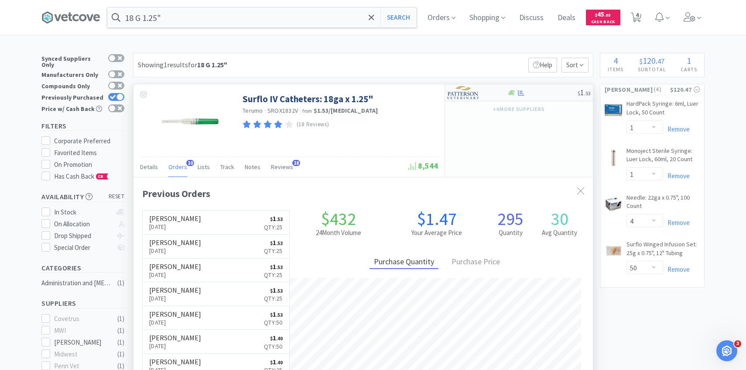
click at [469, 96] on img at bounding box center [463, 92] width 33 height 13
select select "1"
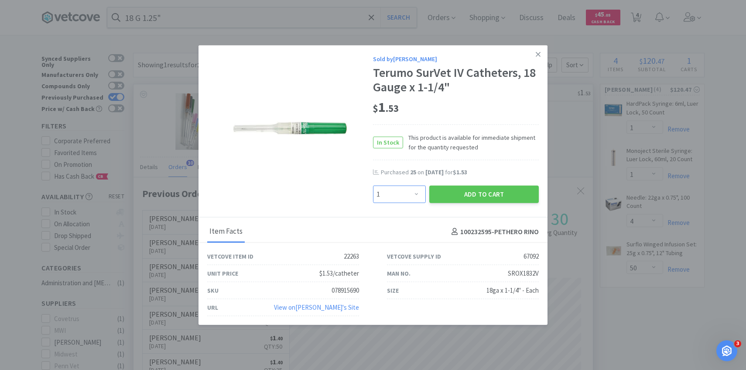
click at [397, 194] on select "Enter Quantity 1 2 3 4 5 6 7 8 9 10 11 12 13 14 15 16 17 18 19 20 Enter Quantity" at bounding box center [399, 193] width 53 height 17
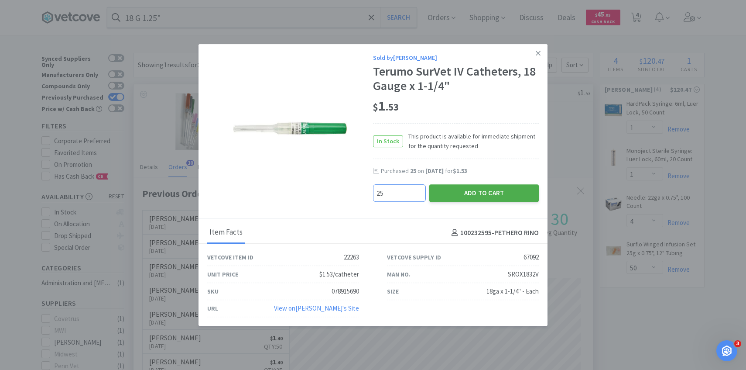
type input "25"
click at [459, 187] on button "Add to Cart" at bounding box center [484, 192] width 110 height 17
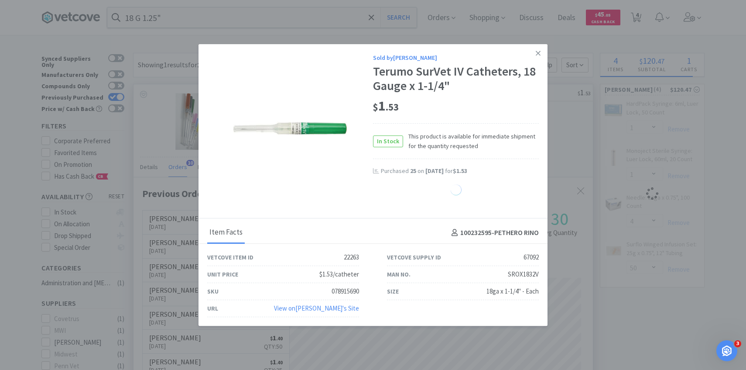
select select "25"
select select "50"
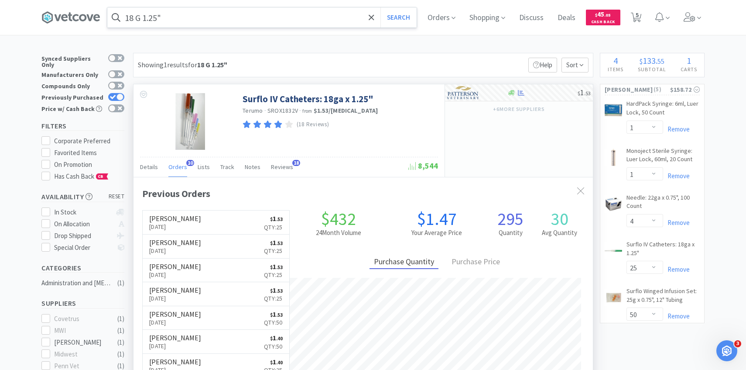
click at [281, 19] on input "18 G 1.25"" at bounding box center [261, 17] width 309 height 20
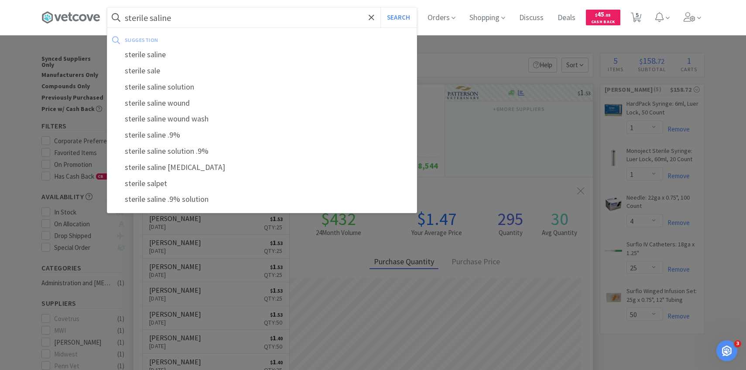
type input "sterile saline"
click at [380, 7] on button "Search" at bounding box center [398, 17] width 36 height 20
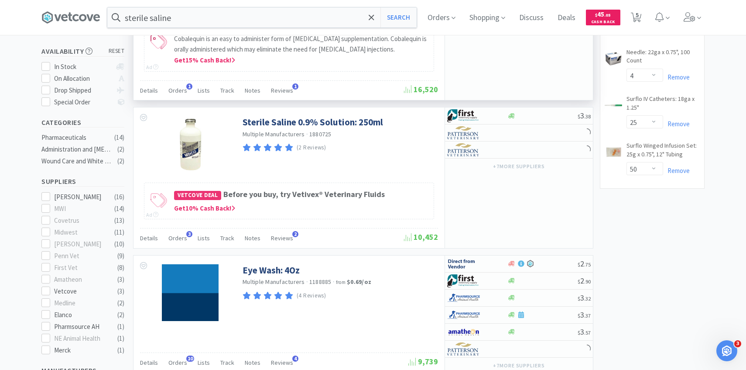
scroll to position [184, 0]
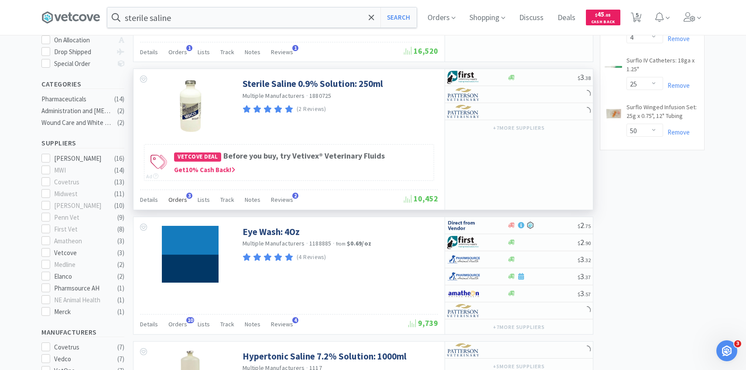
click at [184, 196] on span "Orders" at bounding box center [177, 199] width 19 height 8
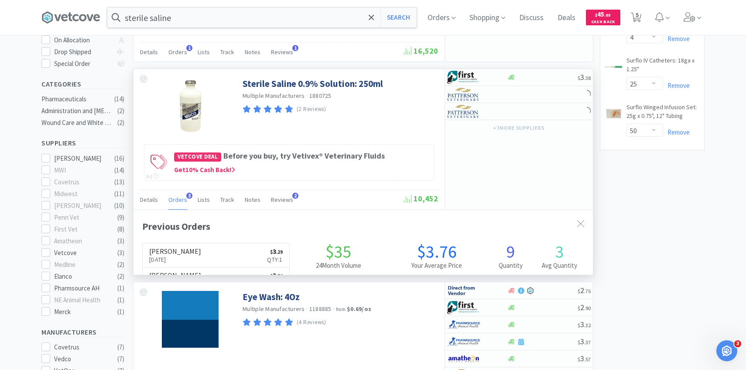
scroll to position [226, 459]
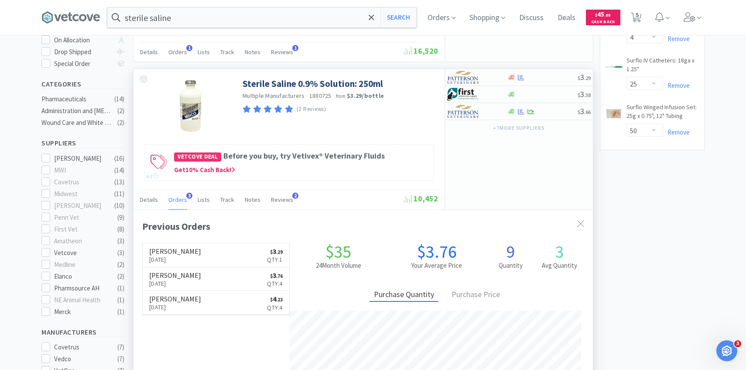
click at [184, 197] on span "Orders" at bounding box center [177, 199] width 19 height 8
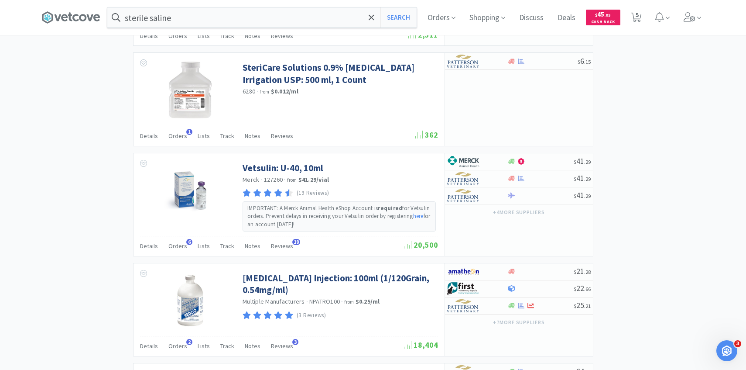
scroll to position [815, 0]
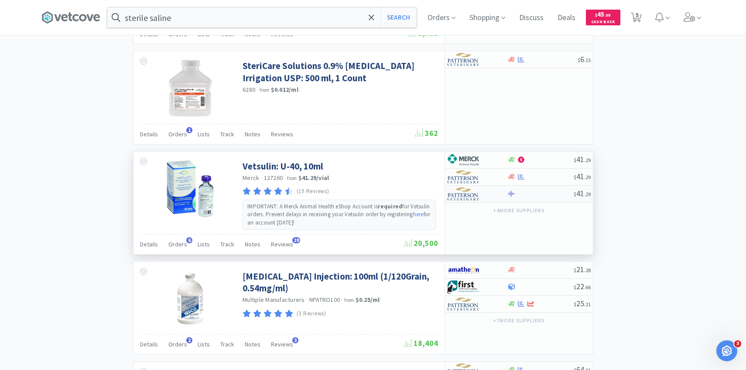
click at [479, 193] on img at bounding box center [463, 193] width 33 height 13
select select "2"
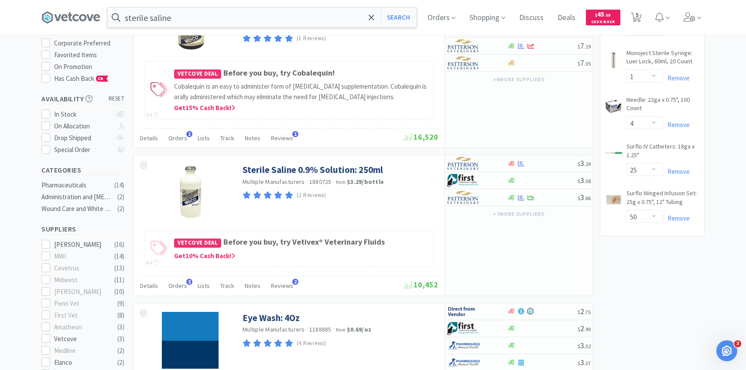
scroll to position [98, 0]
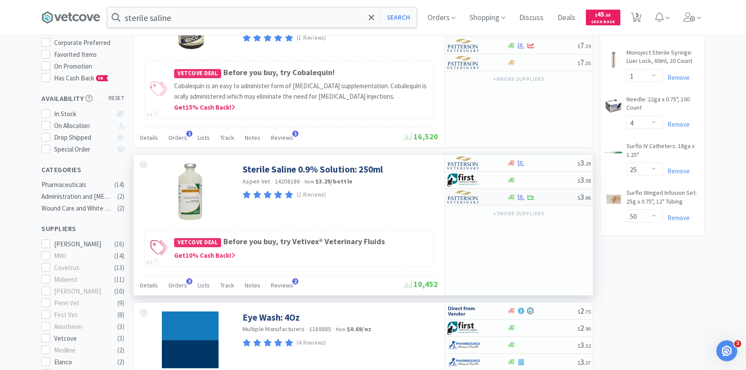
click at [476, 201] on img at bounding box center [463, 196] width 33 height 13
select select "1"
click at [469, 200] on img at bounding box center [463, 196] width 33 height 13
select select "1"
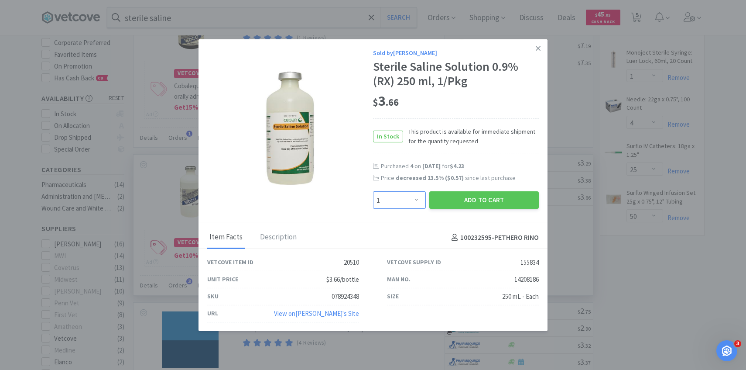
click at [400, 203] on select "Enter Quantity 1 2 3 4 5 6 7 8 9 10 11 12 13 14 15 16 17 18 19 20 Enter Quantity" at bounding box center [399, 199] width 53 height 17
click at [373, 191] on select "Enter Quantity 1 2 3 4 5 6 7 8 9 10 11 12 13 14 15 16 17 18 19 20 Enter Quantity" at bounding box center [399, 199] width 53 height 17
click at [459, 200] on button "Add to Cart" at bounding box center [484, 199] width 110 height 17
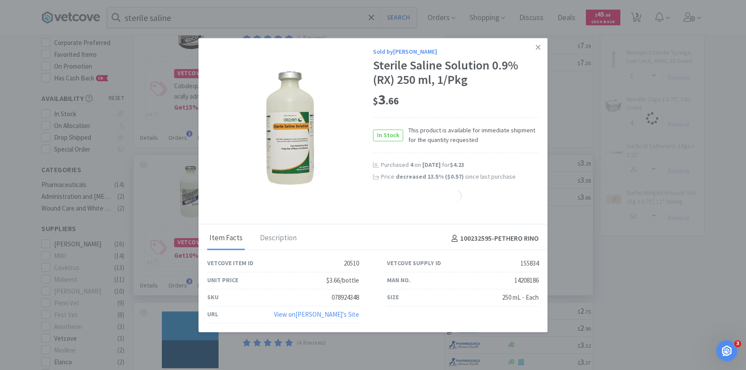
select select "2"
select select "25"
select select "50"
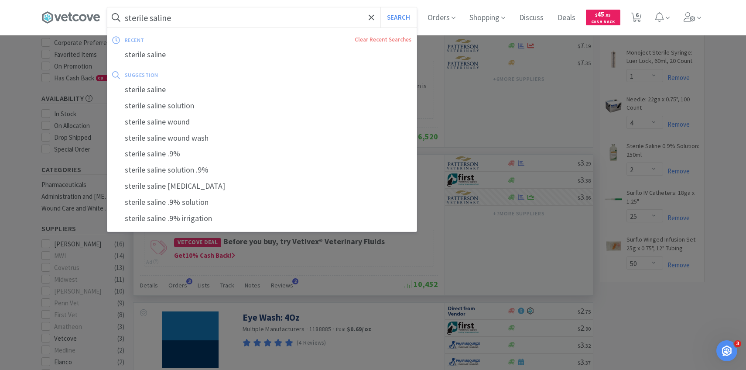
click at [261, 7] on input "sterile saline" at bounding box center [261, 17] width 309 height 20
click at [255, 17] on input "sterile saline" at bounding box center [261, 17] width 309 height 20
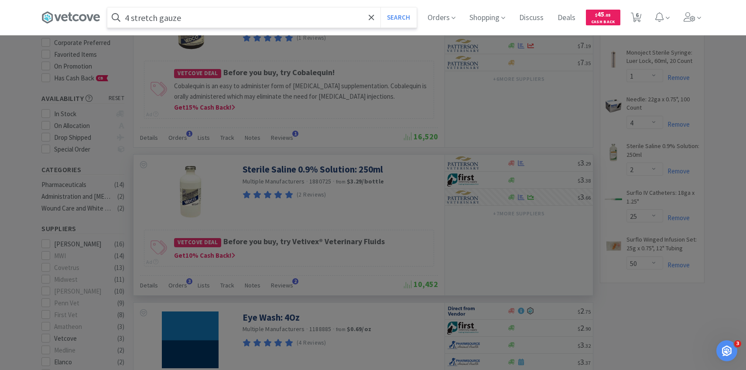
type input "4 stretch gauze"
click at [380, 7] on button "Search" at bounding box center [398, 17] width 36 height 20
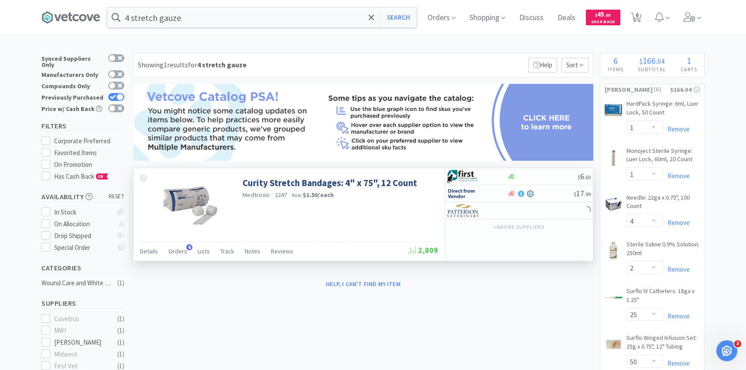
click at [176, 242] on div "Details Orders 6 Lists Track Notes Reviews 2,809" at bounding box center [289, 251] width 298 height 20
click at [177, 247] on span "Orders" at bounding box center [177, 251] width 19 height 8
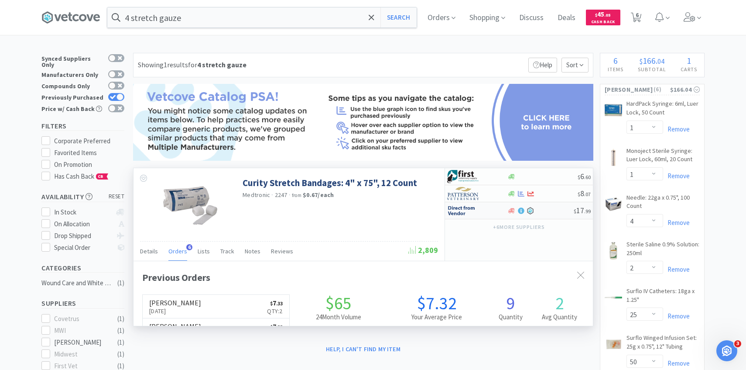
scroll to position [226, 459]
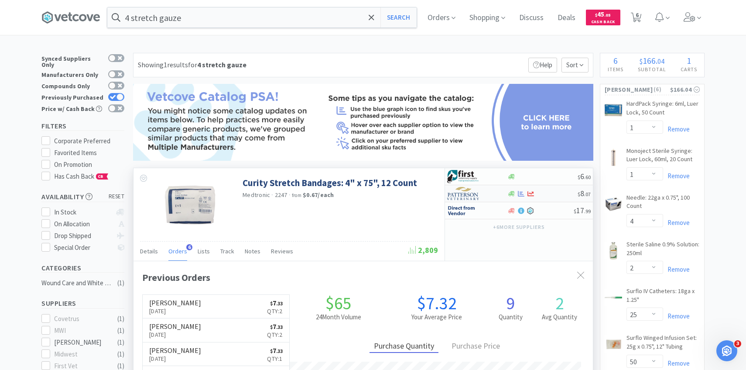
click at [473, 190] on img at bounding box center [463, 193] width 33 height 13
select select "1"
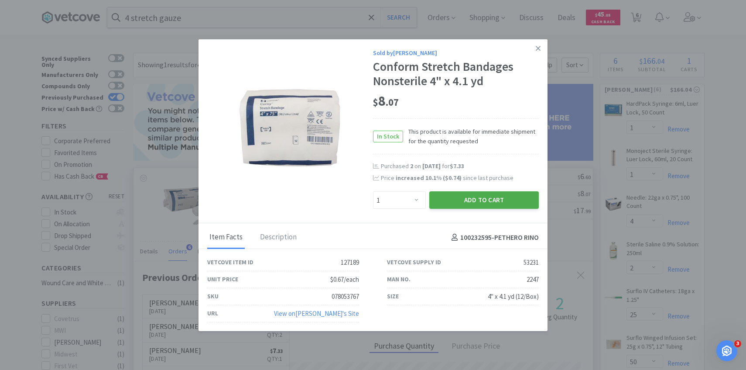
click at [467, 204] on button "Add to Cart" at bounding box center [484, 199] width 110 height 17
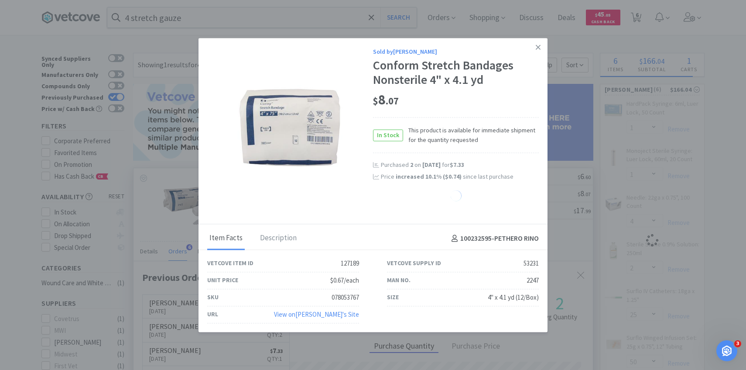
select select "1"
select select "4"
select select "2"
select select "25"
select select "50"
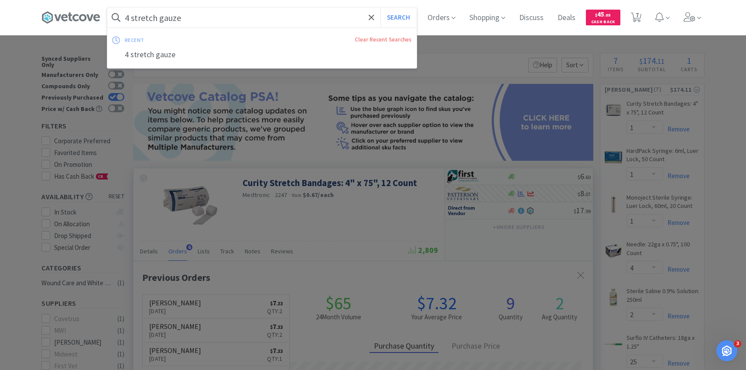
click at [245, 24] on input "4 stretch gauze" at bounding box center [261, 17] width 309 height 20
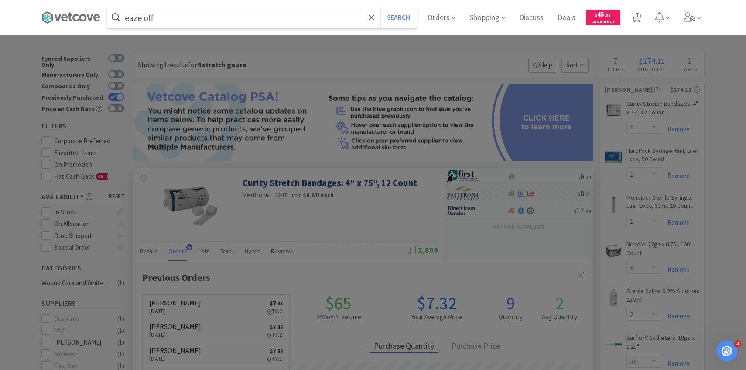
type input "eaze off"
click at [380, 7] on button "Search" at bounding box center [398, 17] width 36 height 20
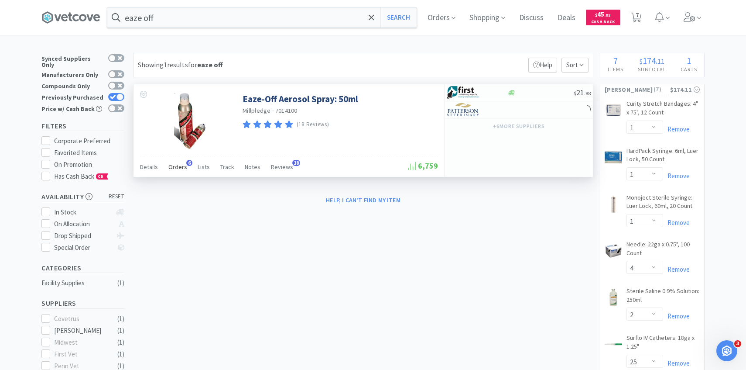
click at [178, 164] on span "Orders" at bounding box center [177, 167] width 19 height 8
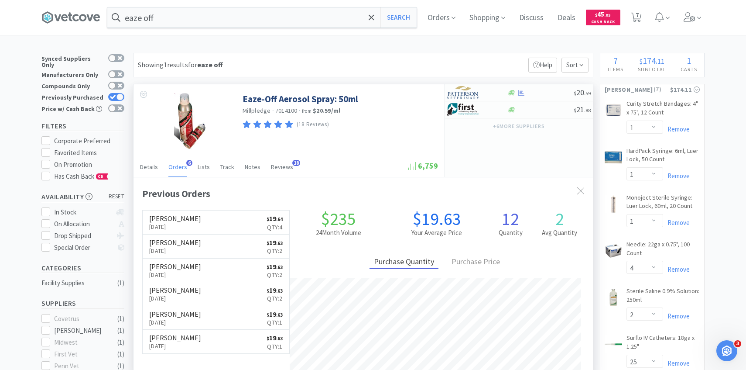
scroll to position [226, 459]
click at [465, 92] on img at bounding box center [463, 92] width 33 height 13
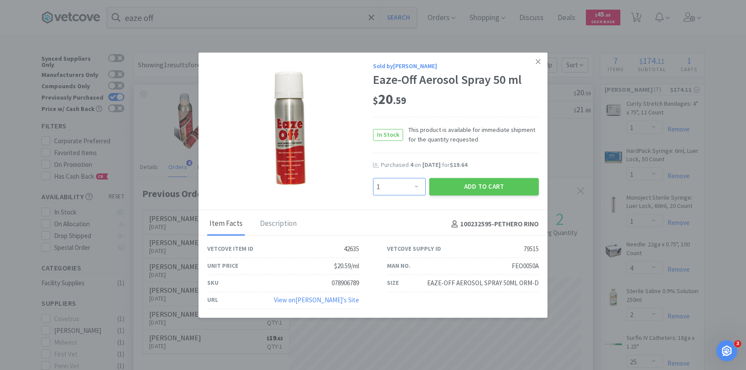
click at [395, 183] on select "Enter Quantity 1 2 3 4 5 6 7 8 9 10 11 12 13 14 15 16 17 18 19 20 Enter Quantity" at bounding box center [399, 186] width 53 height 17
select select "2"
click at [373, 178] on select "Enter Quantity 1 2 3 4 5 6 7 8 9 10 11 12 13 14 15 16 17 18 19 20 Enter Quantity" at bounding box center [399, 186] width 53 height 17
drag, startPoint x: 395, startPoint y: 183, endPoint x: 444, endPoint y: 190, distance: 49.9
click at [444, 190] on button "Add to Cart" at bounding box center [484, 186] width 110 height 17
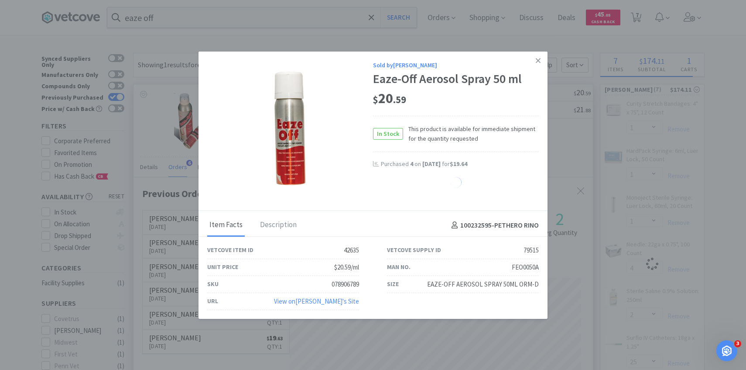
select select "2"
select select "1"
select select "4"
select select "2"
select select "25"
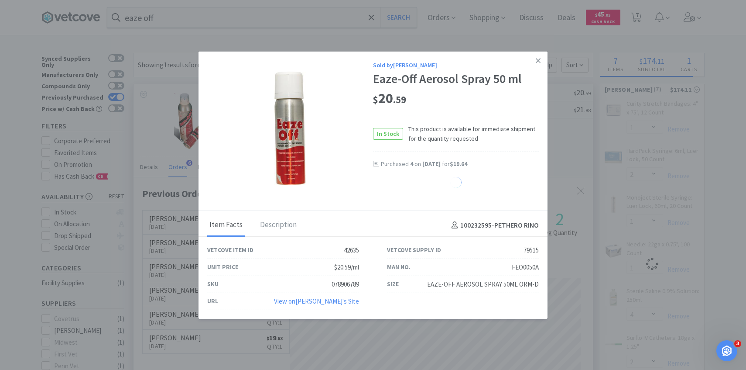
select select "50"
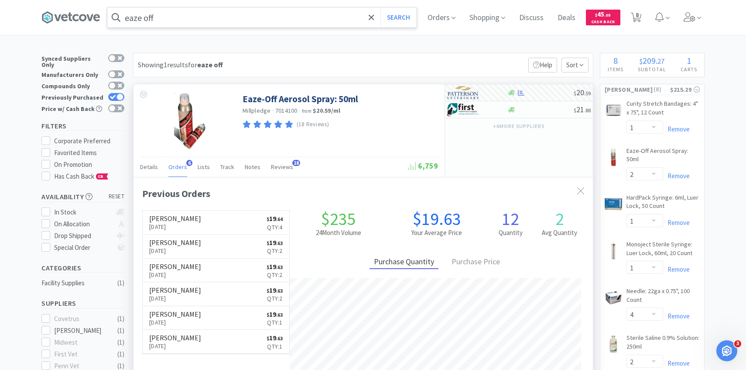
click at [236, 26] on input "eaze off" at bounding box center [261, 17] width 309 height 20
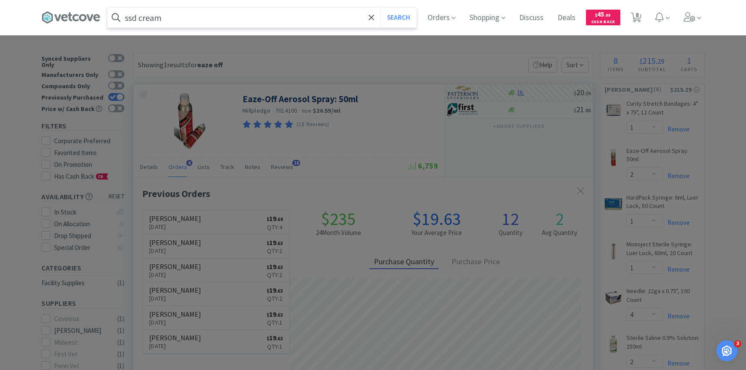
type input "ssd cream"
click at [380, 7] on button "Search" at bounding box center [398, 17] width 36 height 20
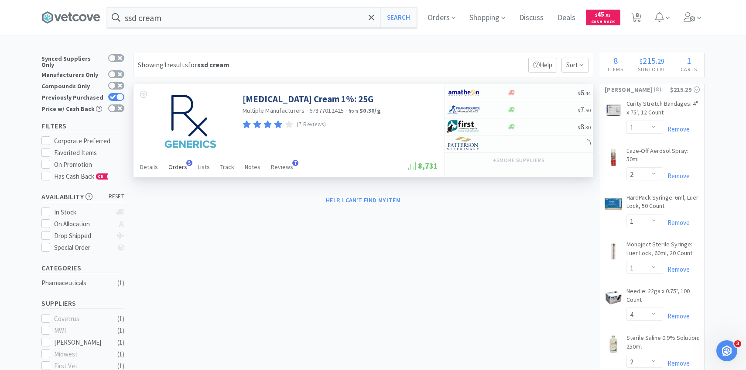
click at [179, 173] on div "Orders 5" at bounding box center [177, 168] width 19 height 17
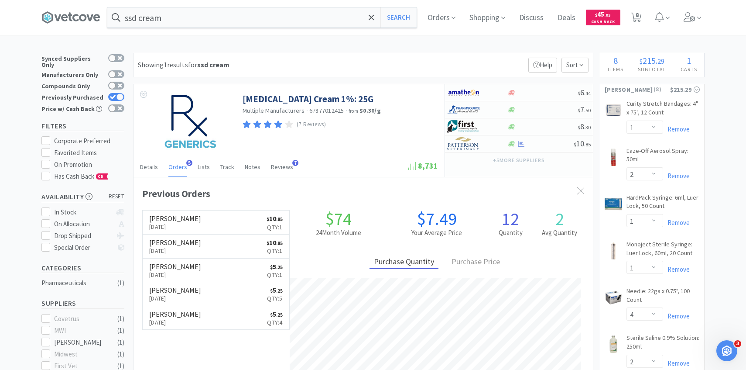
scroll to position [226, 459]
click at [471, 149] on img at bounding box center [463, 143] width 33 height 13
select select "1"
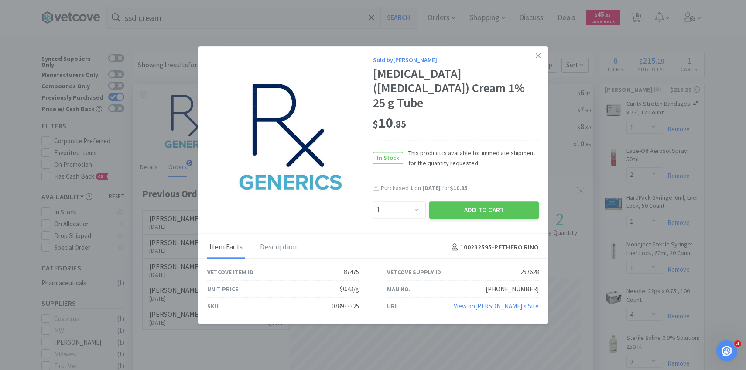
click at [469, 201] on div "Add to Cart" at bounding box center [484, 209] width 113 height 21
click at [469, 214] on button "Add to Cart" at bounding box center [484, 209] width 110 height 17
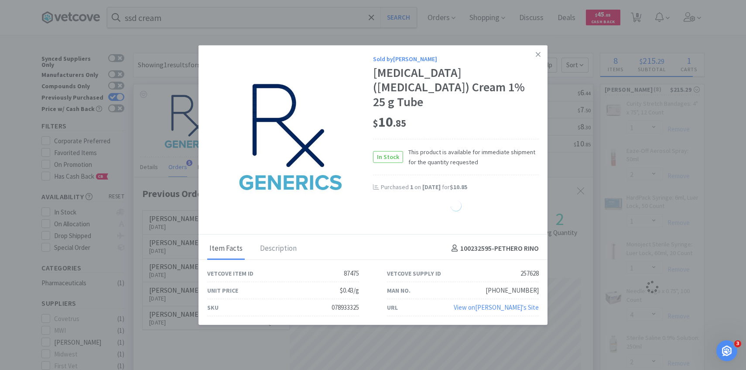
select select "1"
select select "2"
select select "25"
select select "50"
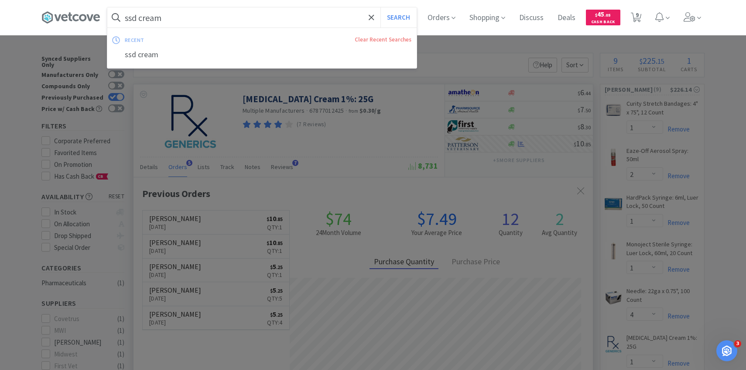
click at [209, 17] on input "ssd cream" at bounding box center [261, 17] width 309 height 20
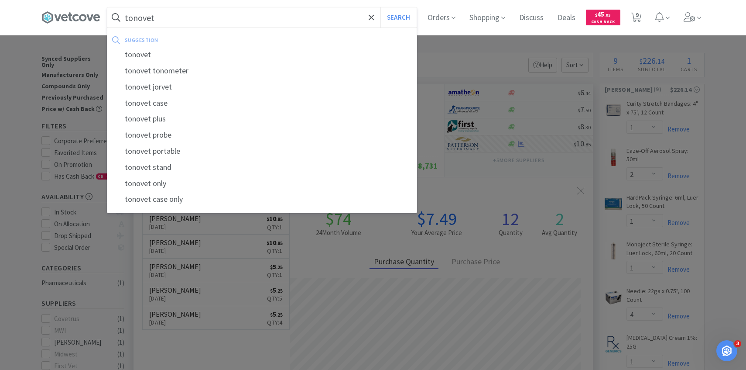
type input "tonovet"
click at [380, 7] on button "Search" at bounding box center [398, 17] width 36 height 20
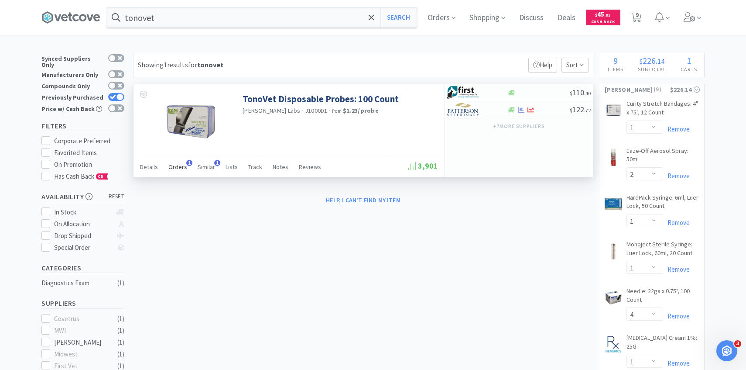
click at [177, 168] on span "Orders" at bounding box center [177, 167] width 19 height 8
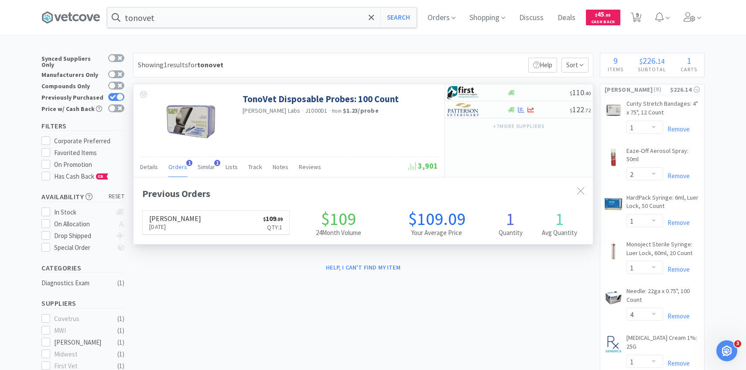
scroll to position [226, 459]
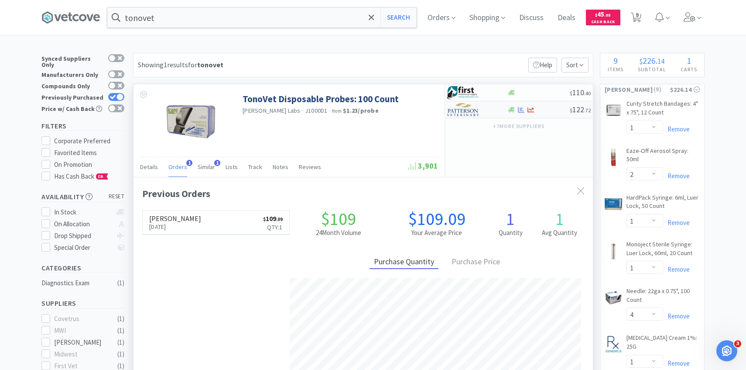
click at [475, 113] on img at bounding box center [463, 109] width 33 height 13
select select "1"
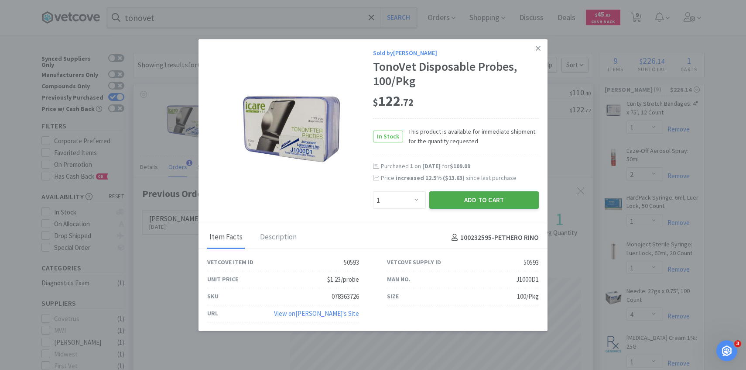
click at [445, 206] on button "Add to Cart" at bounding box center [484, 199] width 110 height 17
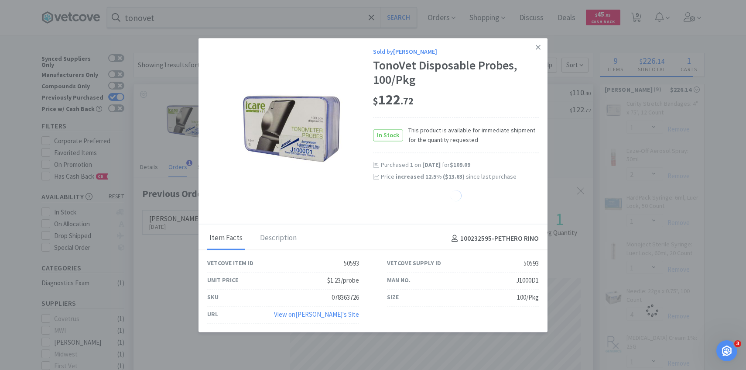
select select "1"
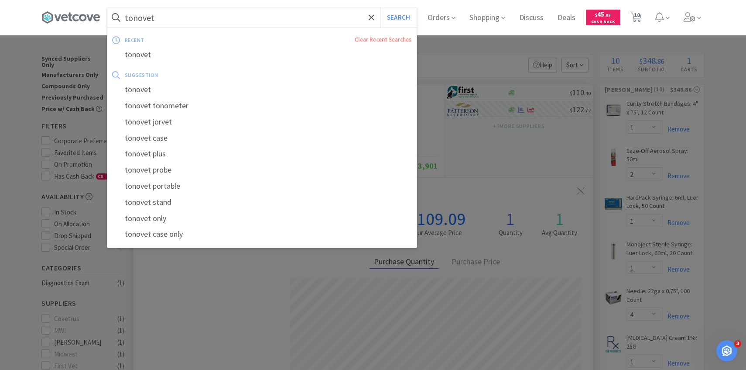
click at [319, 12] on input "tonovet" at bounding box center [261, 17] width 309 height 20
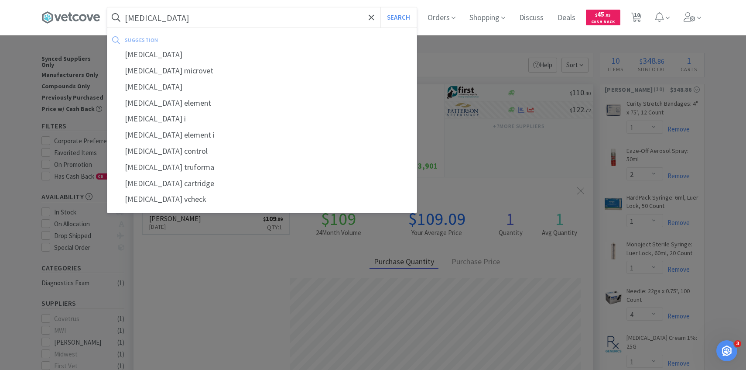
type input "cortisol"
click at [380, 7] on button "Search" at bounding box center [398, 17] width 36 height 20
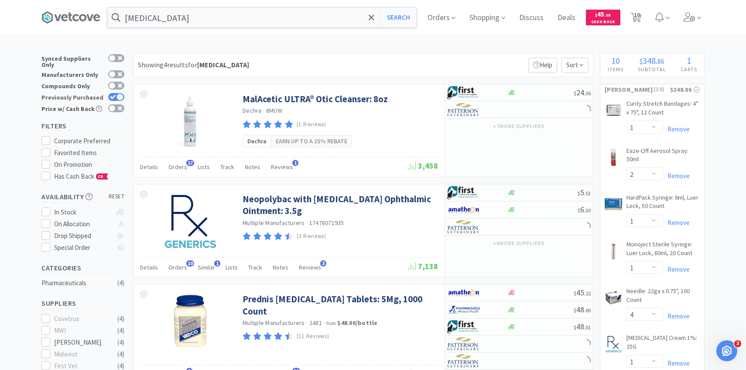
click at [117, 93] on div at bounding box center [119, 96] width 7 height 7
checkbox input "false"
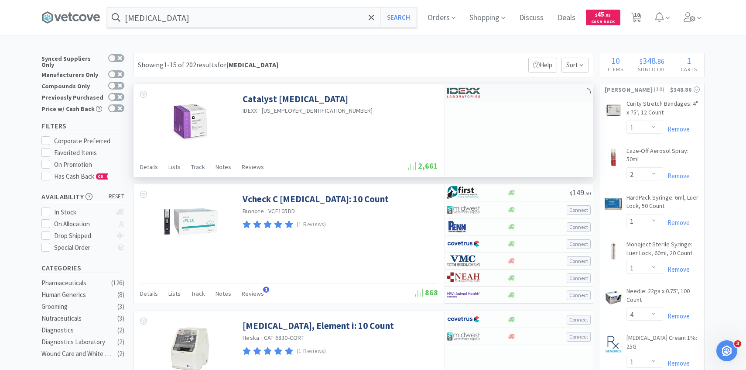
click at [488, 96] on div at bounding box center [471, 92] width 48 height 15
click at [482, 91] on div at bounding box center [471, 92] width 48 height 15
select select "1"
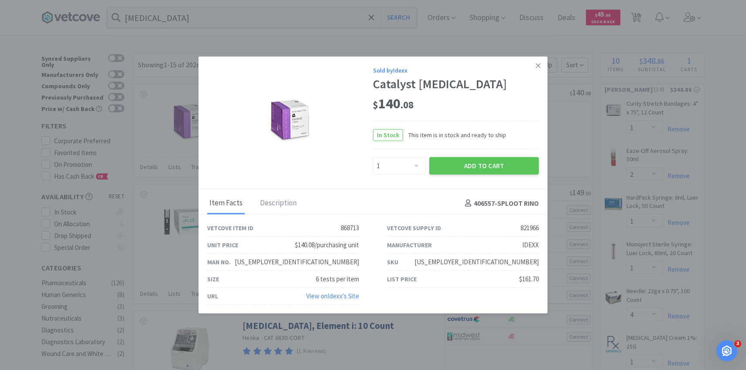
drag, startPoint x: 604, startPoint y: 204, endPoint x: 597, endPoint y: 193, distance: 13.2
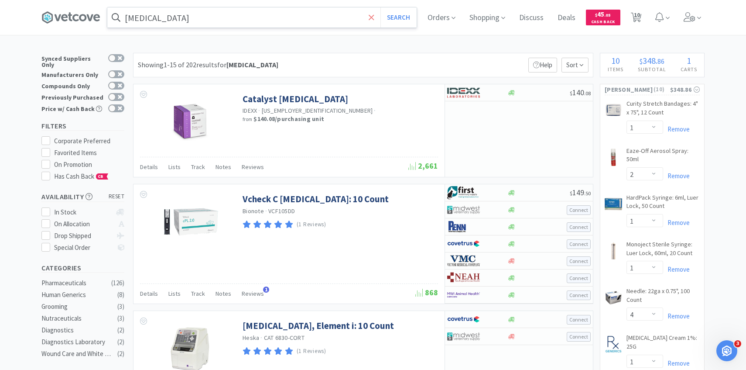
click at [367, 20] on span at bounding box center [371, 17] width 10 height 18
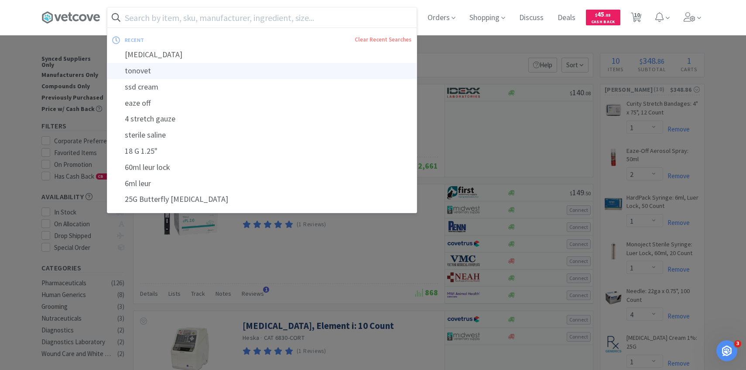
click at [294, 69] on div "tonovet" at bounding box center [261, 71] width 309 height 16
type input "tonovet"
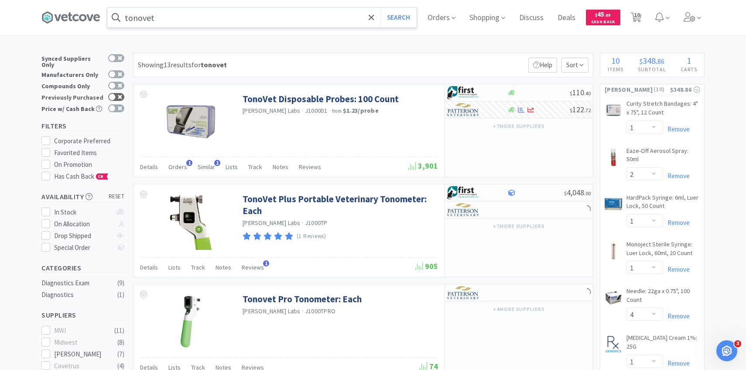
click at [117, 93] on div at bounding box center [116, 97] width 16 height 8
checkbox input "true"
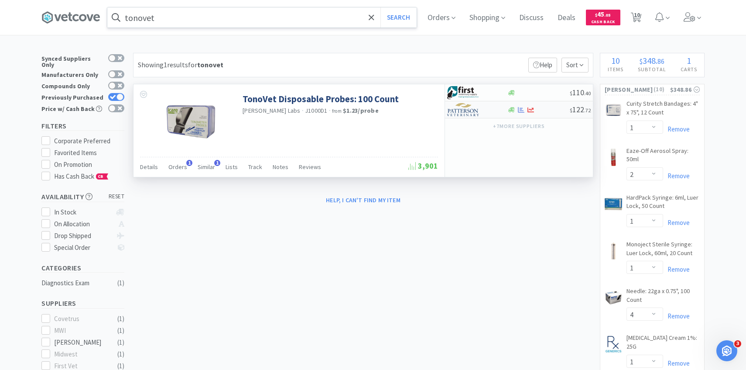
click at [475, 116] on div at bounding box center [471, 109] width 48 height 15
select select "1"
click at [281, 15] on input "tonovet" at bounding box center [261, 17] width 309 height 20
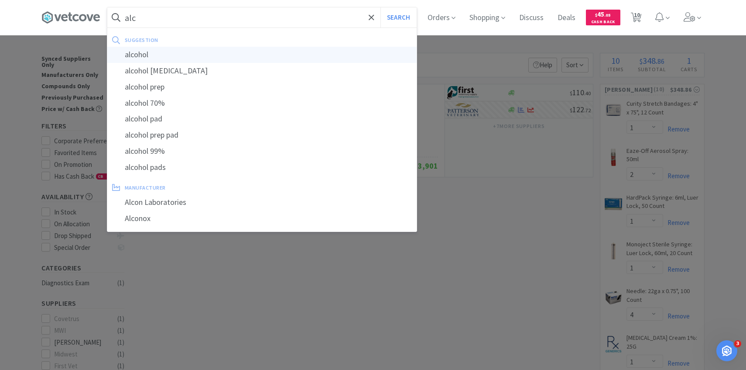
click at [285, 58] on div "alcohol" at bounding box center [261, 55] width 309 height 16
type input "alcohol"
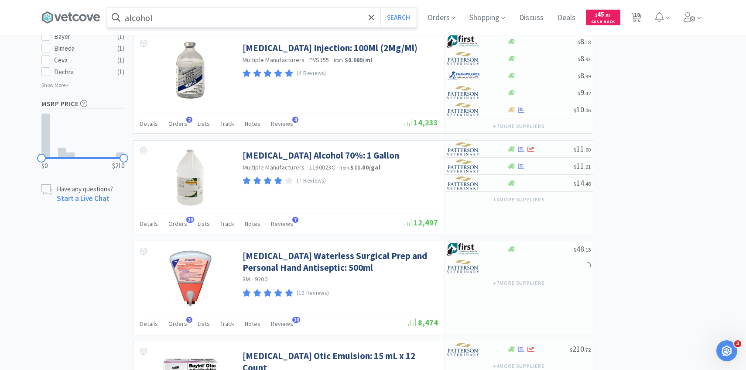
scroll to position [667, 0]
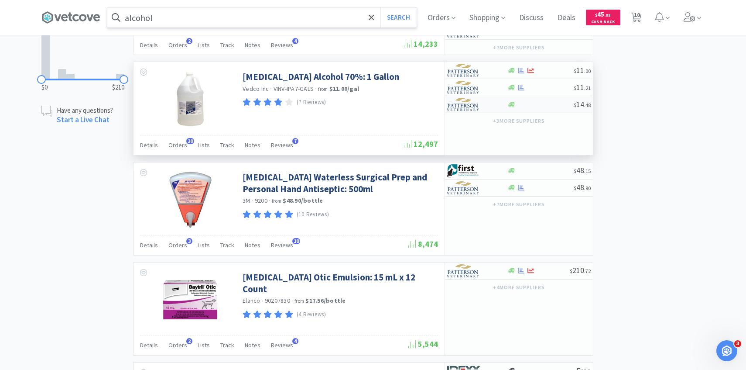
click at [472, 99] on img at bounding box center [463, 104] width 33 height 13
select select "1"
click at [482, 93] on div at bounding box center [471, 87] width 48 height 15
select select "1"
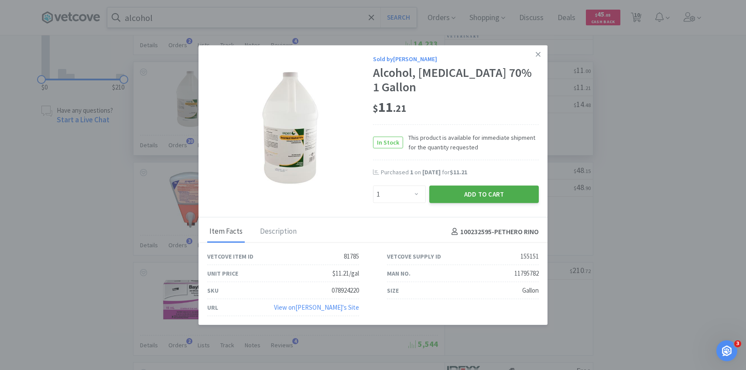
click at [466, 186] on button "Add to Cart" at bounding box center [484, 193] width 110 height 17
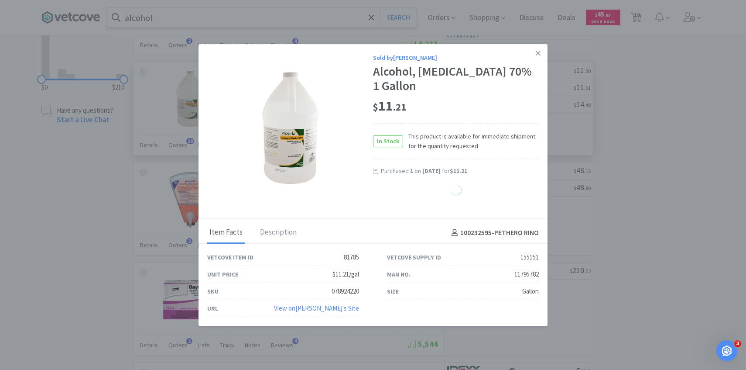
select select "1"
select select "4"
select select "1"
select select "2"
select select "25"
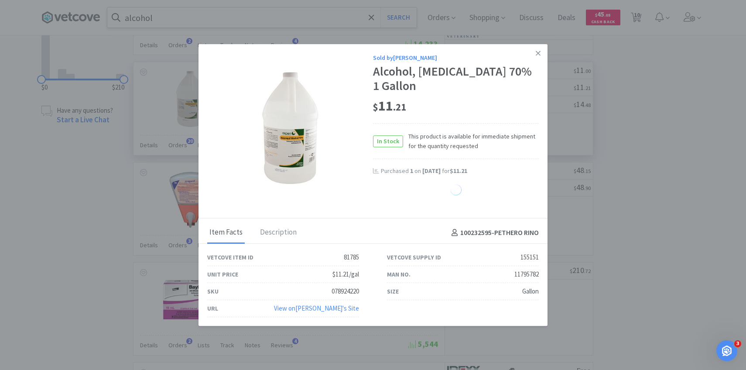
select select "50"
select select "1"
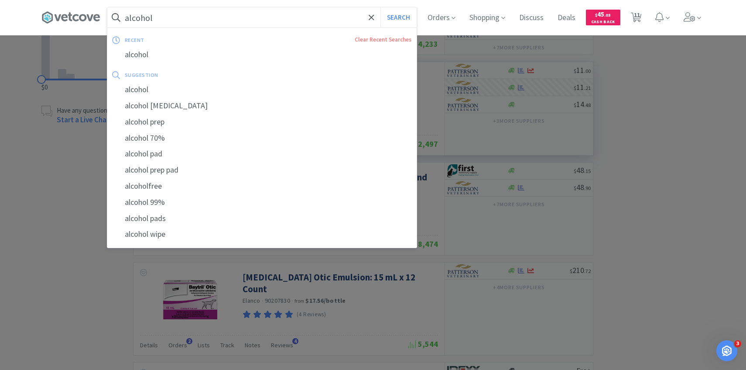
click at [288, 25] on input "alcohol" at bounding box center [261, 17] width 309 height 20
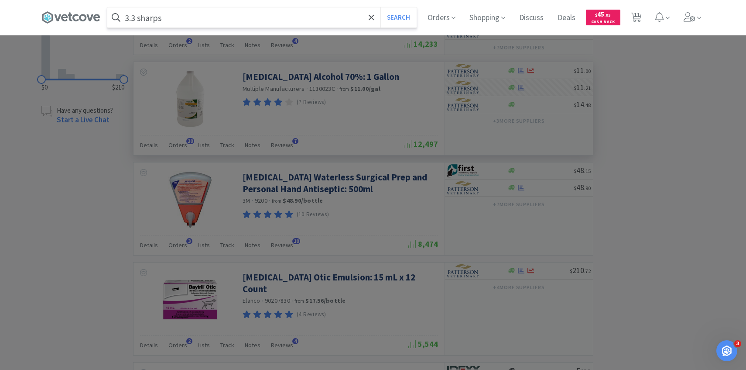
type input "3.3 sharps"
click at [380, 7] on button "Search" at bounding box center [398, 17] width 36 height 20
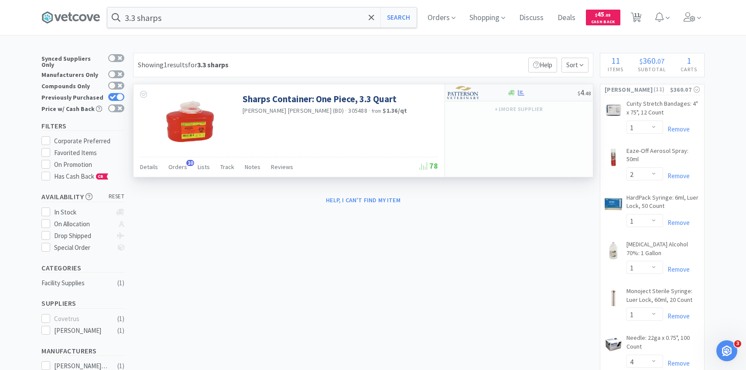
click at [467, 94] on img at bounding box center [463, 92] width 33 height 13
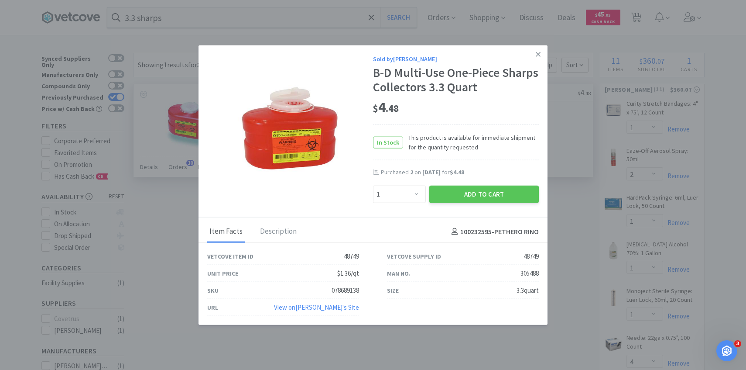
click at [410, 208] on div "Sold by Patterson B-D Multi-Use One-Piece Sharps Collectors 3.3 Quart $ 4 . 48 …" at bounding box center [373, 131] width 349 height 172
click at [409, 202] on div "Enter Quantity 1 2 3 4 5 6 7 8 9 10 11 12 13 14 15 16 17 18 19 20 Enter Quantity" at bounding box center [399, 194] width 56 height 21
click at [408, 190] on select "Enter Quantity 1 2 3 4 5 6 7 8 9 10 11 12 13 14 15 16 17 18 19 20 Enter Quantity" at bounding box center [399, 193] width 53 height 17
select select "2"
click at [373, 185] on select "Enter Quantity 1 2 3 4 5 6 7 8 9 10 11 12 13 14 15 16 17 18 19 20 Enter Quantity" at bounding box center [399, 193] width 53 height 17
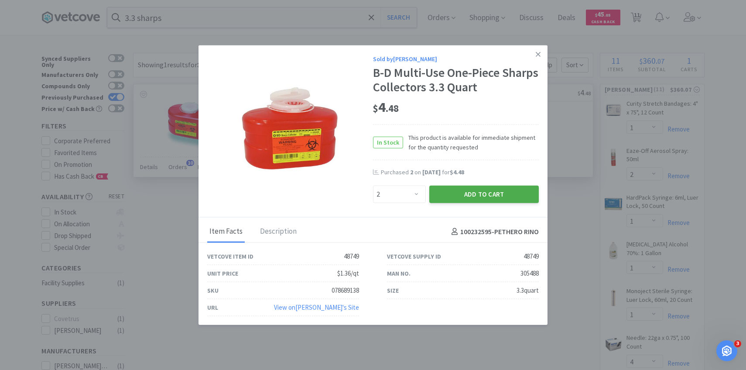
drag, startPoint x: 408, startPoint y: 190, endPoint x: 449, endPoint y: 196, distance: 41.5
click at [449, 196] on button "Add to Cart" at bounding box center [484, 193] width 110 height 17
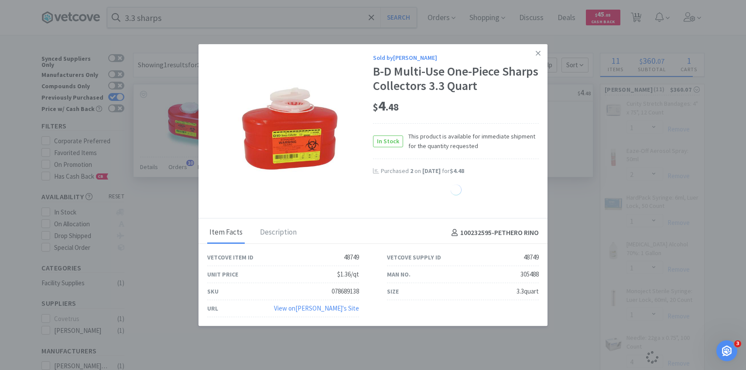
select select "2"
select select "1"
select select "2"
select select "25"
select select "50"
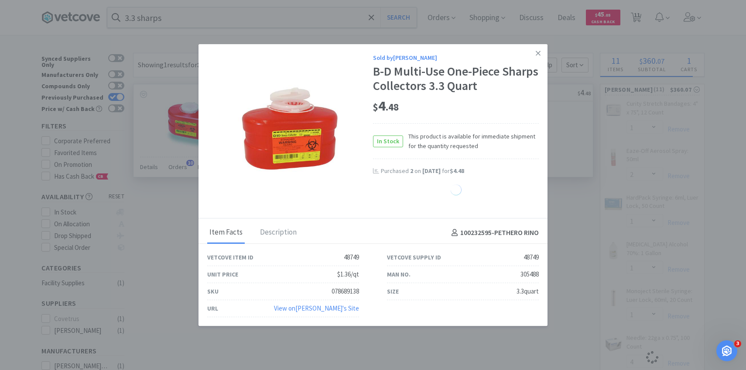
select select "1"
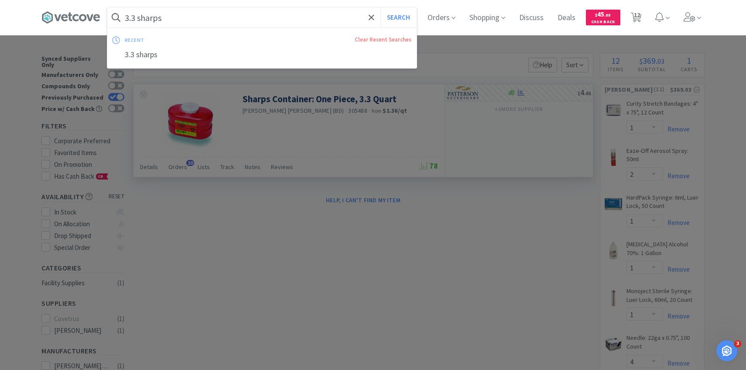
click at [210, 18] on input "3.3 sharps" at bounding box center [261, 17] width 309 height 20
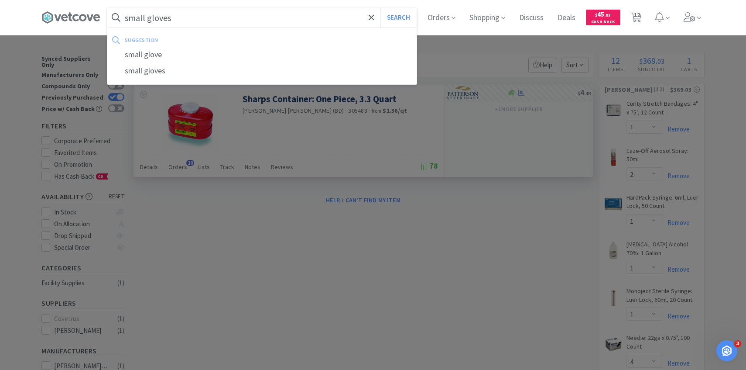
type input "small gloves"
click at [380, 7] on button "Search" at bounding box center [398, 17] width 36 height 20
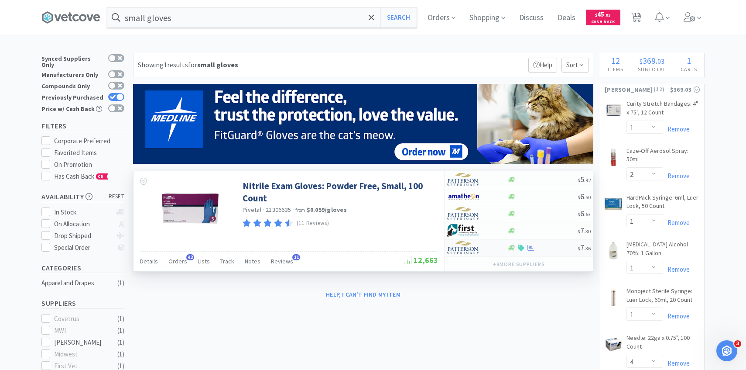
click at [473, 246] on img at bounding box center [463, 247] width 33 height 13
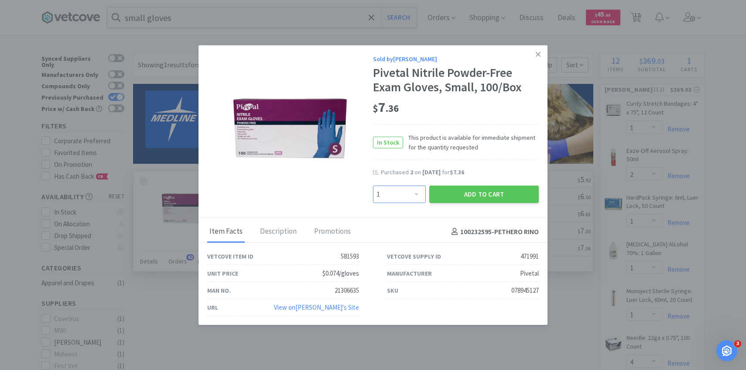
click at [410, 190] on select "Enter Quantity 1 2 3 4 5 6 7 8 9 10 11 12 13 14 15 16 17 18 19 20 Enter Quantity" at bounding box center [399, 193] width 53 height 17
select select "2"
click at [373, 185] on select "Enter Quantity 1 2 3 4 5 6 7 8 9 10 11 12 13 14 15 16 17 18 19 20 Enter Quantity" at bounding box center [399, 193] width 53 height 17
drag, startPoint x: 410, startPoint y: 190, endPoint x: 450, endPoint y: 202, distance: 42.1
click at [450, 202] on button "Add to Cart" at bounding box center [484, 193] width 110 height 17
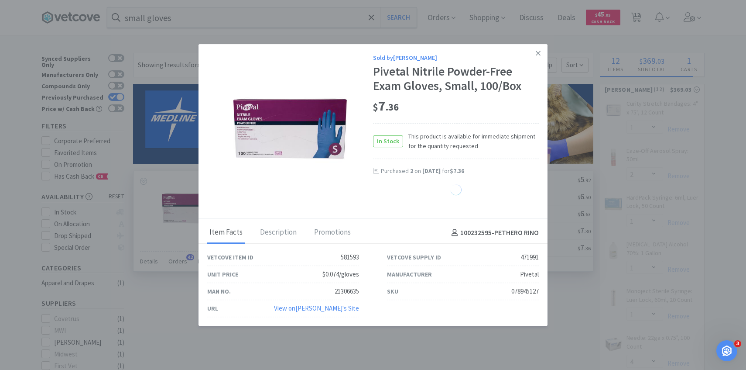
select select "2"
select select "1"
select select "2"
select select "25"
select select "50"
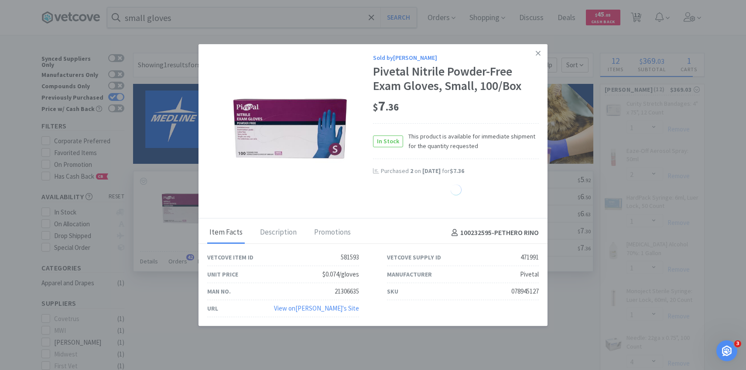
select select "1"
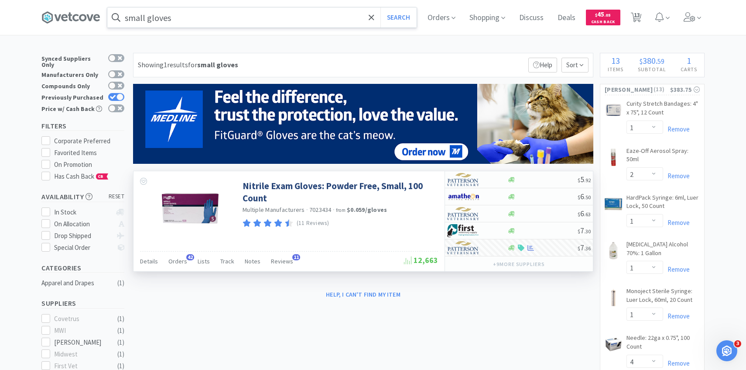
click at [285, 17] on input "small gloves" at bounding box center [261, 17] width 309 height 20
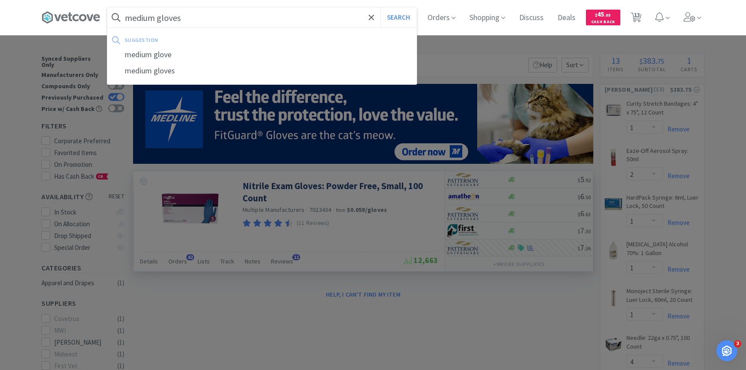
type input "medium gloves"
click at [380, 7] on button "Search" at bounding box center [398, 17] width 36 height 20
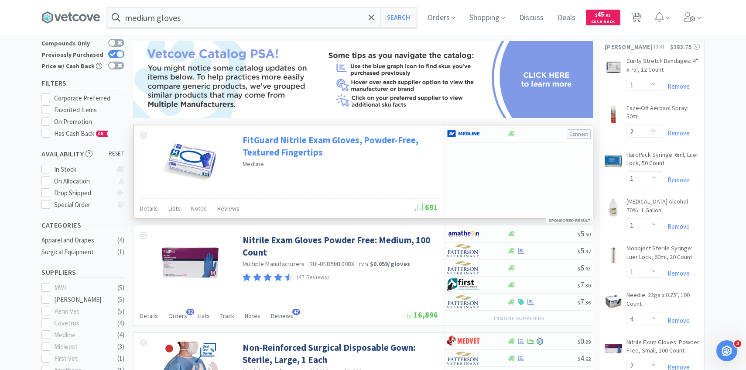
scroll to position [120, 0]
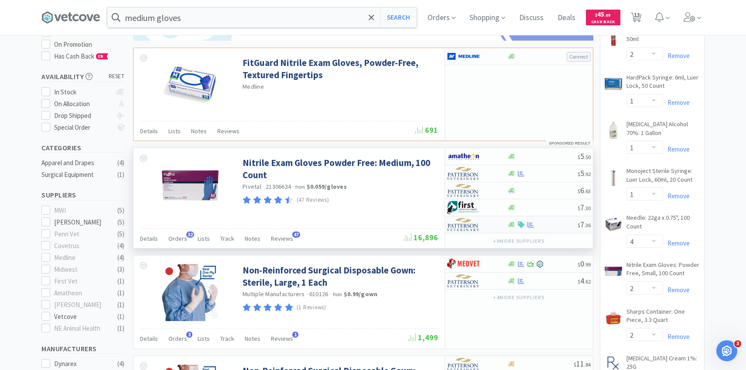
click at [476, 217] on div "$ 7 . 36" at bounding box center [519, 224] width 148 height 17
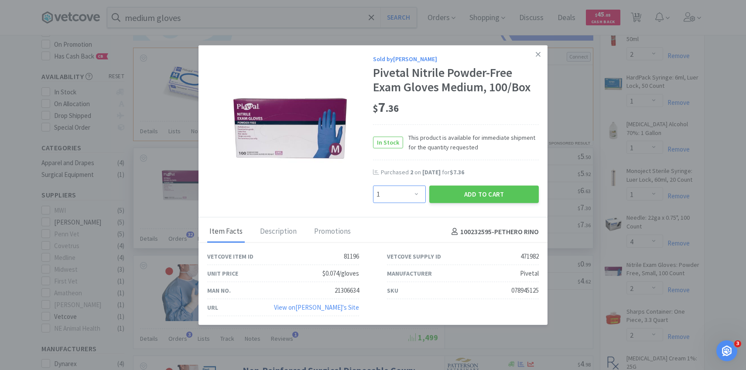
click at [404, 189] on select "Enter Quantity 1 2 3 4 5 6 7 8 9 10 11 12 13 14 15 16 17 18 19 20 Enter Quantity" at bounding box center [399, 193] width 53 height 17
select select "2"
click at [373, 185] on select "Enter Quantity 1 2 3 4 5 6 7 8 9 10 11 12 13 14 15 16 17 18 19 20 Enter Quantity" at bounding box center [399, 193] width 53 height 17
click at [469, 188] on button "Add to Cart" at bounding box center [484, 193] width 110 height 17
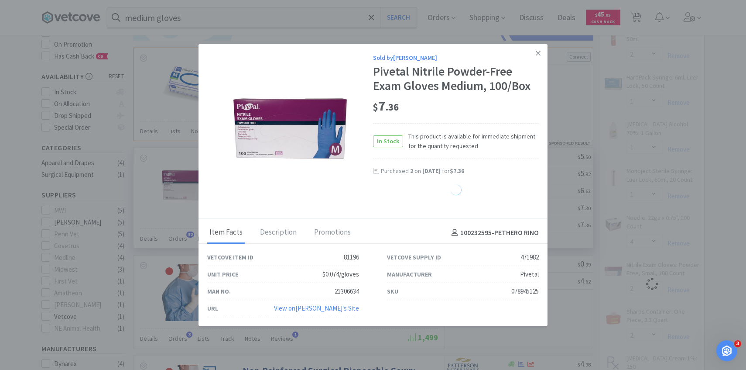
select select "2"
select select "1"
select select "2"
select select "25"
select select "50"
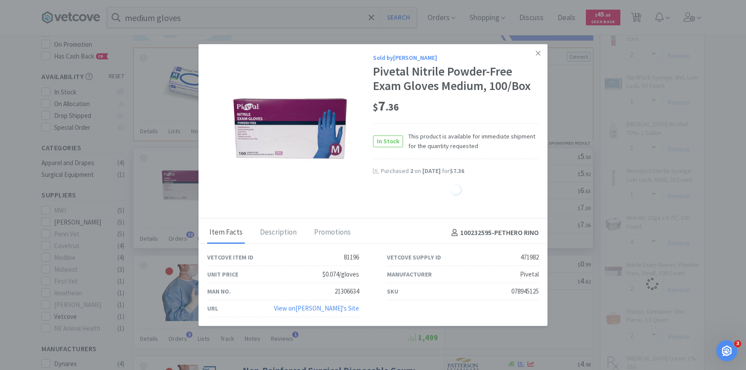
select select "1"
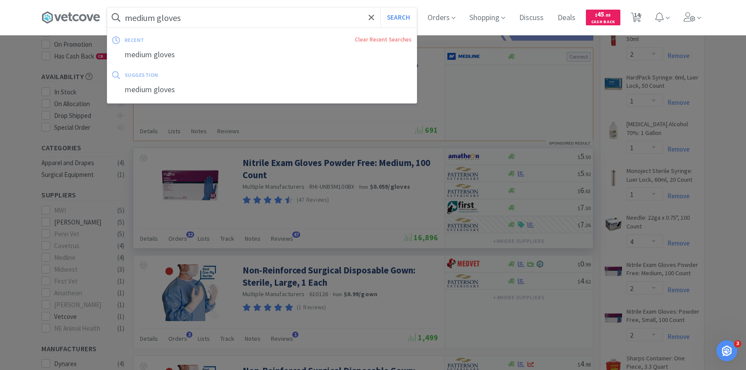
click at [247, 21] on input "medium gloves" at bounding box center [261, 17] width 309 height 20
paste input "Pivetal non-woven gauze sponge 4" x 4""
type input "Pivetal non-woven gauze sponge 4" x 4""
click at [380, 7] on button "Search" at bounding box center [398, 17] width 36 height 20
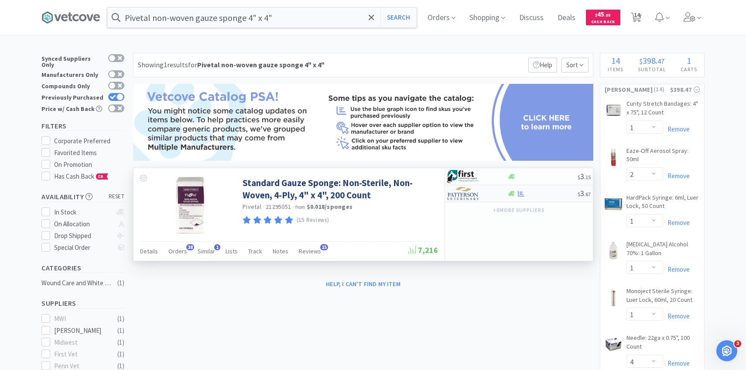
click at [467, 197] on img at bounding box center [463, 193] width 33 height 13
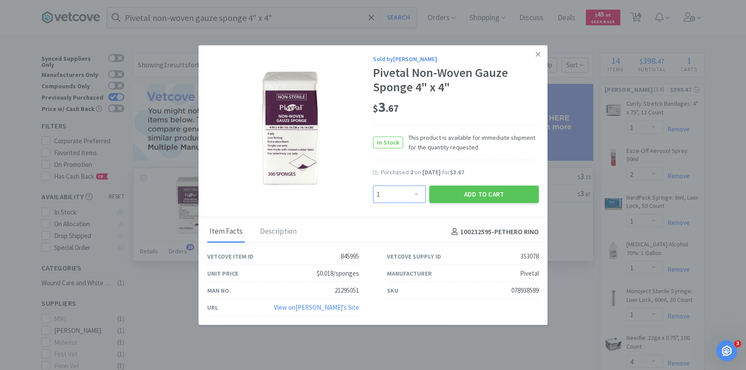
click at [408, 198] on select "Enter Quantity 1 2 3 4 5 6 7 8 9 10 11 12 13 14 15 16 17 18 19 20 Enter Quantity" at bounding box center [399, 193] width 53 height 17
select select "2"
click at [373, 185] on select "Enter Quantity 1 2 3 4 5 6 7 8 9 10 11 12 13 14 15 16 17 18 19 20 Enter Quantity" at bounding box center [399, 193] width 53 height 17
drag, startPoint x: 408, startPoint y: 198, endPoint x: 453, endPoint y: 201, distance: 45.0
click at [453, 201] on button "Add to Cart" at bounding box center [484, 193] width 110 height 17
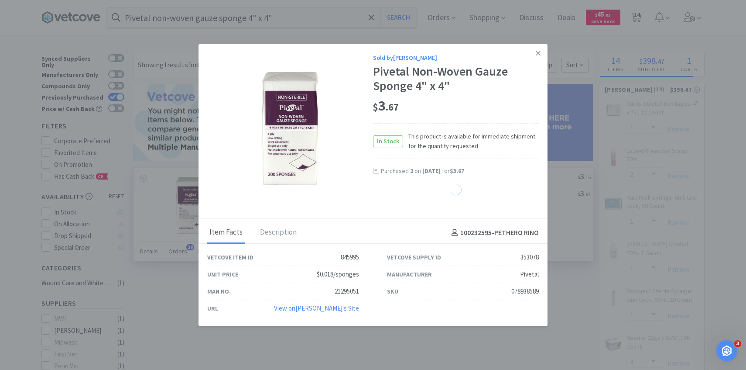
select select "2"
select select "25"
select select "50"
select select "1"
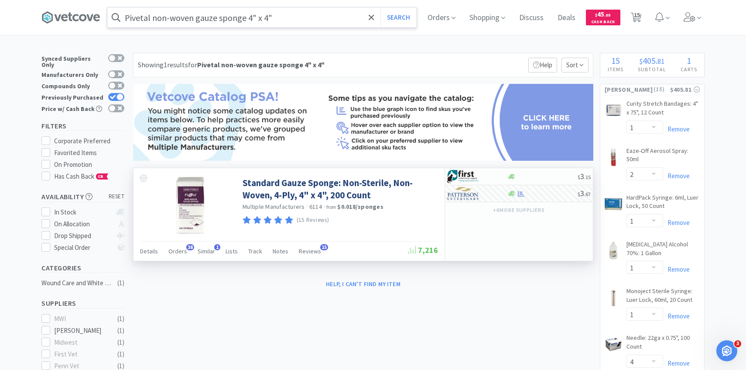
click at [282, 21] on input "Pivetal non-woven gauze sponge 4" x 4"" at bounding box center [261, 17] width 309 height 20
click at [479, 214] on div at bounding box center [373, 185] width 746 height 370
click at [479, 189] on img at bounding box center [463, 193] width 33 height 13
select select "1"
click at [288, 27] on div "Pivetal non-woven gauze sponge 4" x 4" Search" at bounding box center [262, 17] width 310 height 21
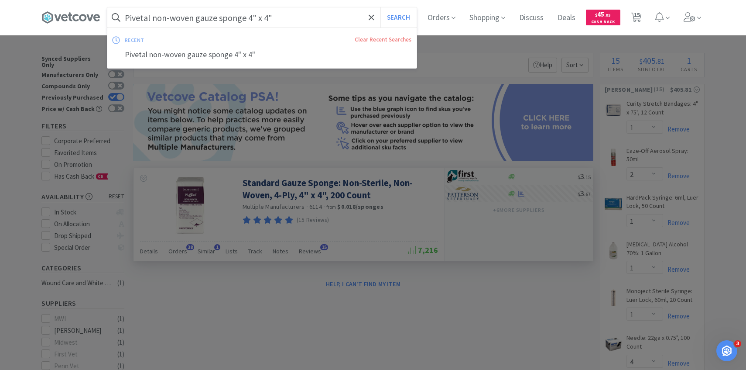
click at [288, 21] on input "Pivetal non-woven gauze sponge 4" x 4"" at bounding box center [261, 17] width 309 height 20
paste input "26819"
type input "26819"
click at [380, 7] on button "Search" at bounding box center [398, 17] width 36 height 20
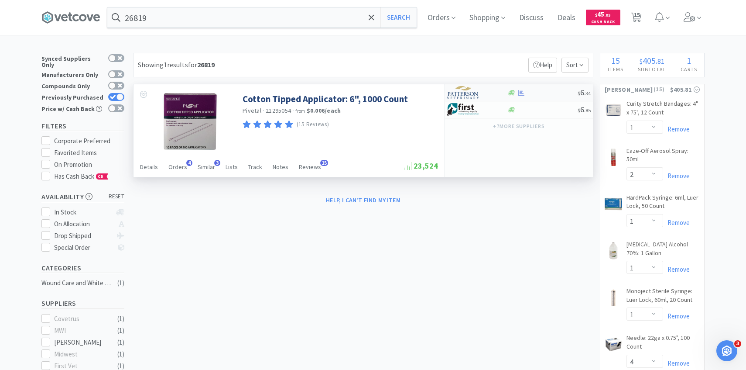
click at [484, 92] on div at bounding box center [471, 92] width 48 height 15
select select "1"
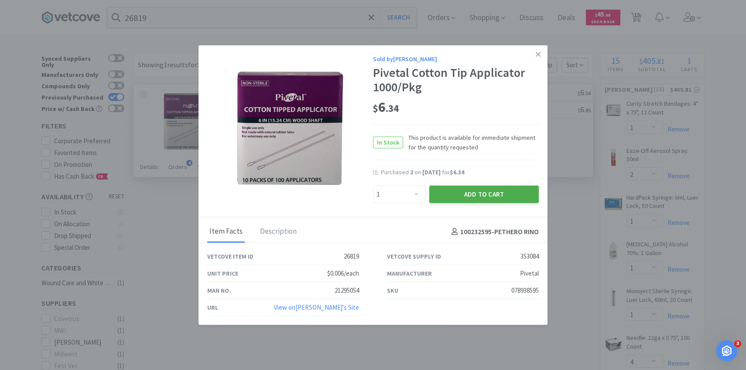
click at [444, 193] on button "Add to Cart" at bounding box center [484, 193] width 110 height 17
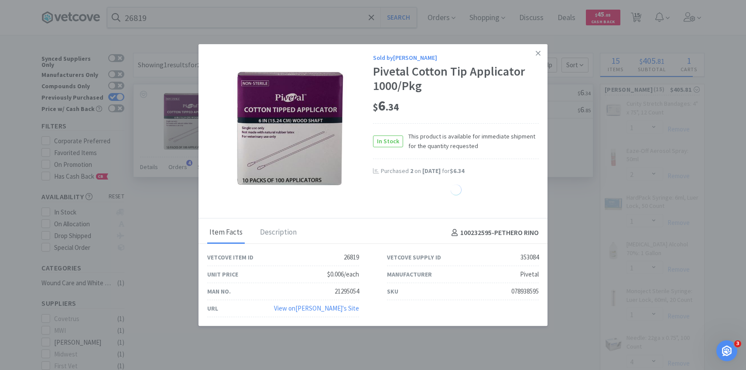
select select "1"
select select "2"
select select "1"
select select "4"
select select "2"
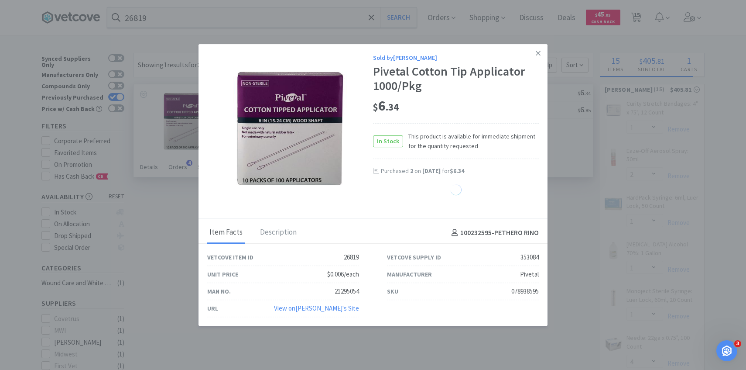
select select "1"
select select "2"
select select "25"
select select "50"
select select "1"
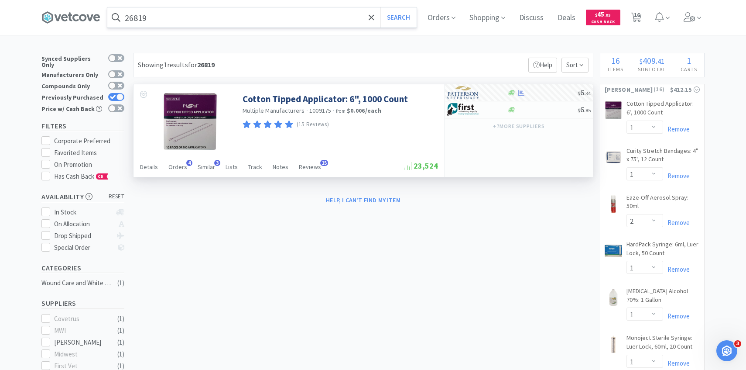
click at [257, 21] on input "26819" at bounding box center [261, 17] width 309 height 20
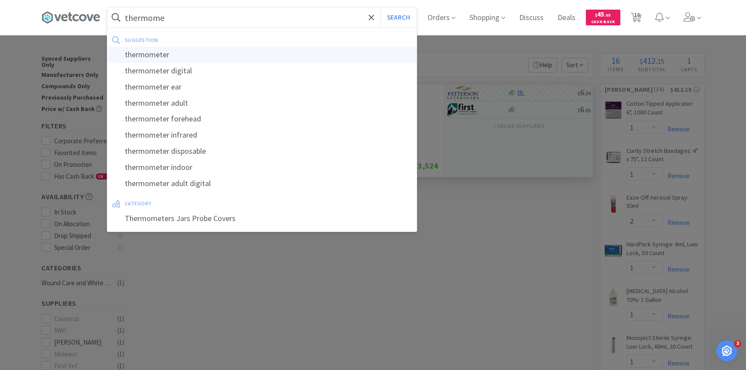
click at [247, 55] on div "thermometer" at bounding box center [261, 55] width 309 height 16
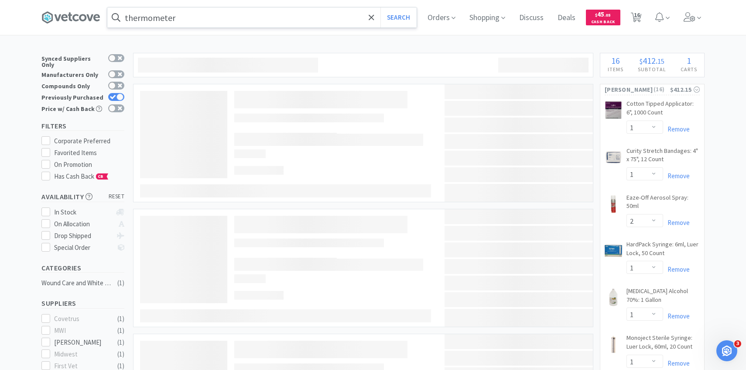
click at [230, 21] on input "thermometer" at bounding box center [261, 17] width 309 height 20
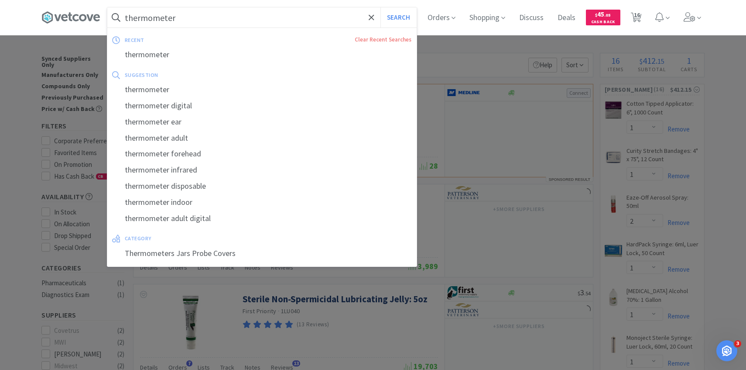
click at [224, 21] on input "thermometer" at bounding box center [261, 17] width 309 height 20
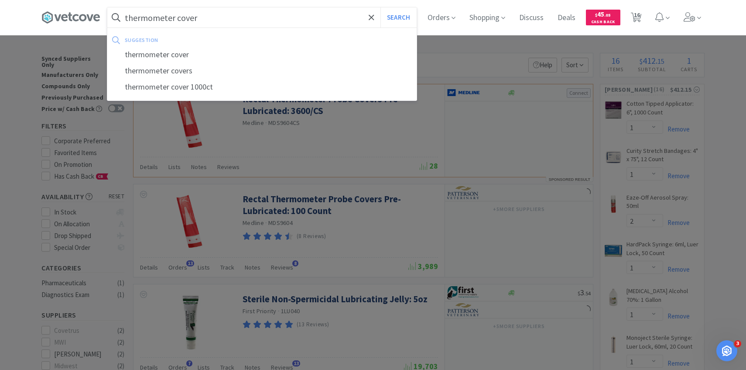
type input "thermometer cover"
click at [380, 7] on button "Search" at bounding box center [398, 17] width 36 height 20
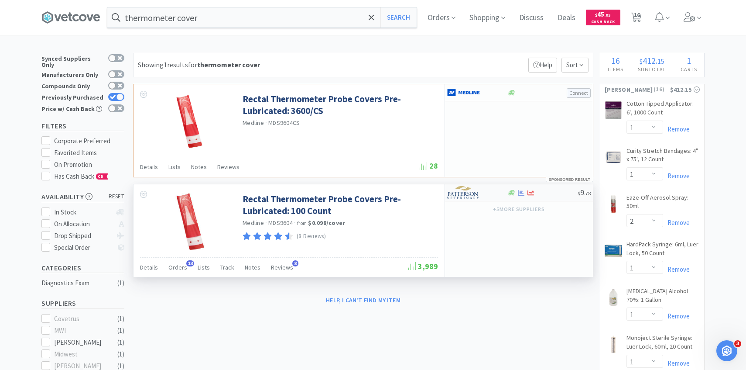
click at [473, 189] on img at bounding box center [463, 192] width 33 height 13
select select "1"
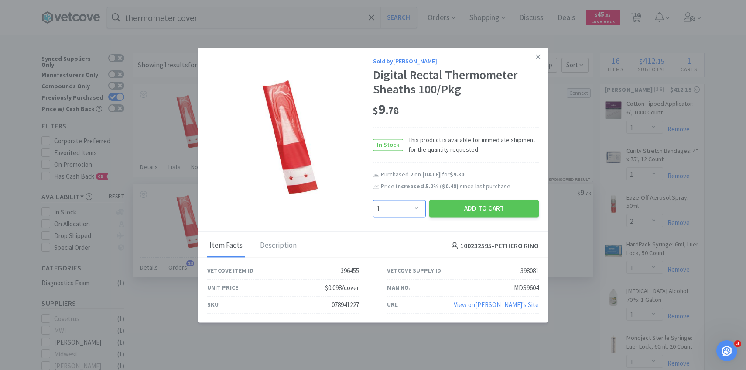
click at [416, 204] on select "Enter Quantity 1 2 3 4 5 6 7 8 9 10 11 12 13 14 15 16 17 18 19 20 Enter Quantity" at bounding box center [399, 208] width 53 height 17
click at [373, 200] on select "Enter Quantity 1 2 3 4 5 6 7 8 9 10 11 12 13 14 15 16 17 18 19 20 Enter Quantity" at bounding box center [399, 208] width 53 height 17
click at [458, 212] on button "Add to Cart" at bounding box center [484, 208] width 110 height 17
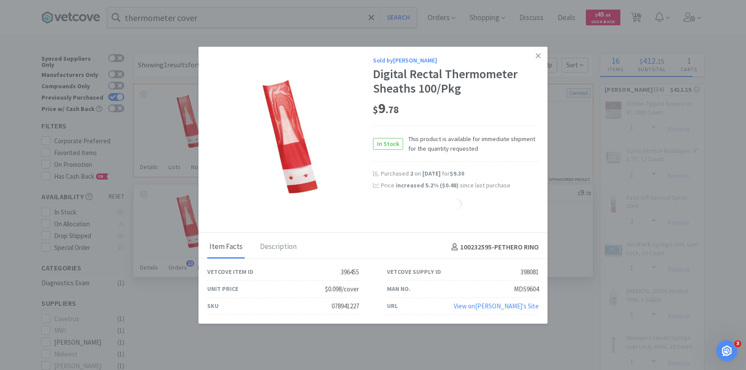
select select "2"
select select "1"
select select "2"
select select "25"
select select "50"
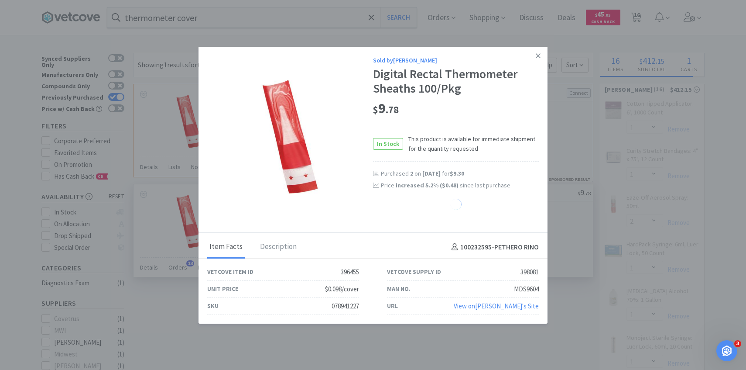
select select "1"
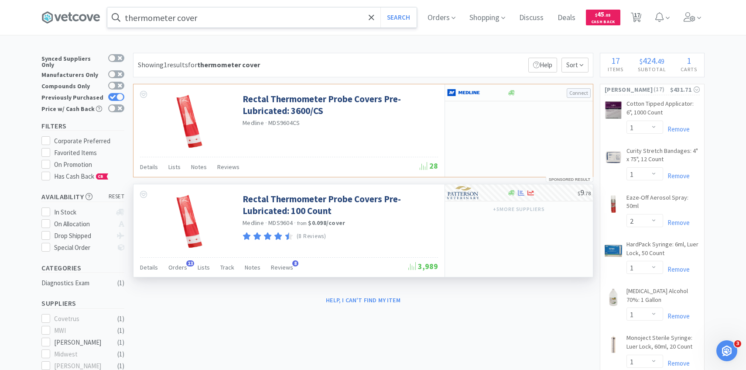
click at [262, 16] on input "thermometer cover" at bounding box center [261, 17] width 309 height 20
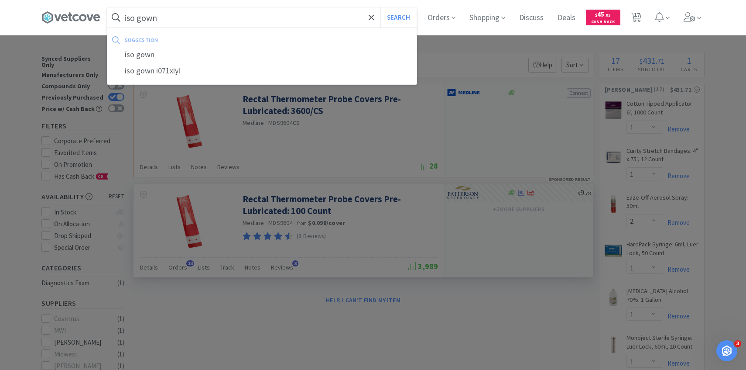
type input "iso gown"
click at [380, 7] on button "Search" at bounding box center [398, 17] width 36 height 20
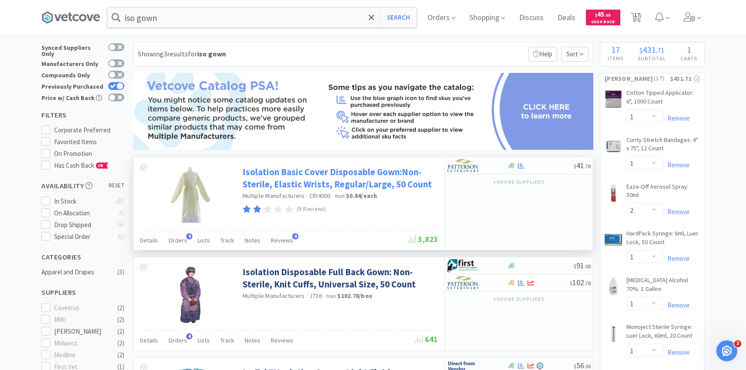
scroll to position [13, 0]
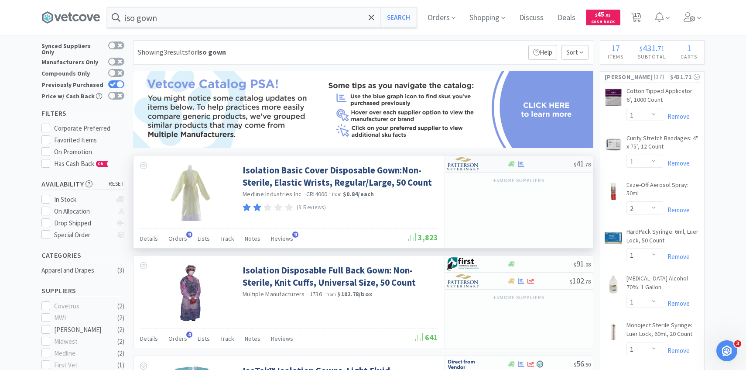
click at [471, 166] on img at bounding box center [463, 163] width 33 height 13
select select "1"
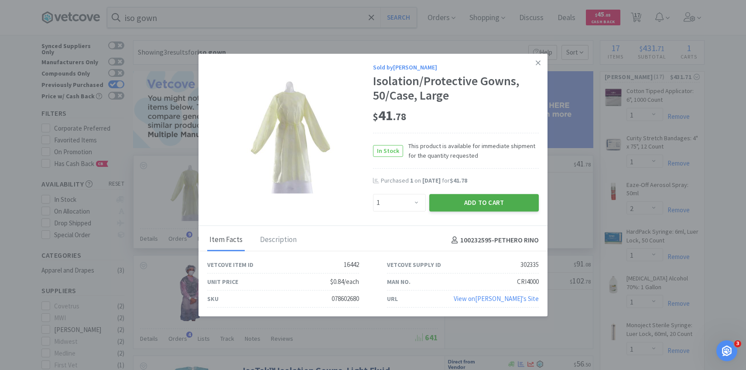
click at [466, 203] on button "Add to Cart" at bounding box center [484, 202] width 110 height 17
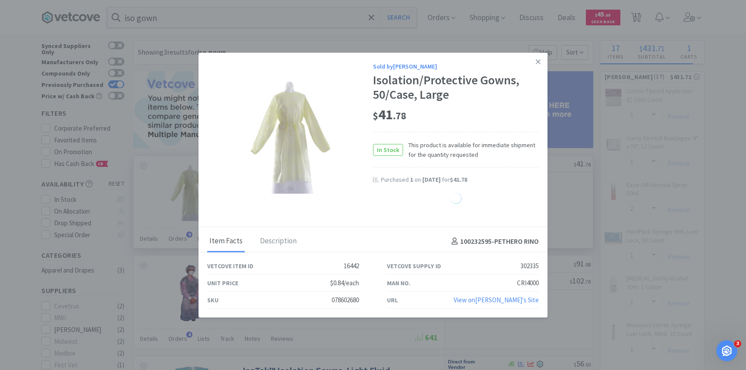
select select "1"
select select "4"
select select "2"
select select "1"
select select "2"
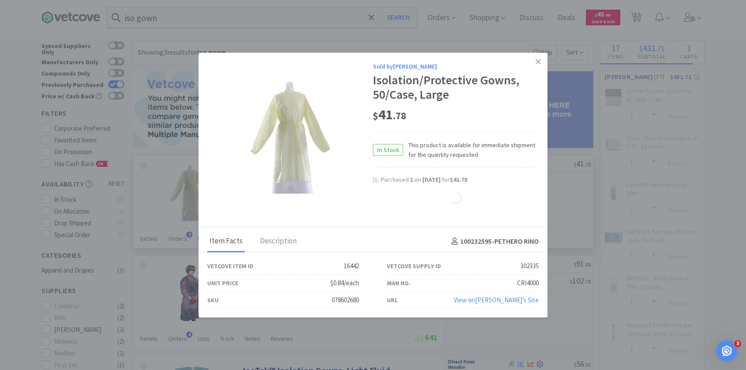
select select "25"
select select "50"
select select "1"
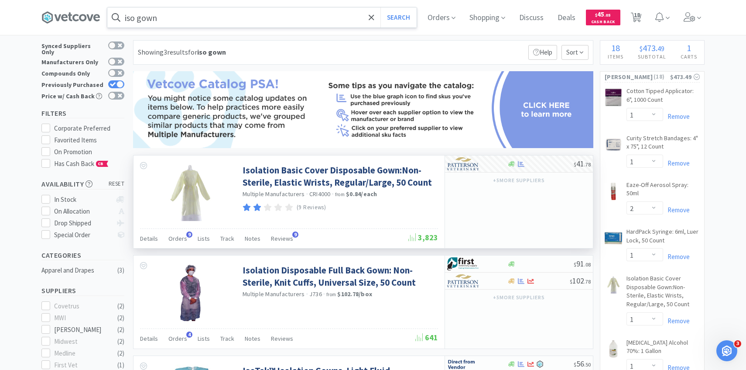
click at [274, 17] on input "iso gown" at bounding box center [261, 17] width 309 height 20
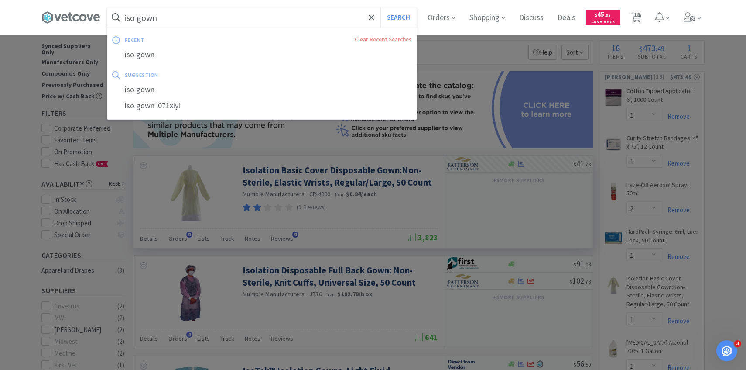
paste input "PVC Cuffed Endotracheal Tube: 4 mm"
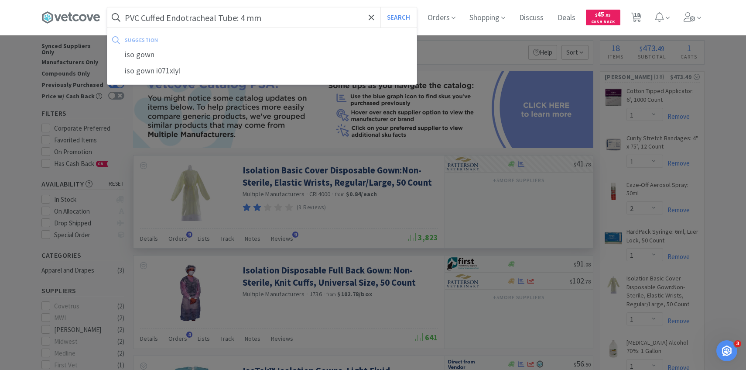
type input "PVC Cuffed Endotracheal Tube: 4 mm"
click at [380, 7] on button "Search" at bounding box center [398, 17] width 36 height 20
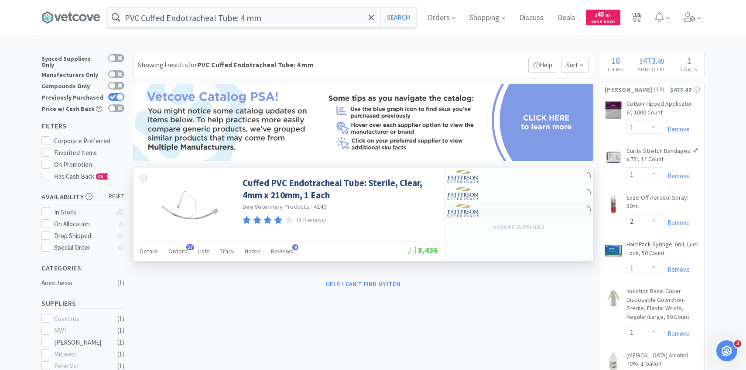
click at [474, 214] on img at bounding box center [463, 210] width 33 height 13
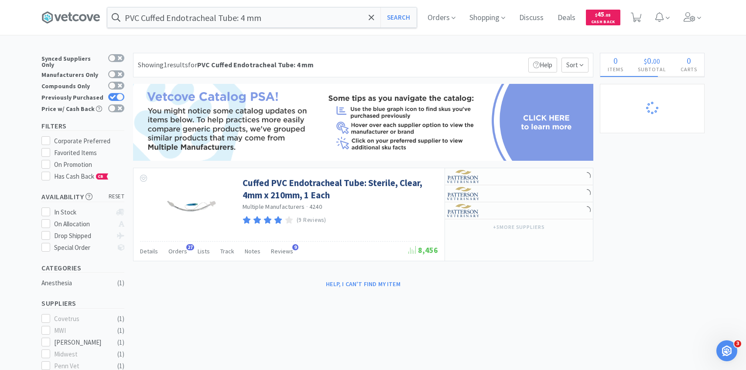
select select "1"
select select "2"
select select "1"
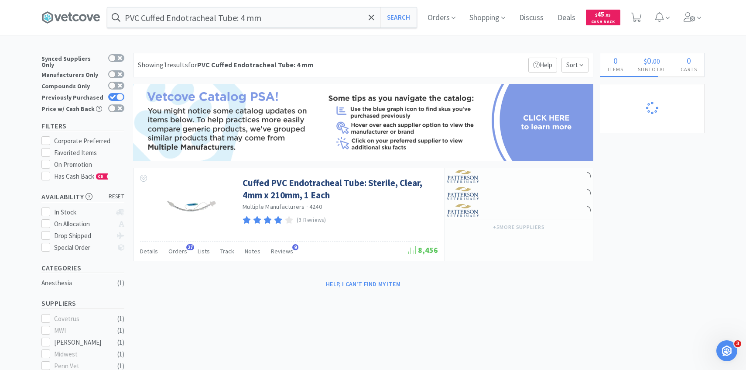
select select "1"
select select "4"
select select "2"
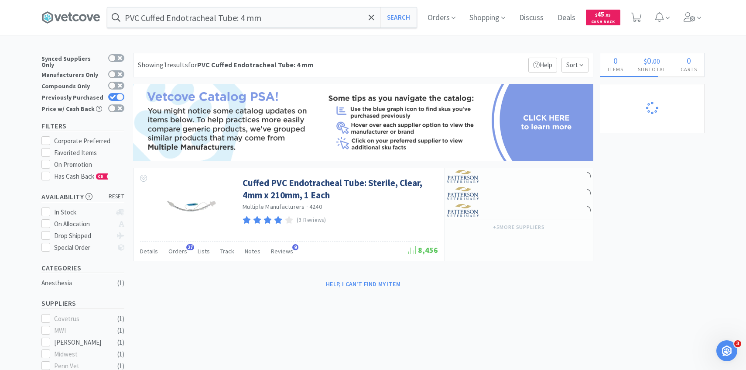
select select "2"
select select "1"
select select "2"
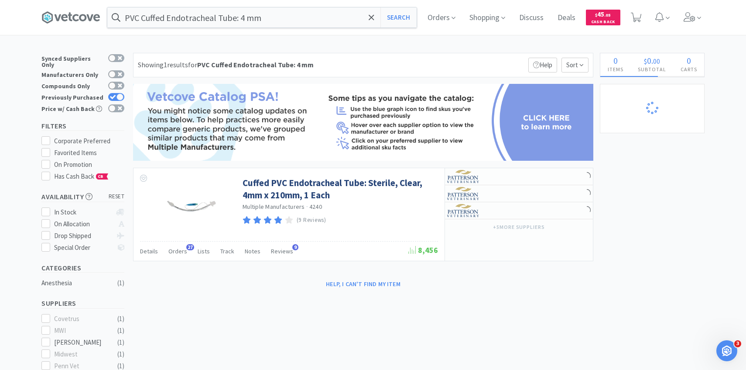
select select "25"
select select "50"
select select "1"
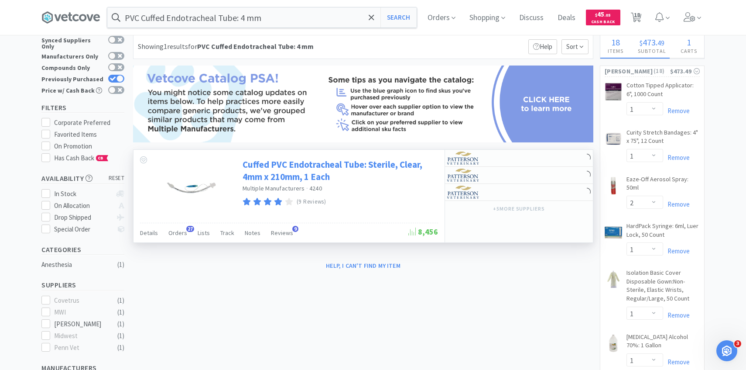
scroll to position [48, 0]
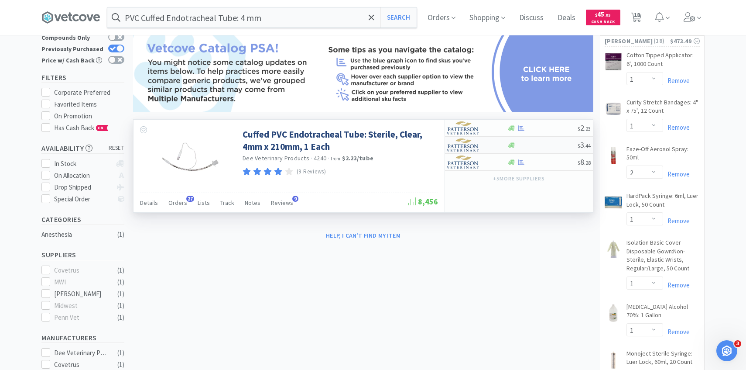
click at [463, 144] on img at bounding box center [463, 144] width 33 height 13
select select "1"
click at [482, 132] on div at bounding box center [471, 127] width 48 height 15
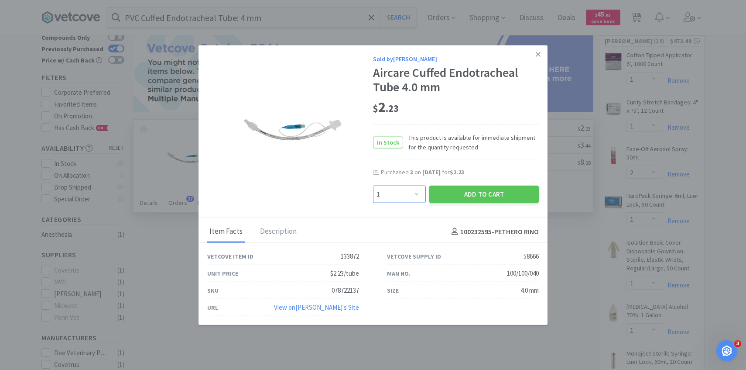
click at [408, 199] on select "Enter Quantity 1 2 3 4 5 6 7 8 9 10 11 12 13 14 15 16 17 18 19 20 Enter Quantity" at bounding box center [399, 193] width 53 height 17
select select "3"
click at [373, 185] on select "Enter Quantity 1 2 3 4 5 6 7 8 9 10 11 12 13 14 15 16 17 18 19 20 Enter Quantity" at bounding box center [399, 193] width 53 height 17
click at [454, 200] on button "Add to Cart" at bounding box center [484, 193] width 110 height 17
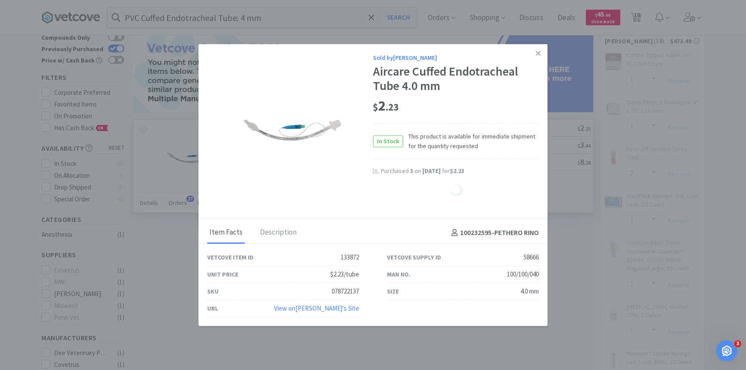
select select "3"
select select "1"
select select "2"
select select "1"
select select "4"
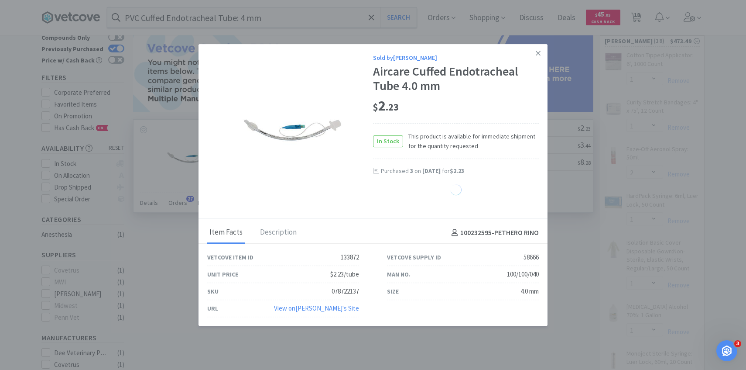
select select "2"
select select "1"
select select "2"
select select "25"
select select "50"
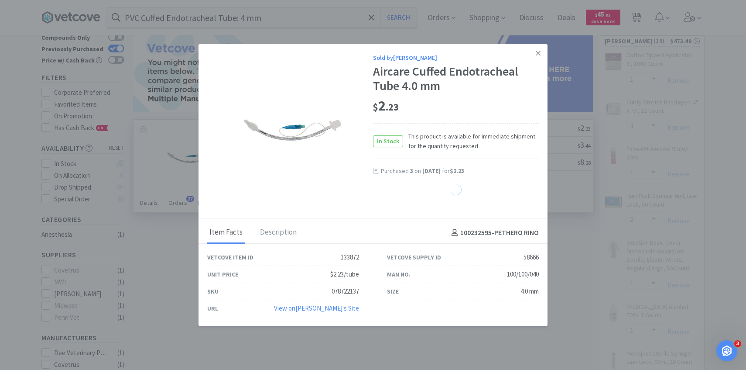
select select "1"
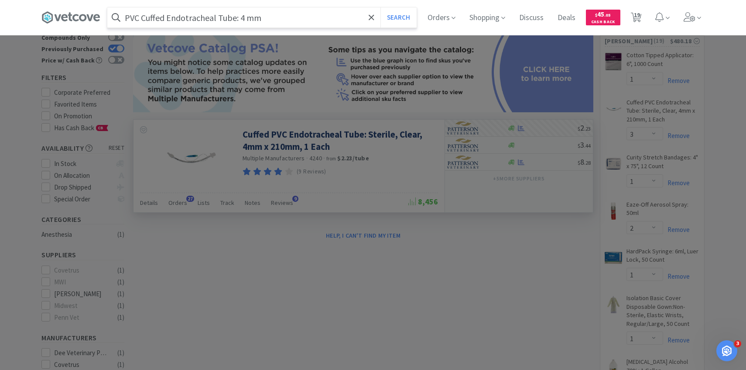
click at [277, 17] on input "PVC Cuffed Endotracheal Tube: 4 mm" at bounding box center [261, 17] width 309 height 20
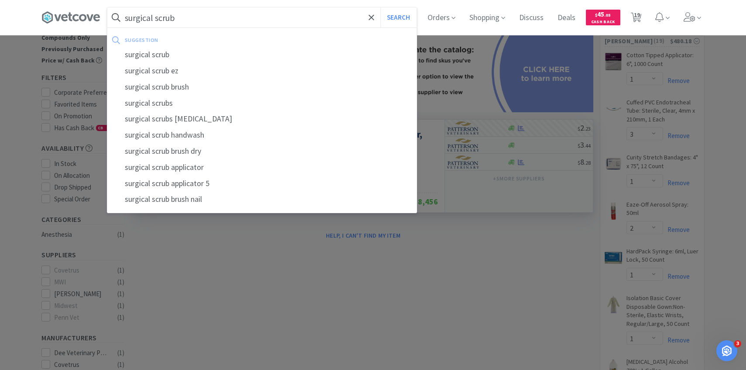
click at [380, 7] on button "Search" at bounding box center [398, 17] width 36 height 20
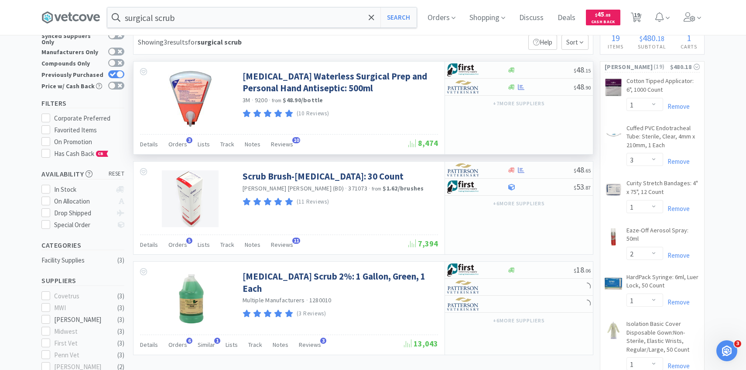
scroll to position [13, 0]
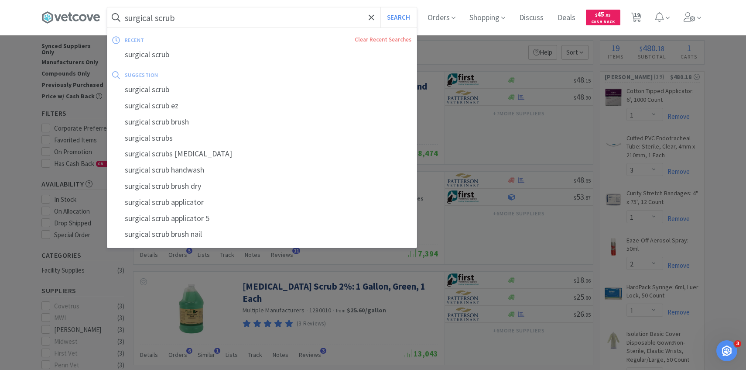
click at [276, 17] on input "surgical scrub" at bounding box center [261, 17] width 309 height 20
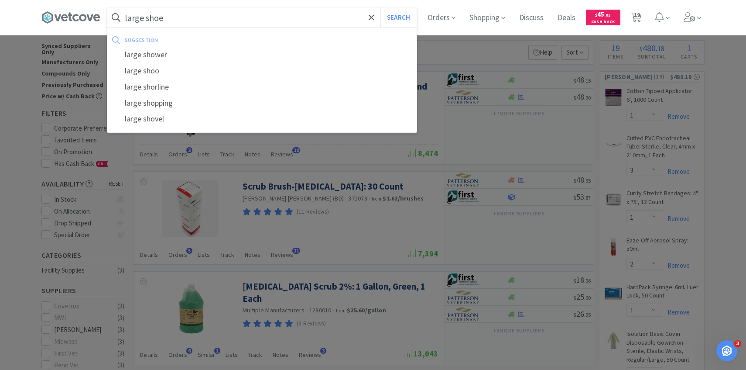
type input "large shoe"
click at [380, 7] on button "Search" at bounding box center [398, 17] width 36 height 20
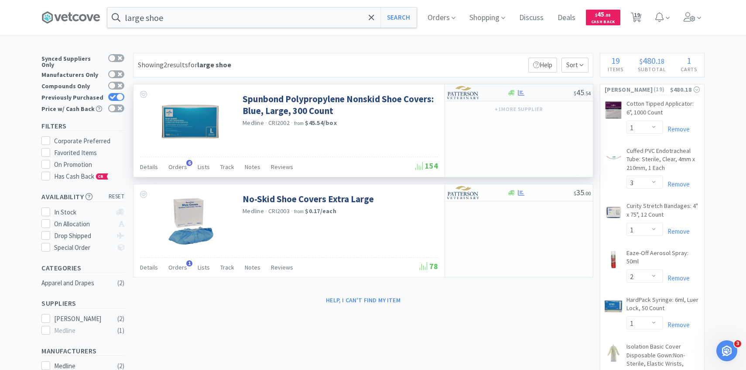
click at [476, 96] on img at bounding box center [463, 92] width 33 height 13
select select "1"
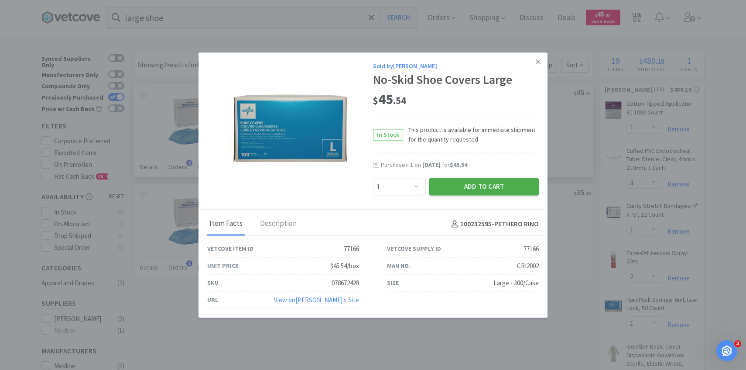
click at [444, 190] on button "Add to Cart" at bounding box center [484, 186] width 110 height 17
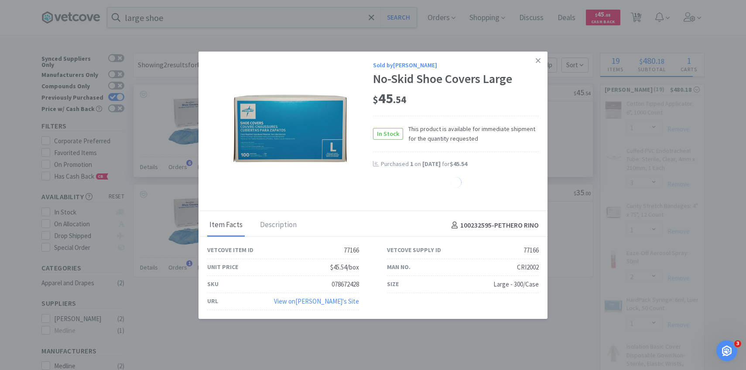
select select "1"
select select "2"
select select "25"
select select "50"
select select "1"
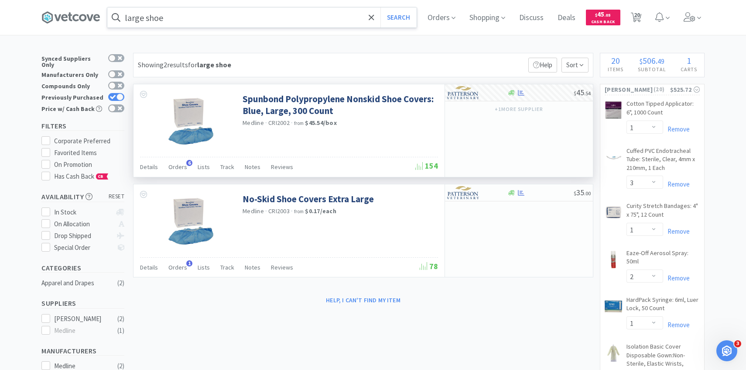
click at [236, 24] on input "large shoe" at bounding box center [261, 17] width 309 height 20
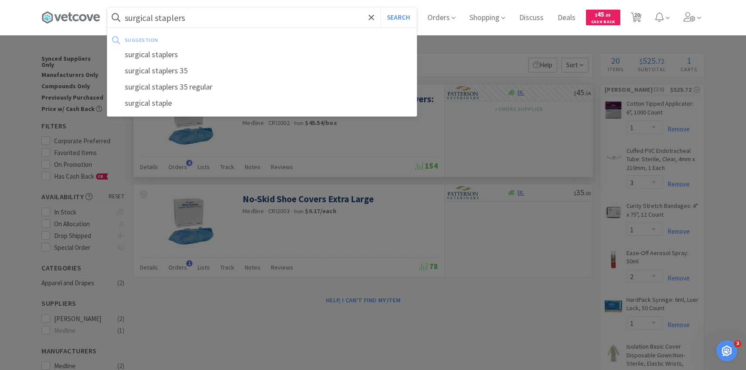
type input "surgical staplers"
click at [380, 7] on button "Search" at bounding box center [398, 17] width 36 height 20
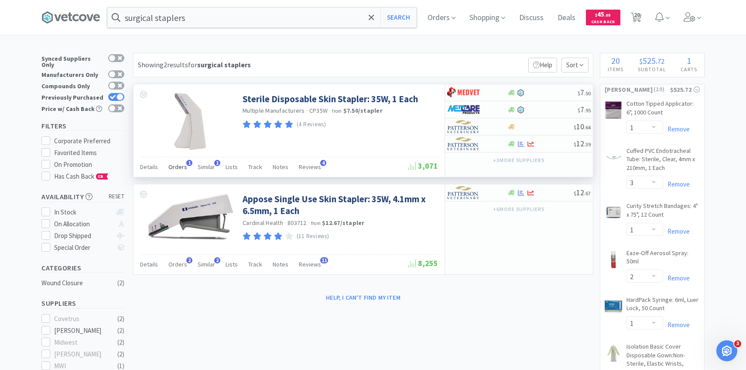
click at [175, 172] on div "Orders 1" at bounding box center [177, 168] width 19 height 17
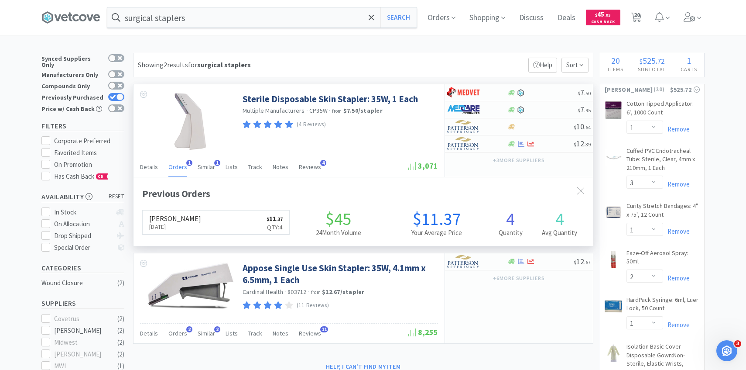
scroll to position [226, 459]
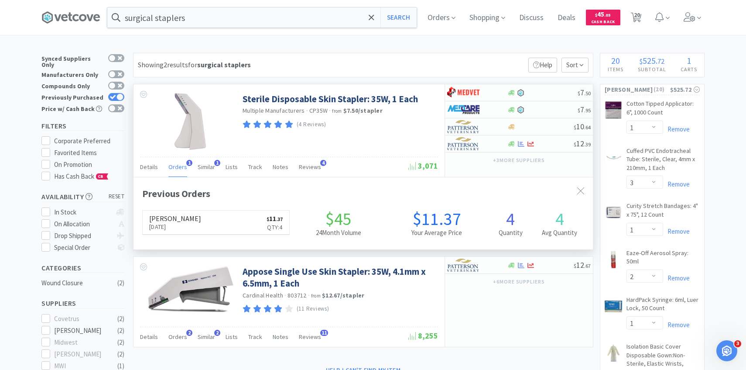
click at [175, 171] on div "Orders 1" at bounding box center [177, 168] width 19 height 17
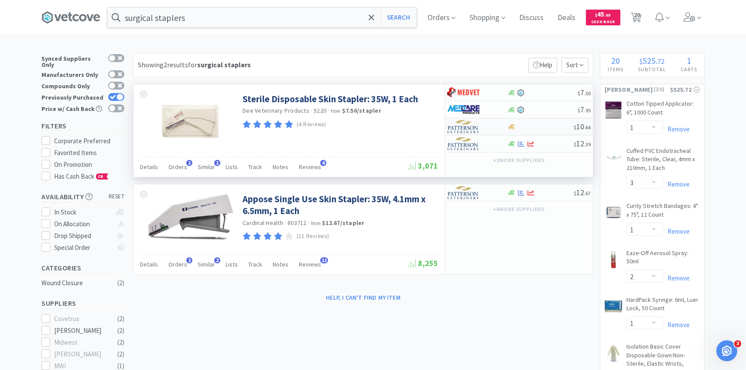
click at [479, 128] on img at bounding box center [463, 126] width 33 height 13
select select "1"
click at [468, 145] on img at bounding box center [463, 143] width 33 height 13
select select "1"
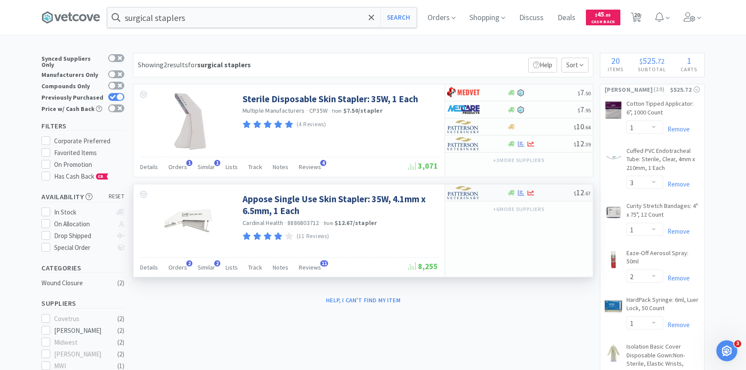
click at [454, 197] on img at bounding box center [463, 192] width 33 height 13
select select "1"
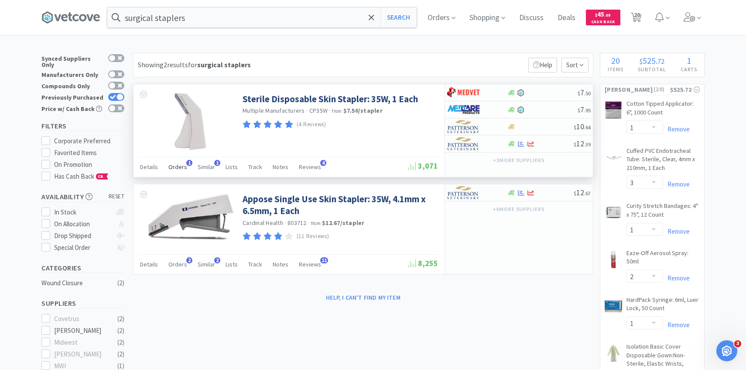
click at [179, 164] on span "Orders" at bounding box center [177, 167] width 19 height 8
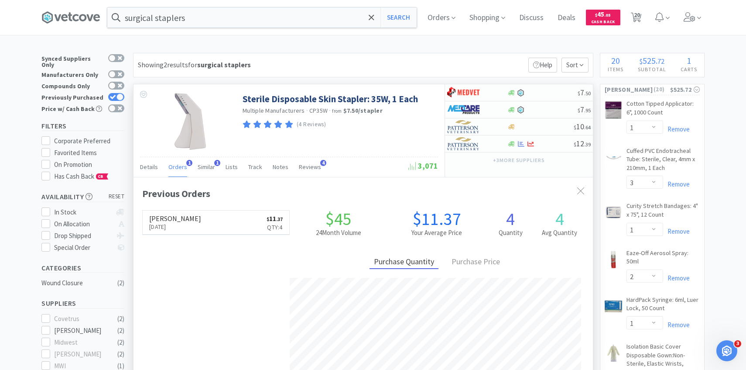
click at [179, 164] on span "Orders" at bounding box center [177, 167] width 19 height 8
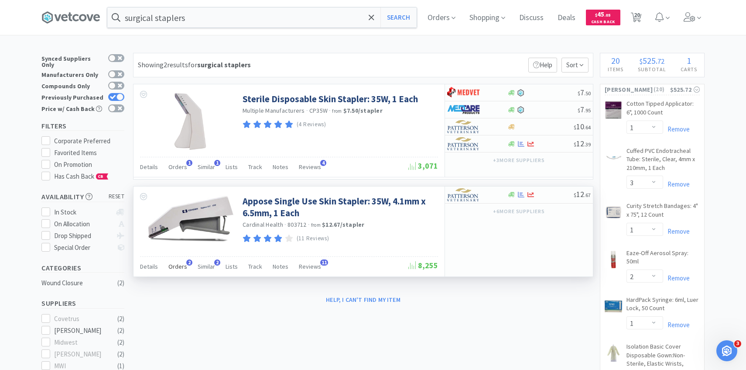
click at [181, 267] on span "Orders" at bounding box center [177, 266] width 19 height 8
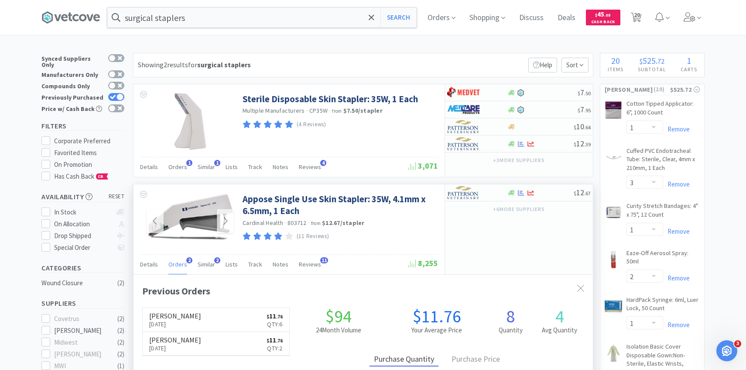
click at [199, 212] on img at bounding box center [190, 217] width 87 height 48
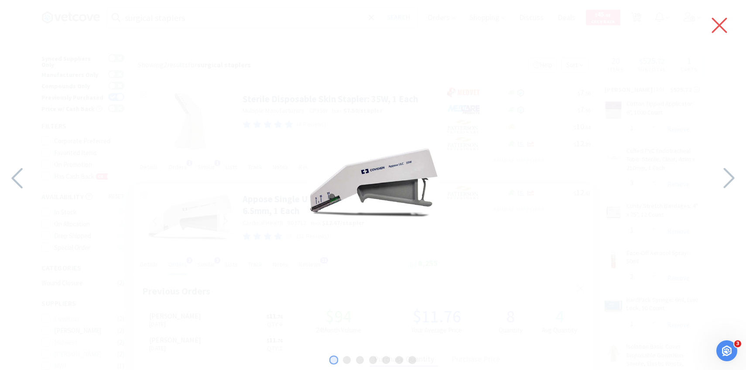
click at [718, 21] on icon at bounding box center [719, 25] width 18 height 24
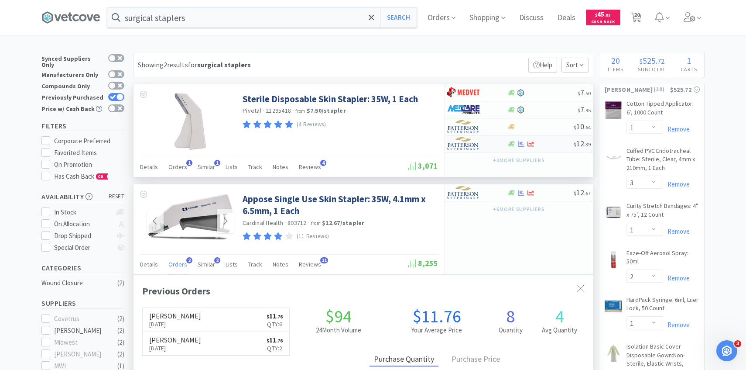
click at [479, 150] on div at bounding box center [471, 143] width 48 height 15
select select "1"
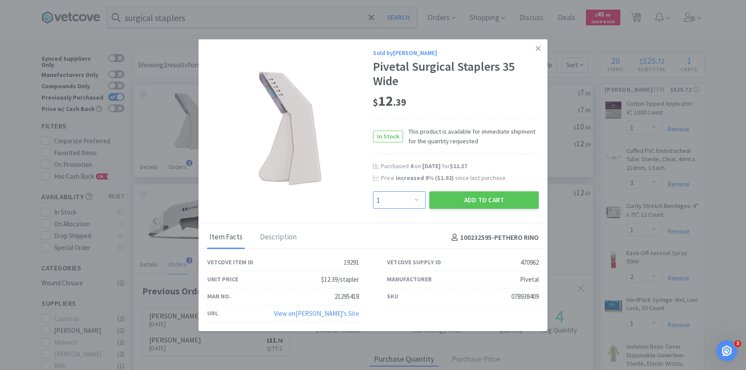
click at [409, 205] on select "Enter Quantity 1 2 3 4 5 6 7 8 9 10 11 12 13 14 15 16 17 18 19 20 Enter Quantity" at bounding box center [399, 199] width 53 height 17
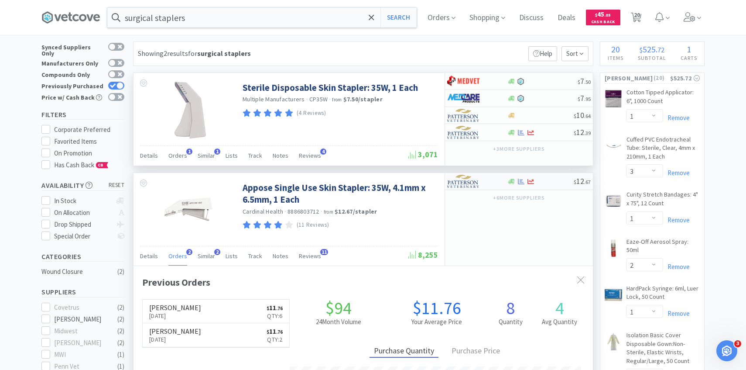
scroll to position [18, 0]
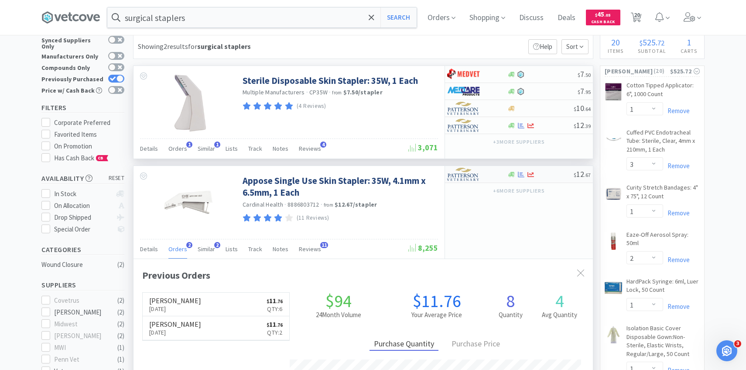
click at [480, 171] on div at bounding box center [471, 174] width 48 height 15
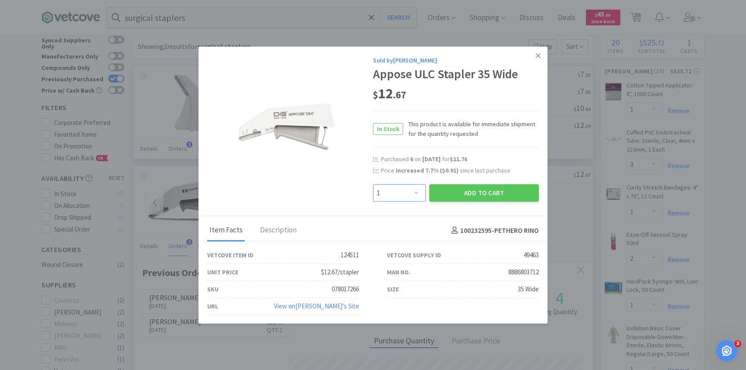
click at [387, 197] on select "Enter Quantity 1 2 3 4 5 6 7 8 9 10 11 12 13 14 15 16 17 18 19 20 Enter Quantity" at bounding box center [399, 192] width 53 height 17
select select "2"
click at [373, 184] on select "Enter Quantity 1 2 3 4 5 6 7 8 9 10 11 12 13 14 15 16 17 18 19 20 Enter Quantity" at bounding box center [399, 192] width 53 height 17
click at [449, 187] on button "Add to Cart" at bounding box center [484, 192] width 110 height 17
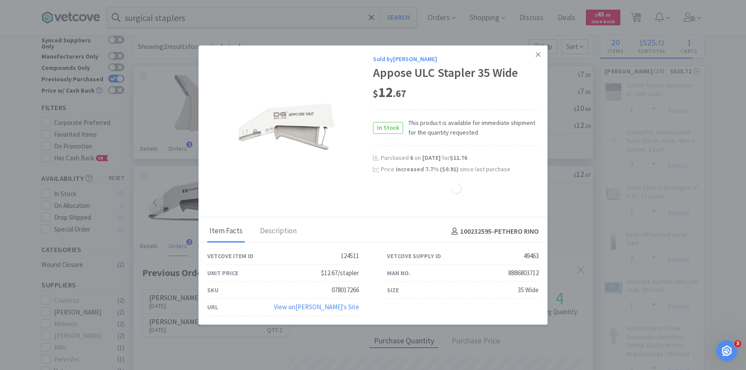
select select "2"
select select "1"
select select "3"
select select "1"
select select "2"
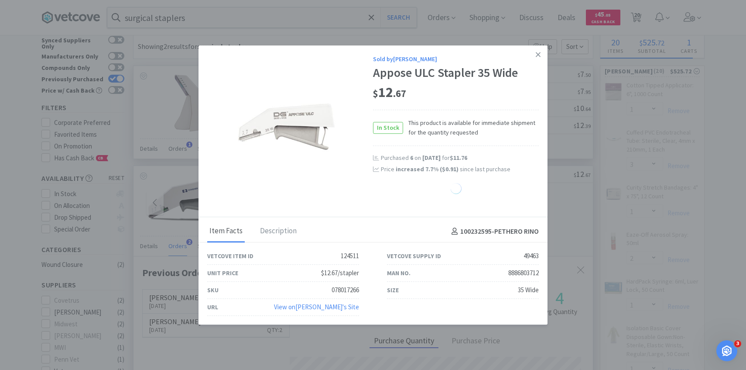
select select "1"
select select "4"
select select "2"
select select "1"
select select "2"
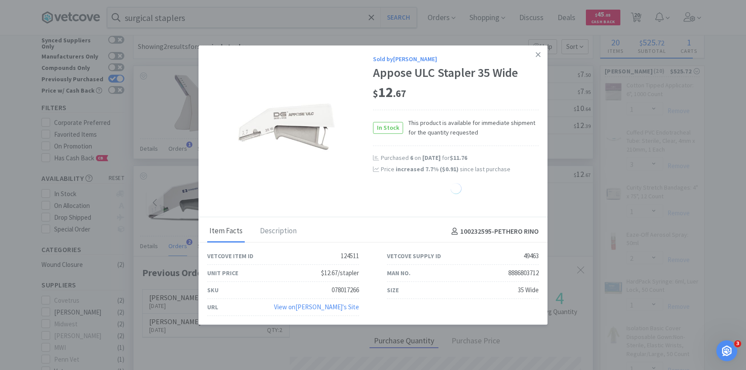
select select "25"
select select "50"
select select "1"
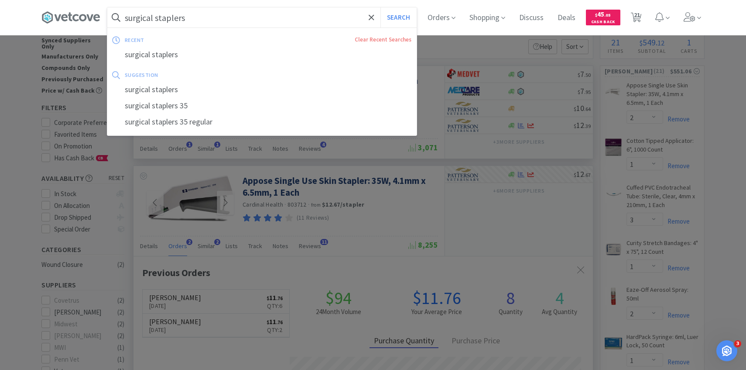
click at [290, 25] on input "surgical staplers" at bounding box center [261, 17] width 309 height 20
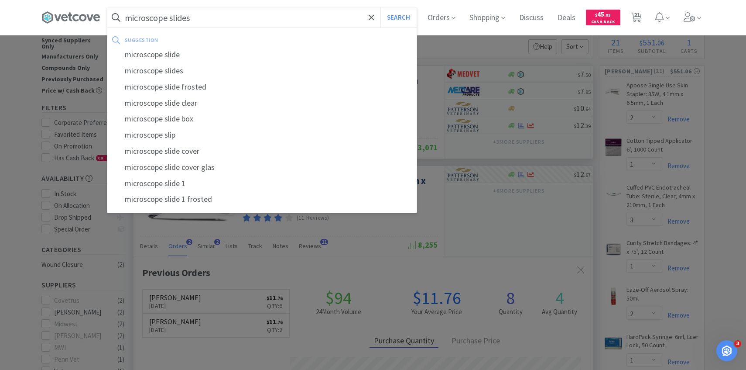
type input "microscope slides"
click at [380, 7] on button "Search" at bounding box center [398, 17] width 36 height 20
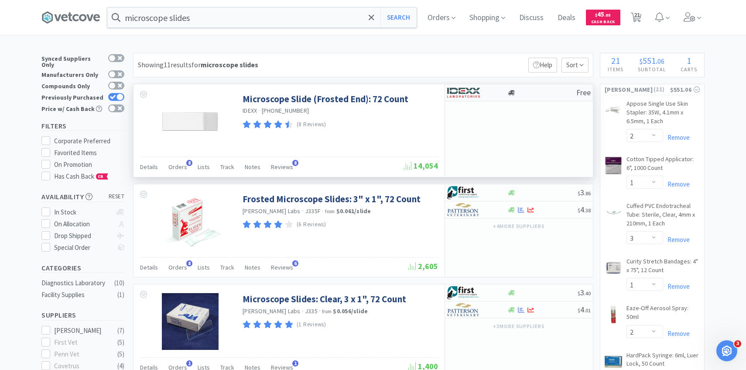
click at [465, 88] on img at bounding box center [463, 92] width 33 height 13
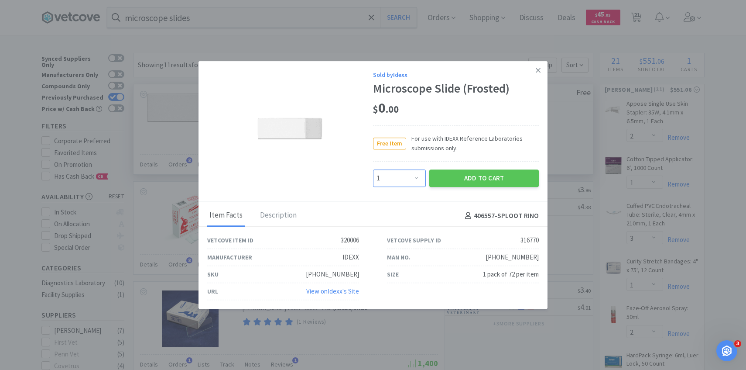
click at [394, 185] on select "Enter Quantity 1 2 3 4 5 6 7 8 9 10 11 12 13 14 15 16 17 18 19 20 Enter Quantity" at bounding box center [399, 177] width 53 height 17
click at [373, 169] on select "Enter Quantity 1 2 3 4 5 6 7 8 9 10 11 12 13 14 15 16 17 18 19 20 Enter Quantity" at bounding box center [399, 177] width 53 height 17
click at [398, 175] on select "Enter Quantity 1 2 3 4 5 6 7 8 9 10 11 12 13 14 15 16 17 18 19 20 Enter Quantity" at bounding box center [399, 177] width 53 height 17
select select "2"
click at [373, 169] on select "Enter Quantity 1 2 3 4 5 6 7 8 9 10 11 12 13 14 15 16 17 18 19 20 Enter Quantity" at bounding box center [399, 177] width 53 height 17
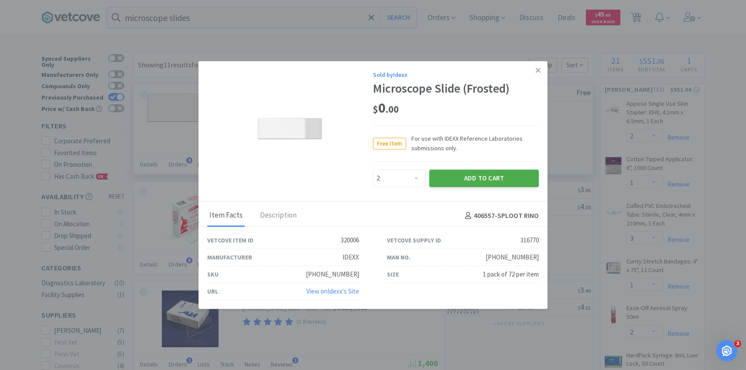
click at [453, 179] on button "Add to Cart" at bounding box center [484, 177] width 110 height 17
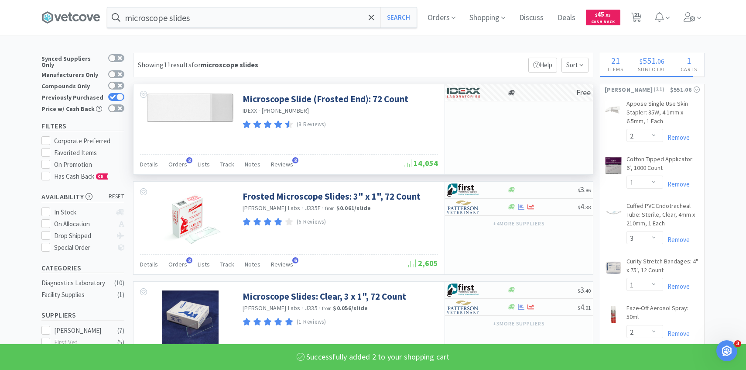
select select "2"
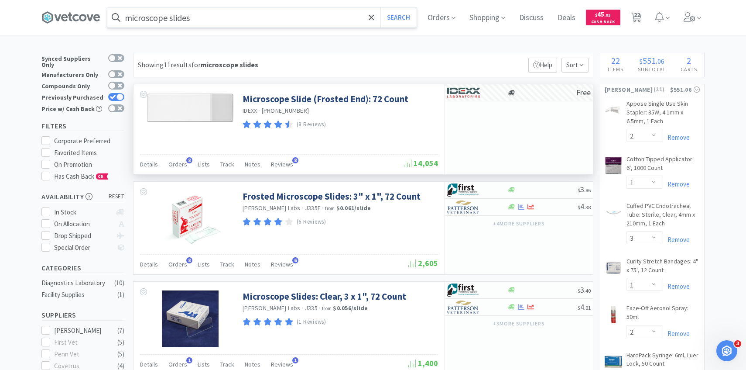
click at [257, 16] on input "microscope slides" at bounding box center [261, 17] width 309 height 20
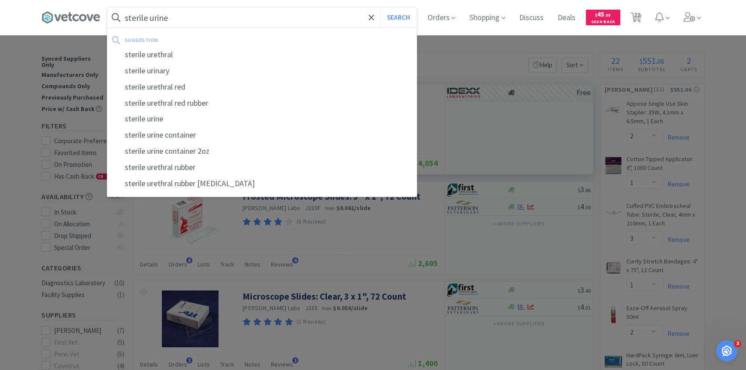
type input "sterile urine"
click at [380, 7] on button "Search" at bounding box center [398, 17] width 36 height 20
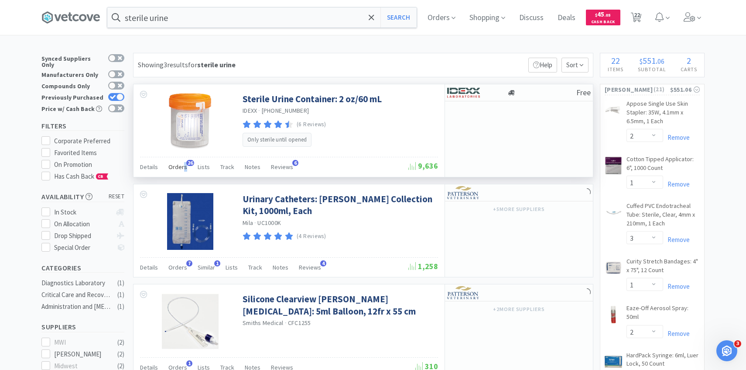
click at [183, 167] on span "Orders" at bounding box center [177, 167] width 19 height 8
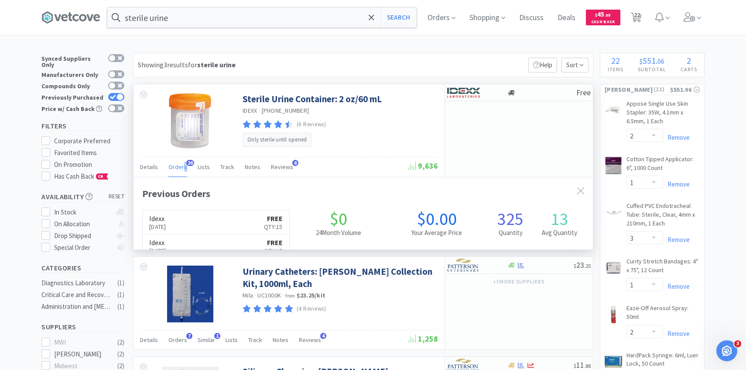
scroll to position [234, 459]
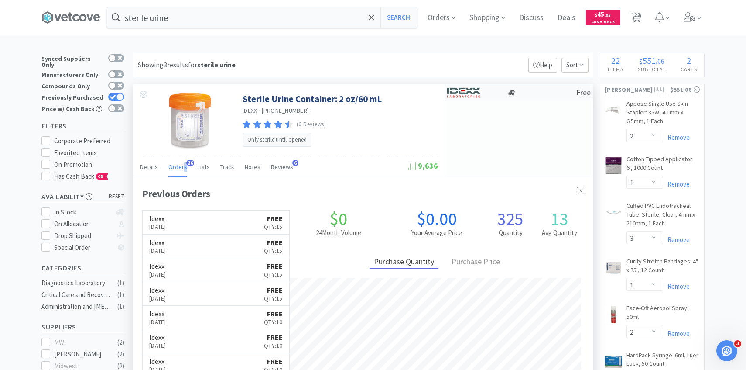
click at [467, 92] on img at bounding box center [463, 92] width 33 height 13
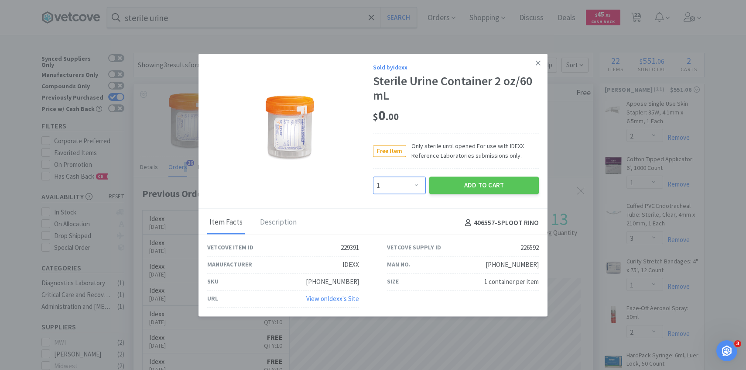
click at [391, 188] on select "Enter Quantity 1 2 3 4 5 6 7 8 9 10 11 12 13 14 15 16 17 18 19 20 Enter Quantity" at bounding box center [399, 185] width 53 height 17
select select "15"
click at [373, 177] on select "Enter Quantity 1 2 3 4 5 6 7 8 9 10 11 12 13 14 15 16 17 18 19 20 Enter Quantity" at bounding box center [399, 185] width 53 height 17
click at [473, 182] on button "Add to Cart" at bounding box center [484, 185] width 110 height 17
select select "15"
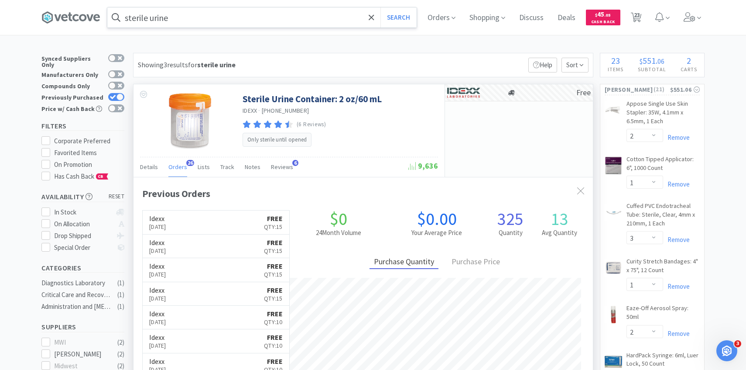
click at [293, 26] on input "sterile urine" at bounding box center [261, 17] width 309 height 20
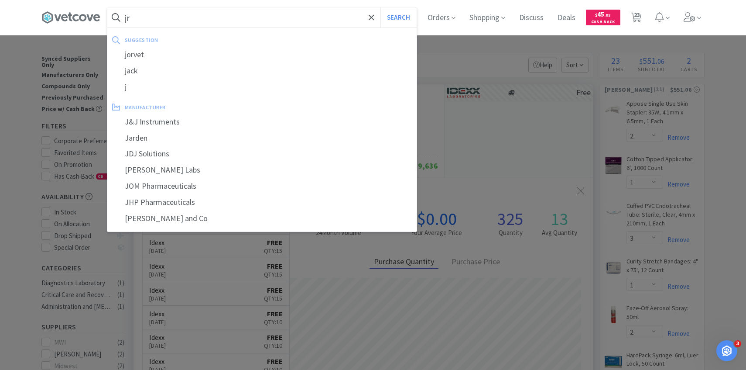
type input "j"
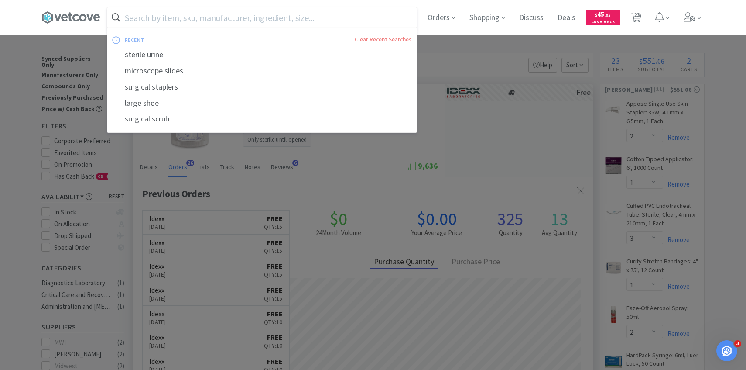
type input "r"
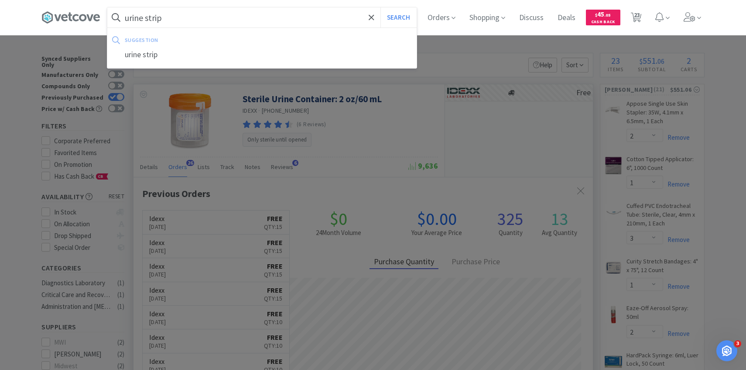
type input "urine strip"
click at [380, 7] on button "Search" at bounding box center [398, 17] width 36 height 20
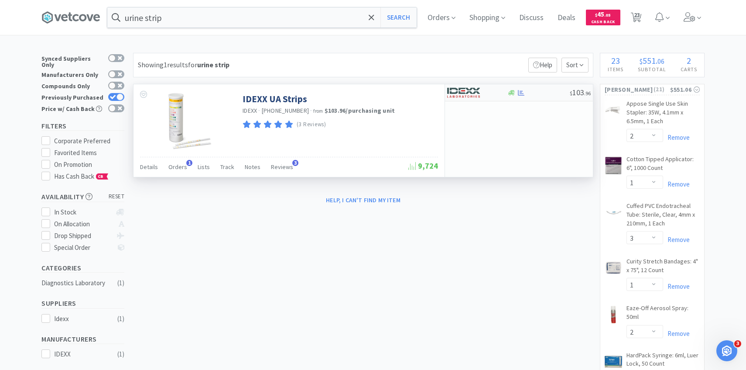
click at [464, 92] on img at bounding box center [463, 92] width 33 height 13
select select "1"
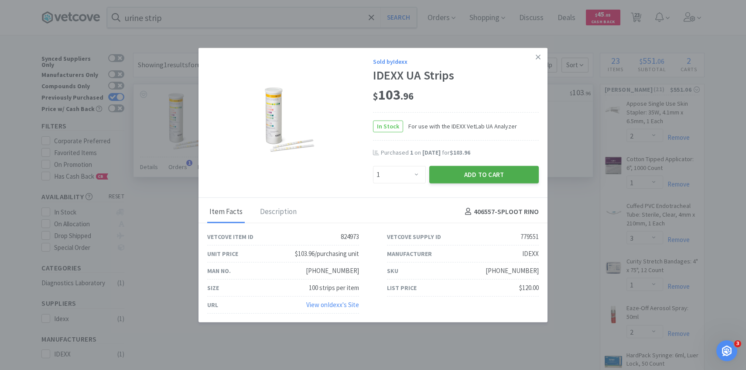
click at [453, 174] on button "Add to Cart" at bounding box center [484, 173] width 110 height 17
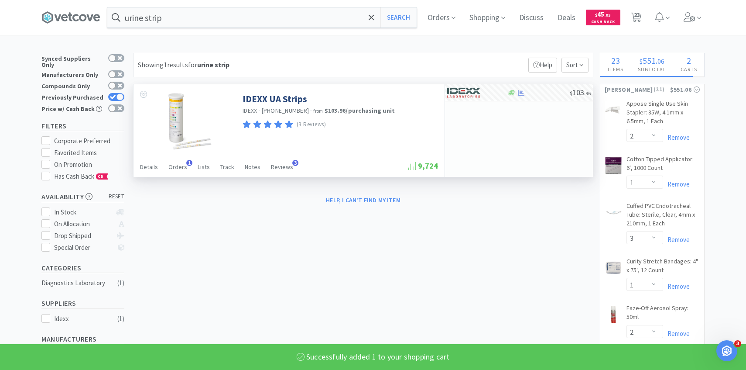
select select "1"
select select "2"
select select "15"
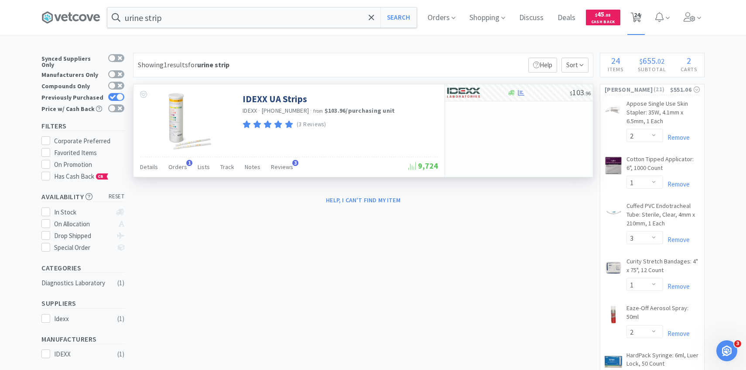
click at [635, 16] on span "24" at bounding box center [637, 14] width 6 height 35
select select "1"
select select "2"
select select "15"
select select "2"
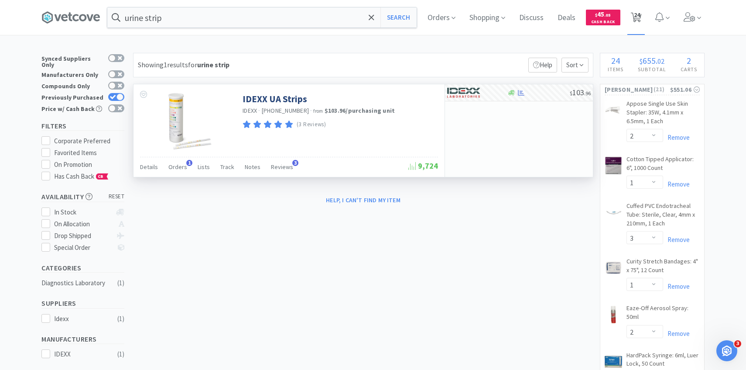
select select "1"
select select "3"
select select "1"
select select "2"
select select "1"
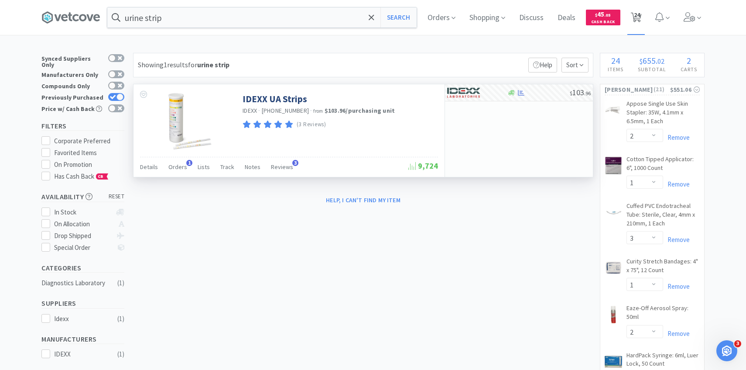
select select "1"
select select "4"
select select "2"
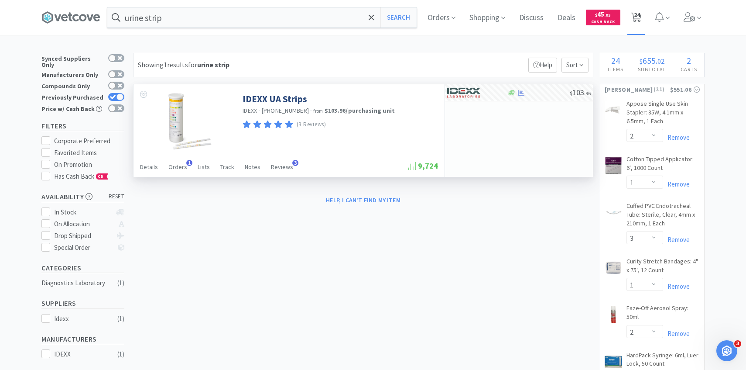
select select "2"
select select "1"
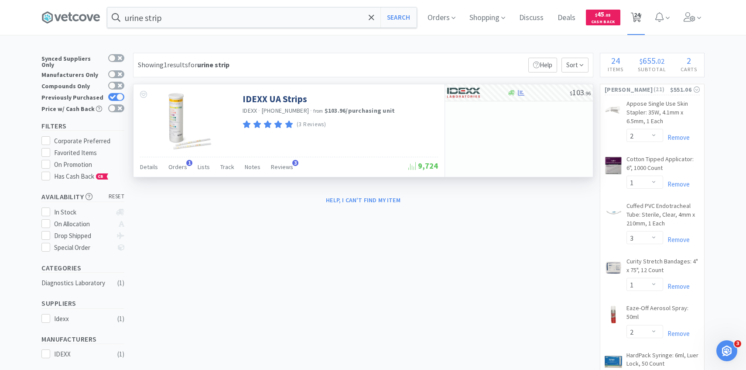
select select "2"
select select "25"
select select "50"
select select "1"
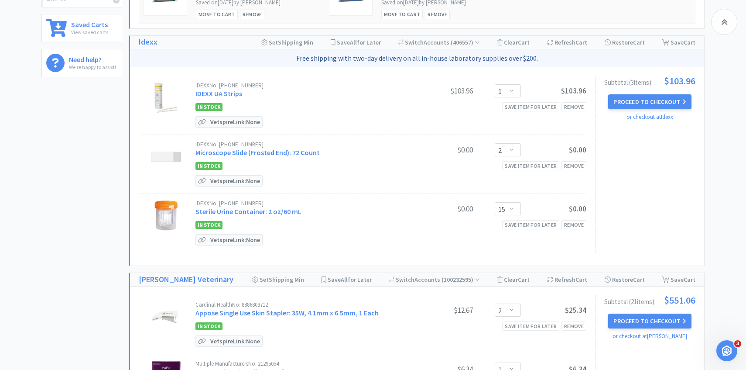
scroll to position [290, 0]
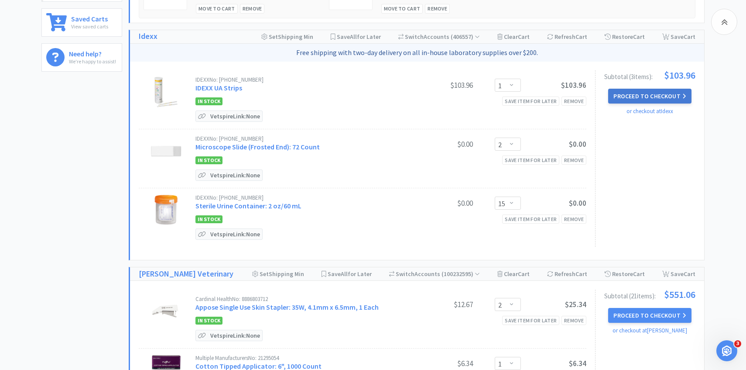
click at [631, 91] on button "Proceed to Checkout" at bounding box center [649, 96] width 83 height 15
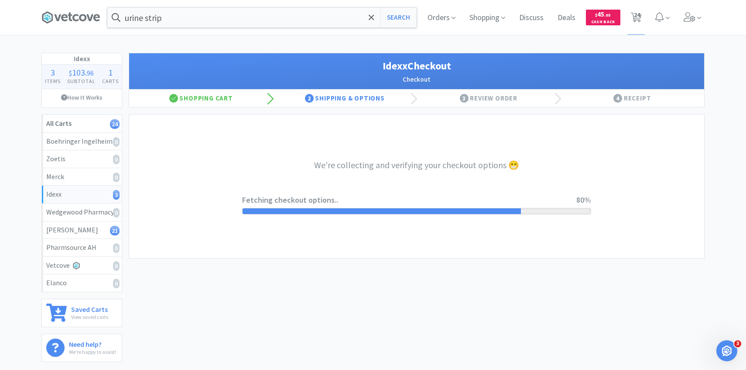
select select "904"
select select "003"
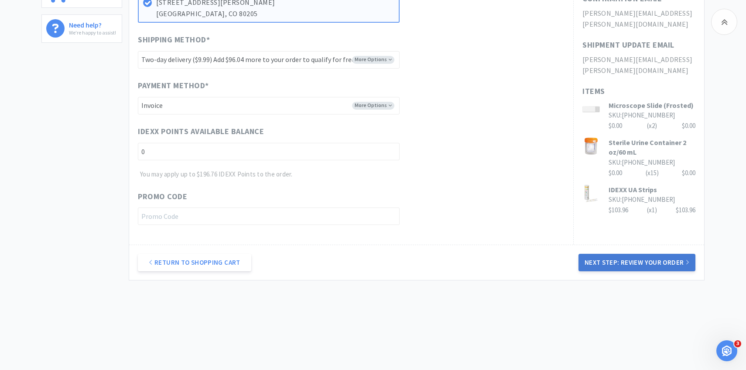
click at [614, 259] on button "Next Step: Review Your Order" at bounding box center [637, 261] width 117 height 17
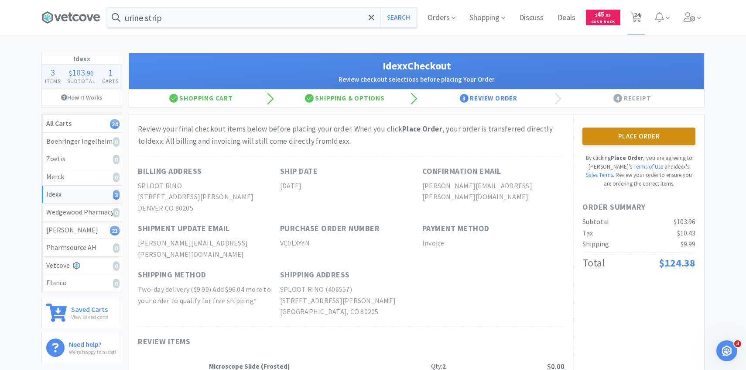
click at [645, 136] on button "Place Order" at bounding box center [638, 135] width 113 height 17
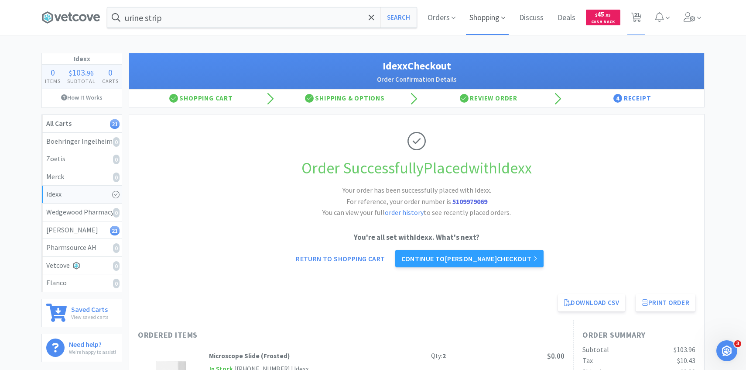
click at [440, 15] on span "Orders" at bounding box center [441, 17] width 35 height 35
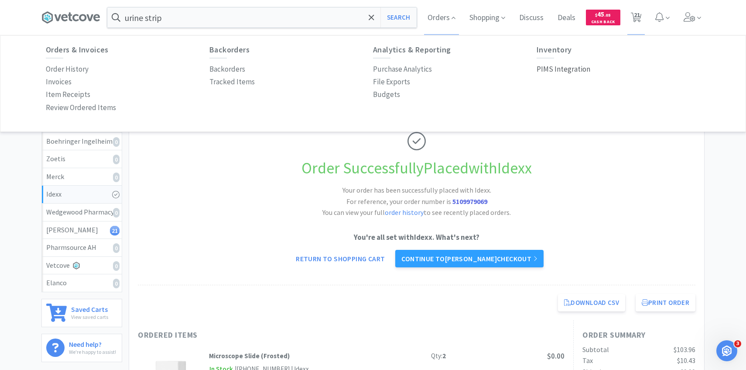
click at [564, 65] on p "PIMS Integration" at bounding box center [564, 69] width 54 height 12
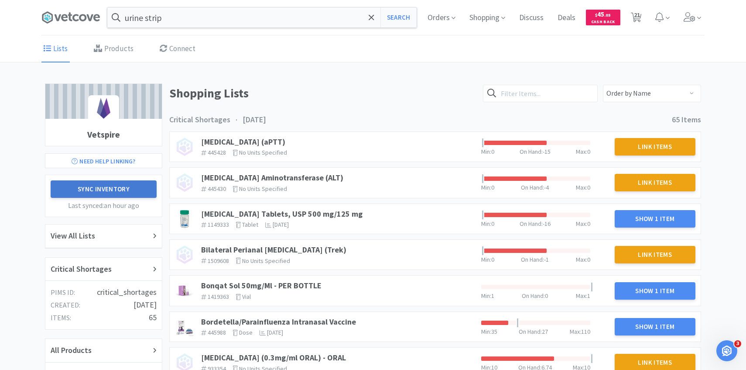
click at [113, 188] on button "Sync Inventory" at bounding box center [104, 188] width 106 height 17
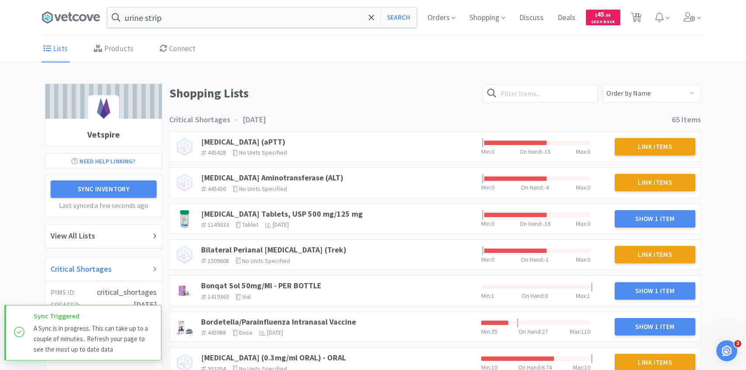
click at [111, 260] on div "Critical Shortages" at bounding box center [103, 269] width 116 height 24
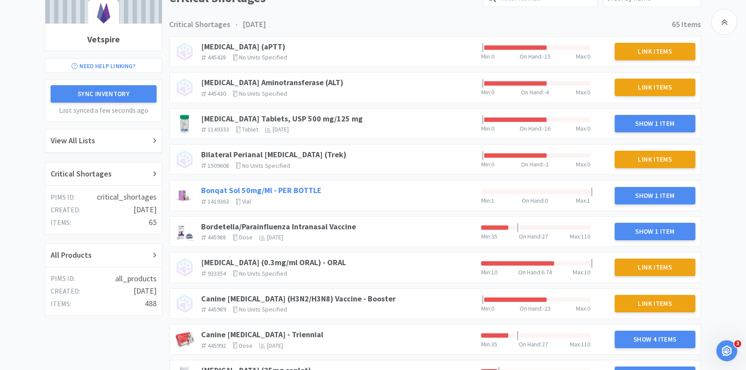
scroll to position [133, 0]
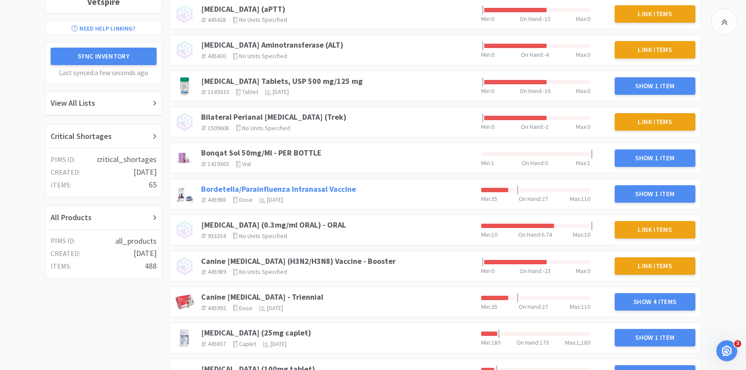
click at [322, 185] on link "Bordetella/Parainfluenza Intranasal Vaccine" at bounding box center [278, 189] width 155 height 10
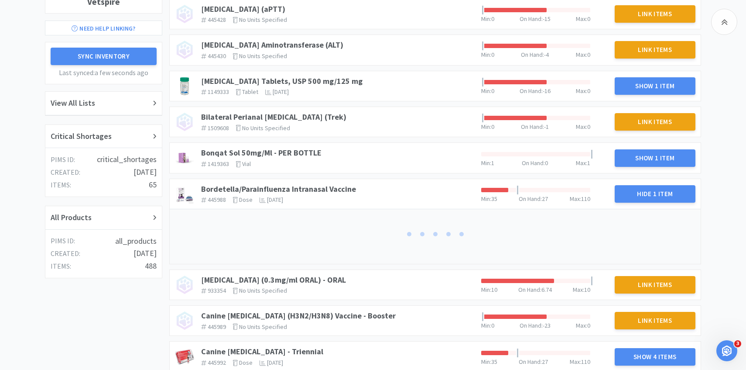
scroll to position [228, 0]
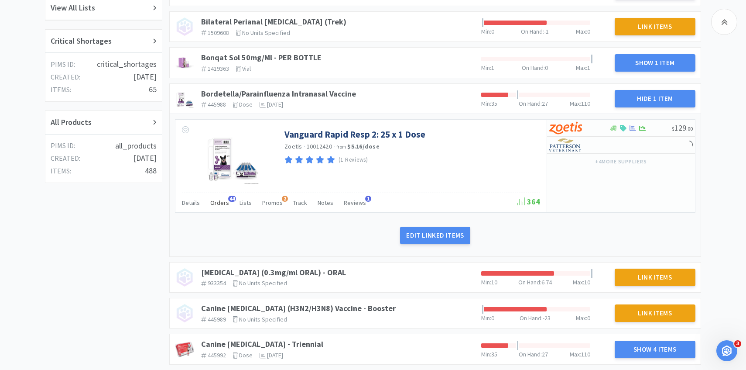
click at [219, 207] on div "Orders 44" at bounding box center [219, 203] width 19 height 17
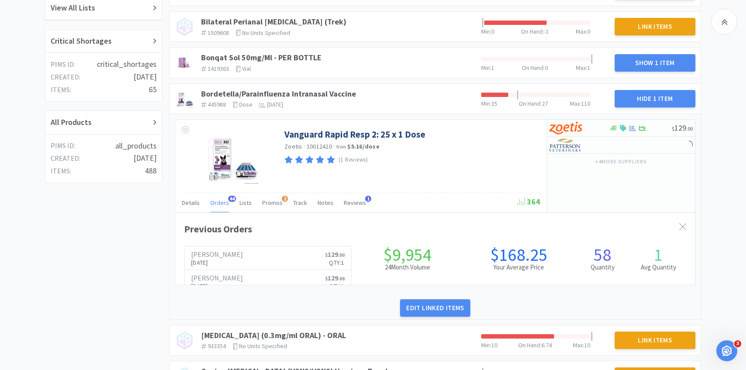
scroll to position [239, 520]
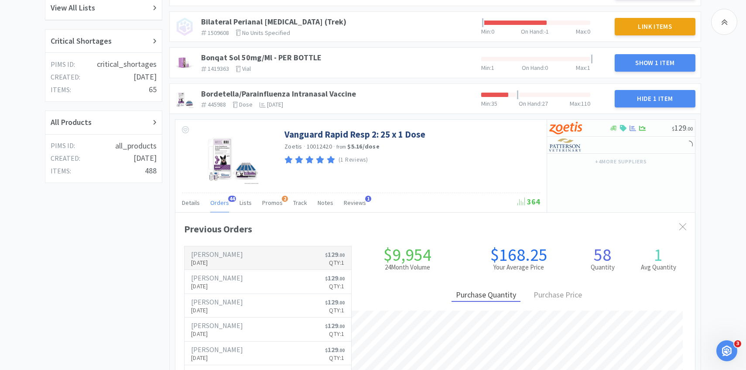
click at [222, 269] on link "[PERSON_NAME] [DATE] $ 129 . 00 Qty: 1" at bounding box center [268, 258] width 167 height 24
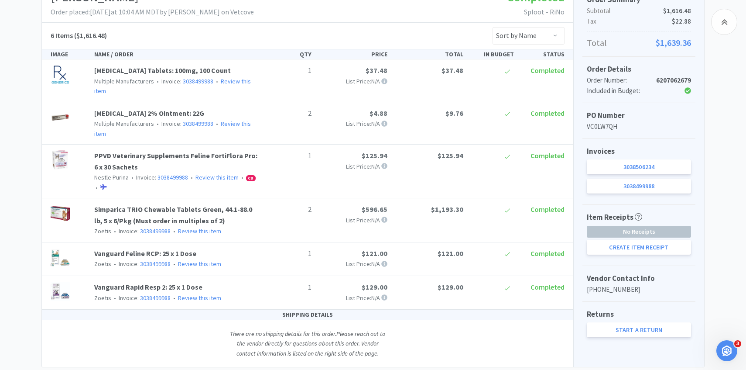
scroll to position [170, 0]
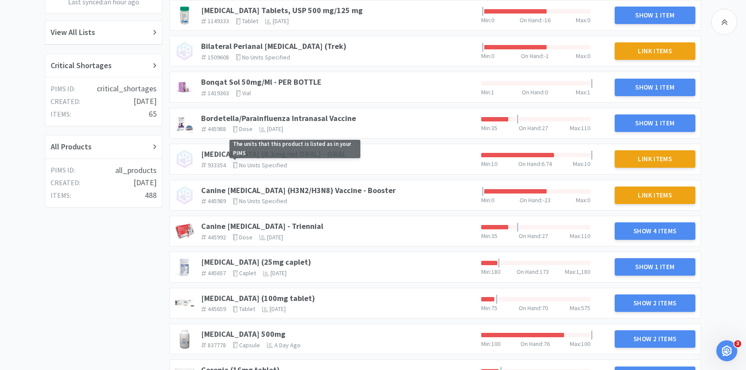
scroll to position [194, 0]
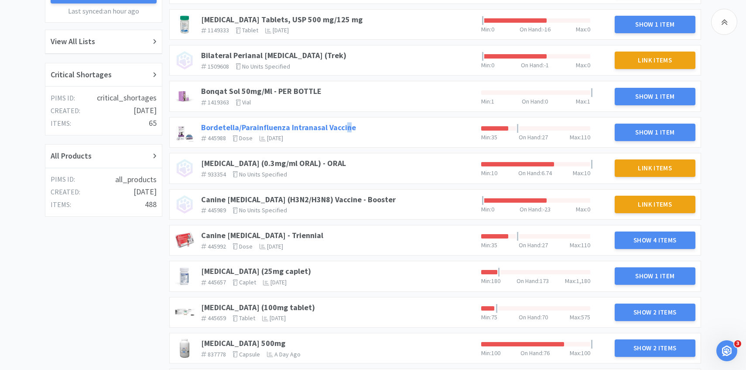
click at [346, 127] on link "Bordetella/Parainfluenza Intranasal Vaccine" at bounding box center [278, 127] width 155 height 10
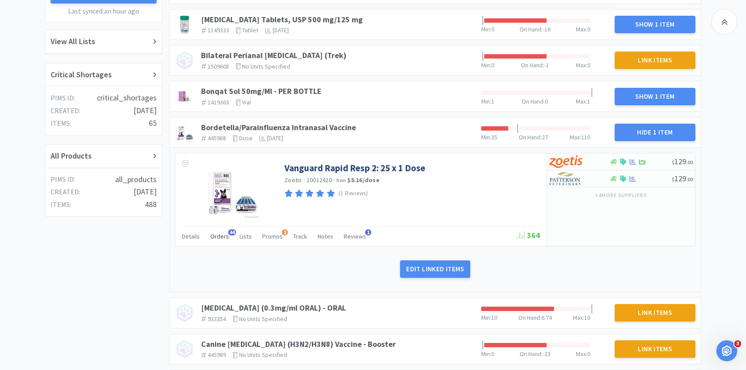
click at [220, 242] on div "Orders 44" at bounding box center [219, 237] width 19 height 17
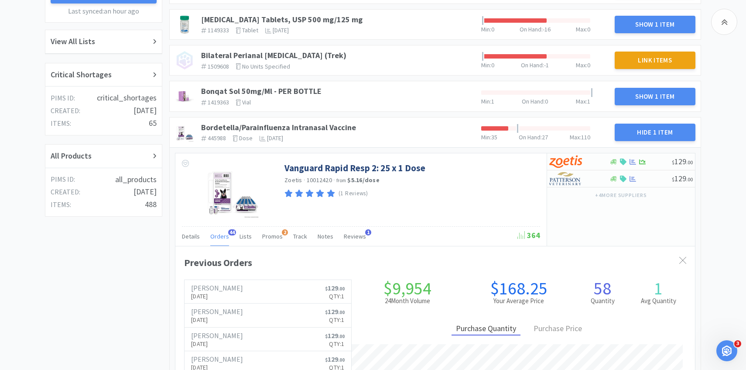
scroll to position [239, 520]
click at [220, 242] on div "Orders 44" at bounding box center [219, 237] width 19 height 17
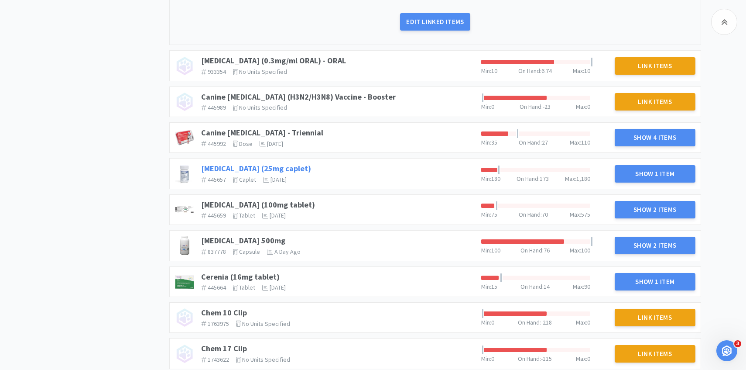
scroll to position [442, 0]
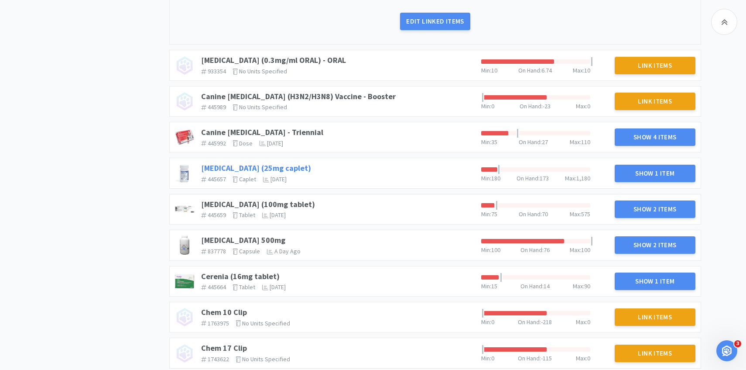
click at [270, 204] on link "[MEDICAL_DATA] (100mg tablet)" at bounding box center [258, 204] width 114 height 10
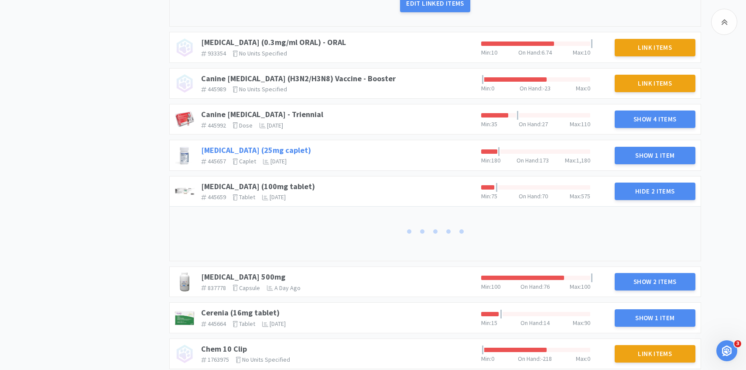
scroll to position [480, 0]
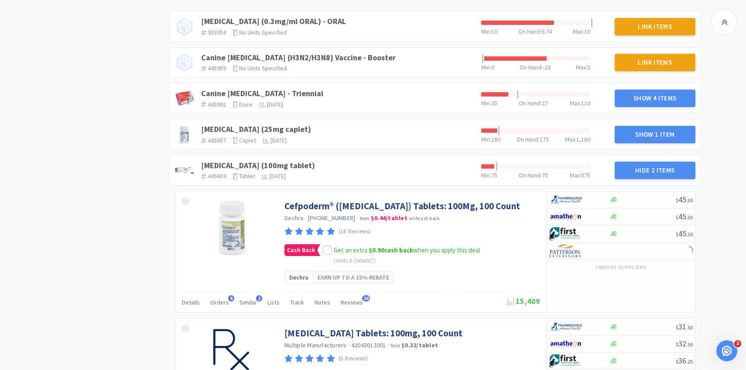
click at [223, 279] on div "Cefpoderm® ([MEDICAL_DATA]) Tablets: 100Mg, 100 Count Dechra · [PHONE_NUMBER] ·…" at bounding box center [360, 241] width 371 height 101
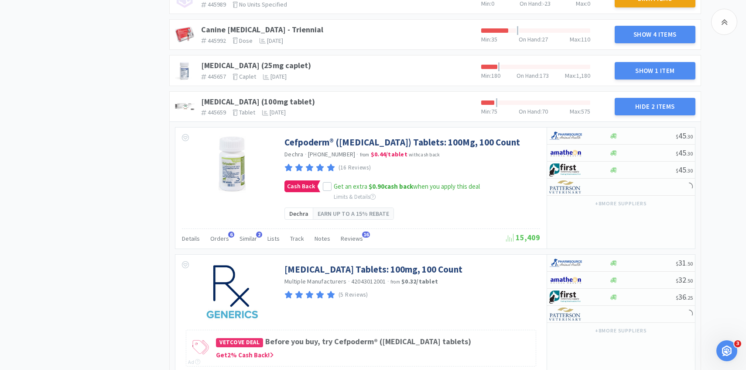
scroll to position [654, 0]
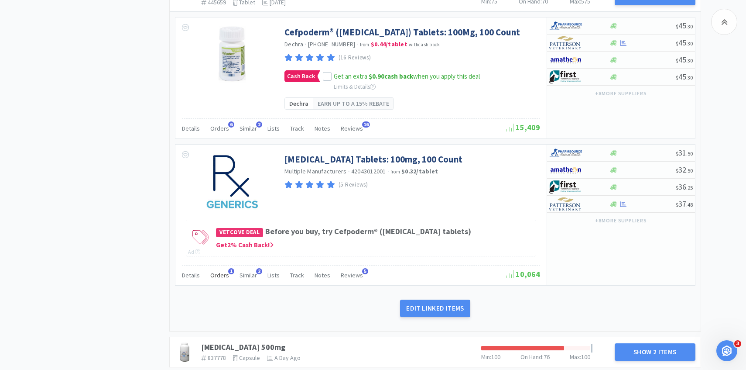
click at [215, 275] on span "Orders" at bounding box center [219, 275] width 19 height 8
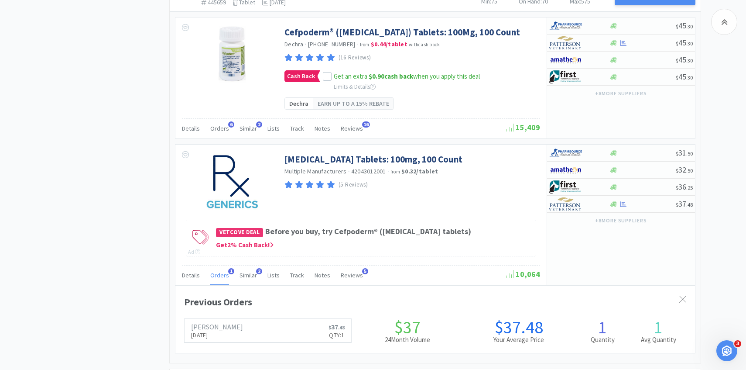
scroll to position [239, 520]
click at [215, 275] on span "Orders" at bounding box center [219, 275] width 19 height 8
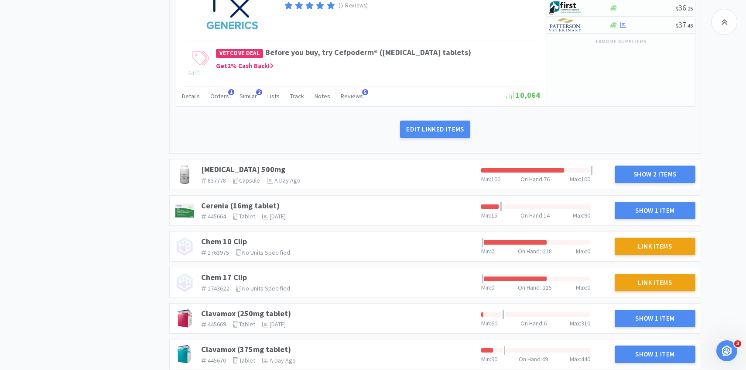
scroll to position [849, 0]
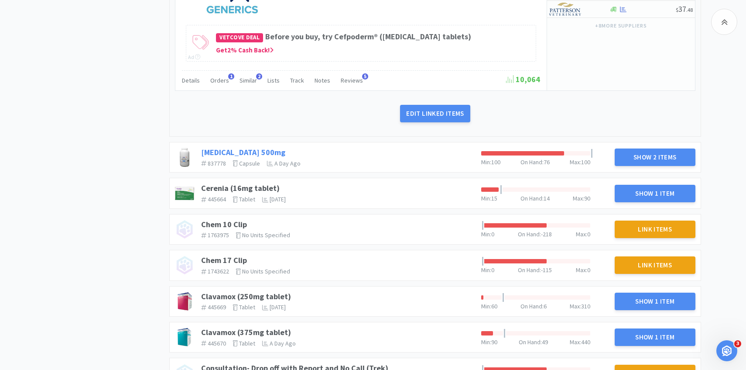
click at [260, 151] on link "[MEDICAL_DATA] 500mg" at bounding box center [243, 152] width 84 height 10
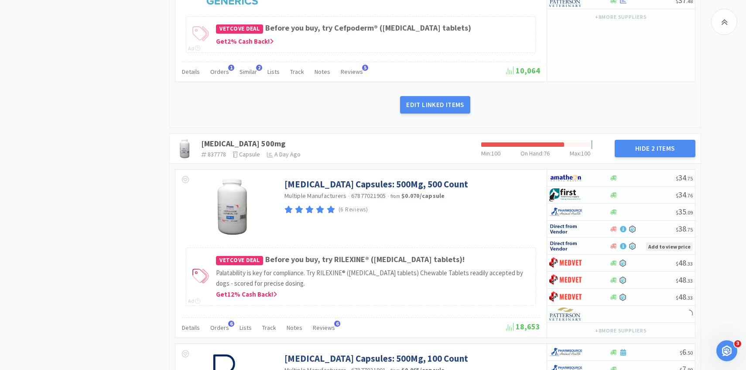
scroll to position [928, 0]
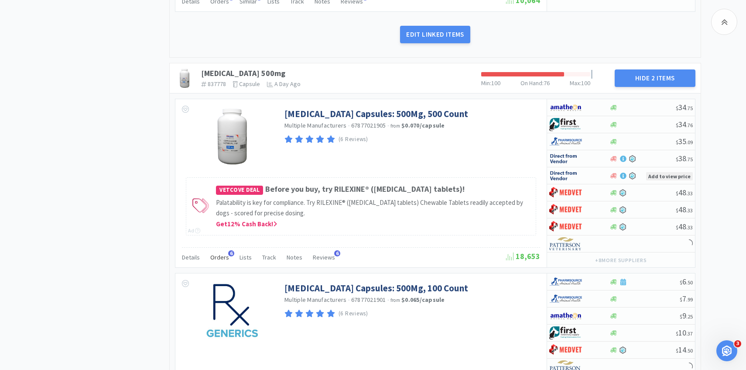
click at [218, 253] on span "Orders" at bounding box center [219, 257] width 19 height 8
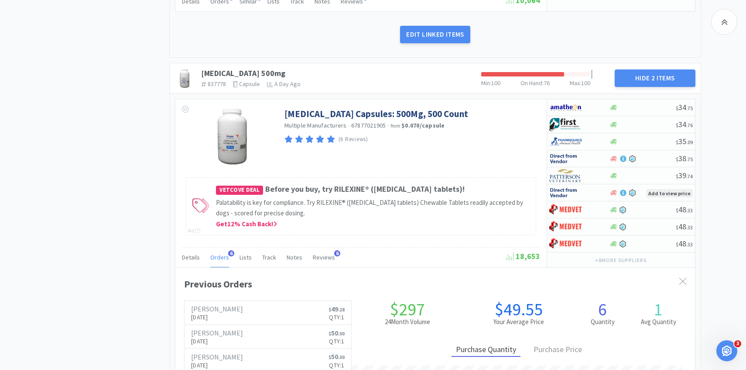
scroll to position [239, 520]
click at [218, 253] on span "Orders" at bounding box center [219, 257] width 19 height 8
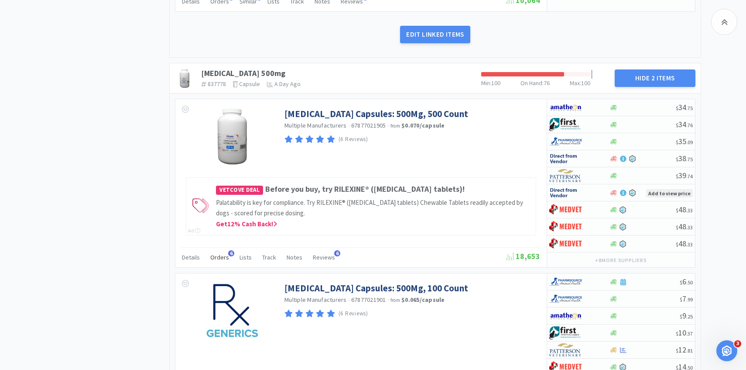
click at [218, 253] on span "Orders" at bounding box center [219, 257] width 19 height 8
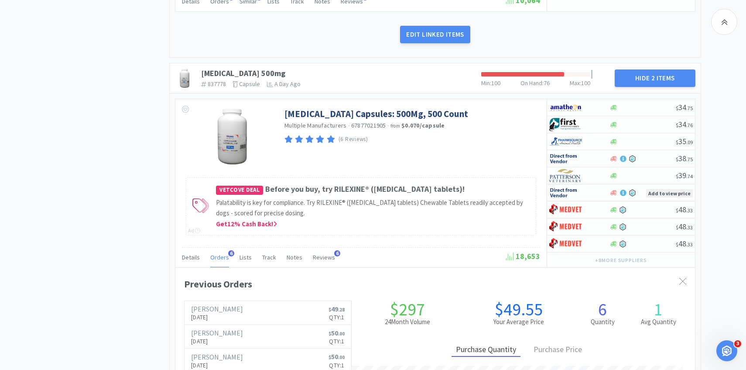
click at [218, 253] on span "Orders" at bounding box center [219, 257] width 19 height 8
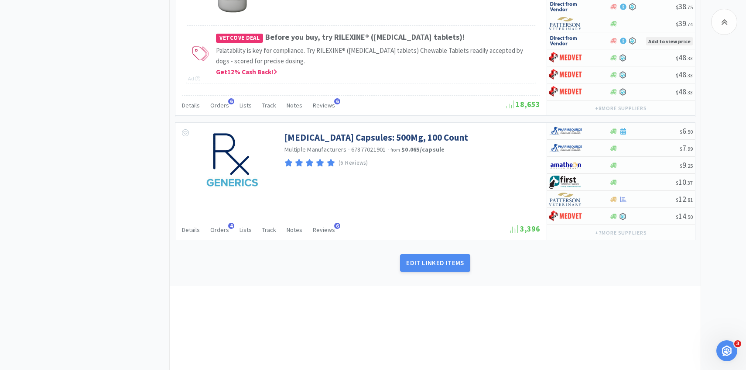
scroll to position [1111, 0]
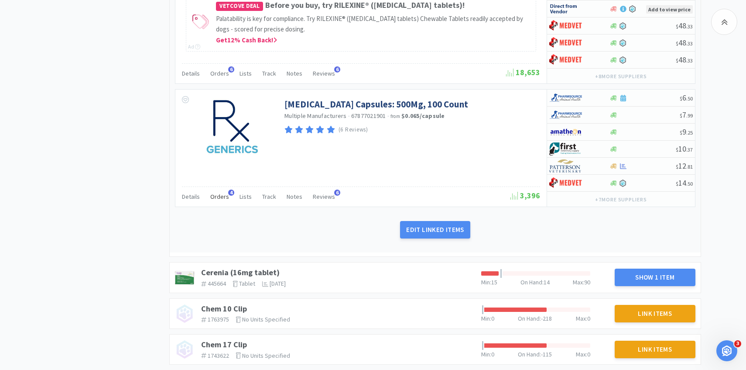
click at [216, 199] on span "Orders" at bounding box center [219, 196] width 19 height 8
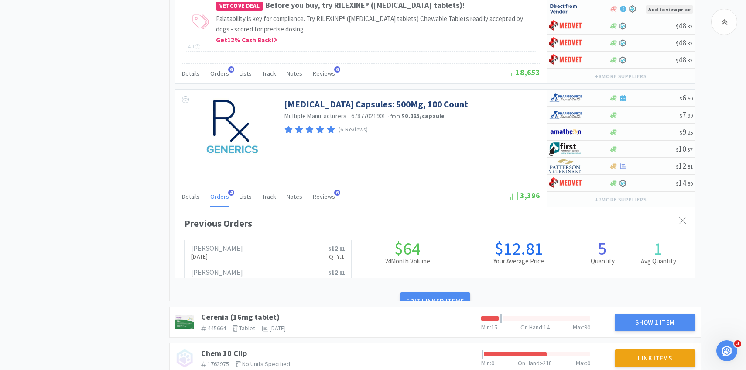
scroll to position [239, 520]
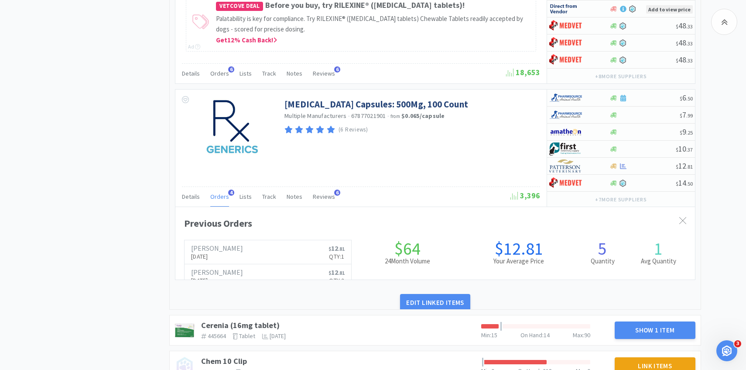
click at [216, 199] on span "Orders" at bounding box center [219, 196] width 19 height 8
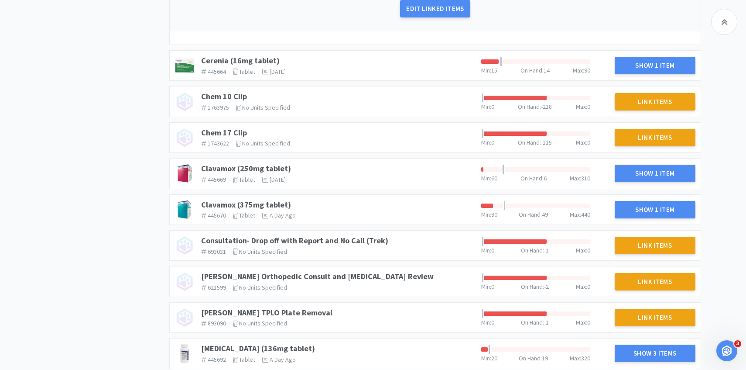
scroll to position [1309, 0]
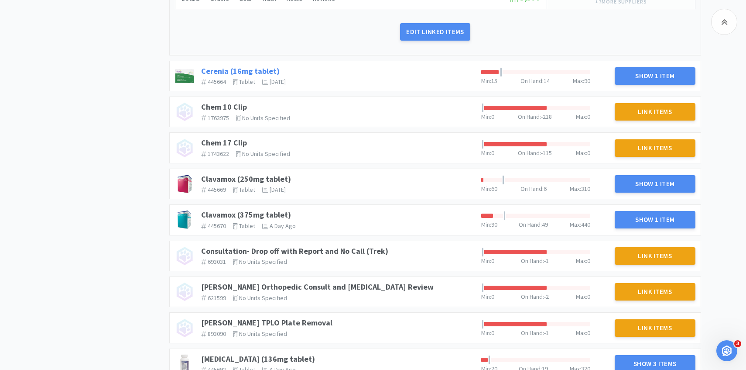
click at [254, 70] on link "Cerenia (16mg tablet)" at bounding box center [240, 71] width 79 height 10
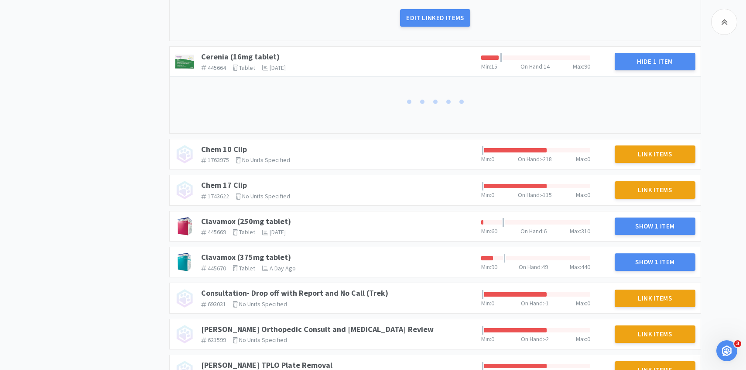
scroll to position [1332, 0]
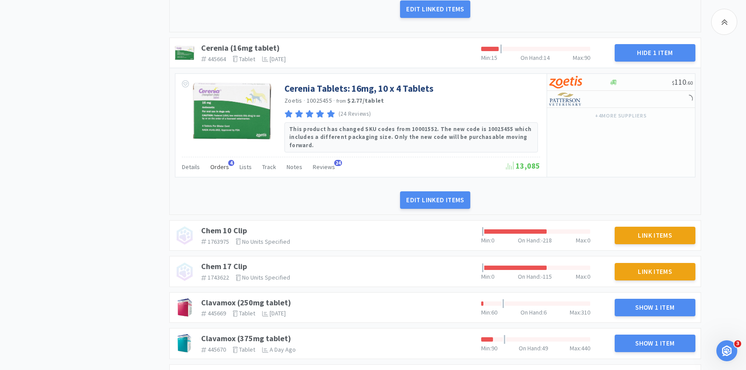
click at [219, 163] on span "Orders" at bounding box center [219, 167] width 19 height 8
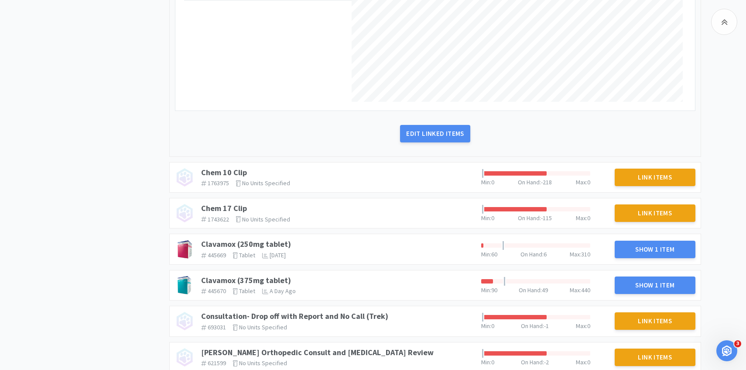
scroll to position [1638, 0]
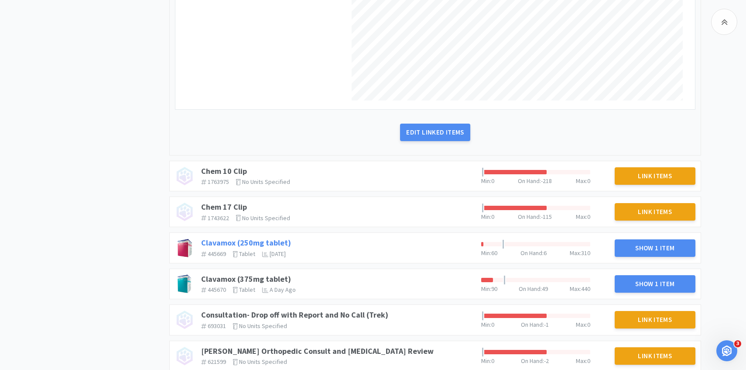
click at [279, 237] on link "Clavamox (250mg tablet)" at bounding box center [246, 242] width 90 height 10
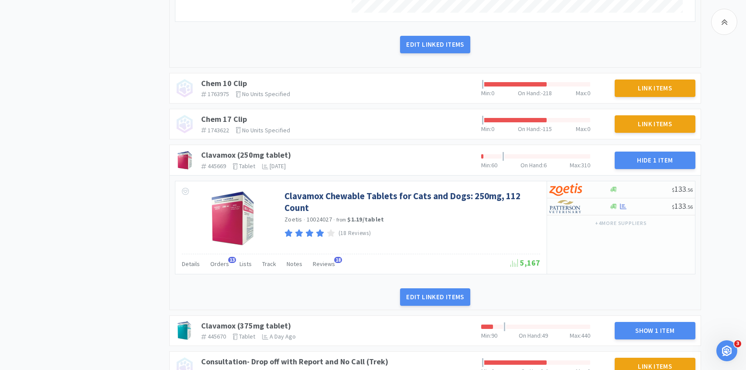
scroll to position [1734, 0]
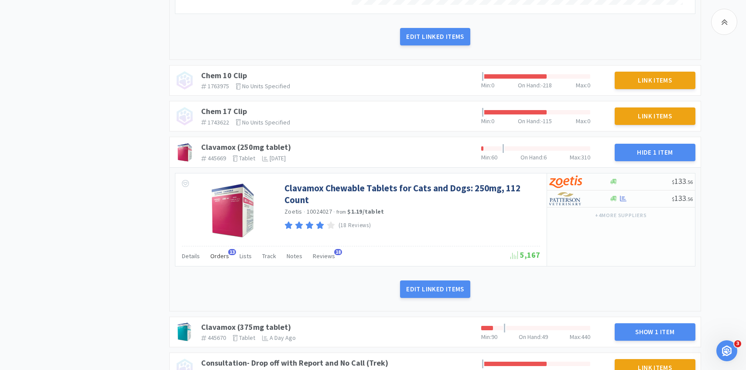
click at [225, 252] on span "Orders" at bounding box center [219, 256] width 19 height 8
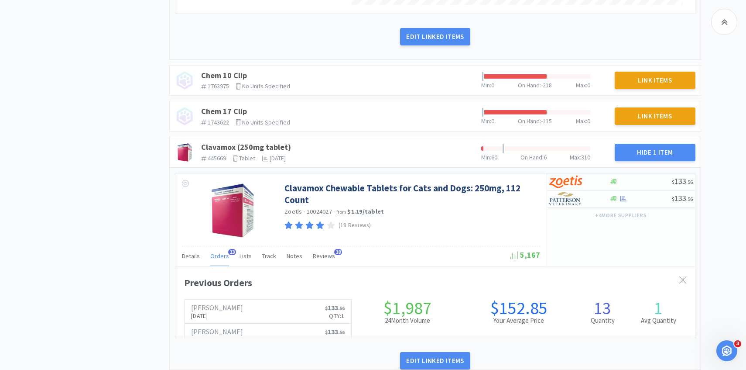
scroll to position [239, 520]
click at [223, 252] on span "Orders" at bounding box center [219, 256] width 19 height 8
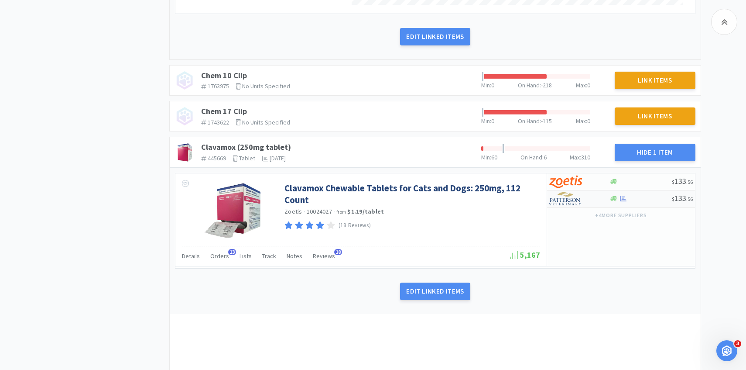
click at [562, 192] on img at bounding box center [565, 198] width 33 height 13
select select "1"
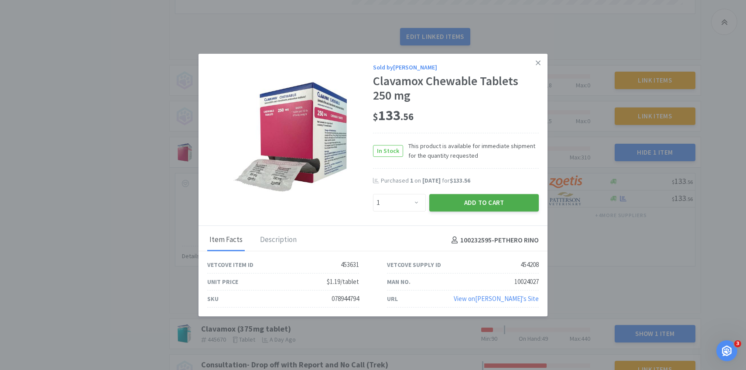
click at [452, 200] on button "Add to Cart" at bounding box center [484, 202] width 110 height 17
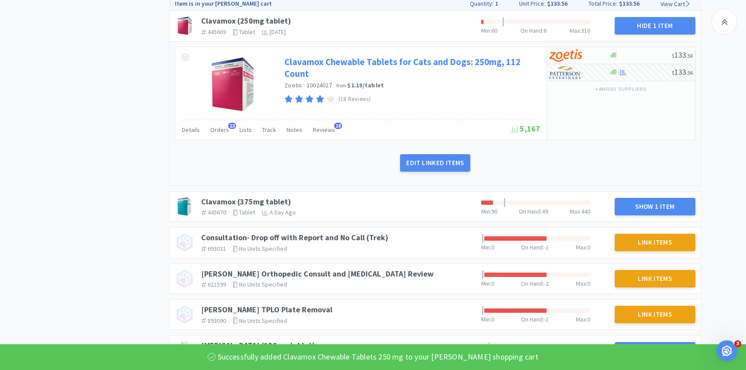
scroll to position [1886, 0]
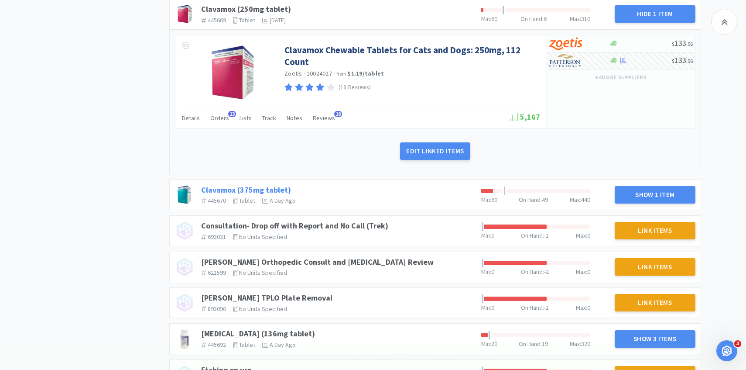
click at [275, 185] on link "Clavamox (375mg tablet)" at bounding box center [246, 190] width 90 height 10
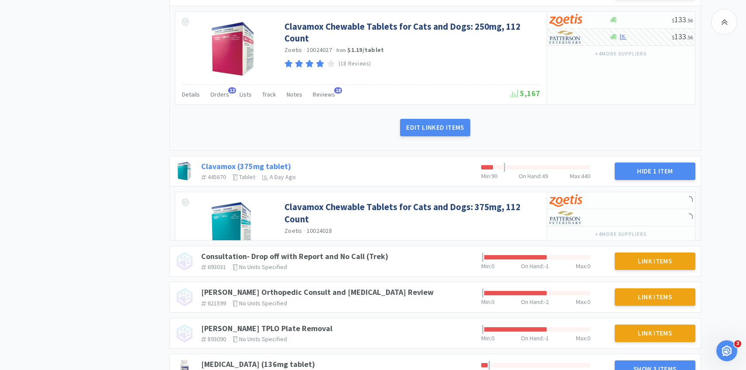
scroll to position [1948, 0]
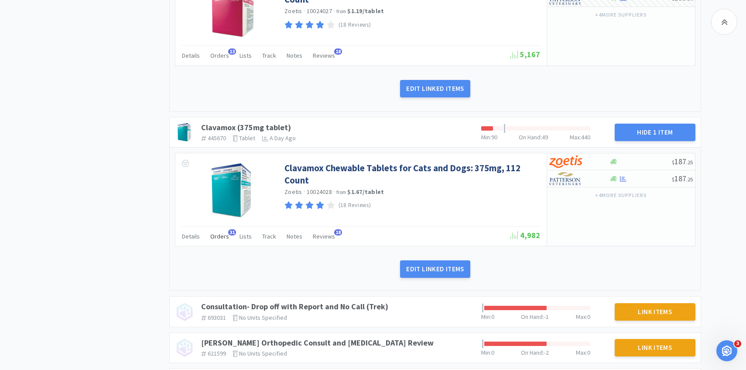
click at [223, 232] on span "Orders" at bounding box center [219, 236] width 19 height 8
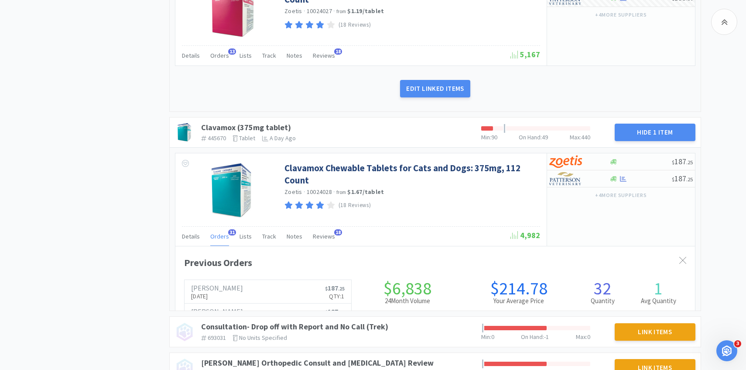
scroll to position [239, 520]
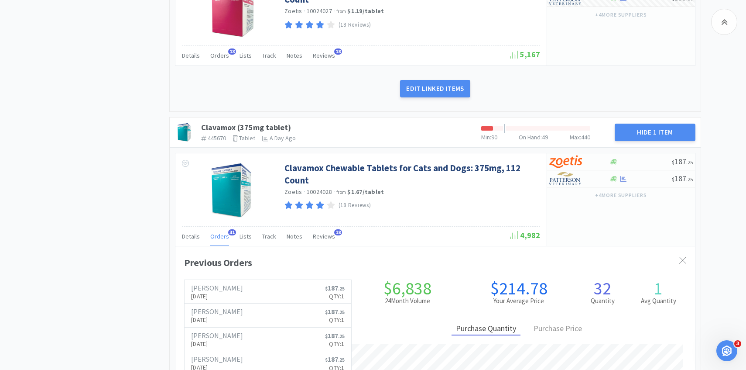
click at [223, 232] on span "Orders" at bounding box center [219, 236] width 19 height 8
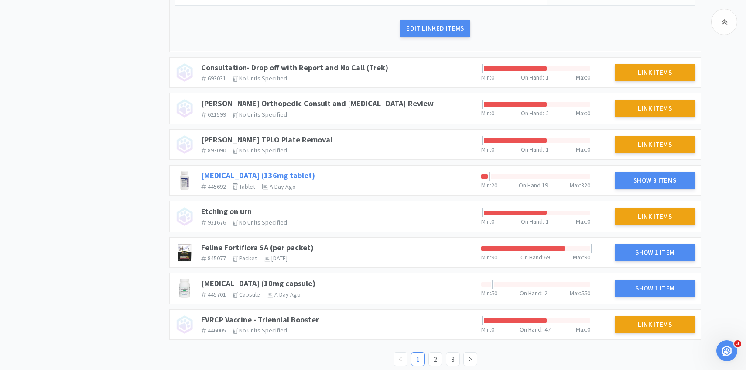
click at [282, 170] on link "Enrofloxacin (136mg tablet)" at bounding box center [258, 175] width 114 height 10
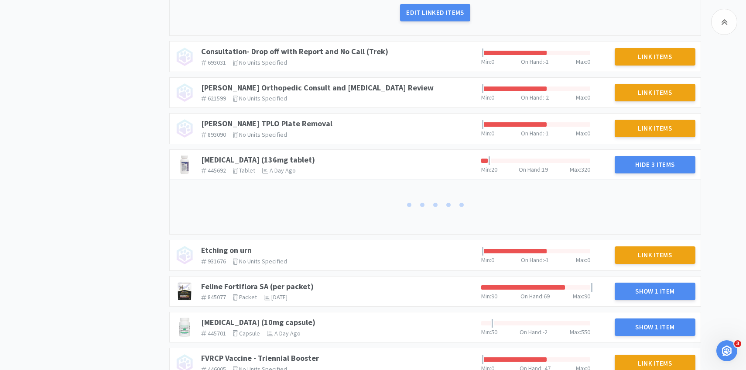
scroll to position [2242, 0]
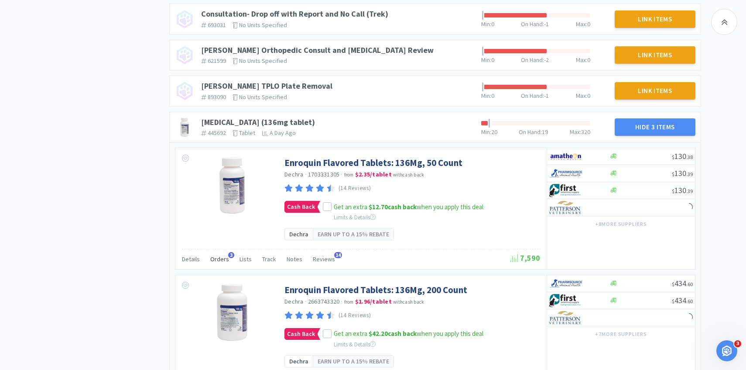
click at [218, 255] on span "Orders" at bounding box center [219, 259] width 19 height 8
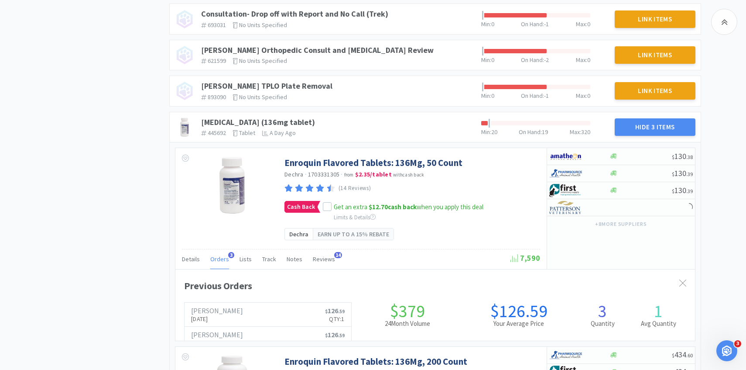
scroll to position [239, 520]
click at [218, 255] on span "Orders" at bounding box center [219, 259] width 19 height 8
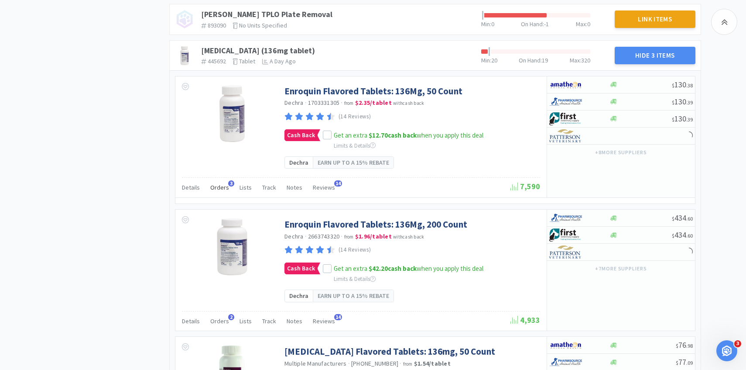
scroll to position [2492, 0]
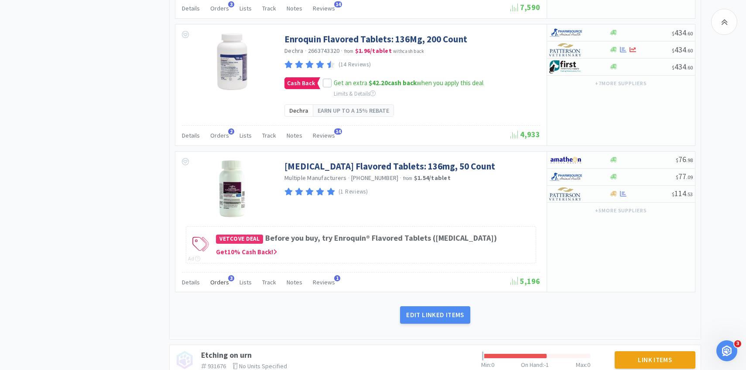
click at [222, 278] on span "Orders" at bounding box center [219, 282] width 19 height 8
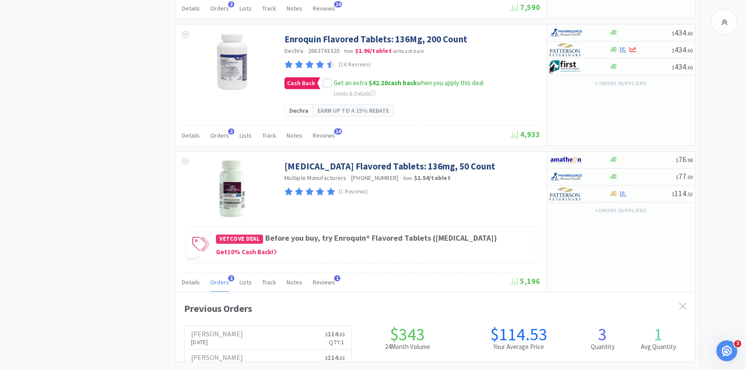
scroll to position [239, 520]
click at [222, 278] on span "Orders" at bounding box center [219, 282] width 19 height 8
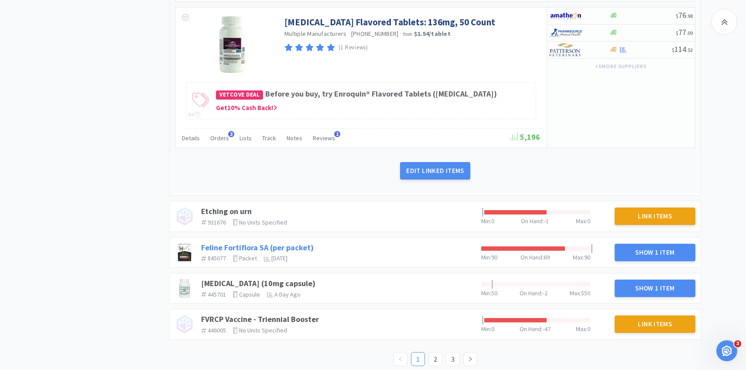
click at [281, 242] on link "Feline Fortiflora SA (per packet)" at bounding box center [257, 247] width 113 height 10
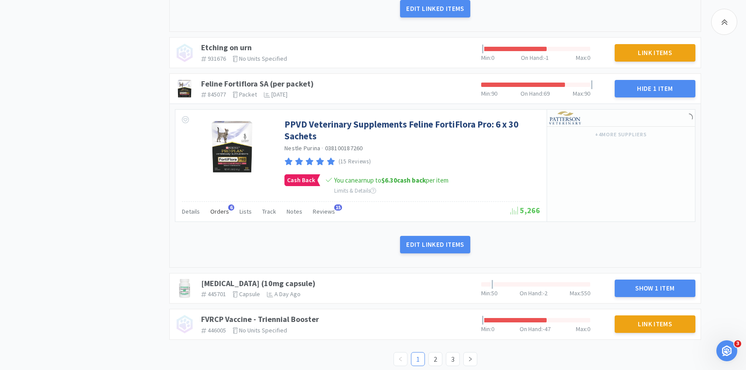
scroll to position [2798, 0]
click at [216, 209] on div "Orders 6" at bounding box center [219, 212] width 19 height 17
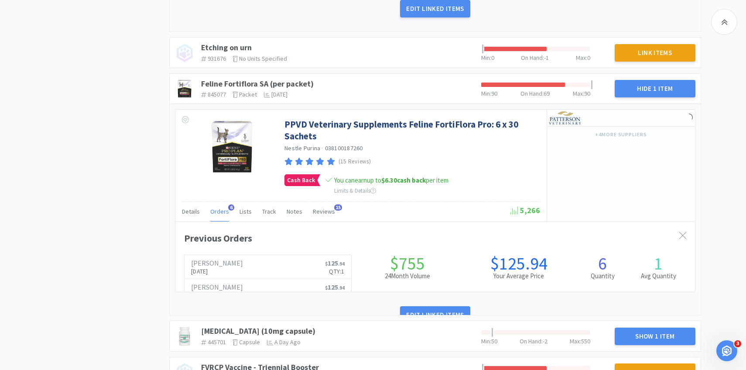
scroll to position [239, 520]
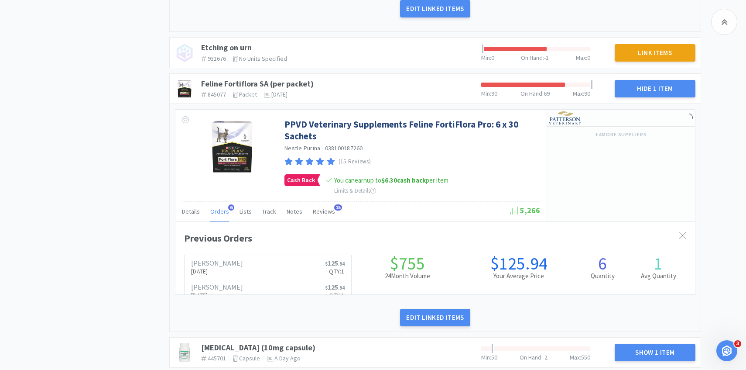
click at [216, 207] on span "Orders" at bounding box center [219, 211] width 19 height 8
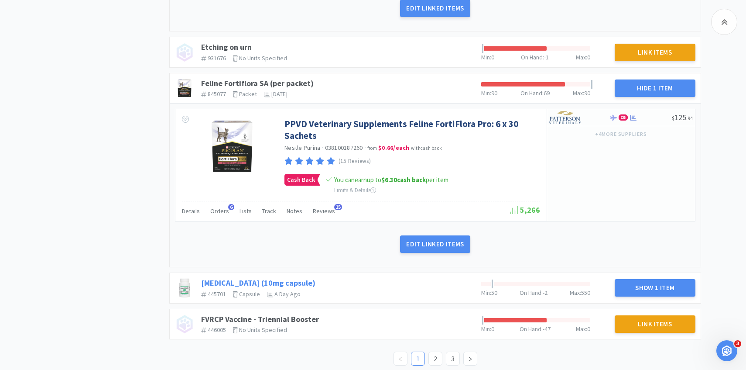
click at [260, 277] on link "Fluoxetine (10mg capsule)" at bounding box center [258, 282] width 114 height 10
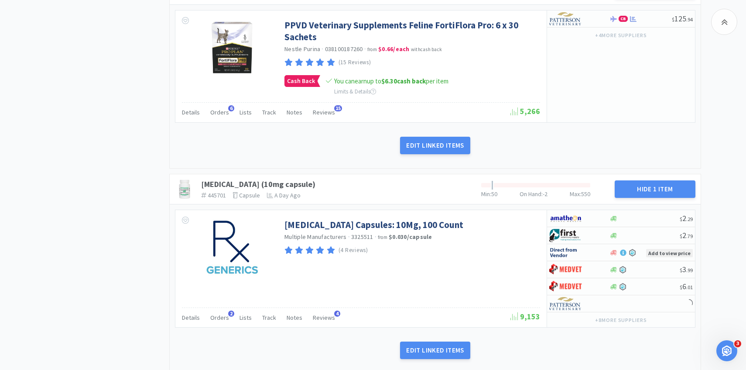
scroll to position [2920, 0]
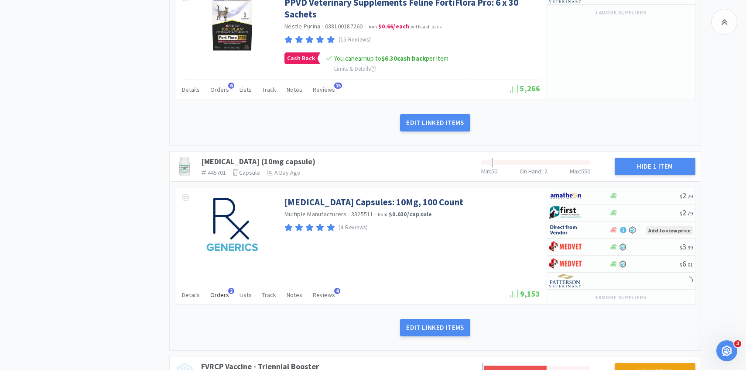
click at [220, 291] on span "Orders" at bounding box center [219, 295] width 19 height 8
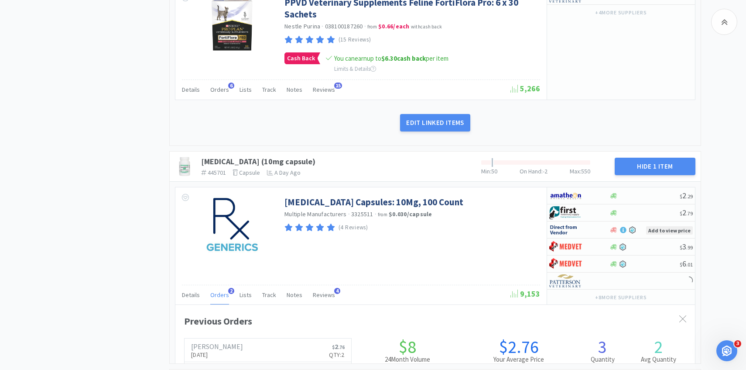
scroll to position [239, 520]
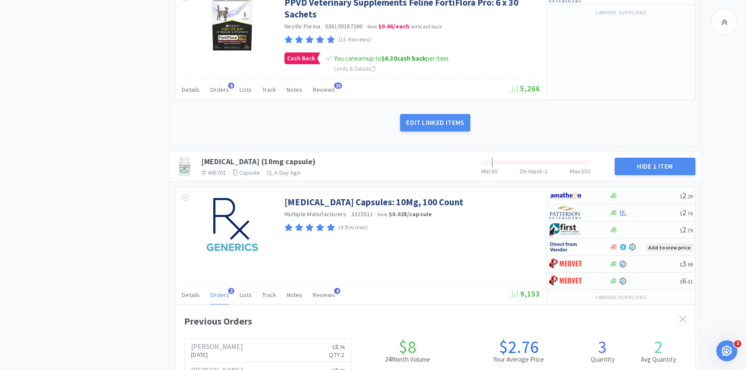
click at [220, 291] on span "Orders" at bounding box center [219, 295] width 19 height 8
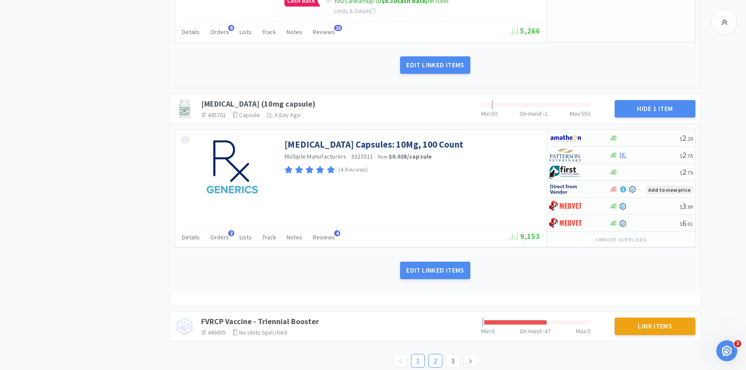
scroll to position [2973, 0]
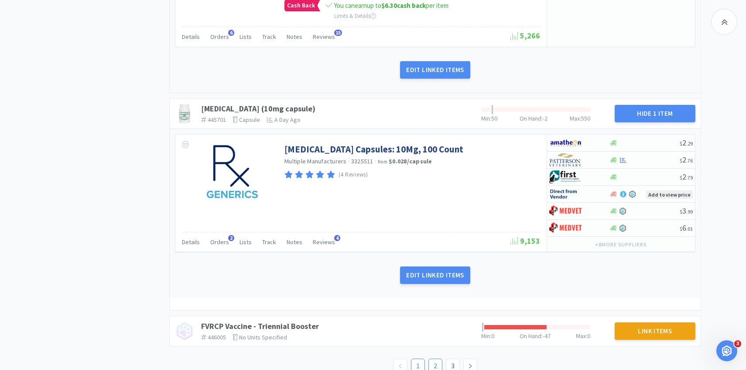
click at [433, 359] on link "2" at bounding box center [435, 365] width 13 height 13
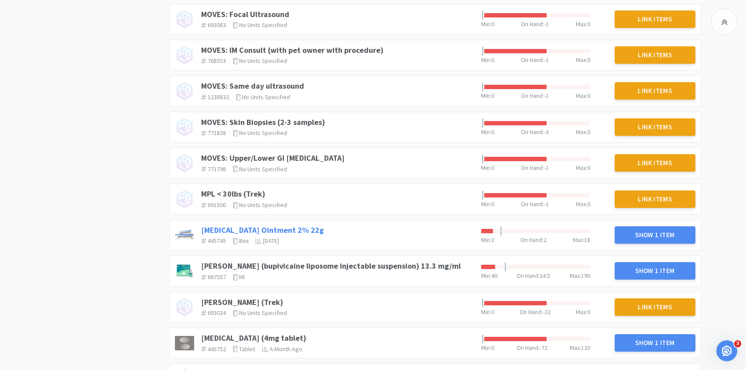
click at [281, 228] on link "Mupirocin Ointment 2% 22g" at bounding box center [262, 230] width 123 height 10
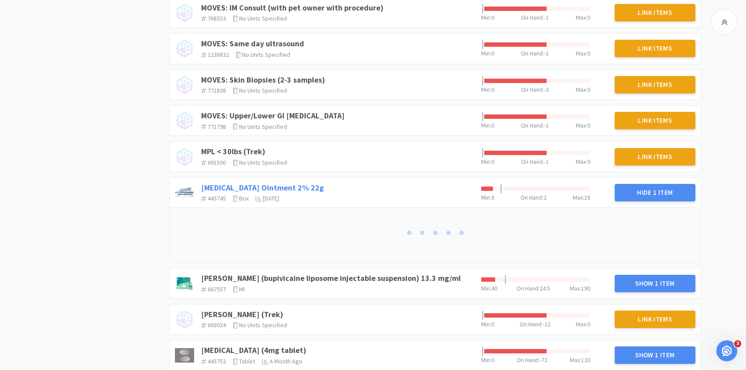
scroll to position [548, 0]
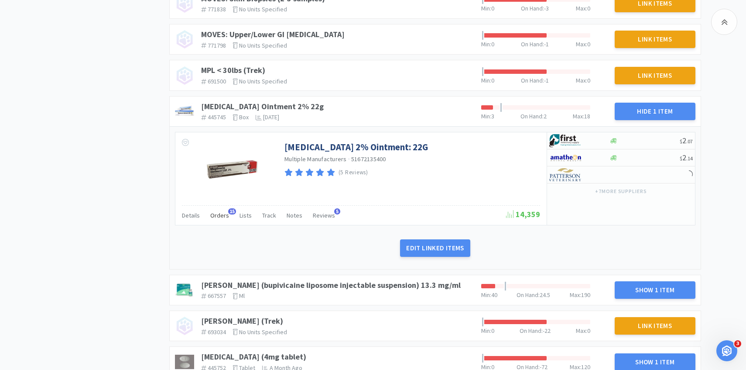
click at [222, 218] on span "Orders" at bounding box center [219, 215] width 19 height 8
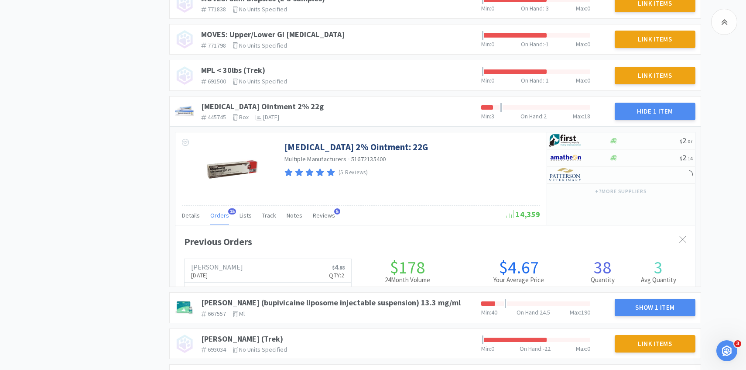
scroll to position [239, 520]
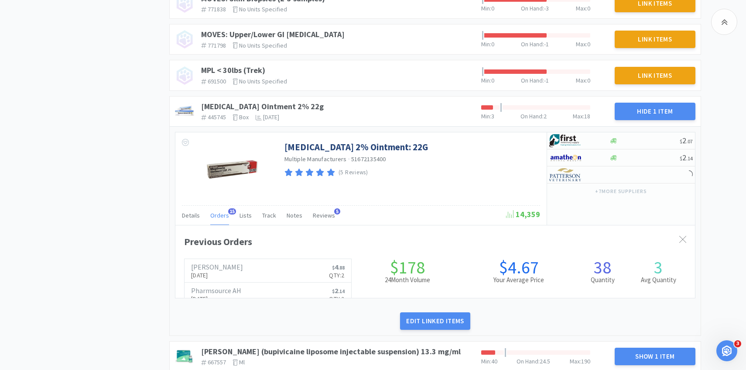
click at [222, 218] on span "Orders" at bounding box center [219, 215] width 19 height 8
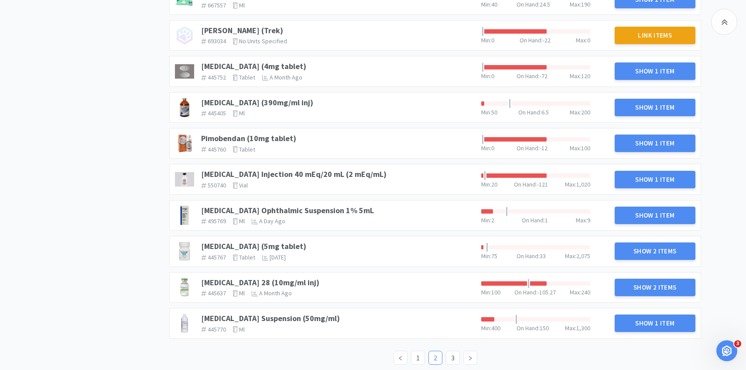
scroll to position [847, 0]
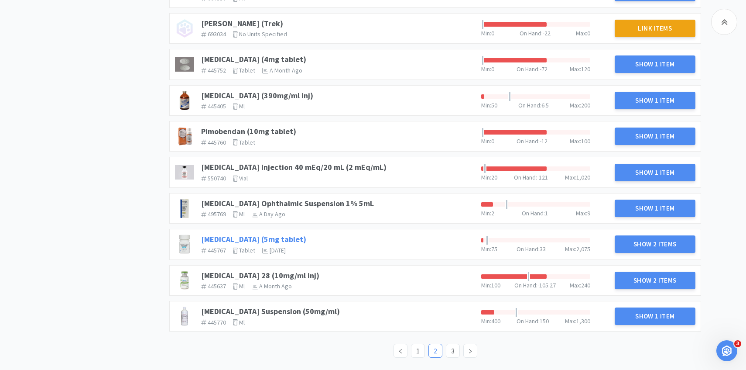
click at [254, 236] on link "Prednisone (5mg tablet)" at bounding box center [253, 239] width 105 height 10
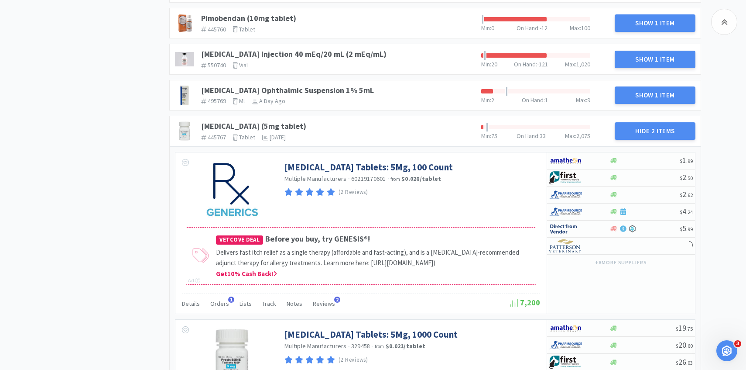
scroll to position [1010, 0]
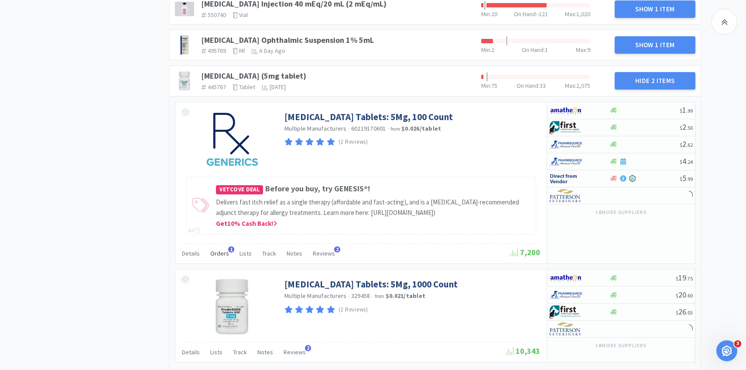
click at [221, 257] on span "Orders" at bounding box center [219, 253] width 19 height 8
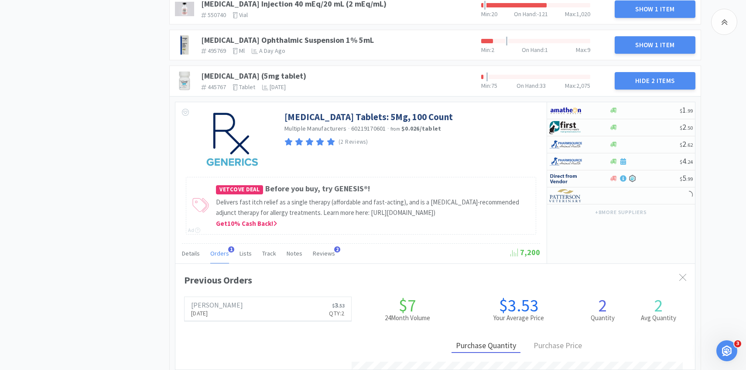
scroll to position [436039, 435758]
click at [221, 257] on span "Orders" at bounding box center [219, 253] width 19 height 8
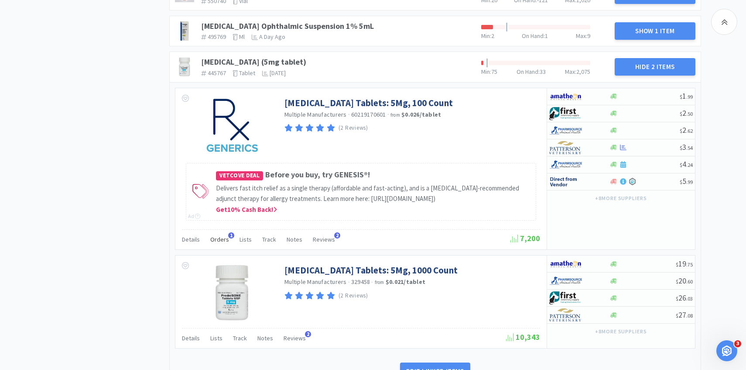
click at [223, 243] on span "Orders" at bounding box center [219, 239] width 19 height 8
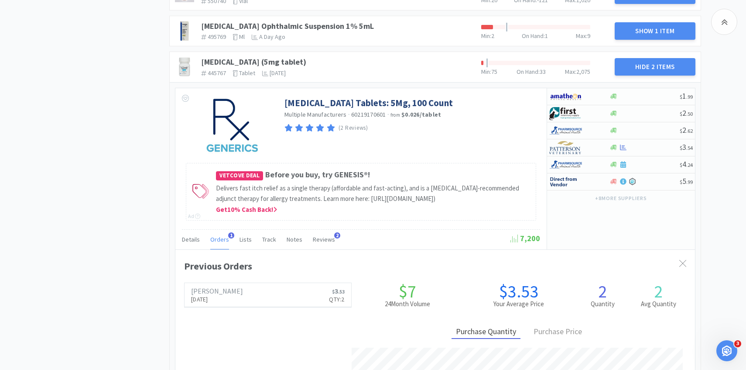
click at [223, 243] on span "Orders" at bounding box center [219, 239] width 19 height 8
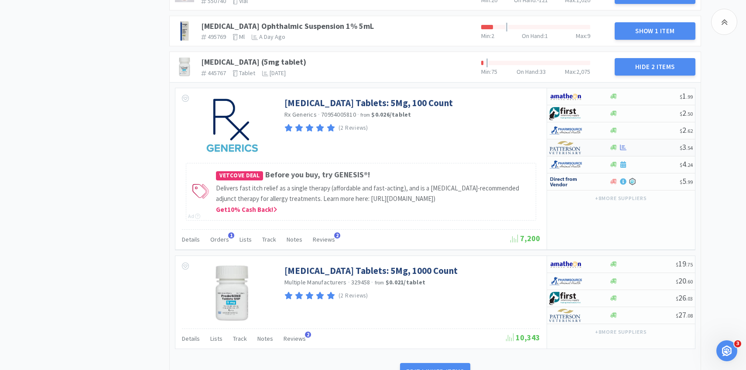
click at [577, 147] on img at bounding box center [565, 147] width 33 height 13
select select "1"
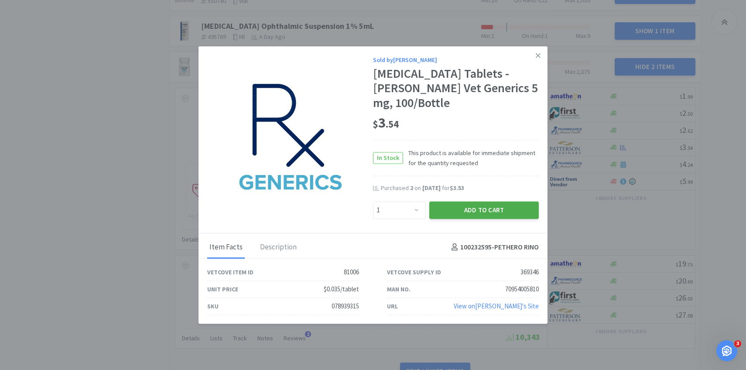
click at [483, 201] on button "Add to Cart" at bounding box center [484, 209] width 110 height 17
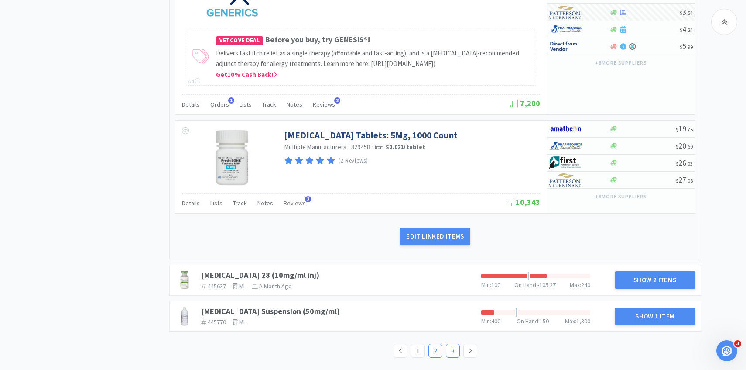
click at [451, 348] on link "3" at bounding box center [452, 350] width 13 height 13
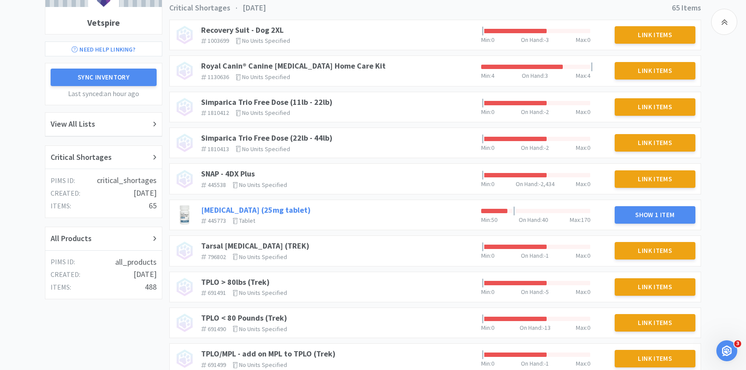
click at [287, 208] on link "Spironolactone (25mg tablet)" at bounding box center [256, 210] width 110 height 10
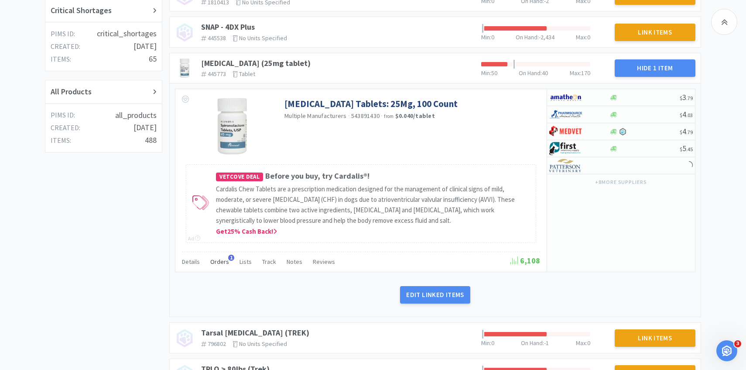
click at [226, 261] on span "Orders" at bounding box center [219, 261] width 19 height 8
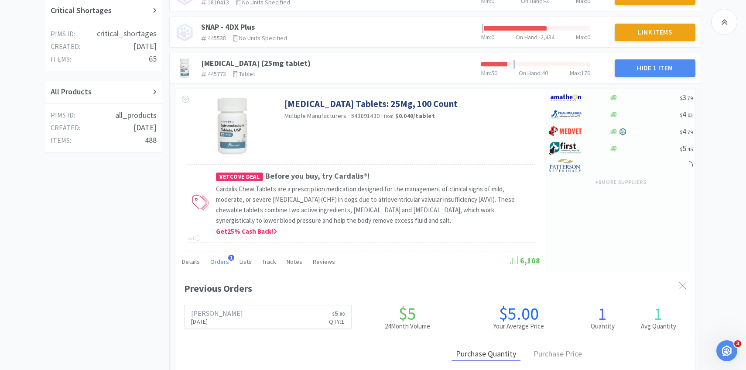
click at [223, 262] on span "Orders" at bounding box center [219, 261] width 19 height 8
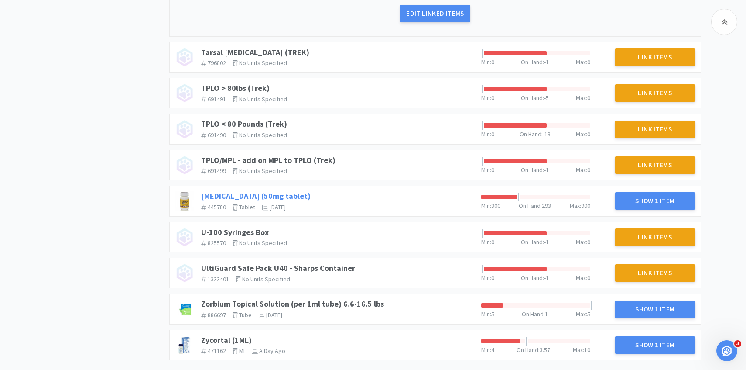
click at [270, 195] on link "Trazodone (50mg tablet)" at bounding box center [256, 196] width 110 height 10
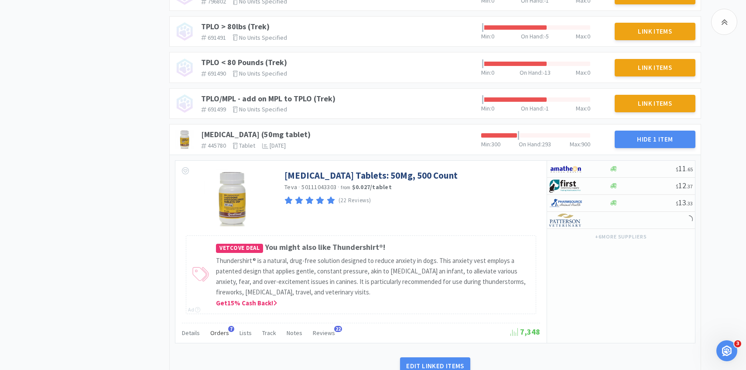
click at [218, 334] on span "Orders" at bounding box center [219, 333] width 19 height 8
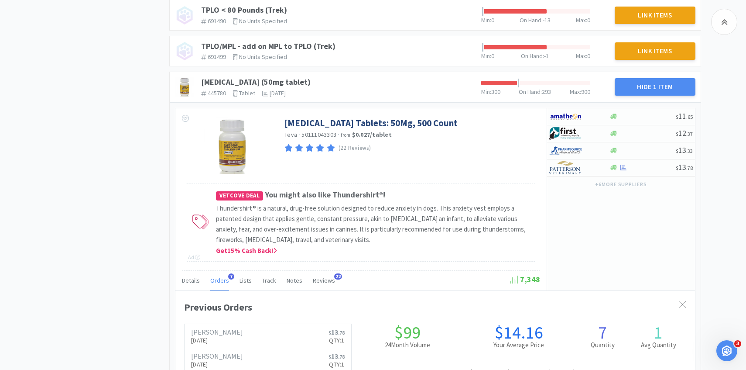
click at [222, 282] on span "Orders" at bounding box center [219, 280] width 19 height 8
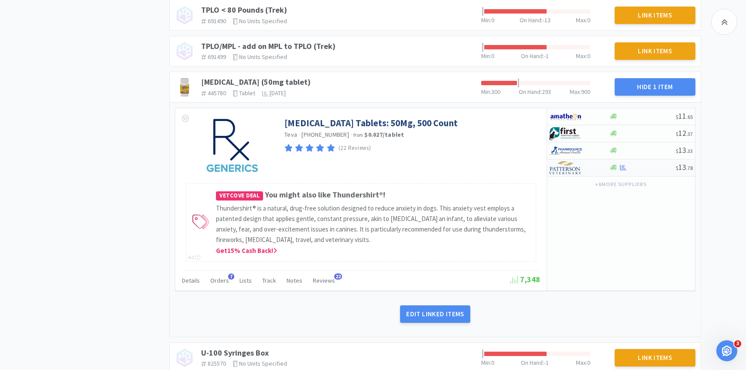
click at [562, 171] on img at bounding box center [565, 167] width 33 height 13
select select "1"
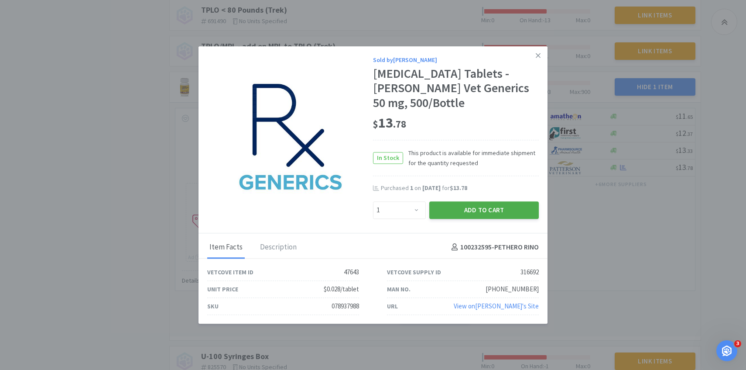
click at [473, 208] on button "Add to Cart" at bounding box center [484, 209] width 110 height 17
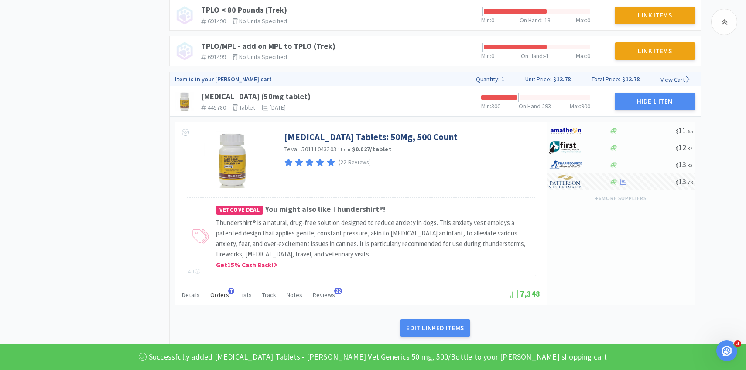
click at [218, 295] on span "Orders" at bounding box center [219, 295] width 19 height 8
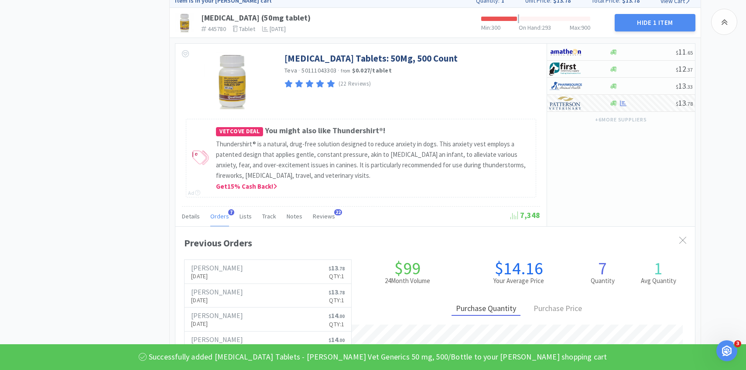
click at [219, 219] on span "Orders" at bounding box center [219, 216] width 19 height 8
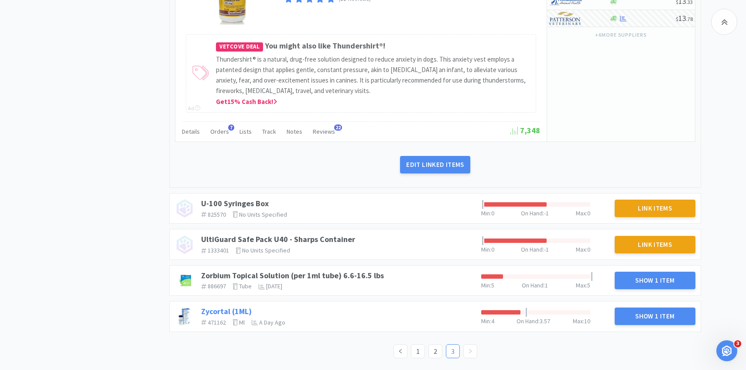
click at [237, 314] on link "Zycortal (1ML)" at bounding box center [226, 311] width 51 height 10
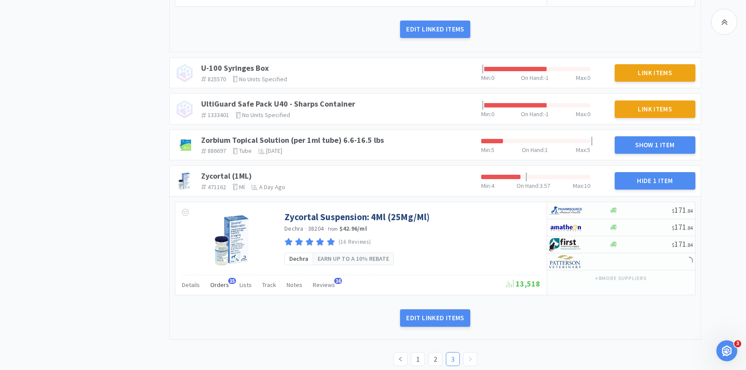
click at [219, 290] on div "Orders 15" at bounding box center [219, 285] width 19 height 17
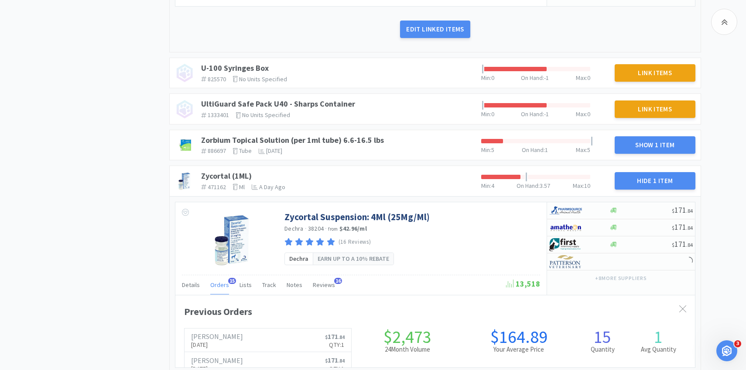
click at [219, 285] on span "Orders" at bounding box center [219, 285] width 19 height 8
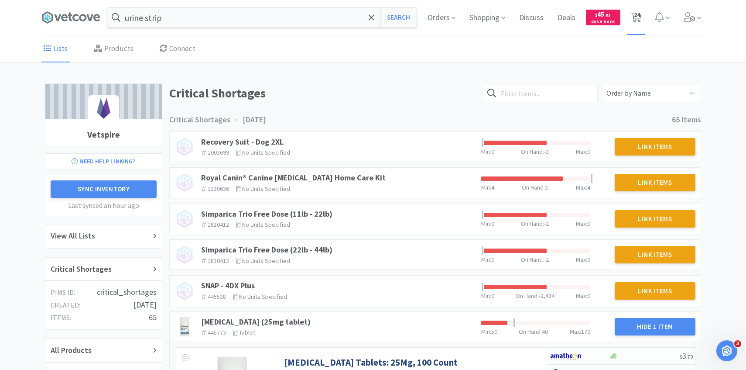
click at [638, 20] on span "24" at bounding box center [637, 14] width 6 height 35
select select "2"
select select "1"
select select "3"
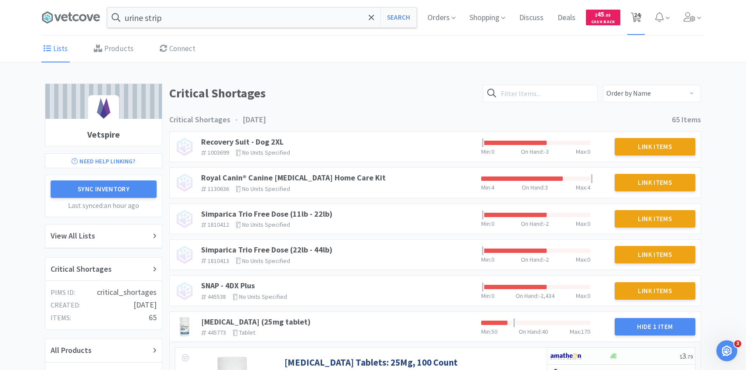
select select "1"
select select "2"
select select "1"
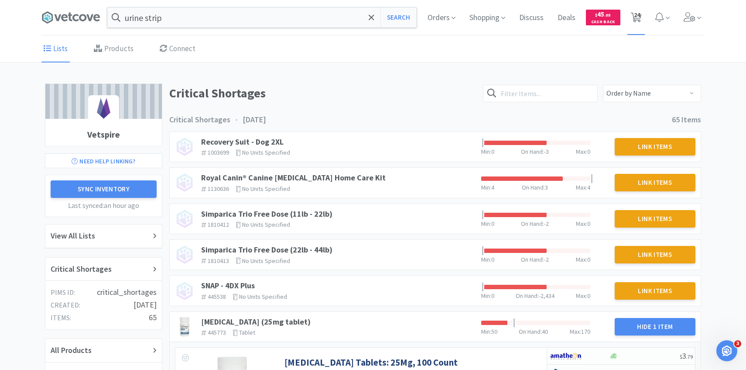
select select "1"
select select "4"
select select "2"
select select "1"
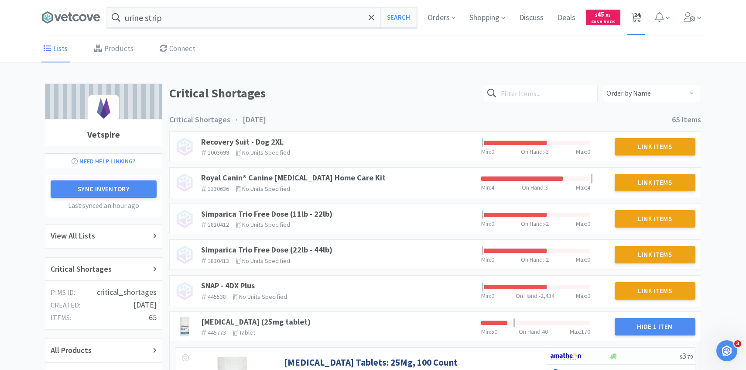
select select "2"
select select "1"
select select "2"
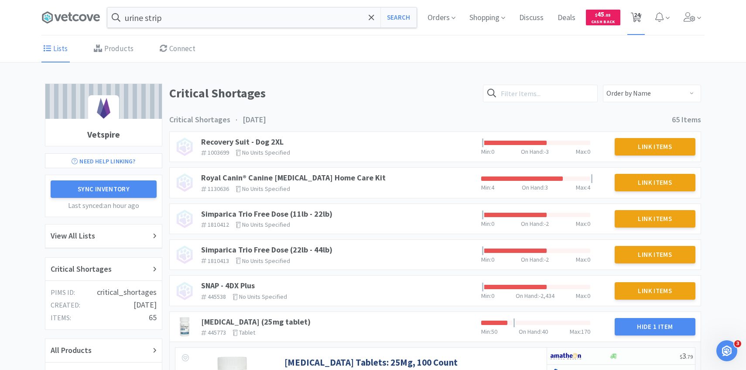
select select "2"
select select "25"
select select "50"
select select "1"
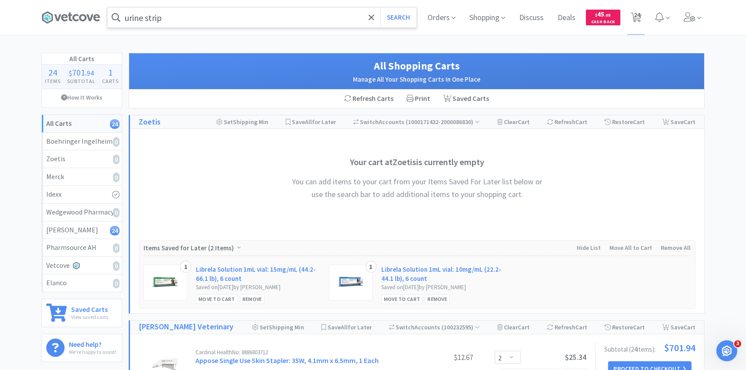
click at [203, 24] on input "urine strip" at bounding box center [261, 17] width 309 height 20
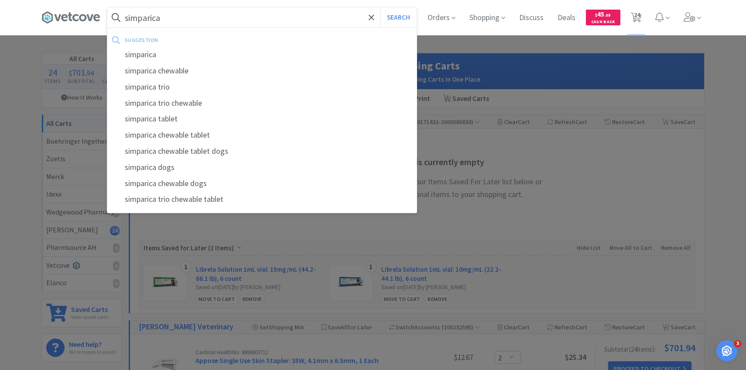
type input "simparica"
click at [380, 7] on button "Search" at bounding box center [398, 17] width 36 height 20
select select "2"
select select "1"
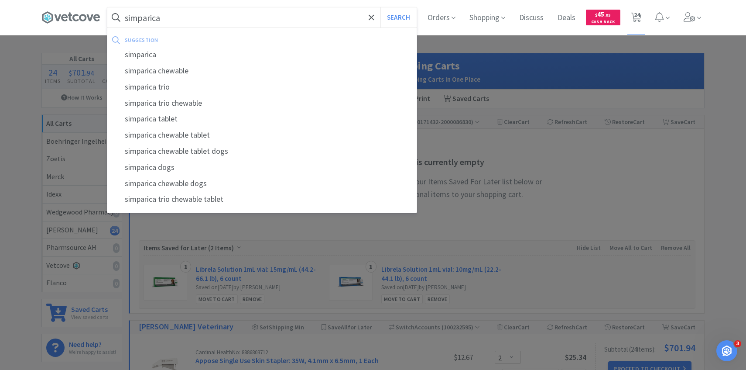
select select "3"
select select "1"
select select "2"
select select "1"
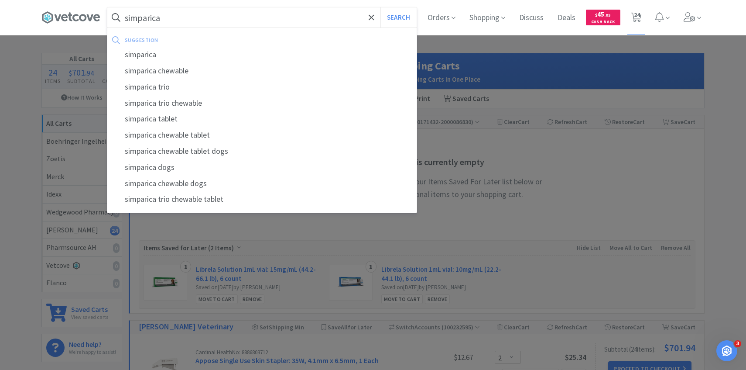
select select "1"
select select "4"
select select "2"
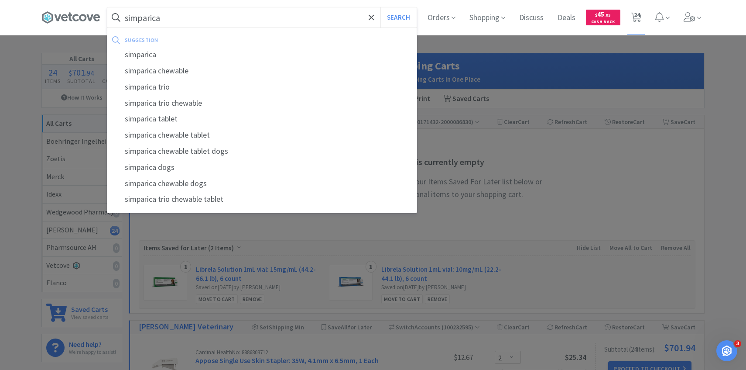
select select "1"
select select "2"
select select "1"
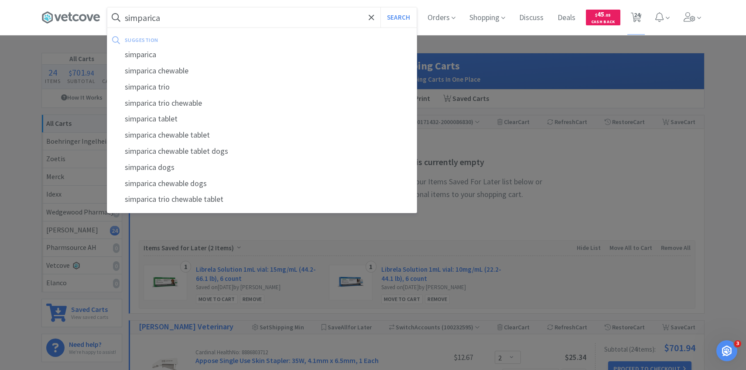
select select "2"
select select "25"
select select "50"
select select "1"
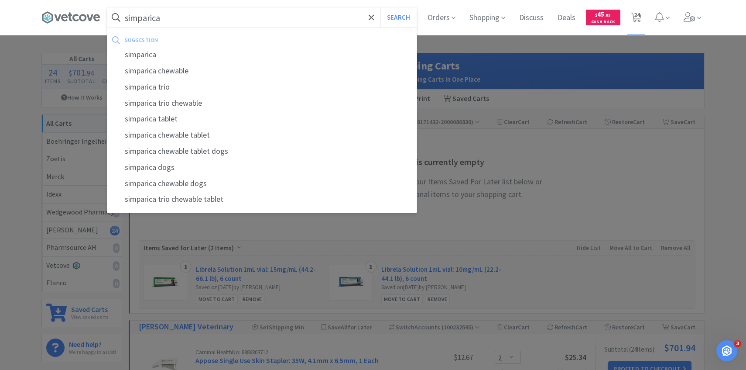
select select "1"
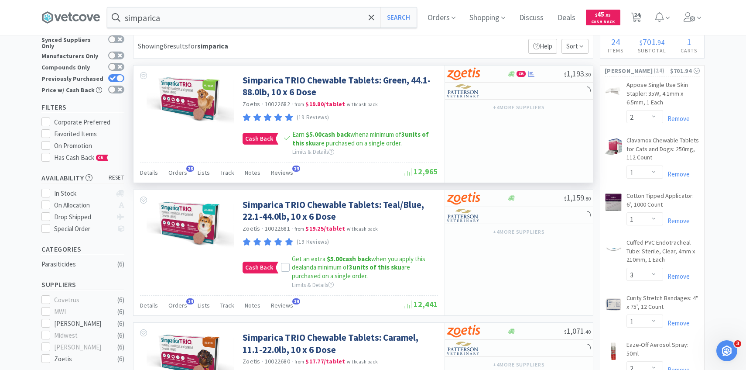
scroll to position [19, 0]
click at [172, 175] on span "Orders" at bounding box center [177, 172] width 19 height 8
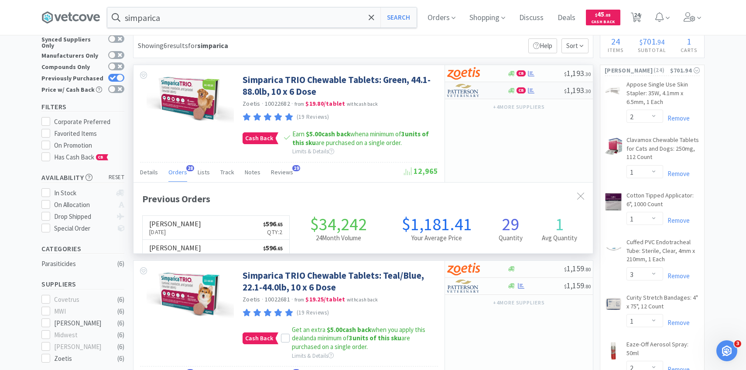
scroll to position [234, 459]
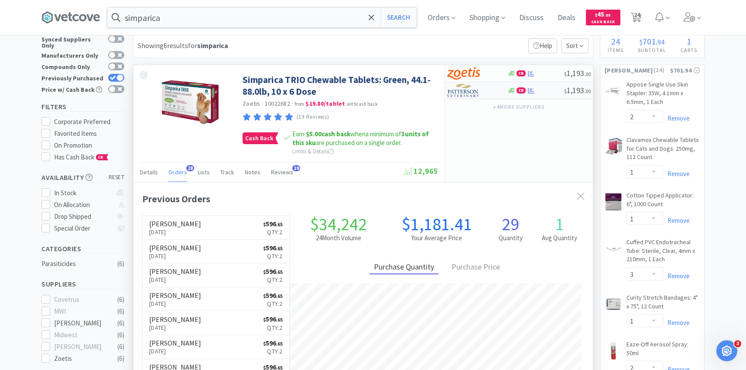
click at [473, 92] on img at bounding box center [463, 90] width 33 height 13
select select "2"
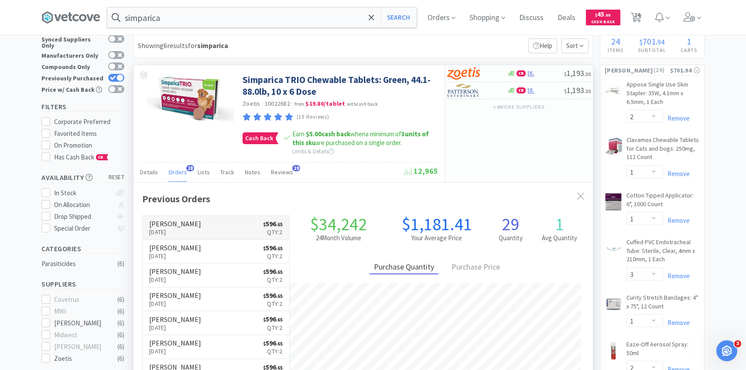
click at [176, 229] on p "Aug 15th, 2025" at bounding box center [175, 232] width 52 height 10
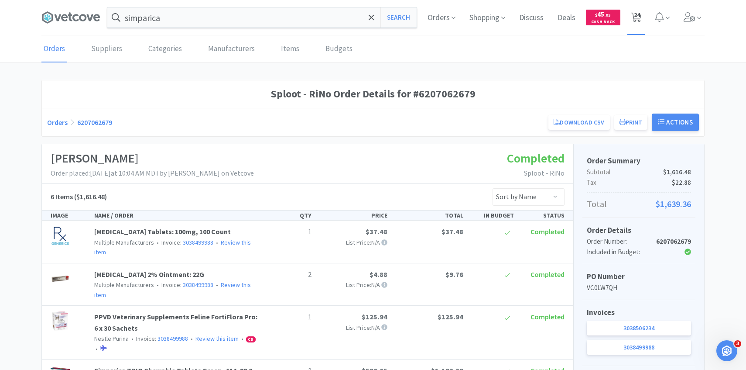
click at [636, 20] on span "24" at bounding box center [637, 14] width 6 height 35
select select "2"
select select "1"
select select "3"
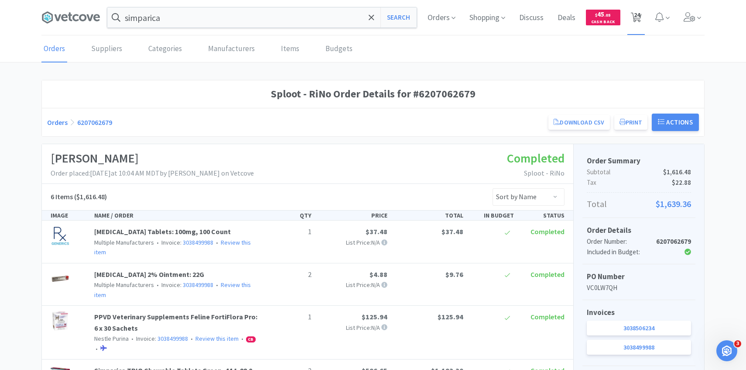
select select "1"
select select "2"
select select "1"
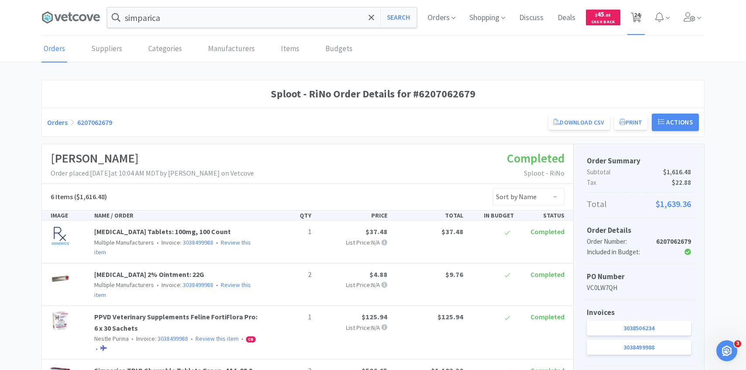
select select "1"
select select "4"
select select "2"
select select "1"
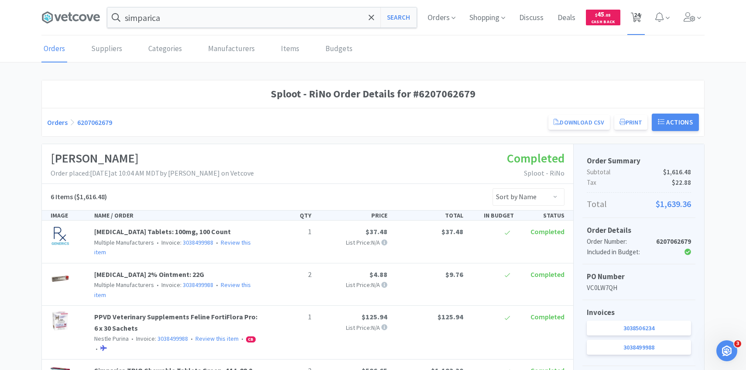
select select "2"
select select "1"
select select "2"
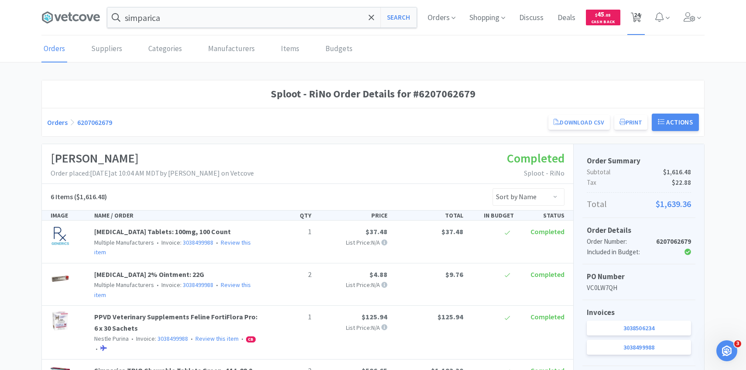
select select "2"
select select "25"
select select "50"
select select "1"
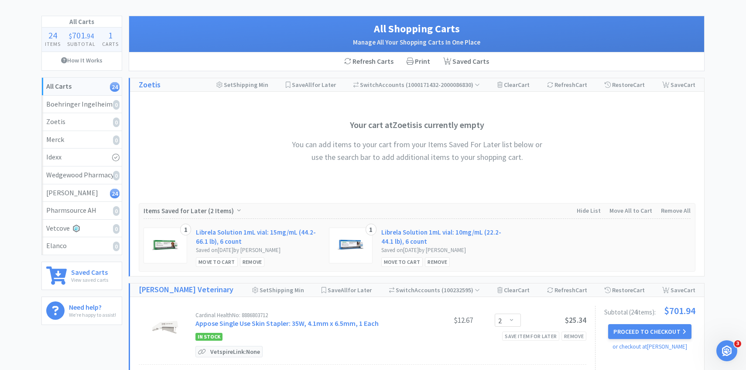
scroll to position [72, 0]
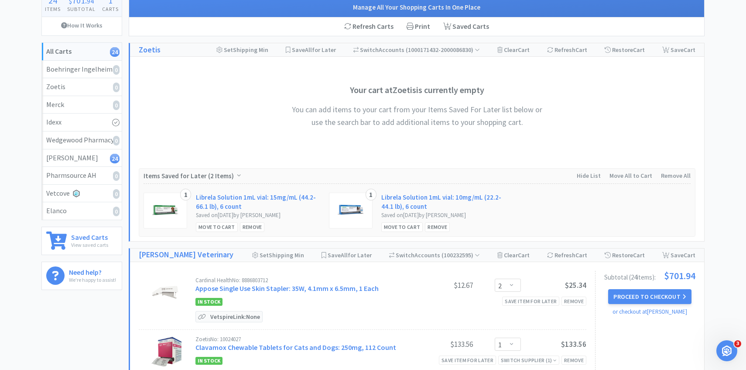
click at [634, 291] on button "Proceed to Checkout" at bounding box center [649, 296] width 83 height 15
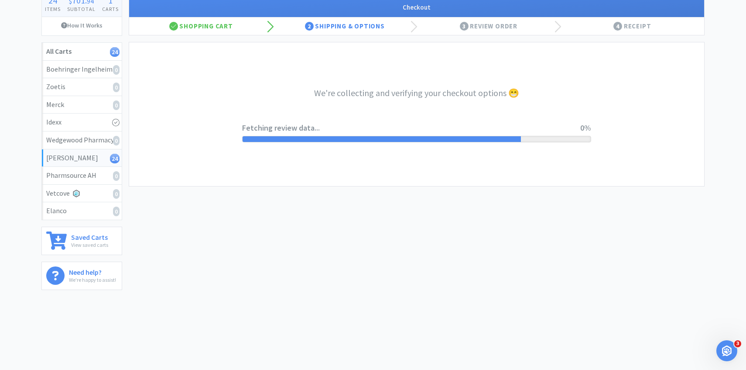
select select "1"
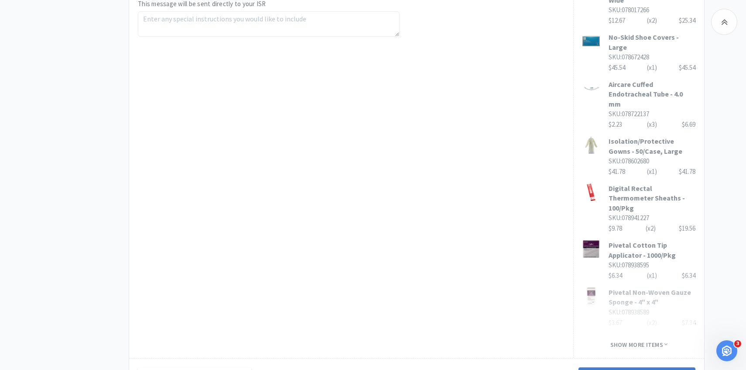
click at [600, 367] on button "Next Step: Review Your Order" at bounding box center [637, 375] width 117 height 17
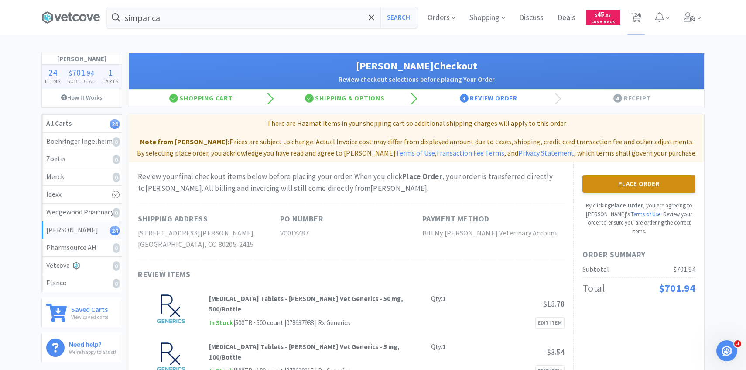
click at [611, 184] on button "Place Order" at bounding box center [638, 183] width 113 height 17
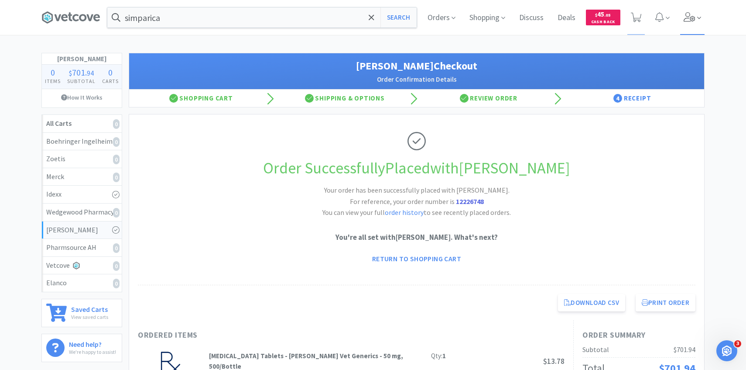
click at [703, 18] on span at bounding box center [692, 17] width 25 height 35
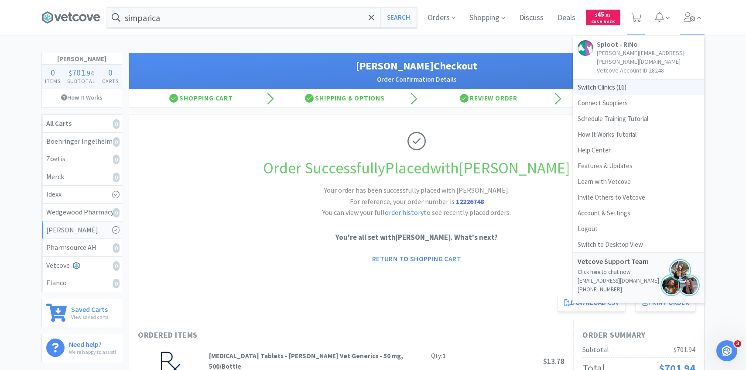
click at [599, 81] on span "Switch Clinics ( 16 )" at bounding box center [638, 87] width 131 height 16
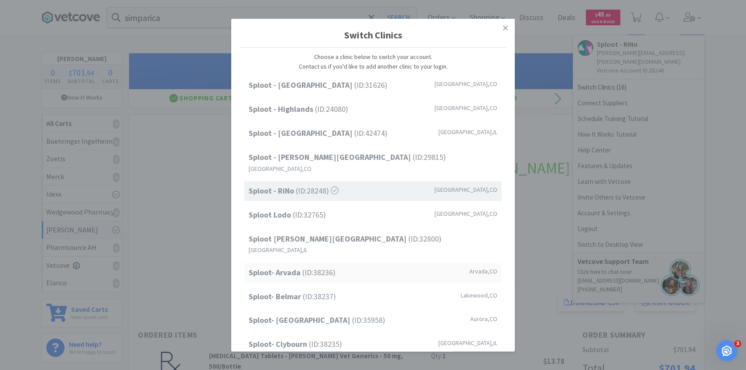
click at [311, 266] on span "Sploot- Arvada (ID: 38236 )" at bounding box center [292, 272] width 87 height 13
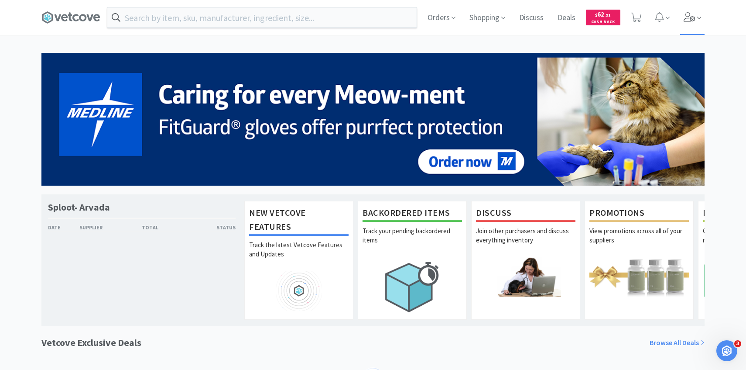
click at [693, 10] on span at bounding box center [692, 17] width 25 height 35
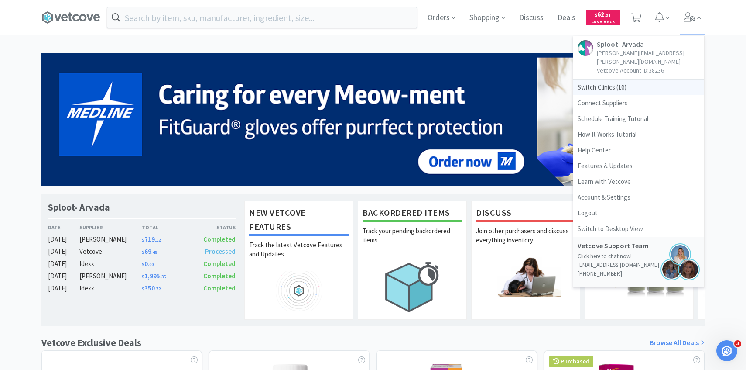
click at [615, 79] on span "Switch Clinics ( 16 )" at bounding box center [638, 87] width 131 height 16
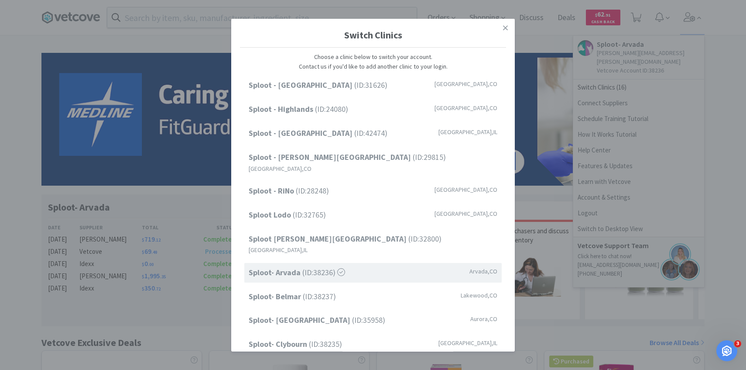
scroll to position [111, 0]
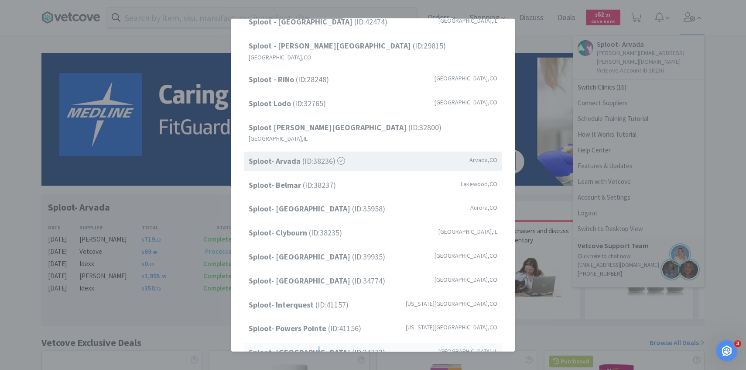
click at [309, 347] on strong "Sploot- [GEOGRAPHIC_DATA]" at bounding box center [300, 352] width 103 height 10
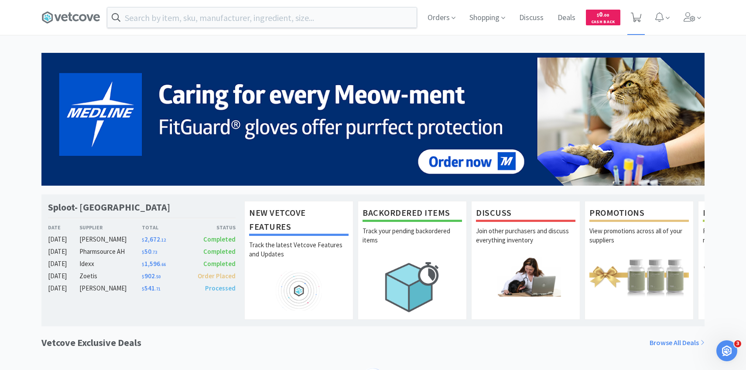
click at [637, 16] on icon at bounding box center [636, 18] width 11 height 10
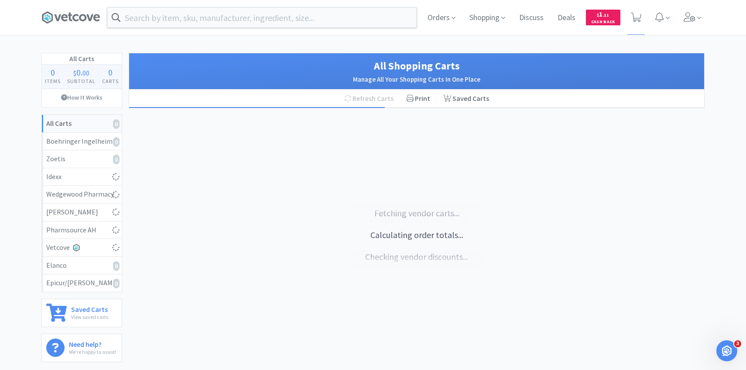
select select "1"
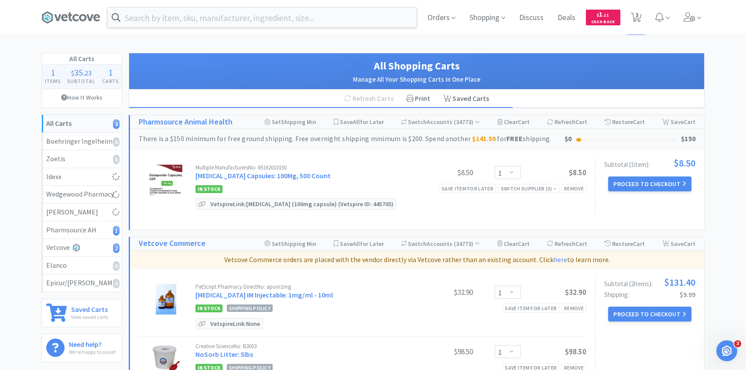
select select "6"
select select "1"
select select "2"
select select "1"
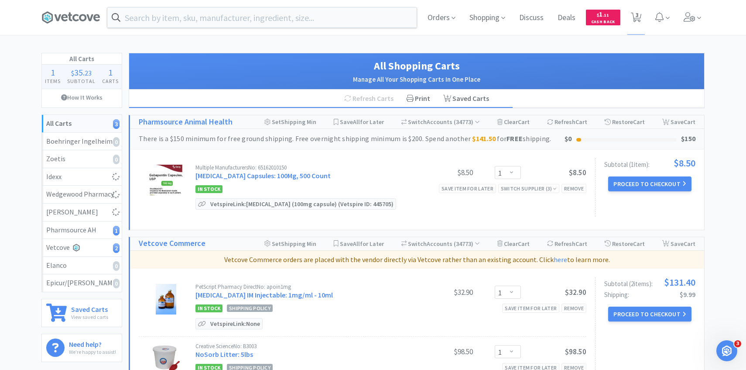
select select "1"
select select "2"
select select "4"
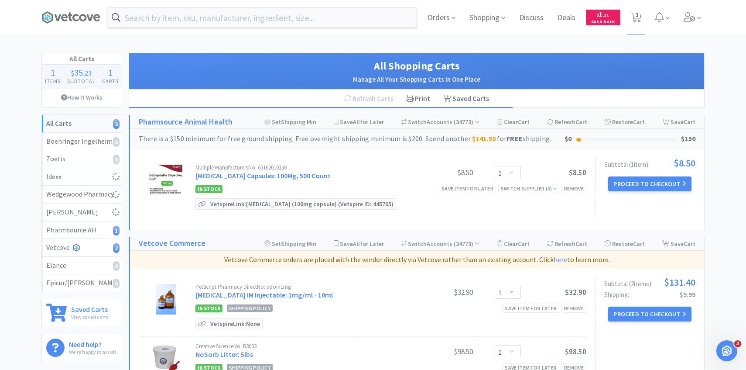
select select "3"
select select "6"
select select "1"
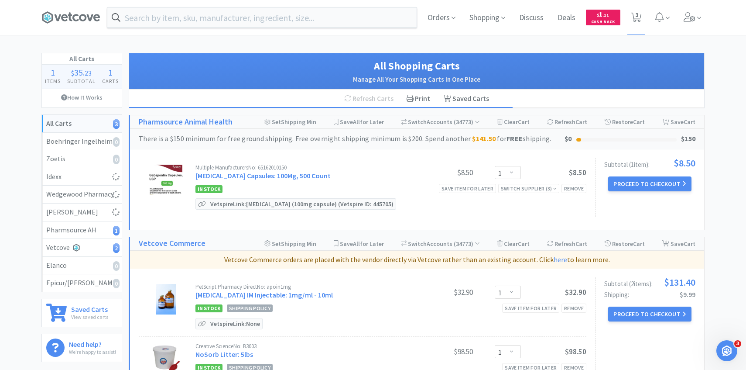
select select "2"
select select "1"
select select "8"
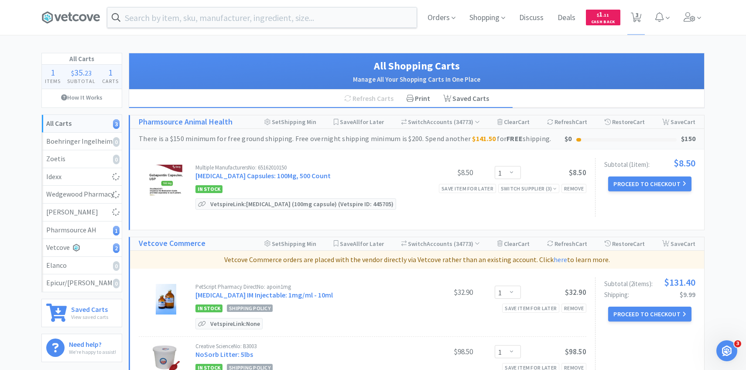
select select "4"
select select "1"
select select "3"
select select "4"
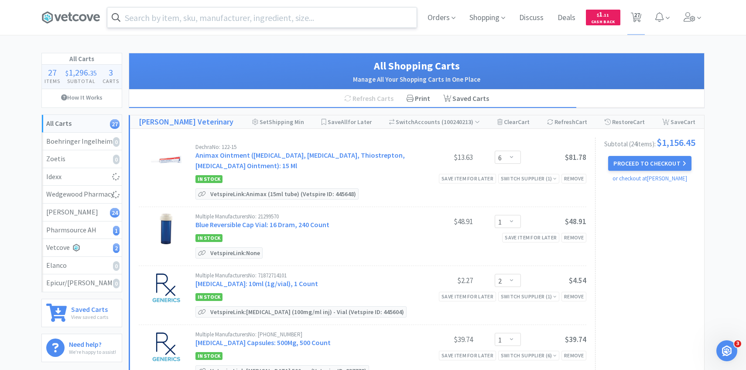
select select "1"
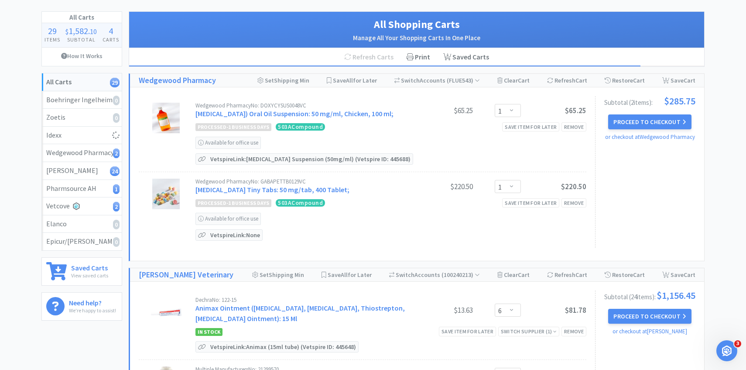
scroll to position [118, 0]
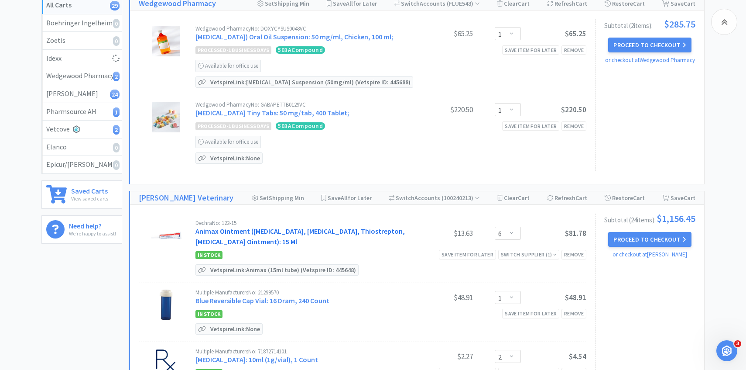
click at [262, 244] on link "Animax Ointment ([MEDICAL_DATA], [MEDICAL_DATA], Thiostrepton, [MEDICAL_DATA] O…" at bounding box center [299, 235] width 209 height 19
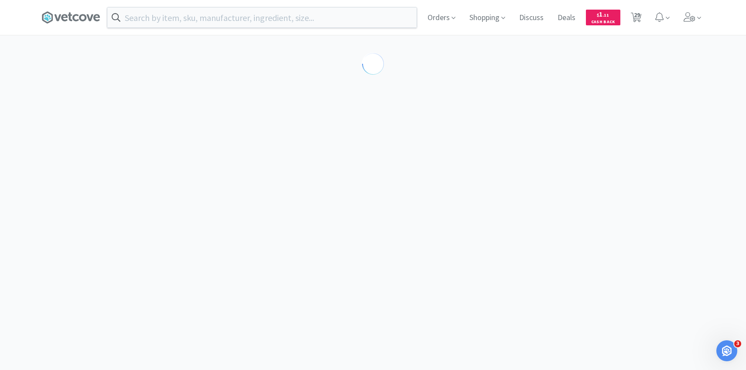
select select "143513"
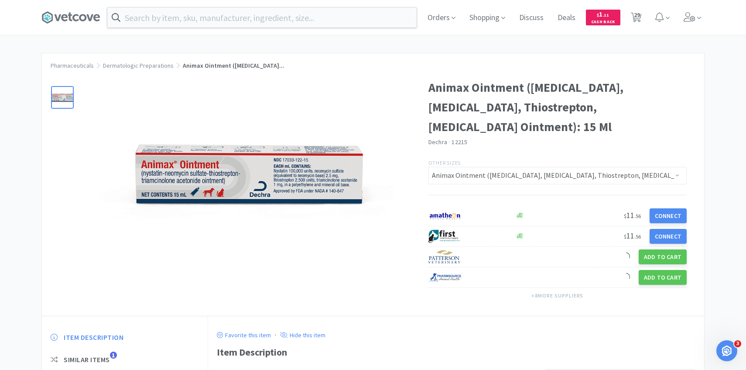
scroll to position [107, 0]
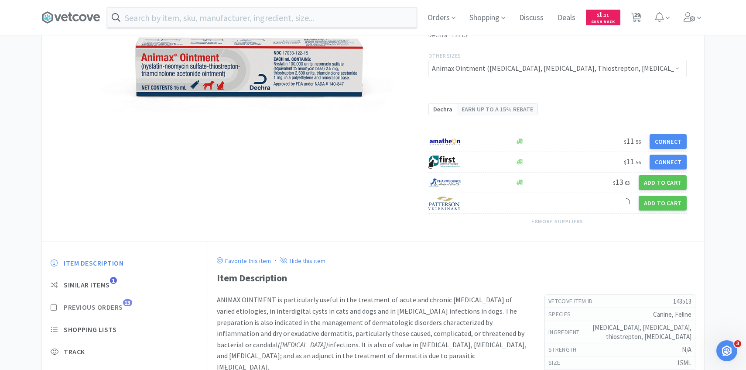
click at [112, 309] on span "Previous Orders" at bounding box center [93, 306] width 59 height 9
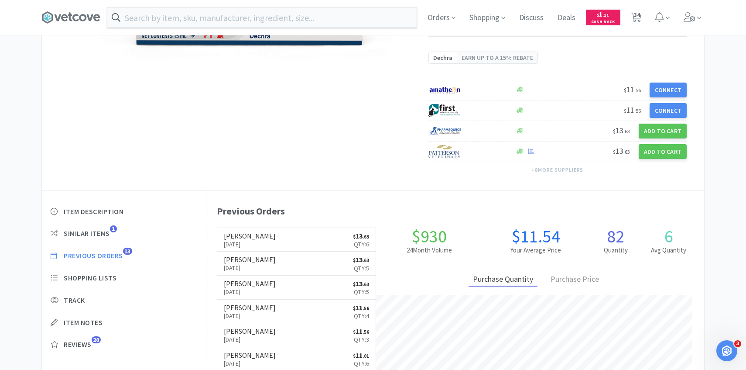
scroll to position [240, 496]
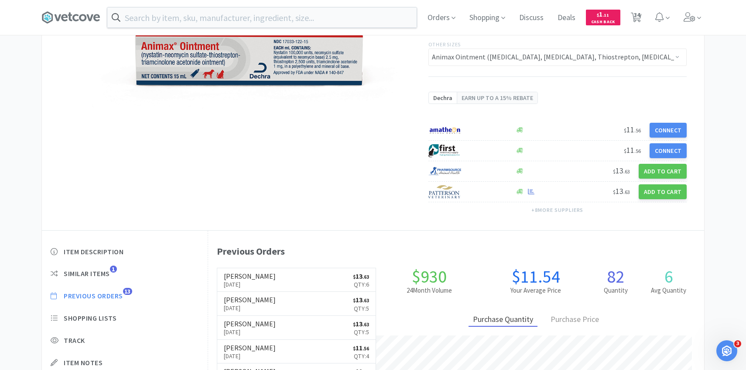
select select "1"
select select "2"
select select "1"
select select "30"
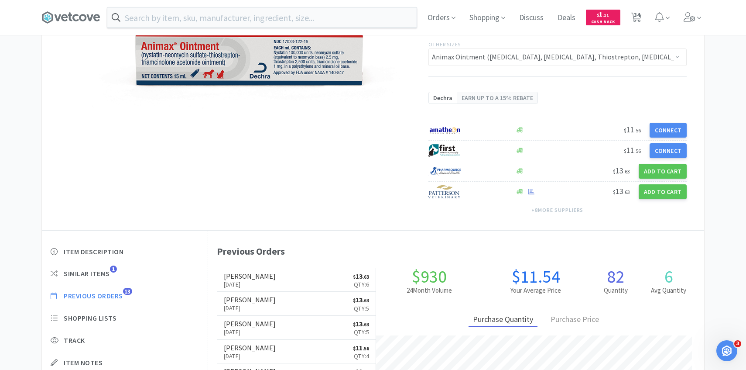
select select "1"
select select "6"
select select "1"
select select "2"
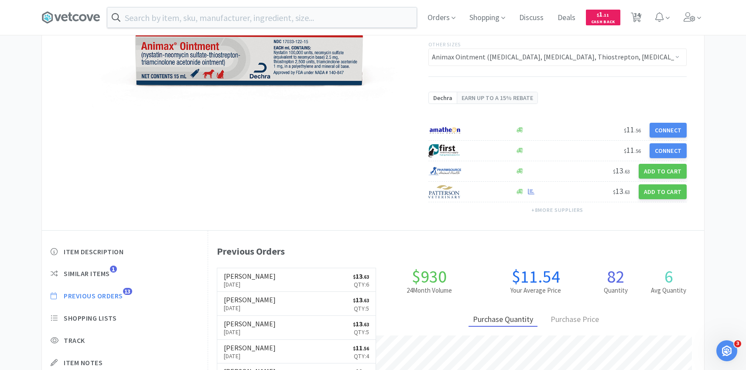
select select "1"
select select "2"
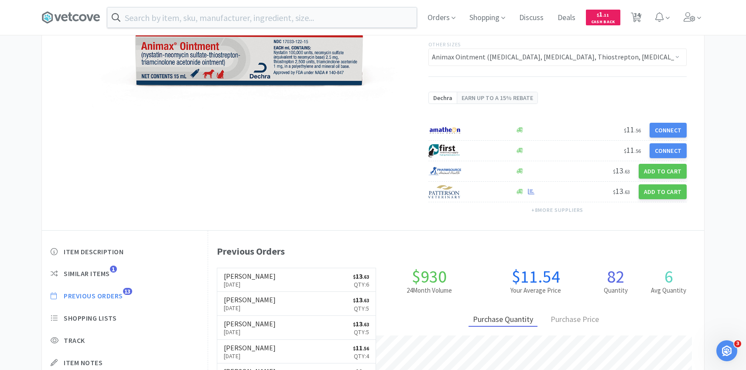
select select "4"
select select "3"
select select "6"
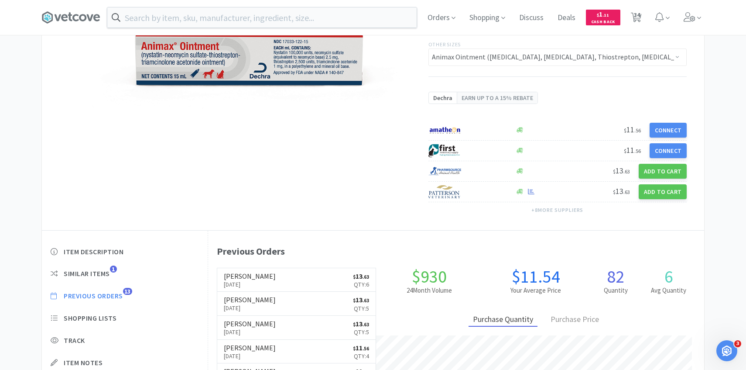
select select "1"
select select "2"
select select "1"
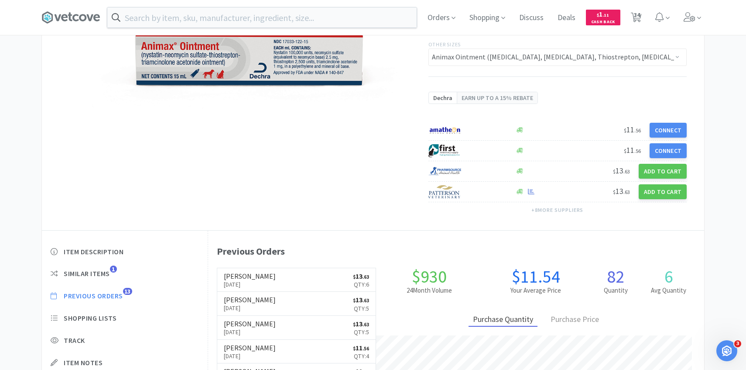
select select "1"
select select "8"
select select "4"
select select "1"
select select "3"
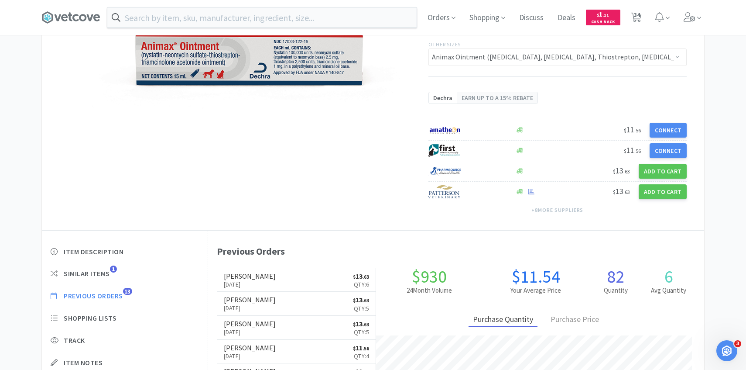
select select "4"
select select "1"
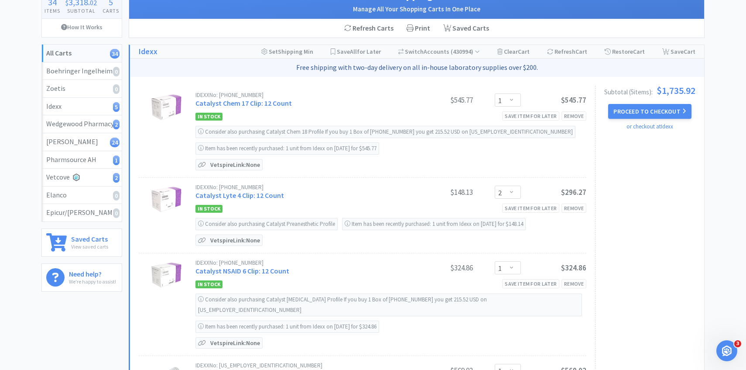
scroll to position [31, 0]
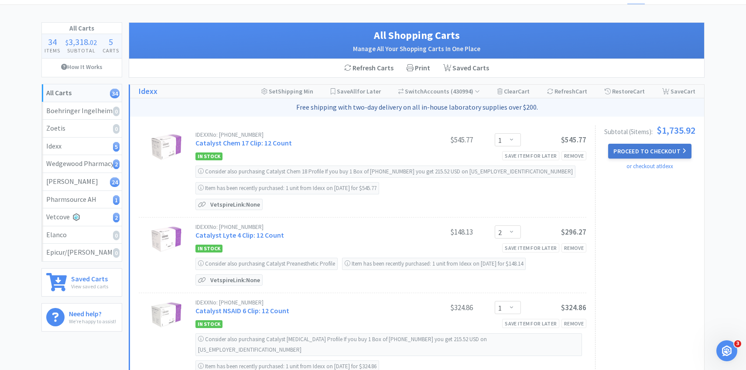
click at [647, 155] on button "Proceed to Checkout" at bounding box center [649, 151] width 83 height 15
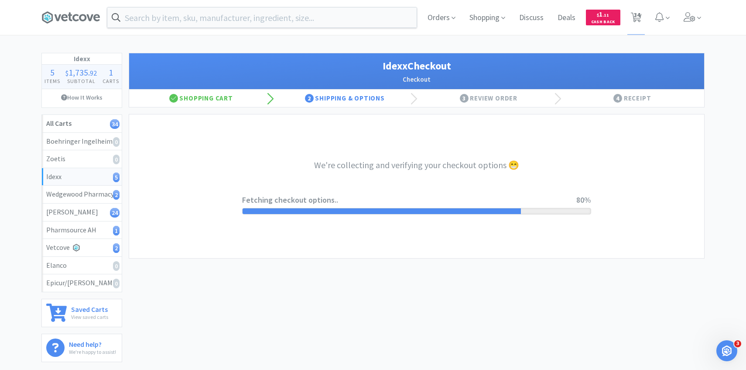
select select "904"
select select "003"
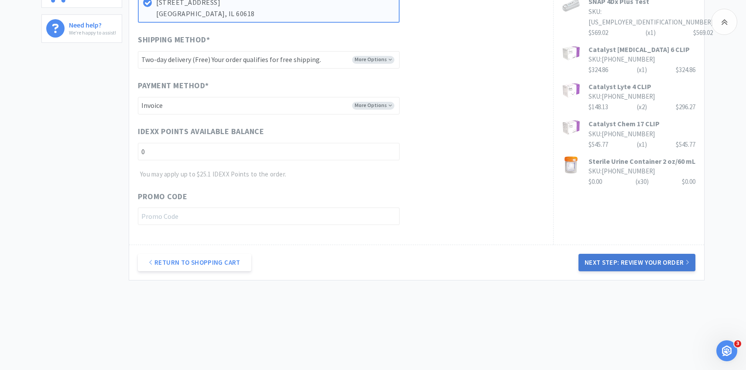
click at [604, 261] on button "Next Step: Review Your Order" at bounding box center [637, 261] width 117 height 17
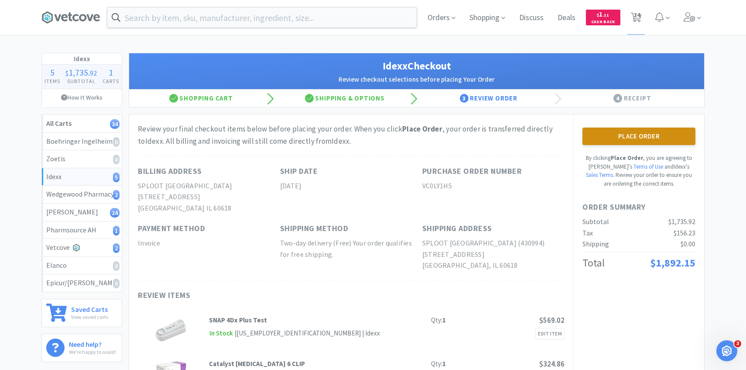
click at [632, 145] on div "Place Order By clicking Place Order , you are agreeing to Vetcove's Terms of Us…" at bounding box center [638, 157] width 113 height 60
click at [617, 135] on button "Place Order" at bounding box center [638, 135] width 113 height 17
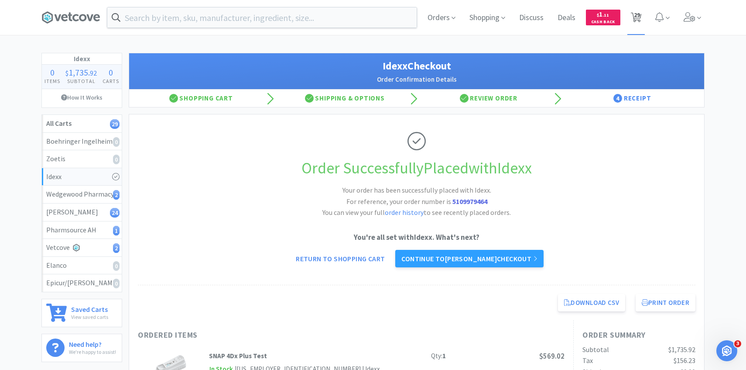
click at [634, 14] on span "29" at bounding box center [637, 14] width 6 height 35
select select "1"
select select "6"
select select "1"
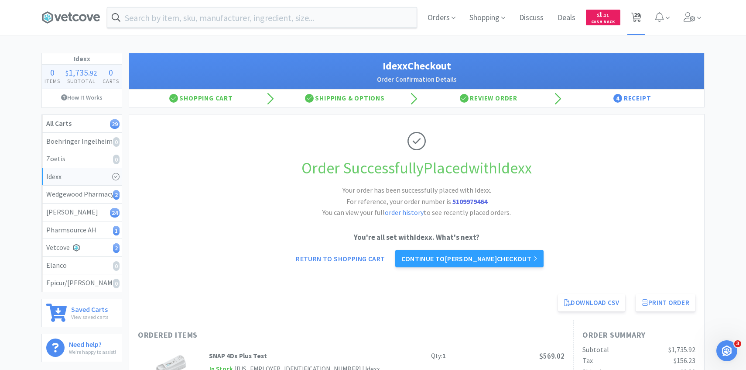
select select "2"
select select "1"
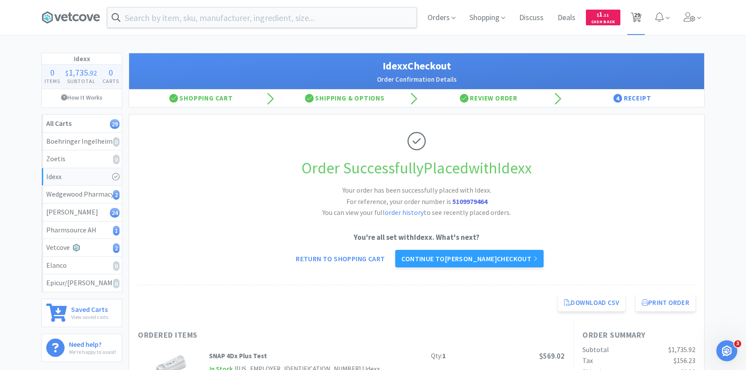
select select "2"
select select "4"
select select "3"
select select "6"
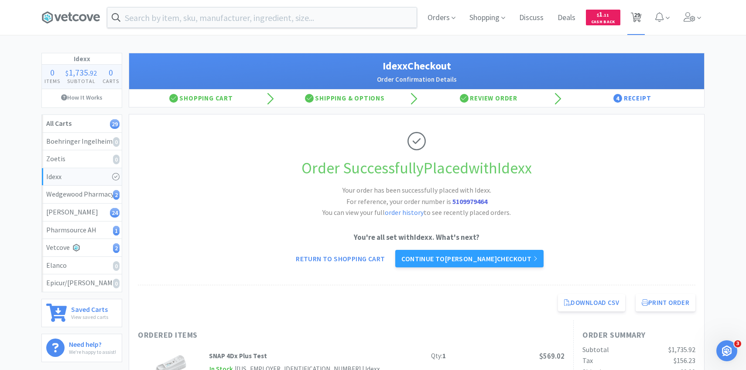
select select "6"
select select "1"
select select "2"
select select "1"
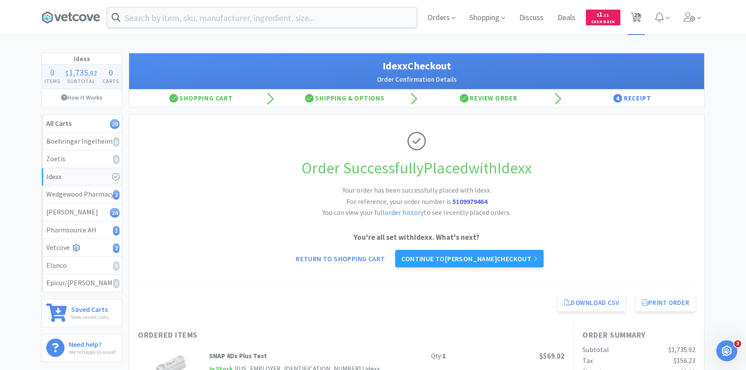
select select "1"
select select "8"
select select "4"
select select "1"
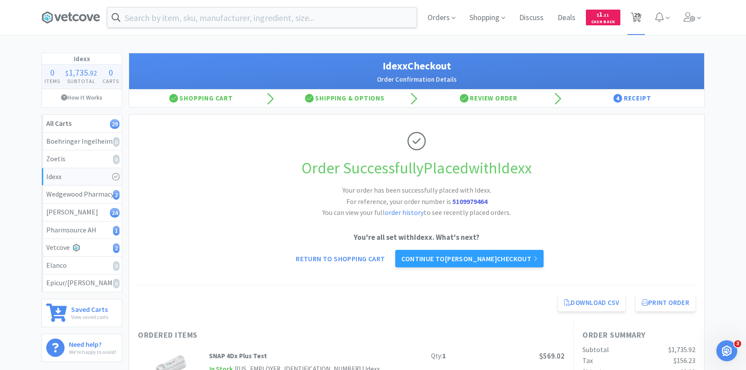
select select "3"
select select "4"
select select "1"
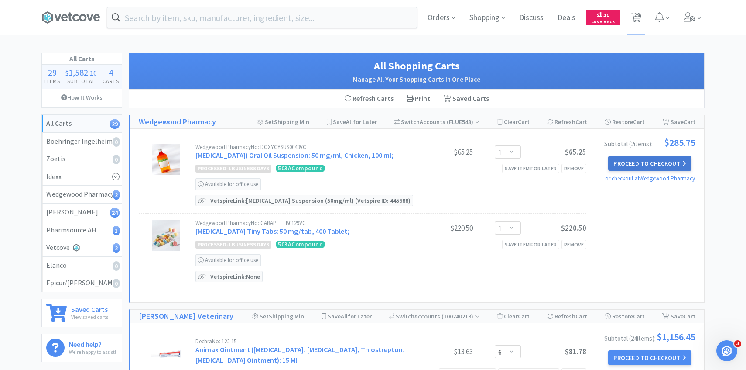
click at [631, 161] on button "Proceed to Checkout" at bounding box center [649, 163] width 83 height 15
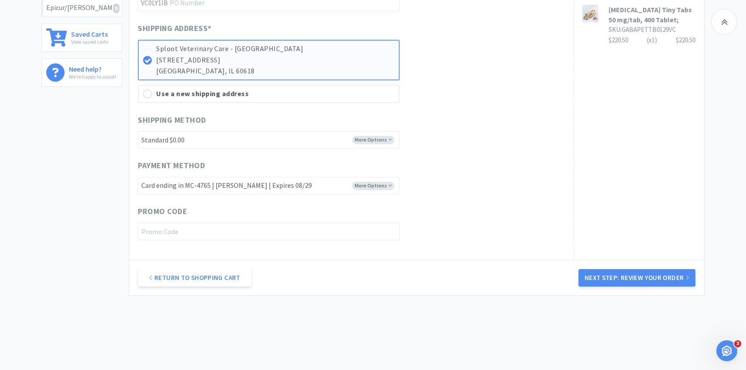
scroll to position [290, 0]
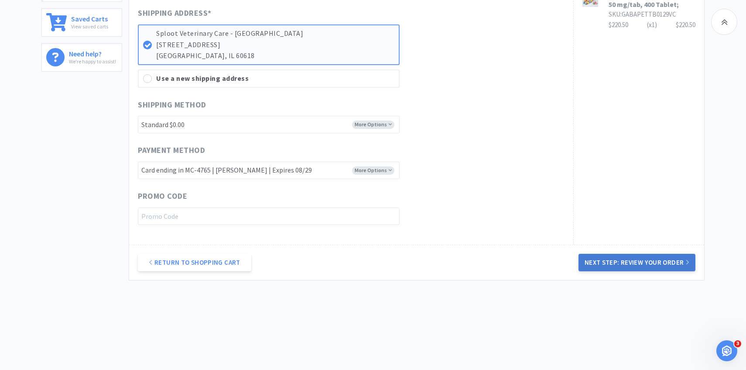
click at [638, 267] on button "Next Step: Review Your Order" at bounding box center [637, 261] width 117 height 17
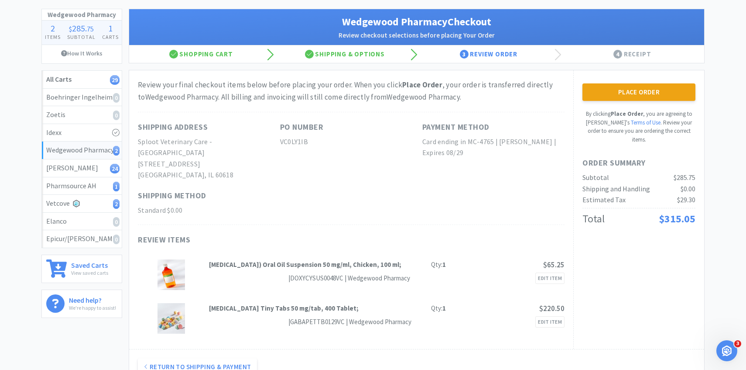
scroll to position [45, 0]
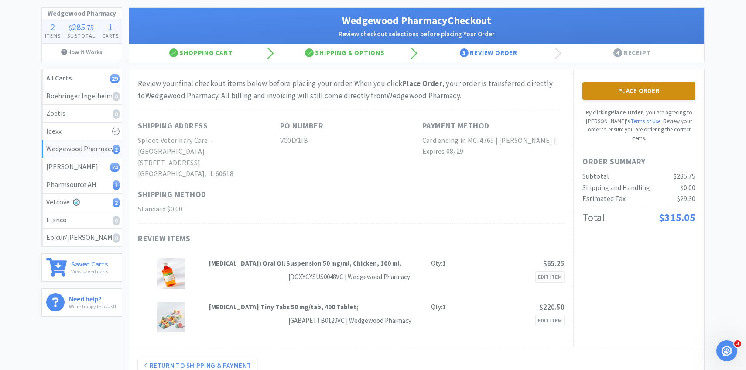
click at [610, 89] on button "Place Order" at bounding box center [638, 90] width 113 height 17
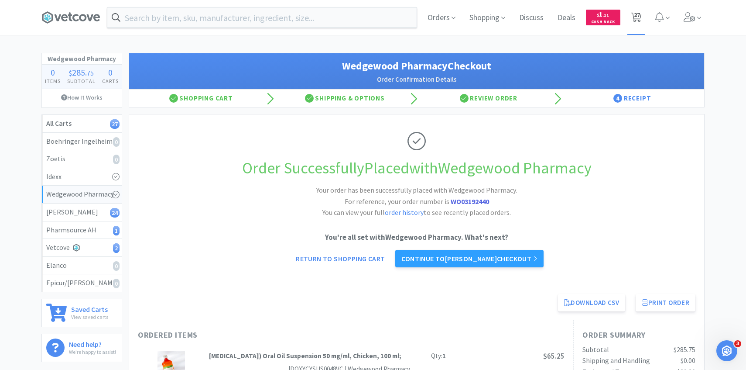
click at [634, 21] on span "27" at bounding box center [637, 14] width 6 height 35
select select "6"
select select "1"
select select "2"
select select "1"
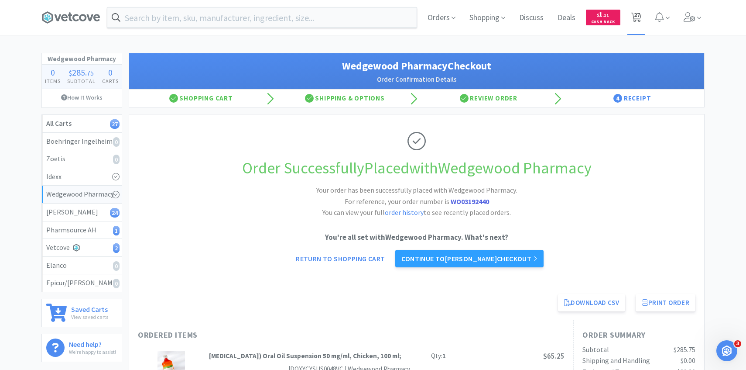
select select "1"
select select "2"
select select "4"
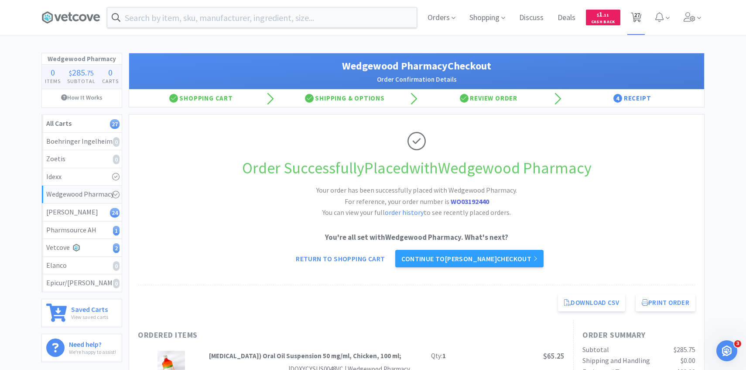
select select "4"
select select "3"
select select "6"
select select "1"
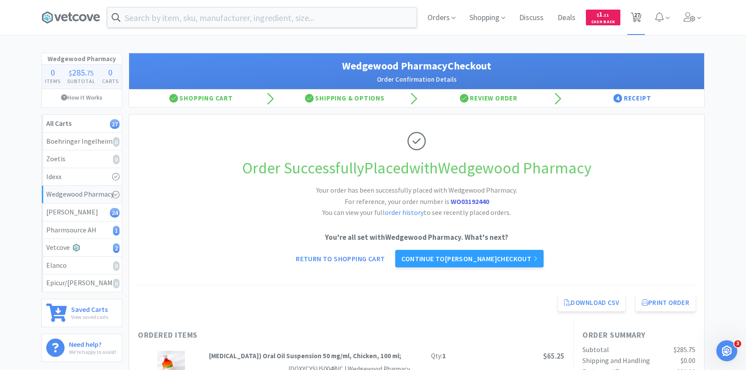
select select "1"
select select "2"
select select "1"
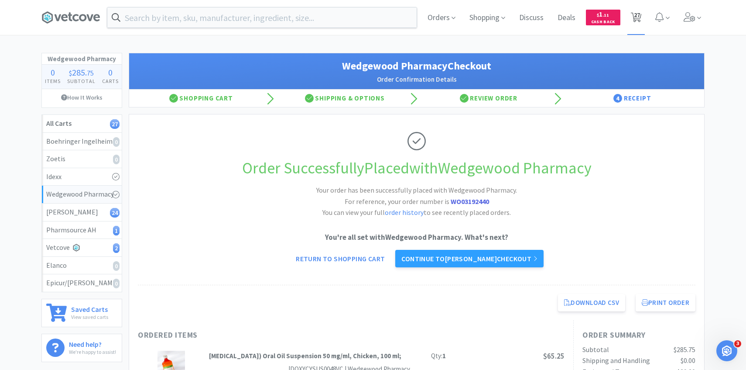
select select "8"
select select "4"
select select "1"
select select "3"
select select "4"
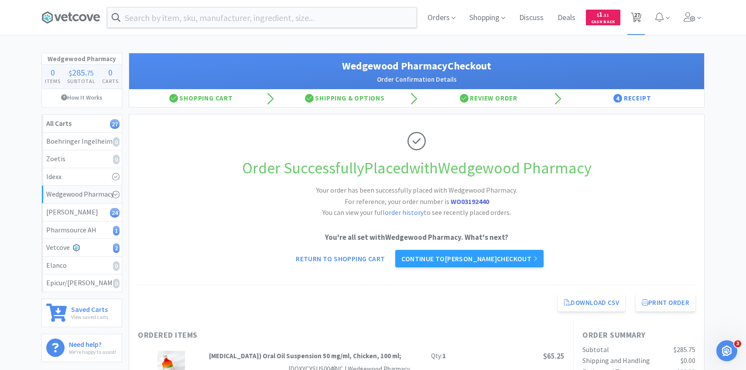
select select "1"
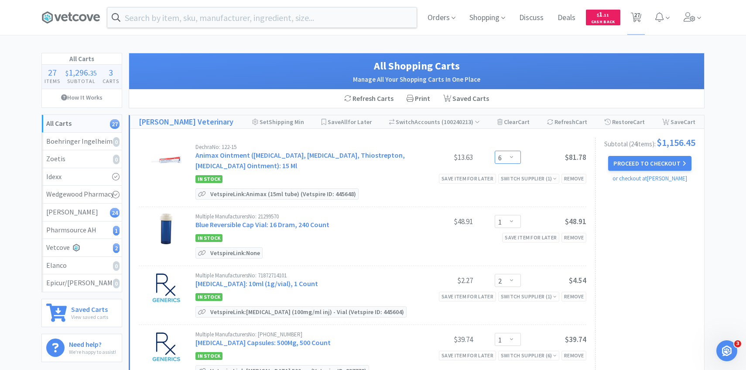
click at [506, 158] on select "Enter Quantity 1 2 3 4 5 6 7 8 9 10 11 12 13 14 15 16 17 18 19 20 Enter Quantity" at bounding box center [508, 157] width 26 height 13
click at [495, 151] on select "Enter Quantity 1 2 3 4 5 6 7 8 9 10 11 12 13 14 15 16 17 18 19 20 Enter Quantity" at bounding box center [508, 157] width 26 height 13
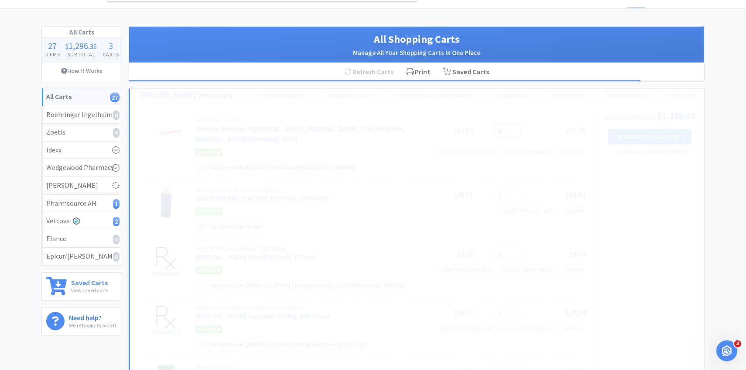
scroll to position [27, 0]
select select "8"
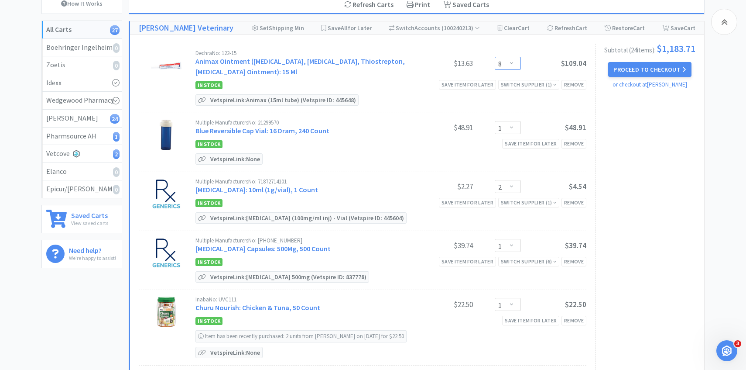
scroll to position [95, 0]
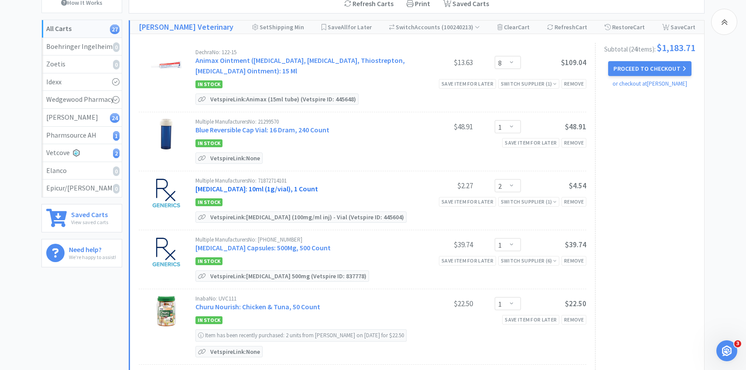
click at [274, 187] on link "[MEDICAL_DATA]: 10ml (1g/vial), 1 Count" at bounding box center [256, 188] width 123 height 9
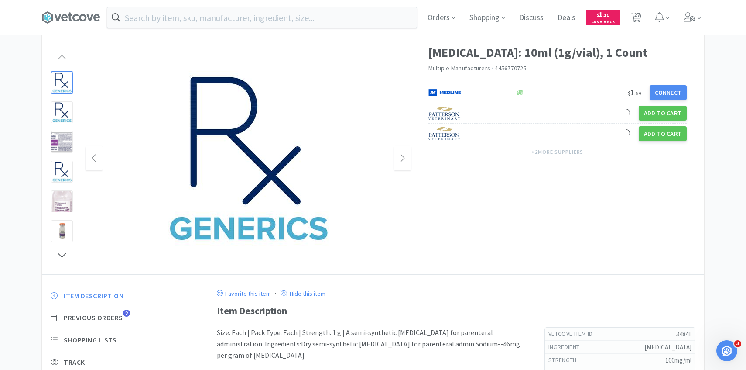
scroll to position [96, 0]
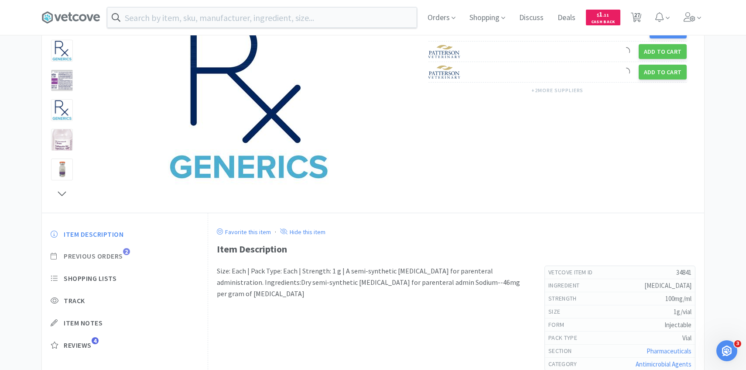
click at [113, 255] on span "Previous Orders" at bounding box center [93, 255] width 59 height 9
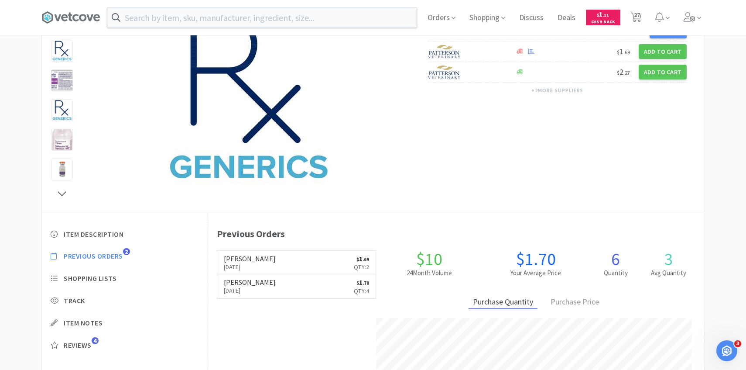
scroll to position [240, 496]
select select "8"
select select "1"
select select "2"
select select "1"
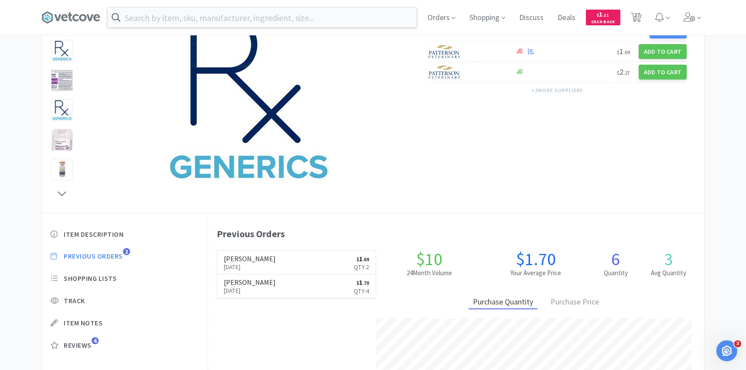
select select "1"
select select "2"
select select "4"
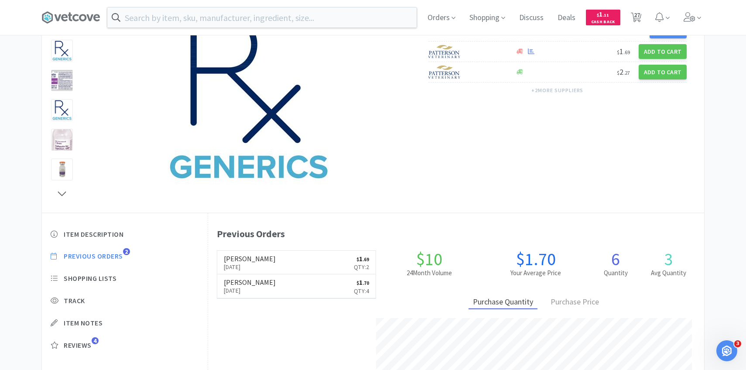
select select "4"
select select "3"
select select "6"
select select "1"
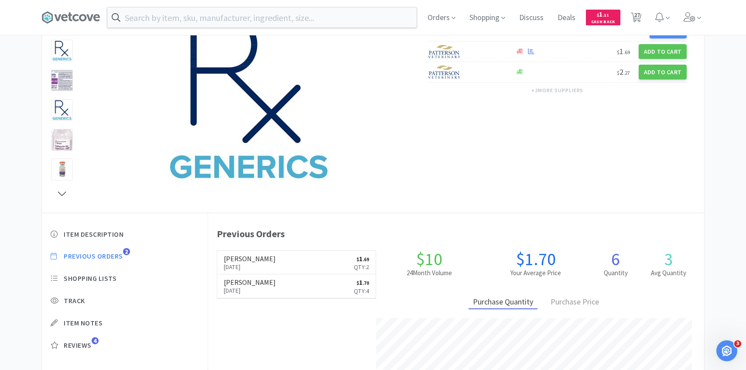
select select "1"
select select "2"
select select "1"
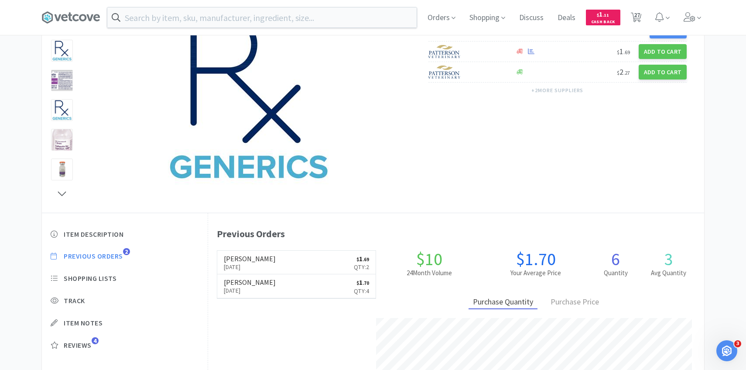
select select "8"
select select "4"
select select "1"
select select "3"
select select "4"
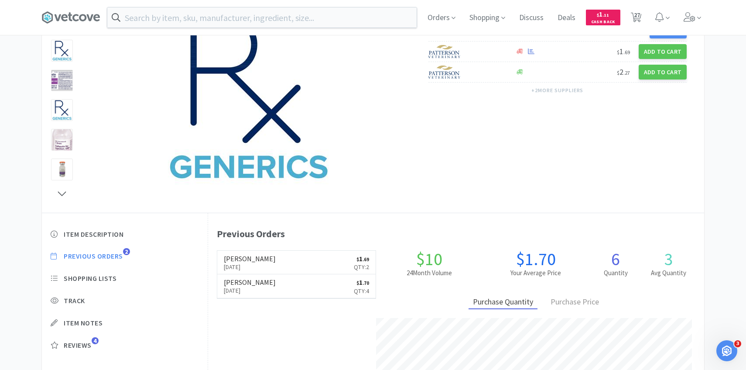
select select "1"
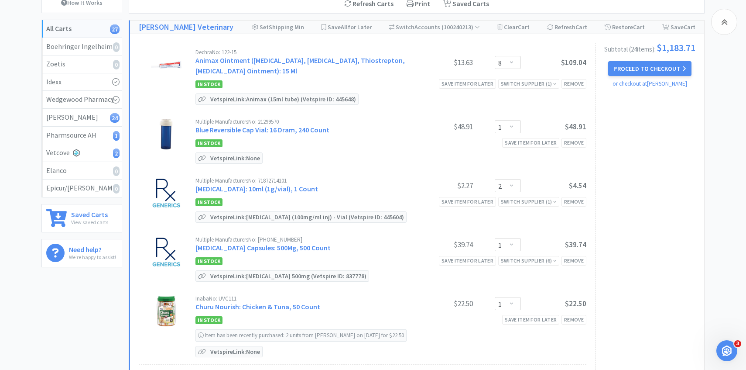
scroll to position [106, 0]
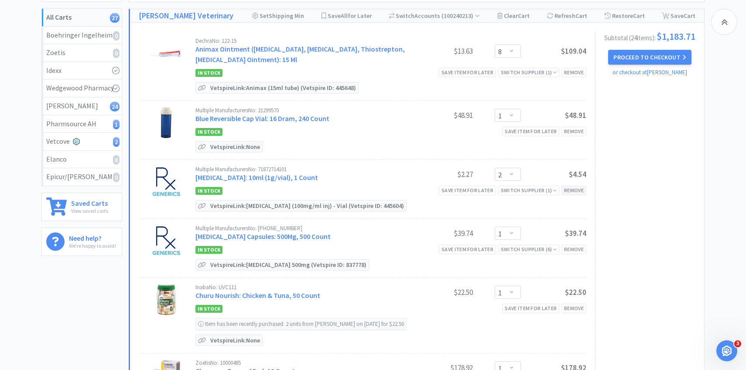
click at [582, 191] on div "Remove" at bounding box center [573, 189] width 25 height 9
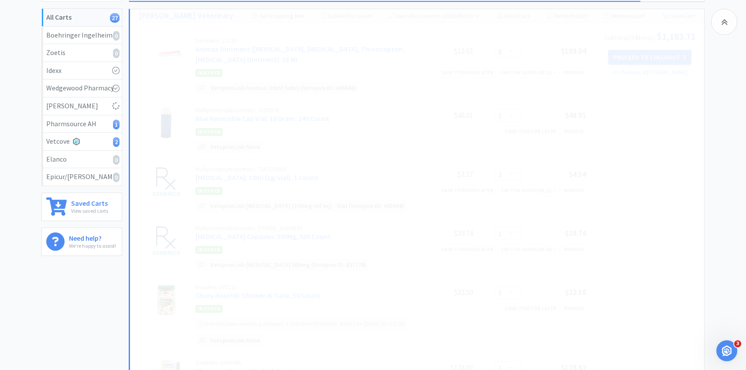
select select "1"
select select "2"
select select "4"
select select "3"
select select "6"
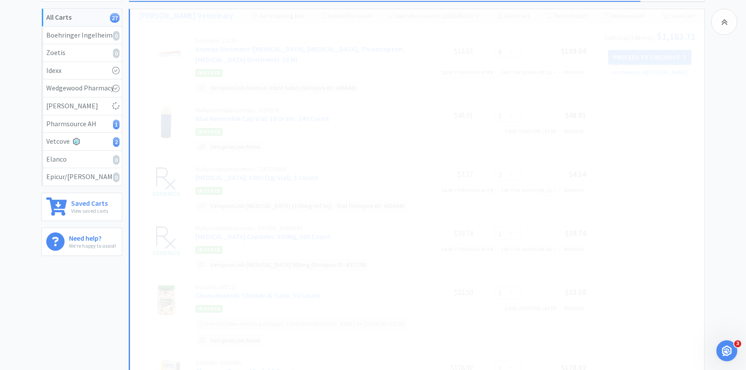
select select "1"
select select "2"
select select "1"
select select "8"
select select "1"
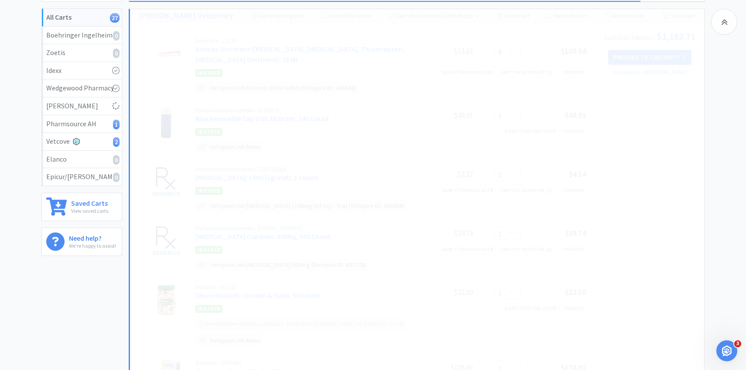
select select "3"
select select "4"
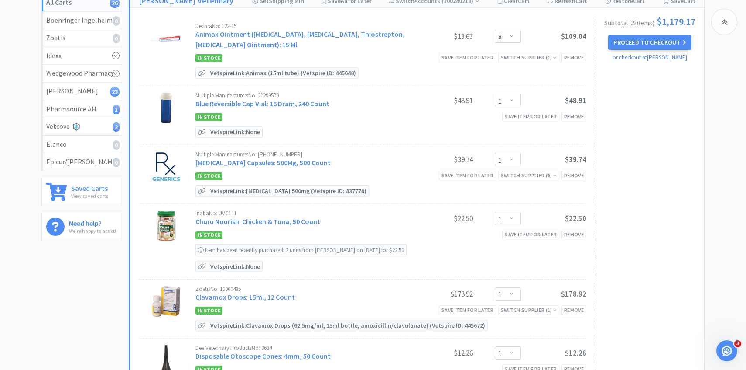
scroll to position [125, 0]
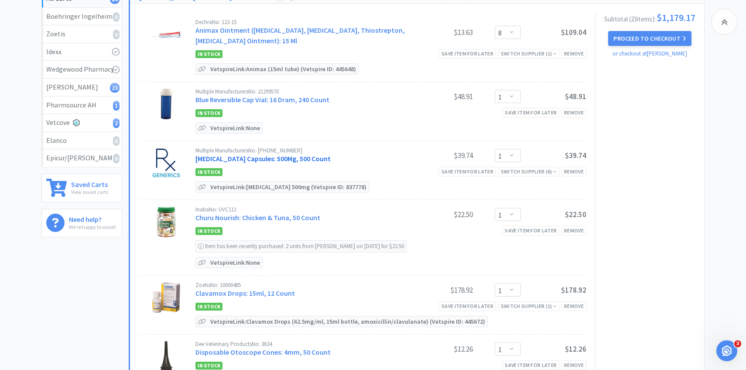
click at [292, 157] on link "[MEDICAL_DATA] Capsules: 500Mg, 500 Count" at bounding box center [262, 158] width 135 height 9
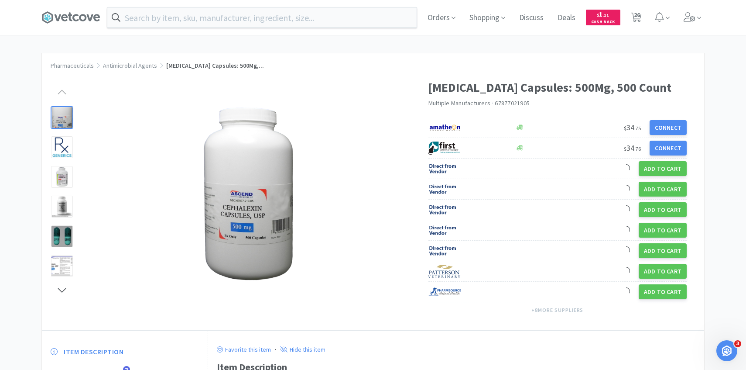
scroll to position [55, 0]
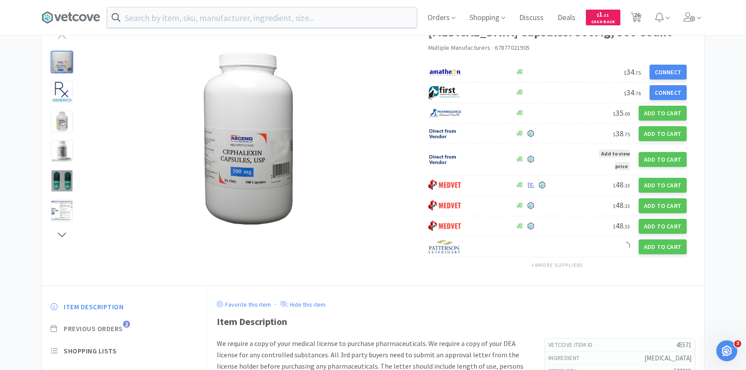
click at [120, 327] on span "Previous Orders" at bounding box center [93, 328] width 59 height 9
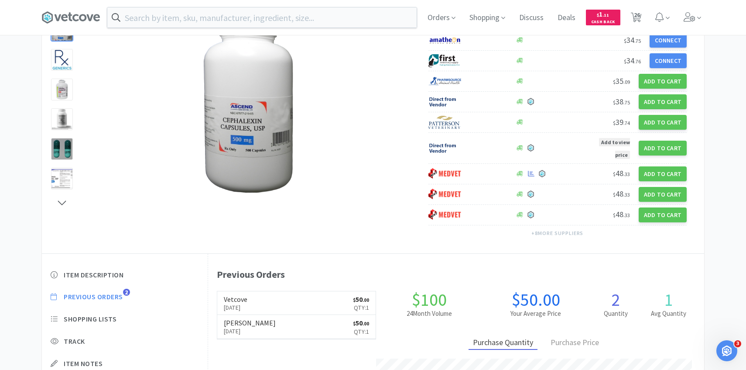
scroll to position [240, 496]
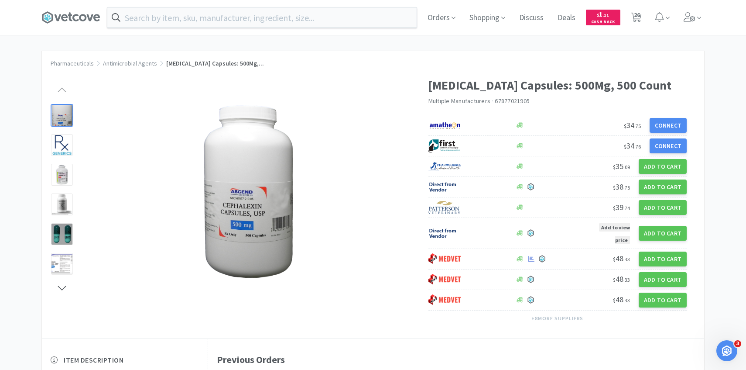
select select "8"
select select "1"
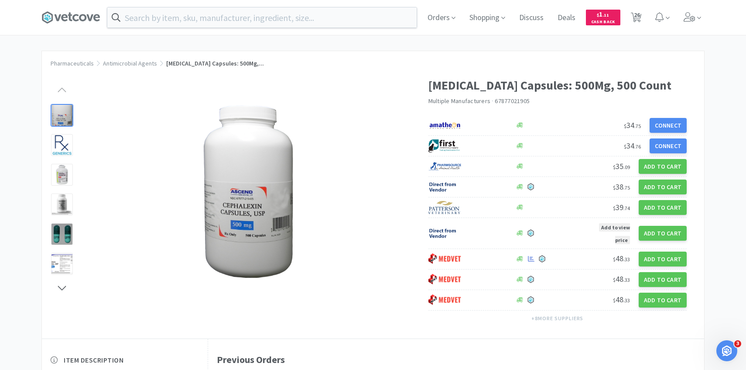
select select "1"
select select "2"
select select "4"
select select "3"
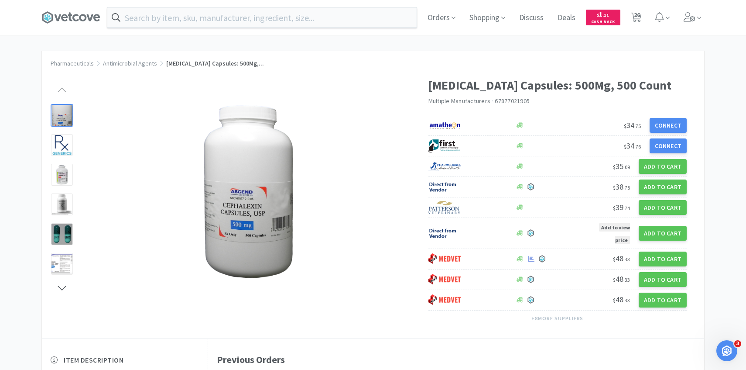
select select "6"
select select "1"
select select "2"
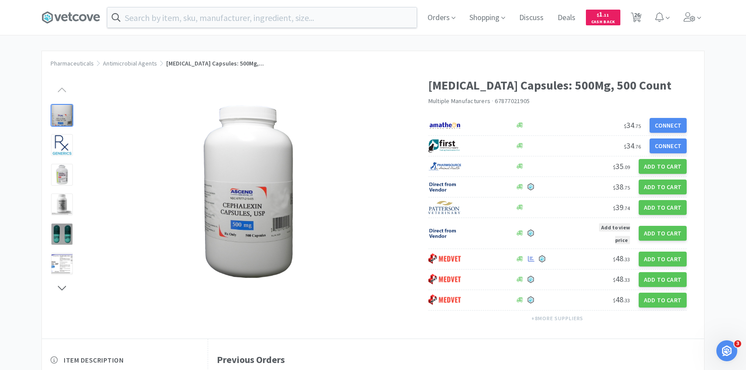
select select "1"
select select "8"
select select "4"
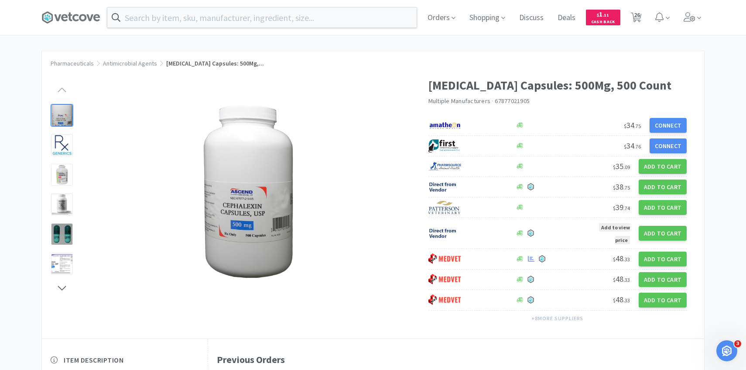
select select "1"
select select "3"
select select "4"
select select "1"
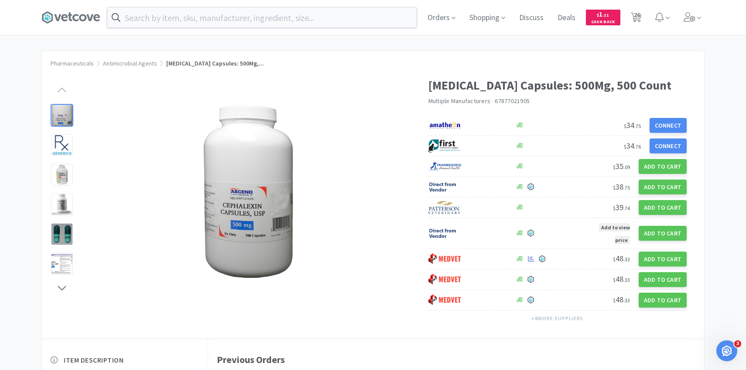
select select "1"
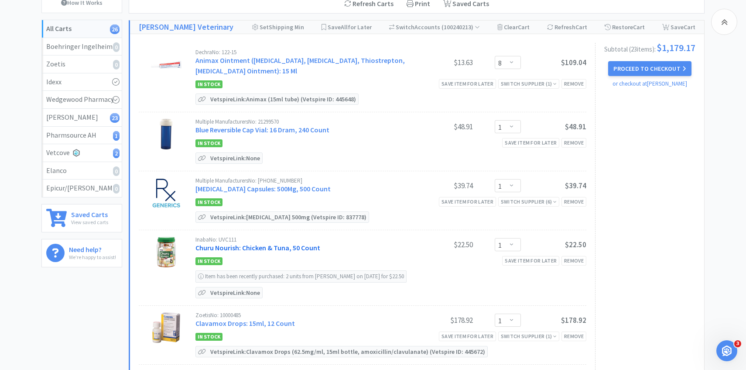
scroll to position [95, 0]
click at [581, 200] on div "Remove" at bounding box center [573, 200] width 25 height 9
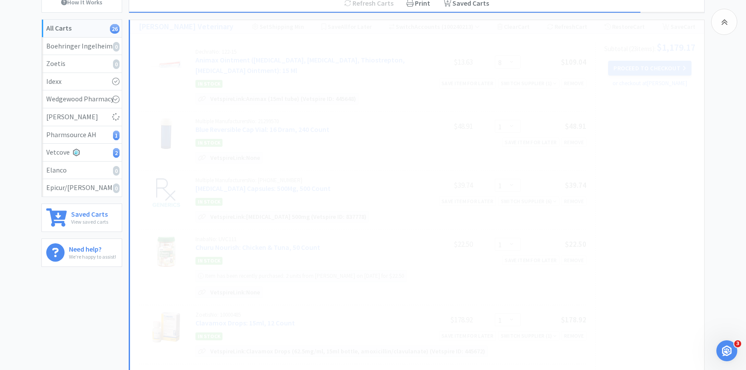
select select "2"
select select "4"
select select "3"
select select "6"
select select "1"
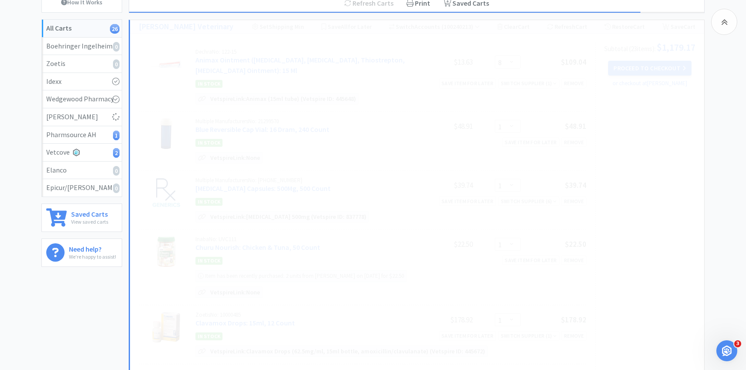
select select "2"
select select "1"
select select "8"
select select "1"
select select "3"
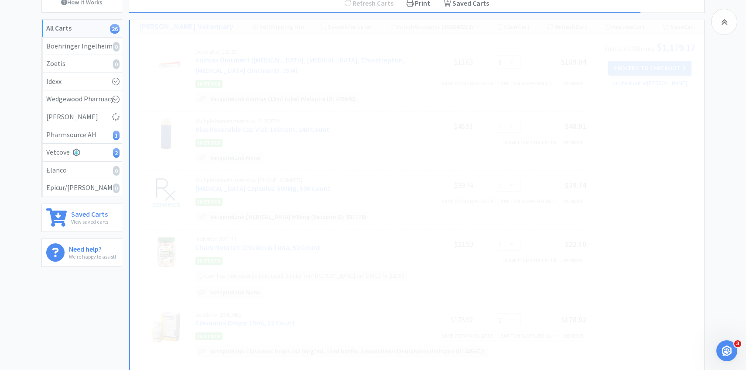
select select "4"
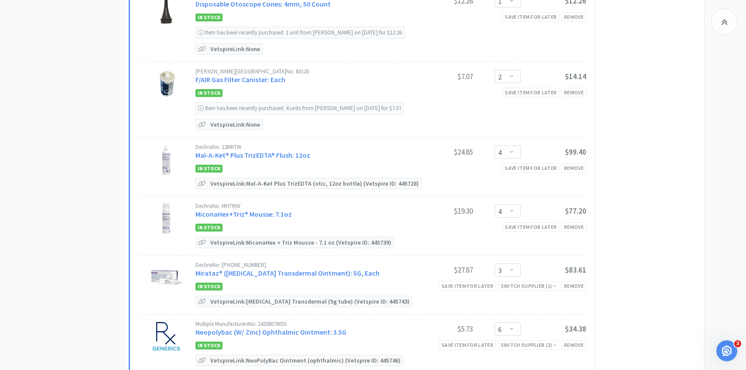
scroll to position [417, 0]
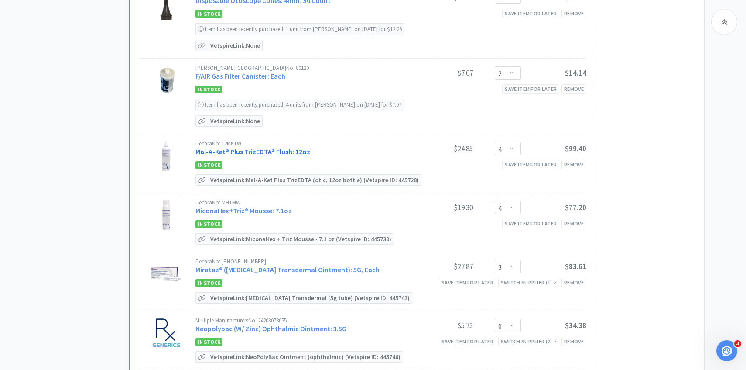
click at [257, 151] on link "Mal-A-Ket® Plus TrizEDTA® Flush: 12oz" at bounding box center [252, 151] width 115 height 9
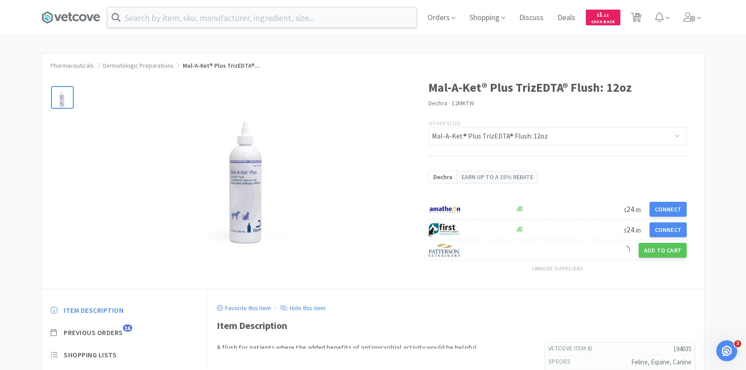
scroll to position [25, 0]
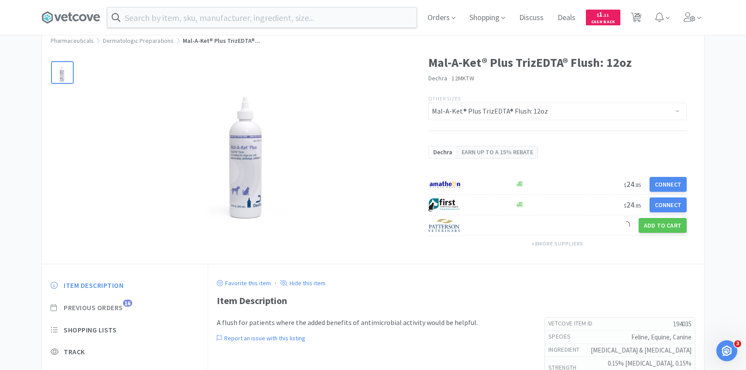
click at [119, 309] on span "Previous Orders" at bounding box center [93, 307] width 59 height 9
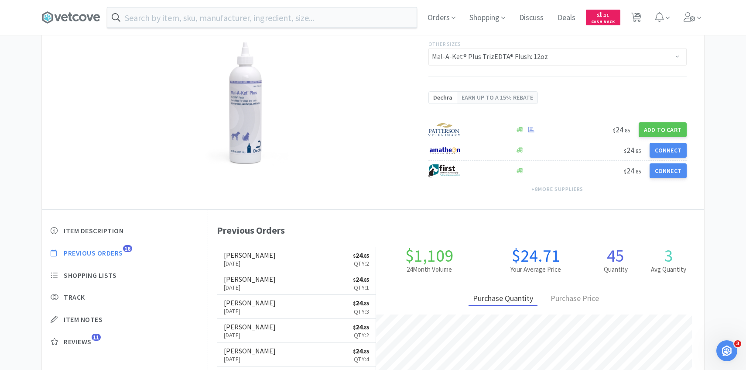
scroll to position [81, 0]
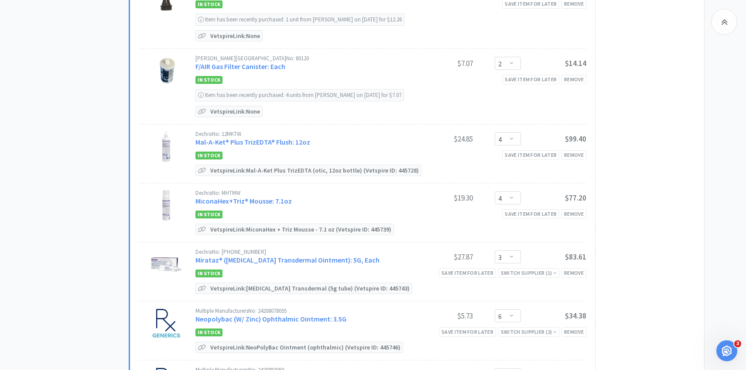
scroll to position [442, 0]
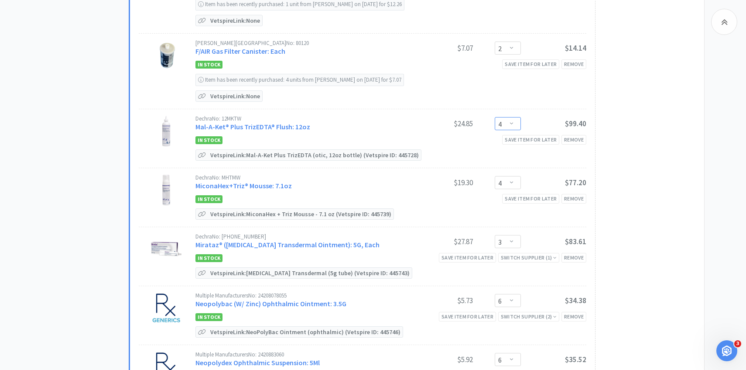
click at [520, 124] on select "Enter Quantity 1 2 3 4 5 6 7 8 9 10 11 12 13 14 15 16 17 18 19 20 Enter Quantity" at bounding box center [508, 123] width 26 height 13
click at [495, 117] on select "Enter Quantity 1 2 3 4 5 6 7 8 9 10 11 12 13 14 15 16 17 18 19 20 Enter Quantity" at bounding box center [508, 123] width 26 height 13
click at [267, 186] on link "MiconaHex+Triz® Mousse: 7.1oz" at bounding box center [243, 185] width 96 height 9
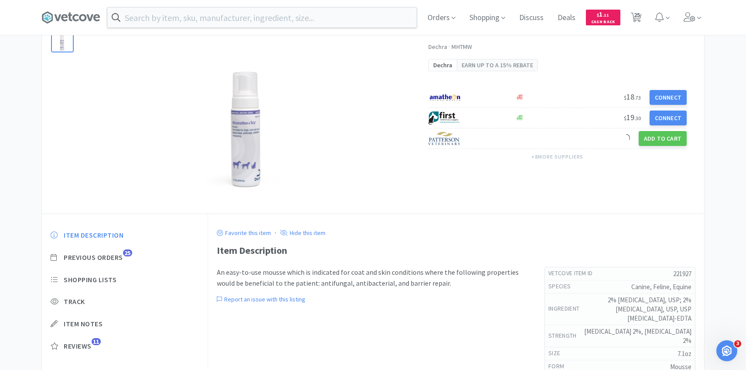
scroll to position [62, 0]
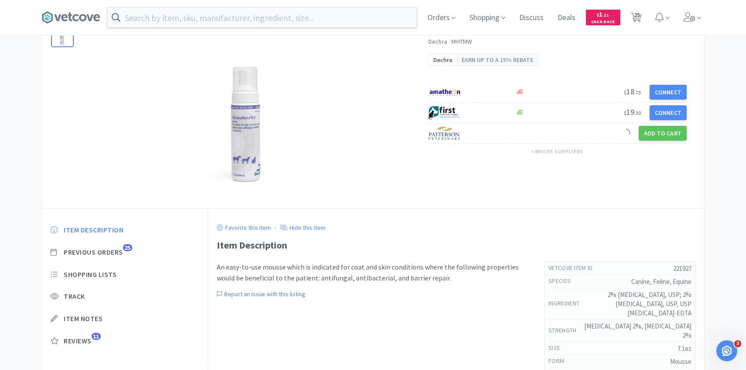
click at [113, 258] on div "Item Description Previous Orders 25 Shopping Lists Track Item Notes Reviews 11" at bounding box center [125, 291] width 166 height 151
click at [110, 254] on span "Previous Orders" at bounding box center [93, 251] width 59 height 9
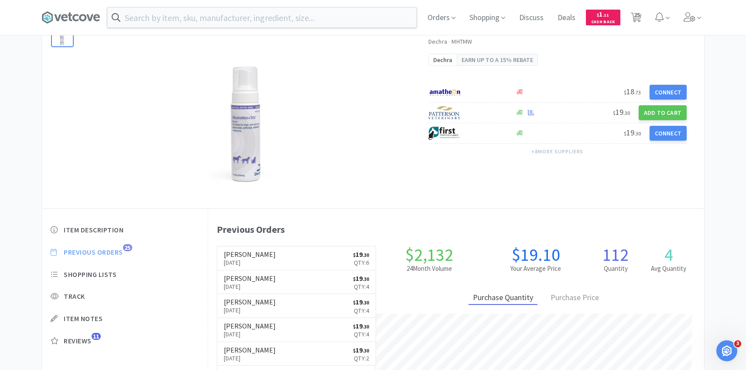
scroll to position [240, 496]
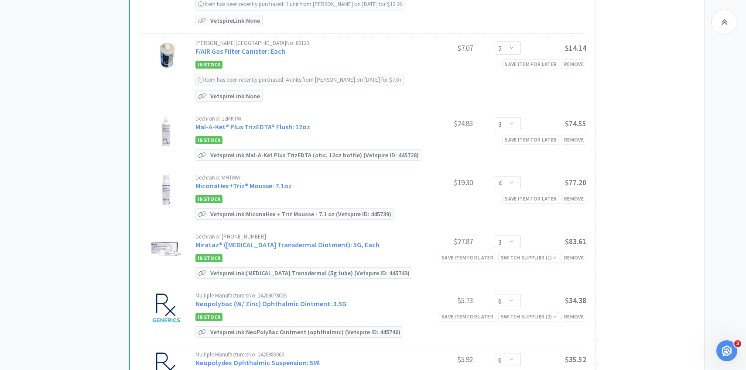
scroll to position [456, 0]
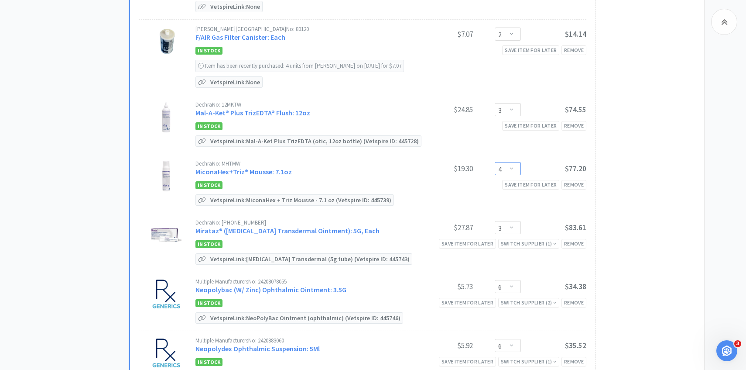
click at [508, 165] on select "Enter Quantity 1 2 3 4 5 6 7 8 9 10 11 12 13 14 15 16 17 18 19 20 Enter Quantity" at bounding box center [508, 168] width 26 height 13
click at [495, 162] on select "Enter Quantity 1 2 3 4 5 6 7 8 9 10 11 12 13 14 15 16 17 18 19 20 Enter Quantity" at bounding box center [508, 168] width 26 height 13
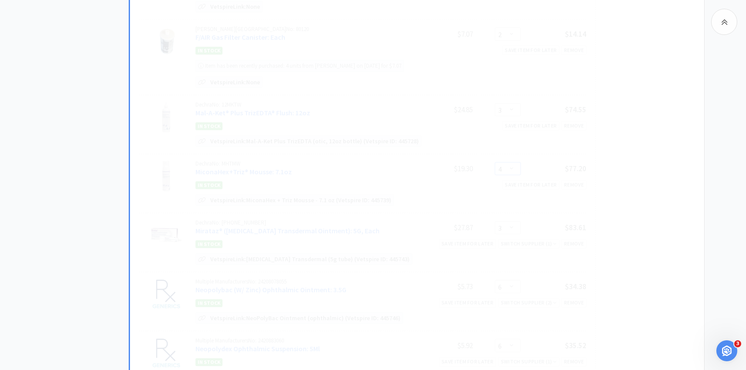
scroll to position [537, 0]
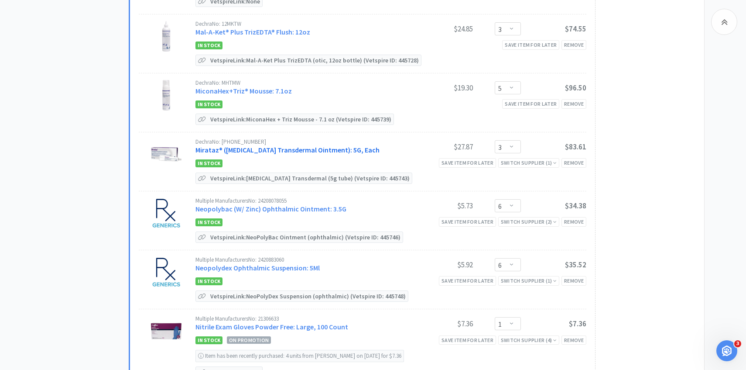
click at [272, 152] on link "Mirataz® ([MEDICAL_DATA] Transdermal Ointment): 5G, Each" at bounding box center [287, 149] width 184 height 9
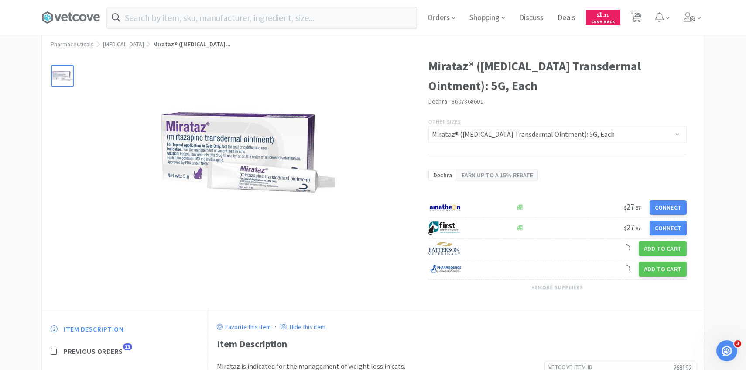
scroll to position [47, 0]
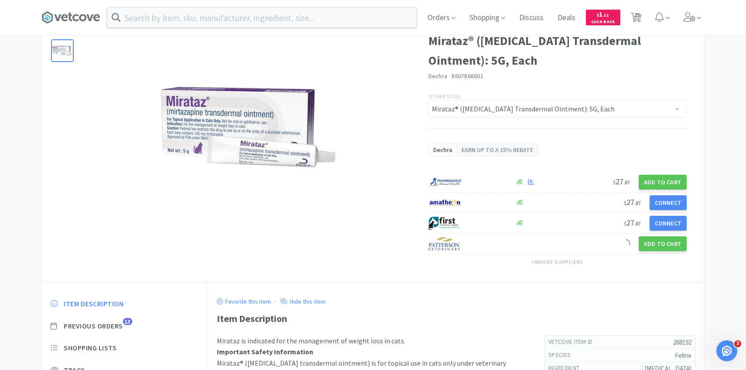
click at [113, 332] on div "Item Description Previous Orders 13 Shopping Lists Track Item Notes Reviews 28" at bounding box center [125, 365] width 166 height 151
click at [113, 327] on span "Previous Orders" at bounding box center [93, 325] width 59 height 9
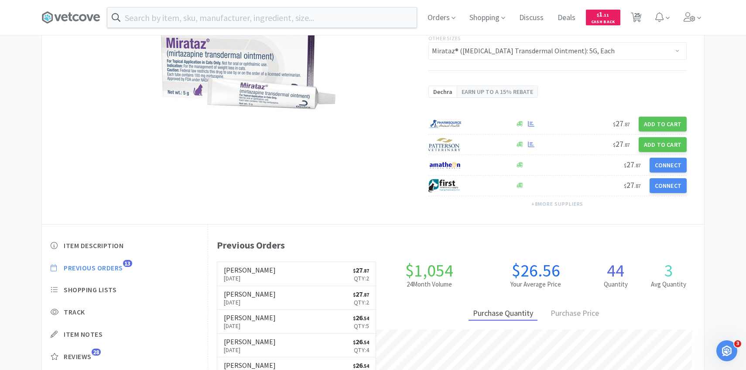
scroll to position [105, 0]
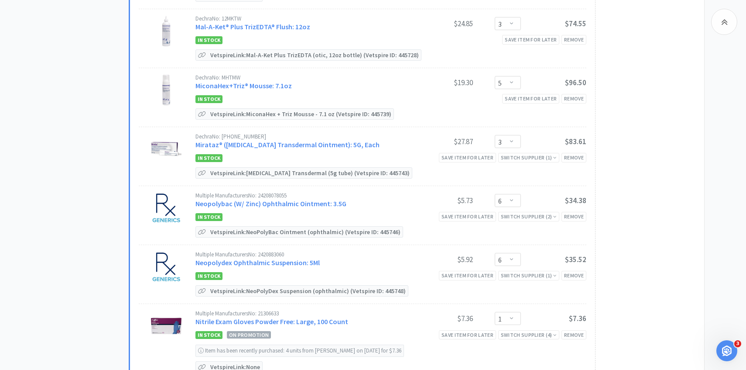
scroll to position [544, 0]
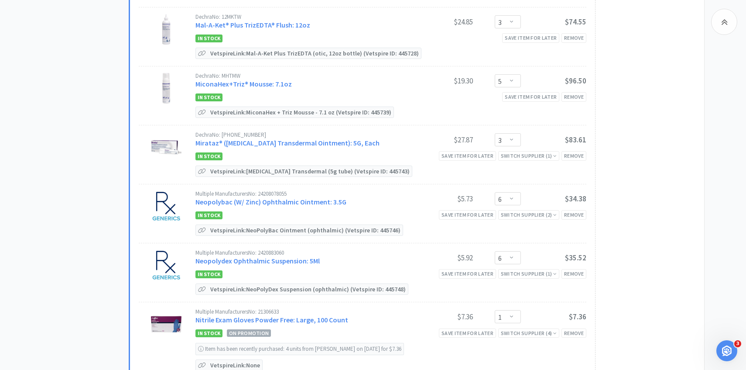
click at [513, 145] on div "Dechra No: [PHONE_NUMBER] Mirataz® ([MEDICAL_DATA] Transdermal Ointment): 5G, E…" at bounding box center [390, 140] width 391 height 17
click at [513, 140] on select "Enter Quantity 1 2 3 4 5 6 7 8 9 10 11 12 13 14 15 16 17 18 19 20 Enter Quantity" at bounding box center [508, 139] width 26 height 13
click at [495, 133] on select "Enter Quantity 1 2 3 4 5 6 7 8 9 10 11 12 13 14 15 16 17 18 19 20 Enter Quantity" at bounding box center [508, 139] width 26 height 13
click at [299, 198] on link "Neopolybac (W/ Zinc) Ophthalmic Ointment: 3.5G" at bounding box center [270, 201] width 151 height 9
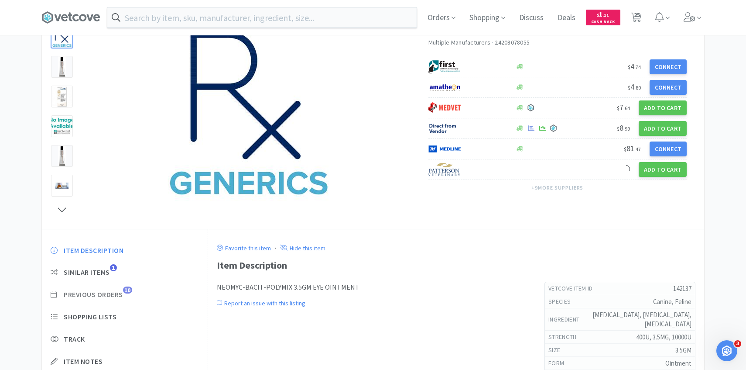
click at [116, 293] on span "Previous Orders" at bounding box center [93, 294] width 59 height 9
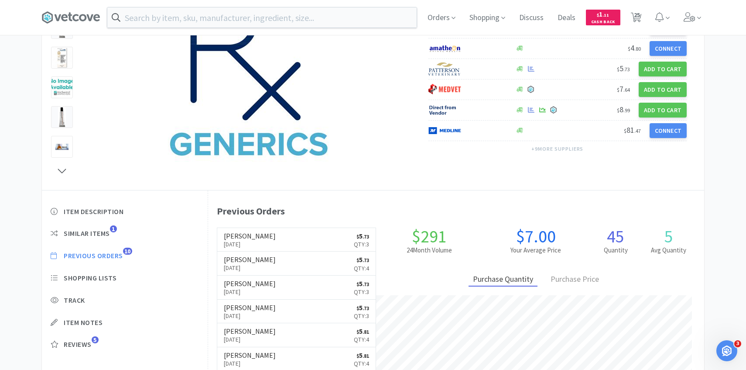
scroll to position [240, 496]
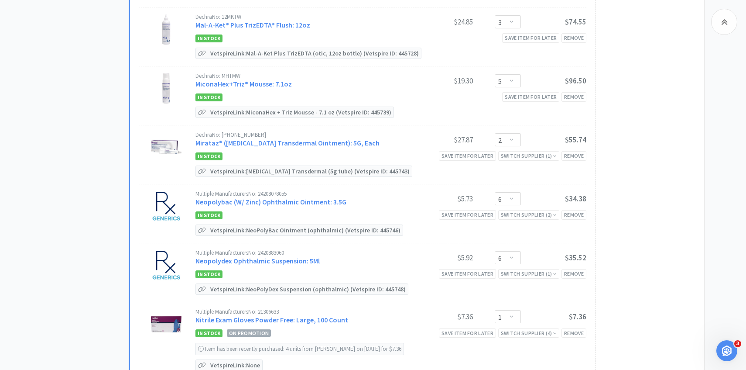
click at [319, 194] on div "Multiple Manufacturers No: 24208078055 Neopolybac (W/ Zinc) Ophthalmic Ointment…" at bounding box center [301, 199] width 212 height 16
click at [315, 199] on link "Neopolybac (W/ Zinc) Ophthalmic Ointment: 3.5G" at bounding box center [270, 201] width 151 height 9
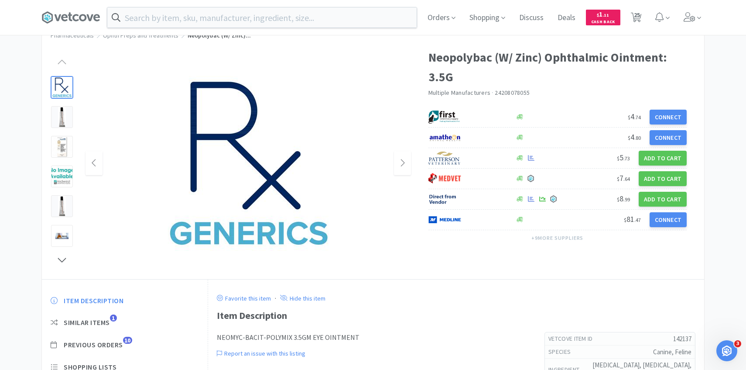
scroll to position [56, 0]
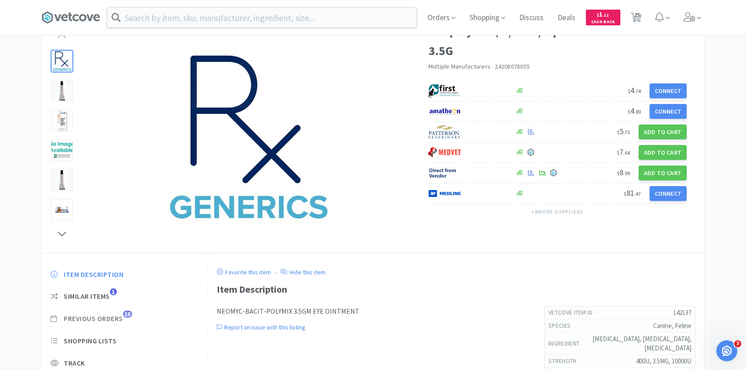
click at [112, 318] on span "Previous Orders" at bounding box center [93, 318] width 59 height 9
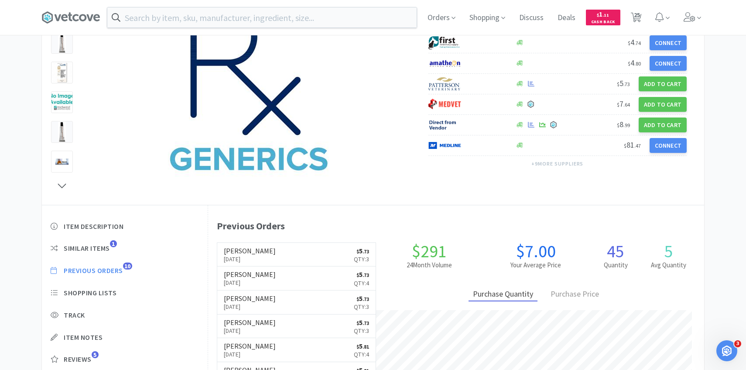
scroll to position [106, 0]
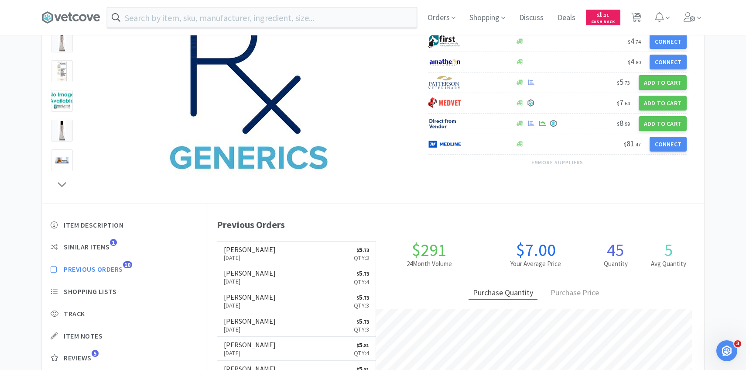
scroll to position [544, 0]
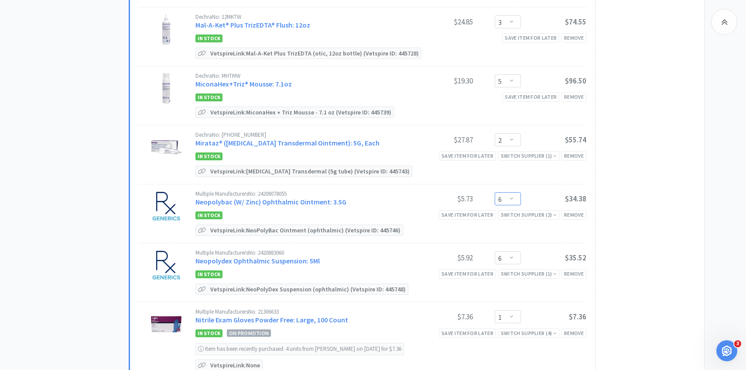
click at [505, 197] on select "Enter Quantity 1 2 3 4 5 6 7 8 9 10 11 12 13 14 15 16 17 18 19 20 Enter Quantity" at bounding box center [508, 198] width 26 height 13
click at [495, 192] on select "Enter Quantity 1 2 3 4 5 6 7 8 9 10 11 12 13 14 15 16 17 18 19 20 Enter Quantity" at bounding box center [508, 198] width 26 height 13
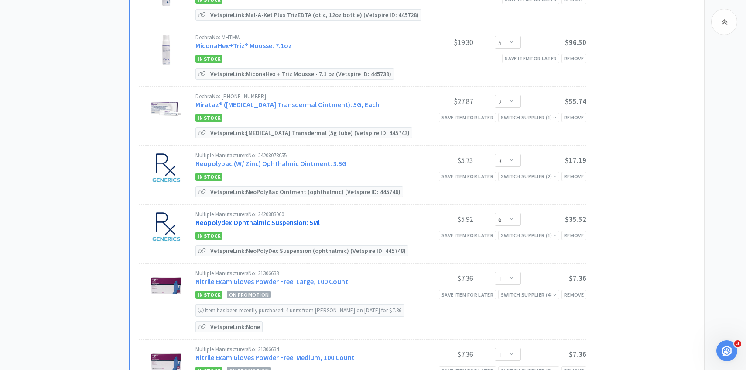
click at [287, 218] on link "Neopolydex Ophthalmic Suspension: 5Ml" at bounding box center [257, 222] width 124 height 9
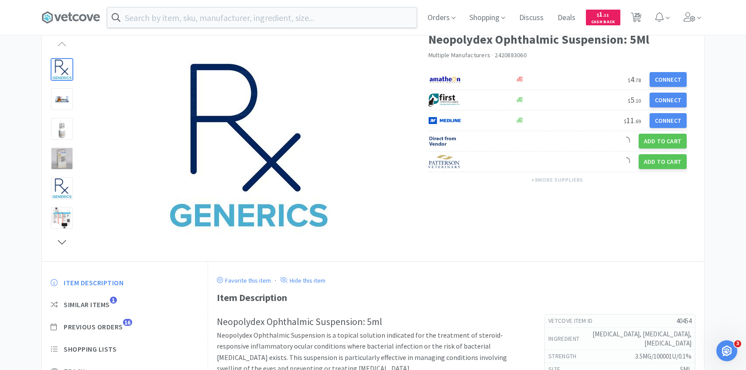
scroll to position [55, 0]
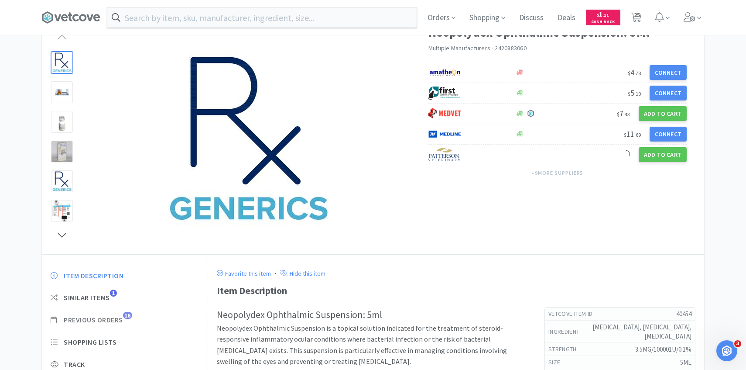
click at [117, 320] on span "Previous Orders" at bounding box center [93, 319] width 59 height 9
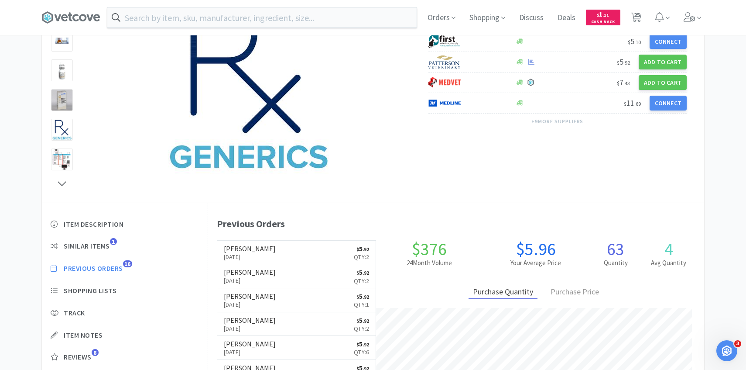
scroll to position [240, 496]
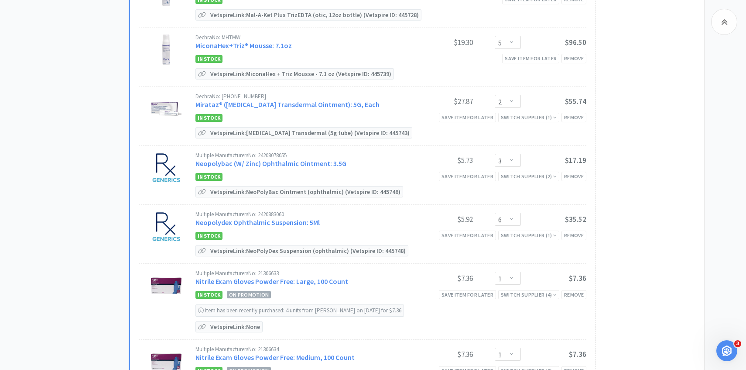
scroll to position [588, 0]
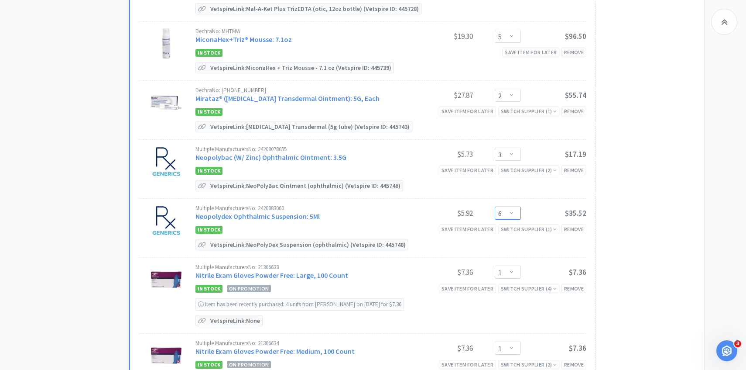
click at [504, 215] on select "Enter Quantity 1 2 3 4 5 6 7 8 9 10 11 12 13 14 15 16 17 18 19 20 Enter Quantity" at bounding box center [508, 212] width 26 height 13
click at [495, 206] on select "Enter Quantity 1 2 3 4 5 6 7 8 9 10 11 12 13 14 15 16 17 18 19 20 Enter Quantity" at bounding box center [508, 212] width 26 height 13
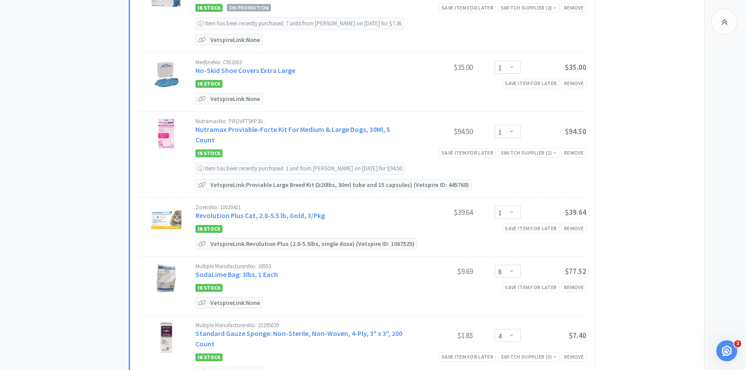
scroll to position [1021, 0]
click at [269, 210] on link "Revolution Plus Cat, 2.8-5.5 lb, Gold, 3/Pkg" at bounding box center [260, 214] width 130 height 9
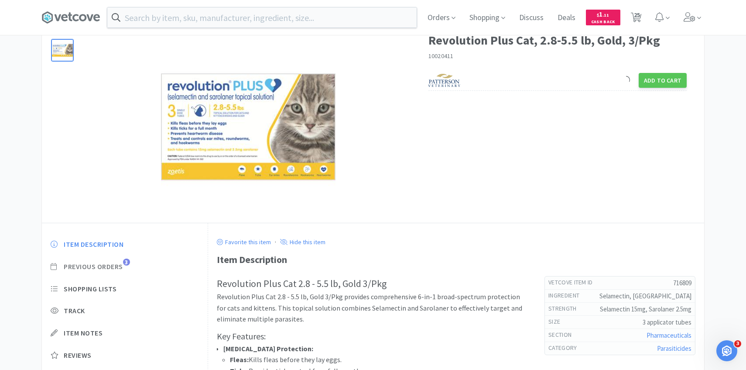
click at [111, 264] on span "Previous Orders" at bounding box center [93, 266] width 59 height 9
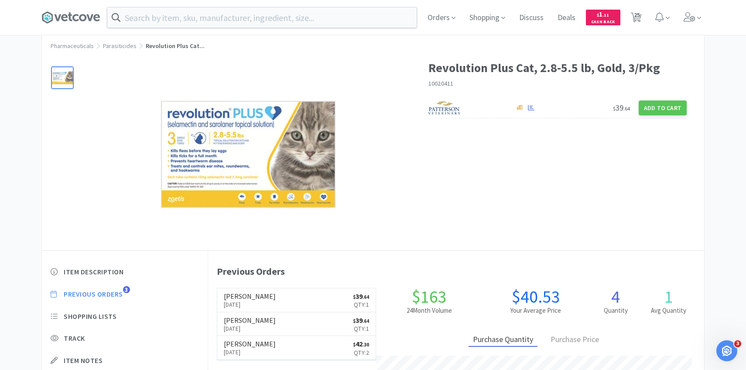
scroll to position [15, 0]
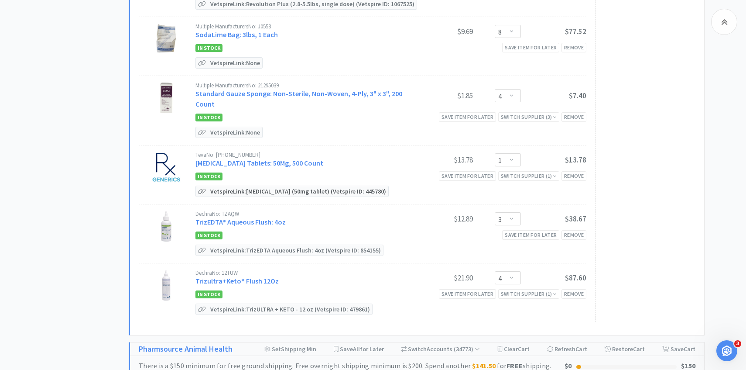
scroll to position [1265, 0]
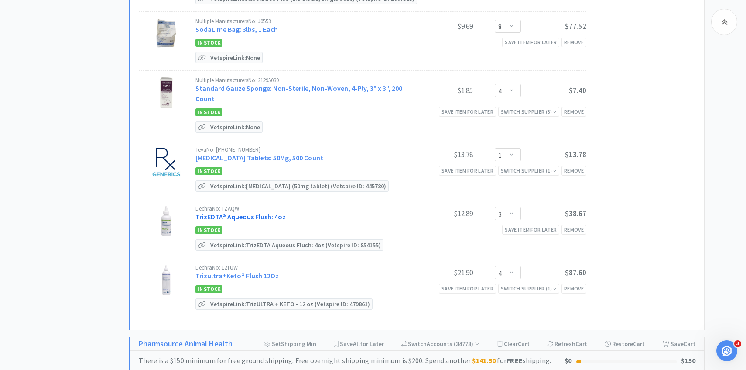
click at [270, 212] on link "TrizEDTA® Aqueous Flush: 4oz" at bounding box center [240, 216] width 90 height 9
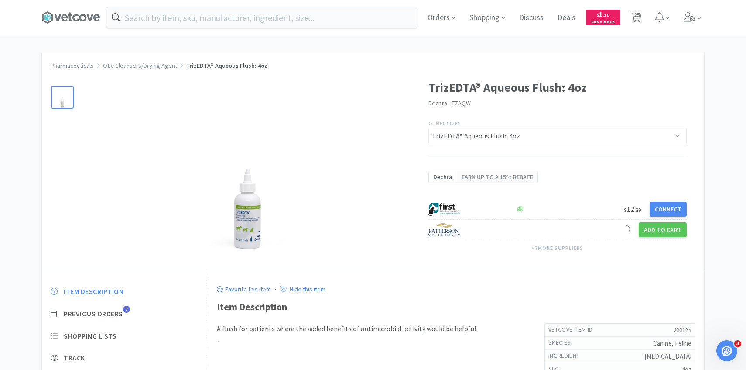
scroll to position [30, 0]
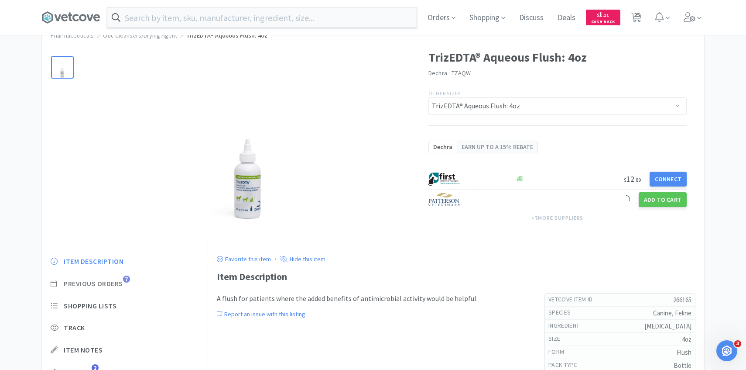
click at [115, 281] on span "Previous Orders" at bounding box center [93, 283] width 59 height 9
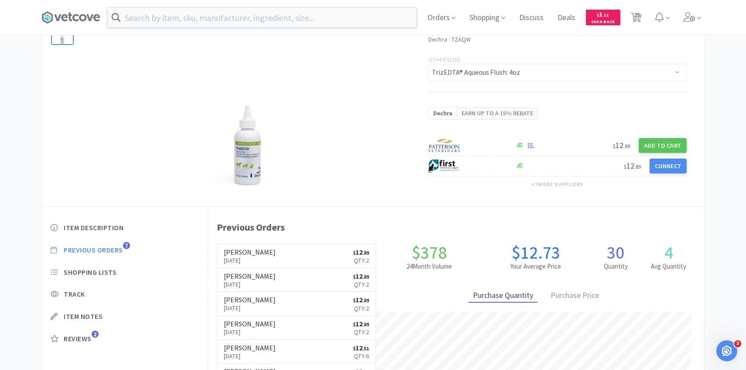
scroll to position [240, 496]
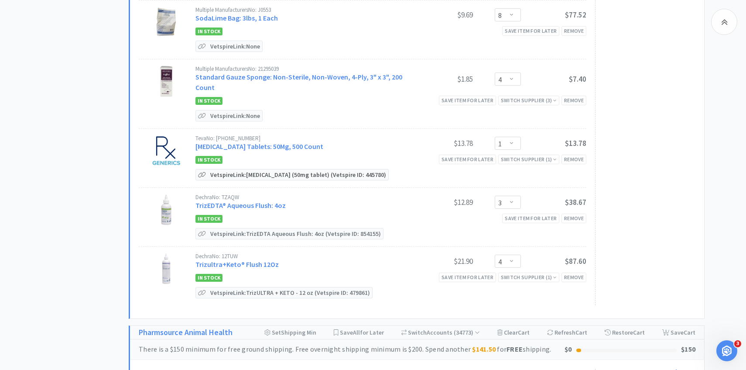
scroll to position [1282, 0]
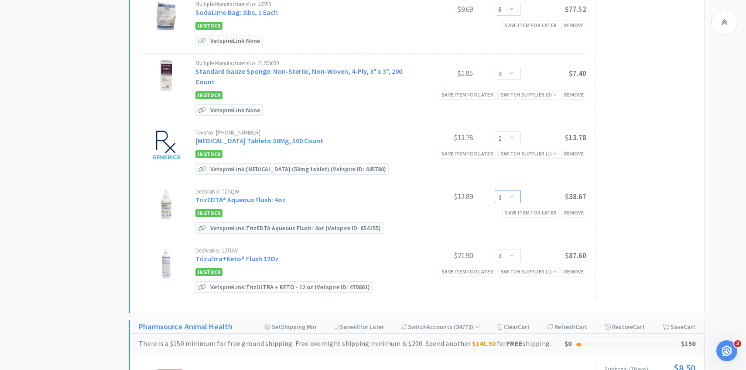
click at [515, 190] on select "Enter Quantity 1 2 3 4 5 6 7 8 9 10 11 12 13 14 15 16 17 18 19 20 Enter Quantity" at bounding box center [508, 196] width 26 height 13
click at [495, 190] on select "Enter Quantity 1 2 3 4 5 6 7 8 9 10 11 12 13 14 15 16 17 18 19 20 Enter Quantity" at bounding box center [508, 196] width 26 height 13
click at [259, 254] on link "Trizultra+Keto® Flush 12Oz" at bounding box center [236, 258] width 83 height 9
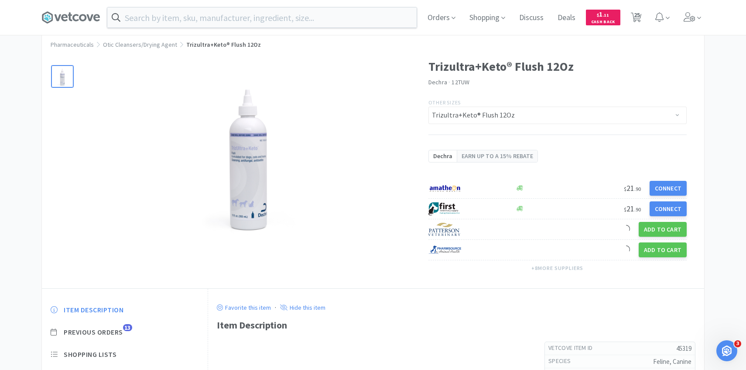
scroll to position [46, 0]
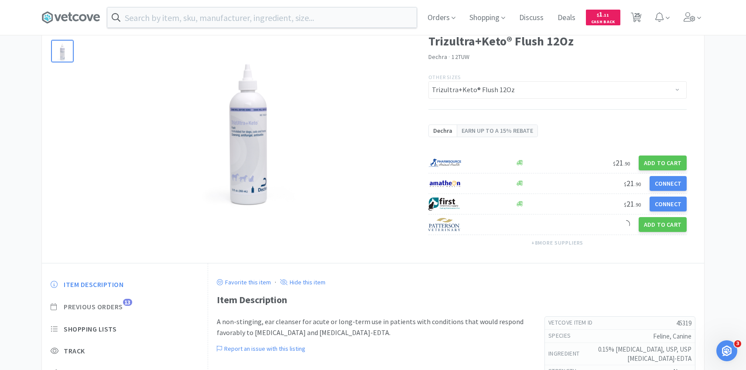
click at [119, 304] on span "Previous Orders" at bounding box center [93, 306] width 59 height 9
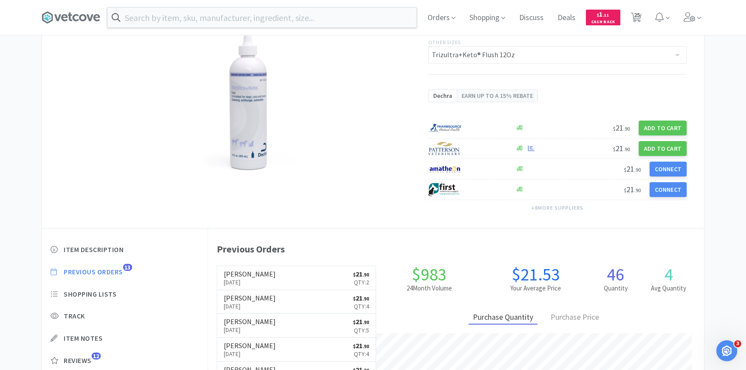
scroll to position [240, 496]
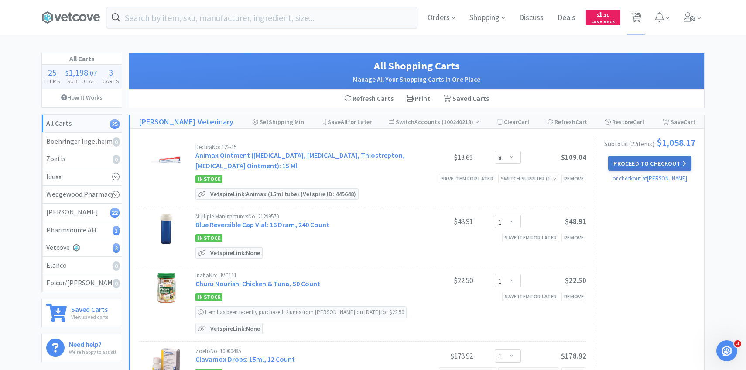
click at [673, 162] on button "Proceed to Checkout" at bounding box center [649, 163] width 83 height 15
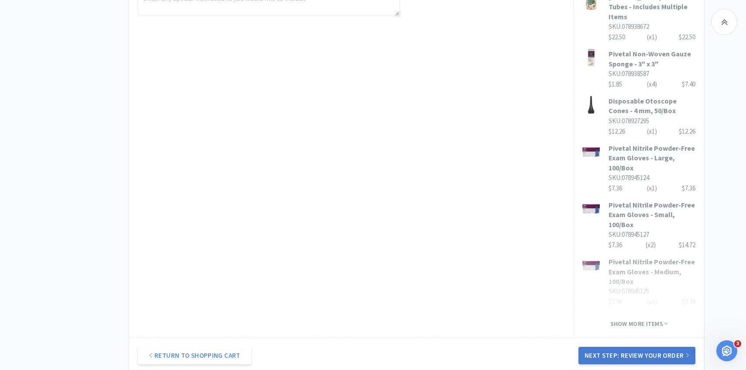
click at [626, 346] on button "Next Step: Review Your Order" at bounding box center [637, 354] width 117 height 17
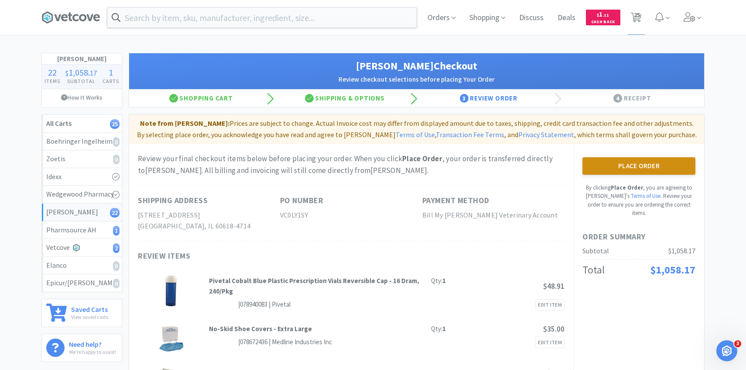
click at [621, 164] on button "Place Order" at bounding box center [638, 165] width 113 height 17
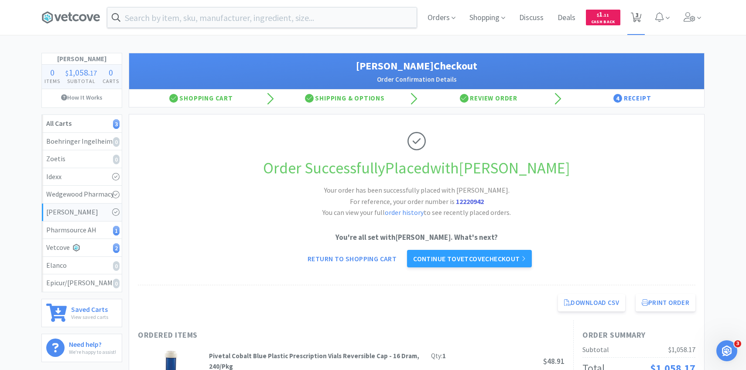
click at [639, 14] on icon at bounding box center [636, 18] width 11 height 10
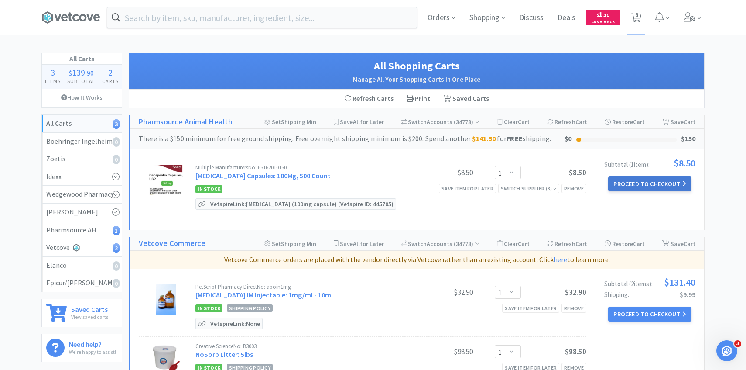
click at [622, 186] on button "Proceed to Checkout" at bounding box center [649, 183] width 83 height 15
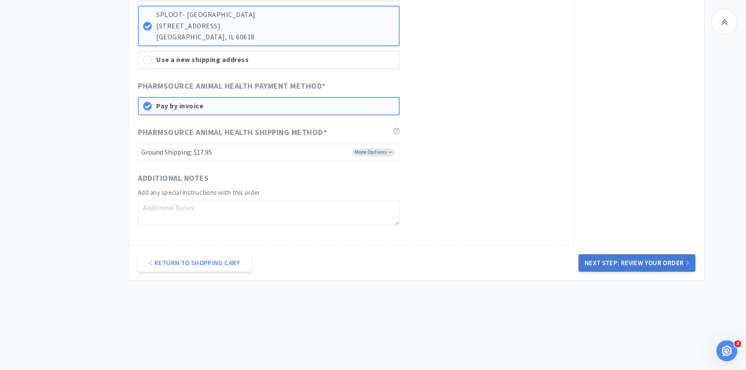
click at [642, 260] on button "Next Step: Review Your Order" at bounding box center [637, 262] width 117 height 17
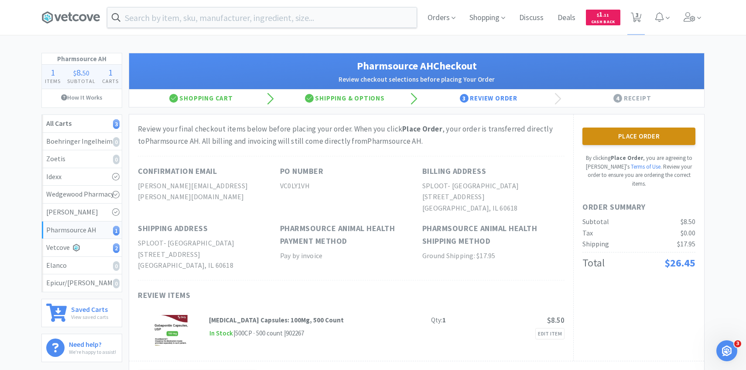
click at [604, 134] on button "Place Order" at bounding box center [638, 135] width 113 height 17
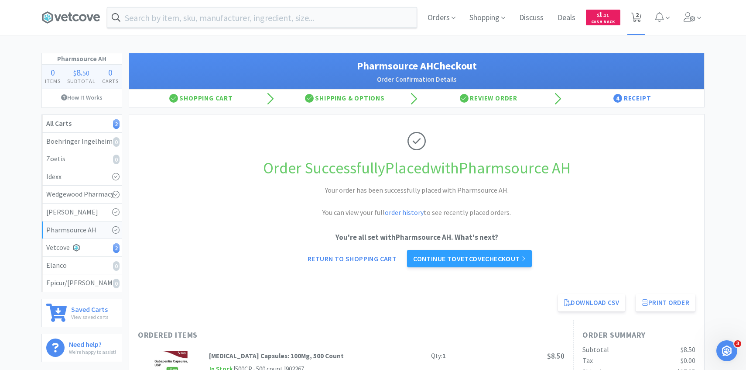
click at [638, 18] on span "2" at bounding box center [636, 17] width 11 height 12
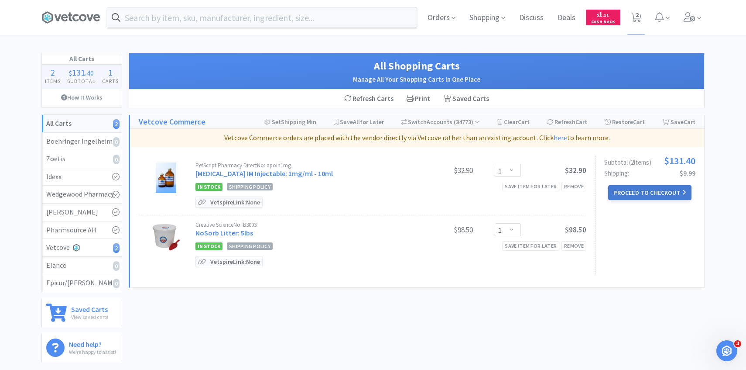
click at [629, 192] on button "Proceed to Checkout" at bounding box center [649, 192] width 83 height 15
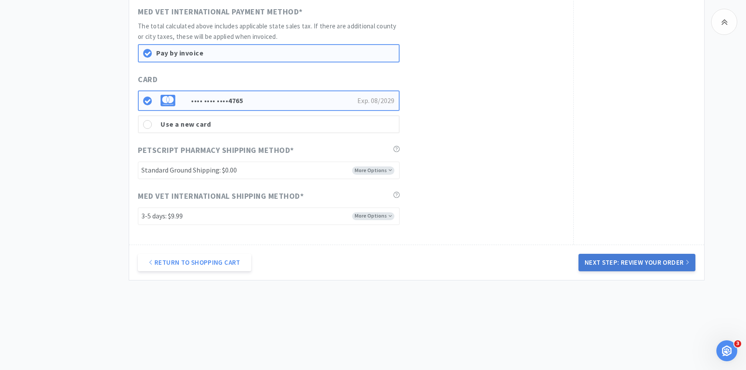
click at [613, 260] on button "Next Step: Review Your Order" at bounding box center [637, 261] width 117 height 17
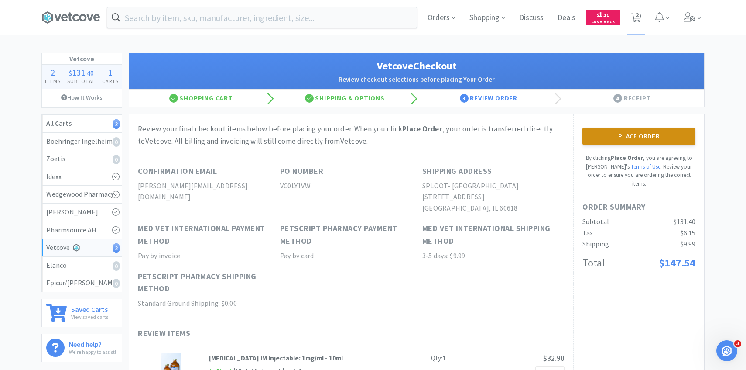
click at [644, 130] on button "Place Order" at bounding box center [638, 135] width 113 height 17
